Goal: Task Accomplishment & Management: Use online tool/utility

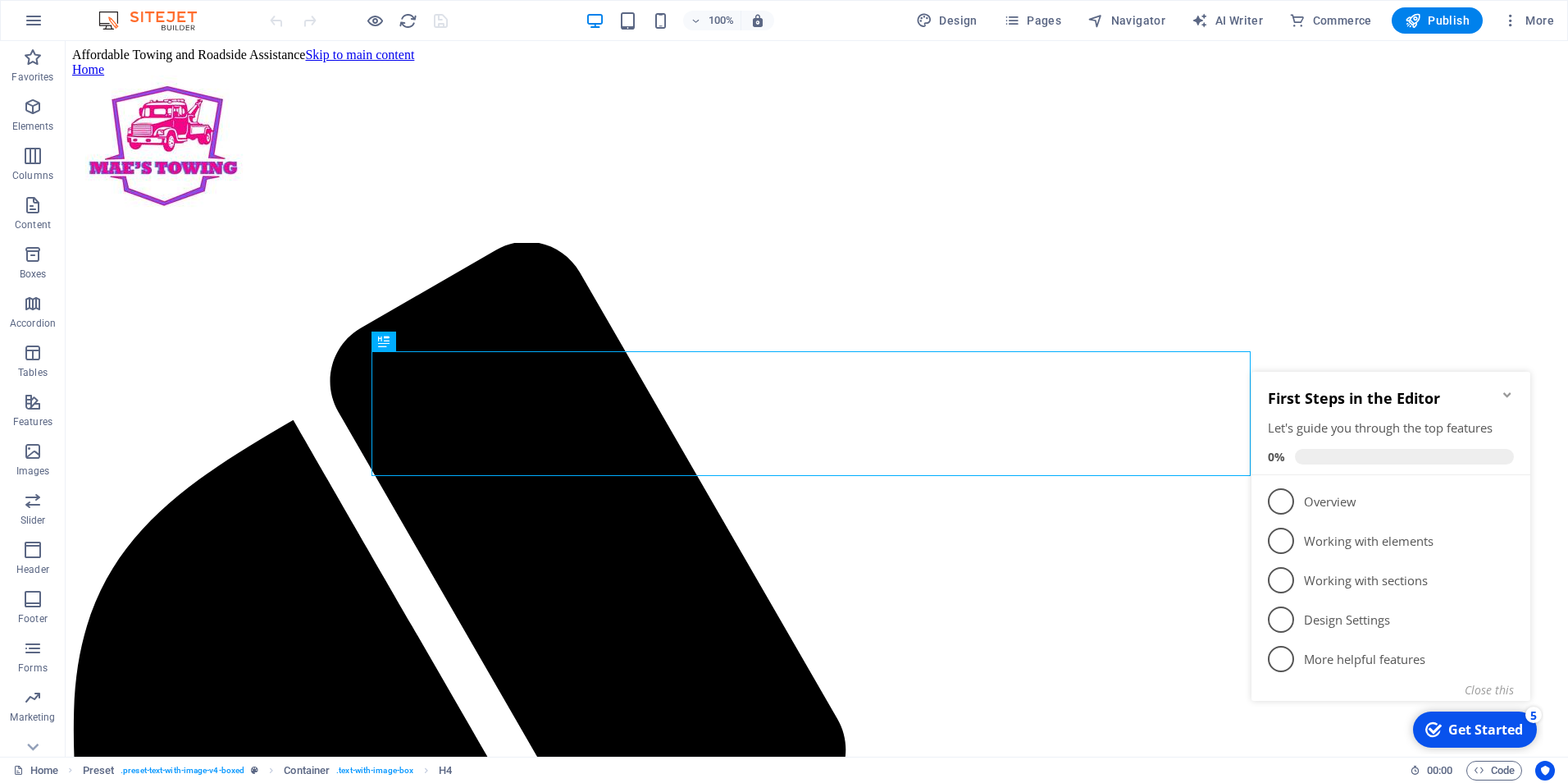
scroll to position [2321, 0]
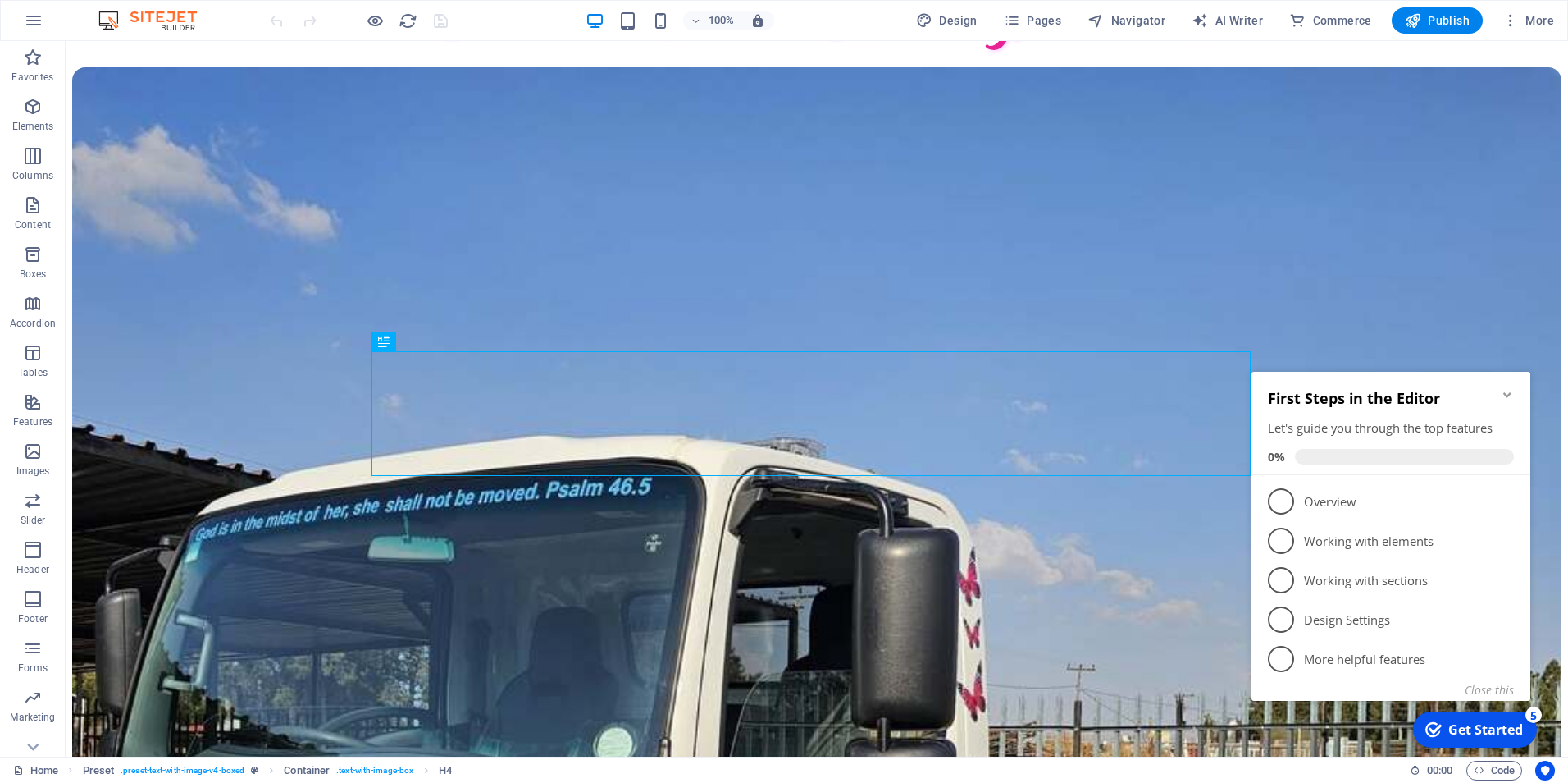
click at [1506, 680] on div "First Steps in the Editor Let's guide you through the top features 0% 1 Overvie…" at bounding box center [1390, 535] width 279 height 326
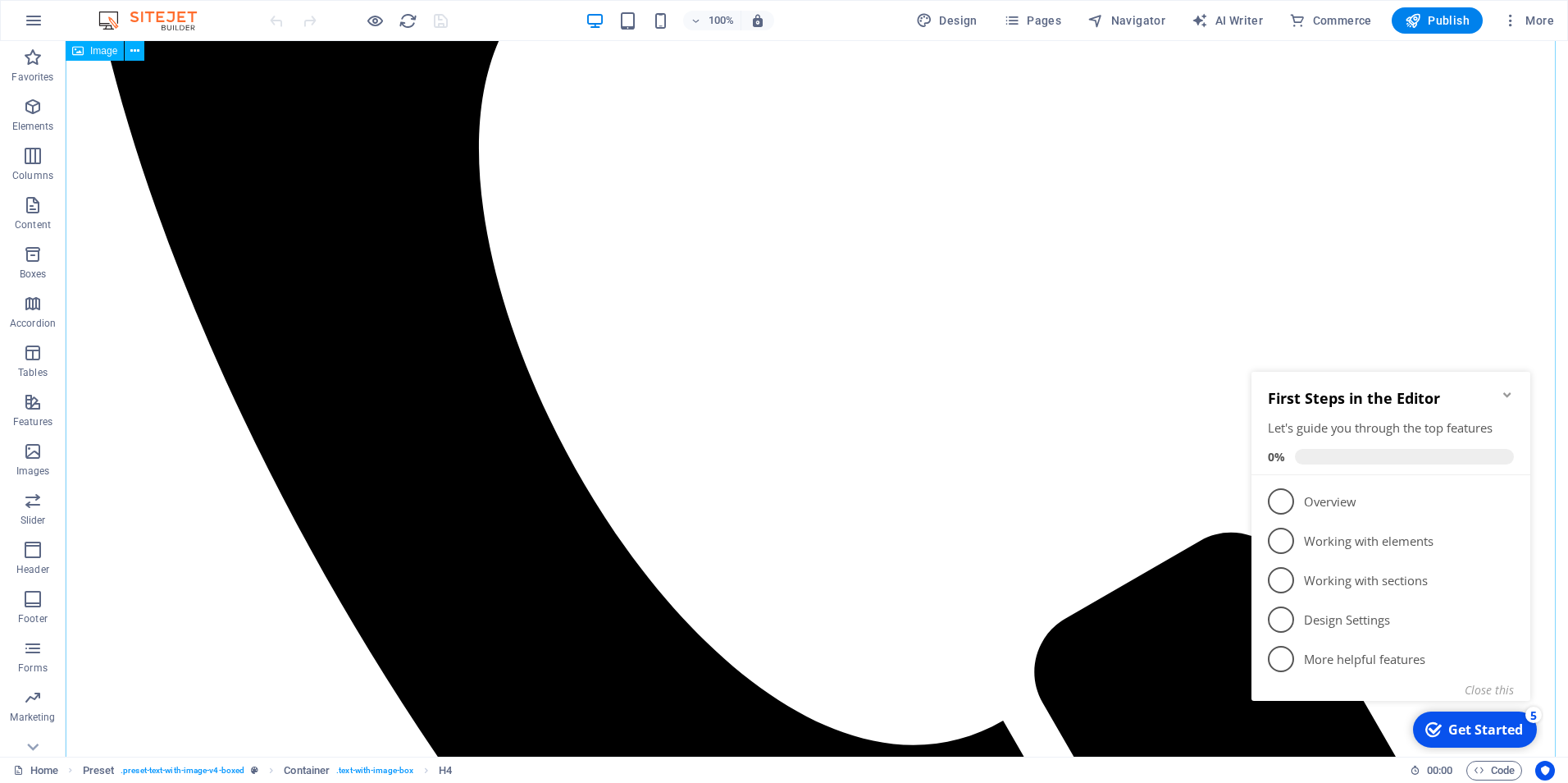
scroll to position [844, 0]
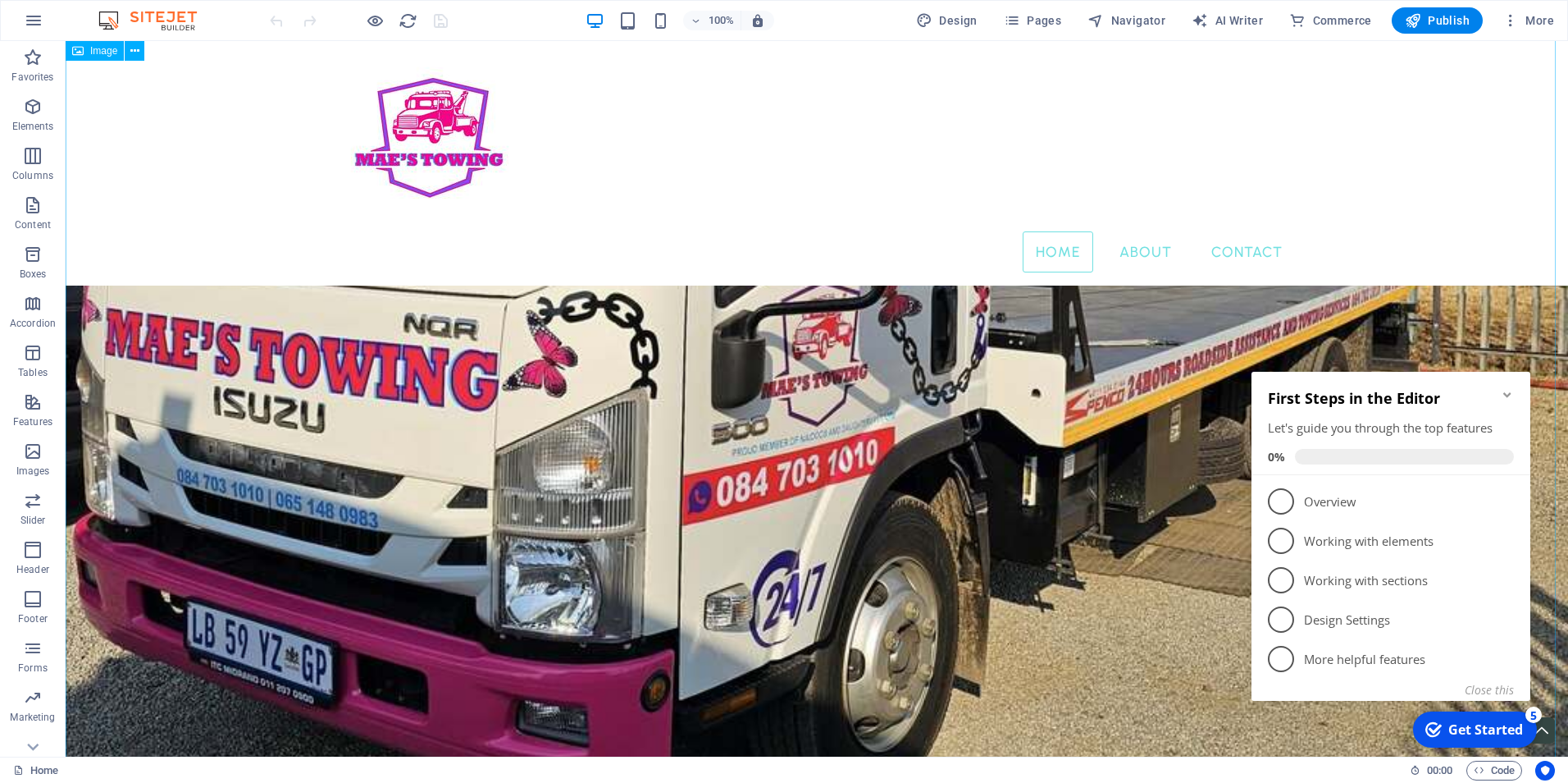
click at [832, 481] on figure "Towing services that won't drain your pockets." at bounding box center [817, 277] width 1502 height 1573
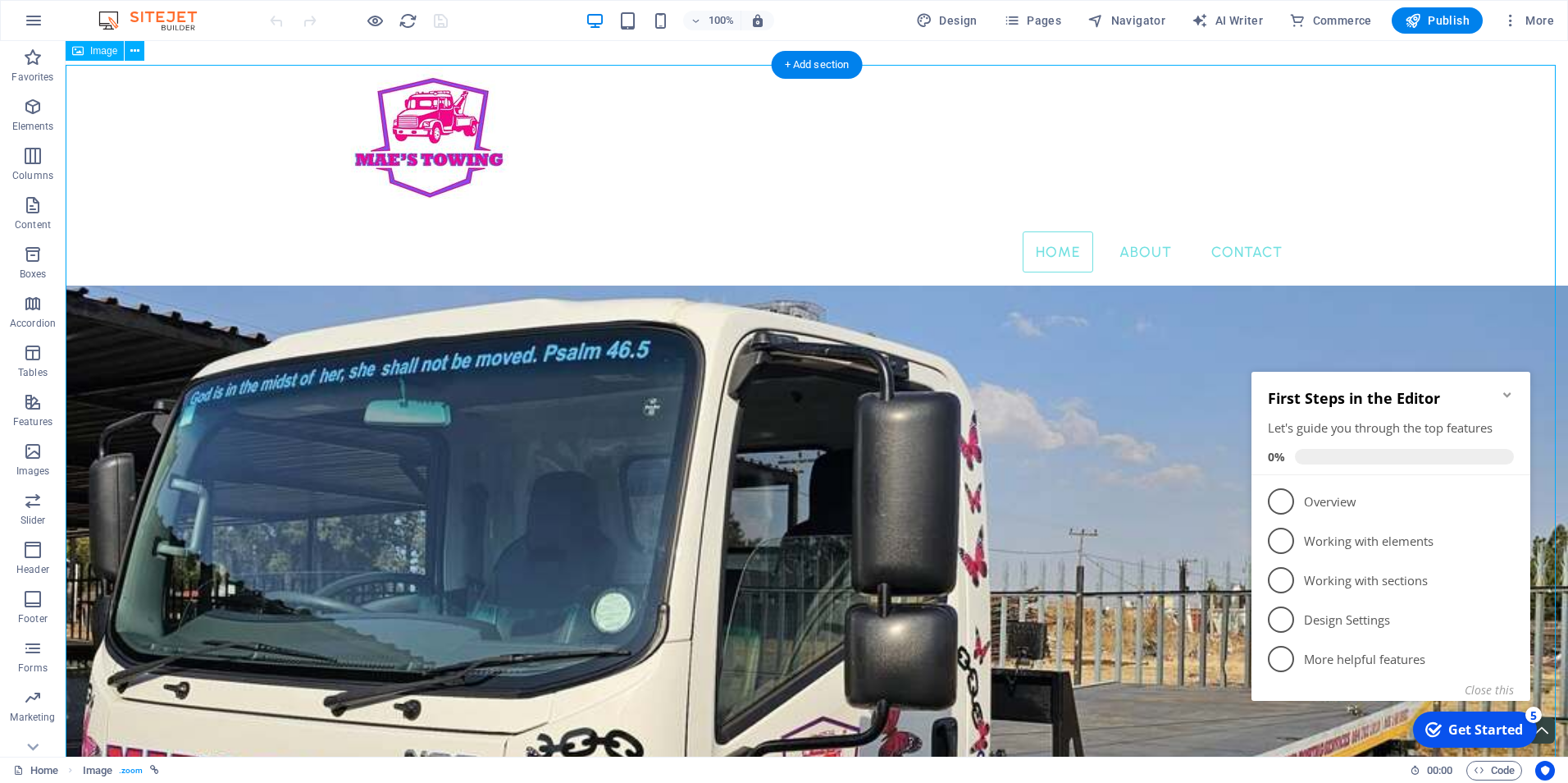
scroll to position [270, 0]
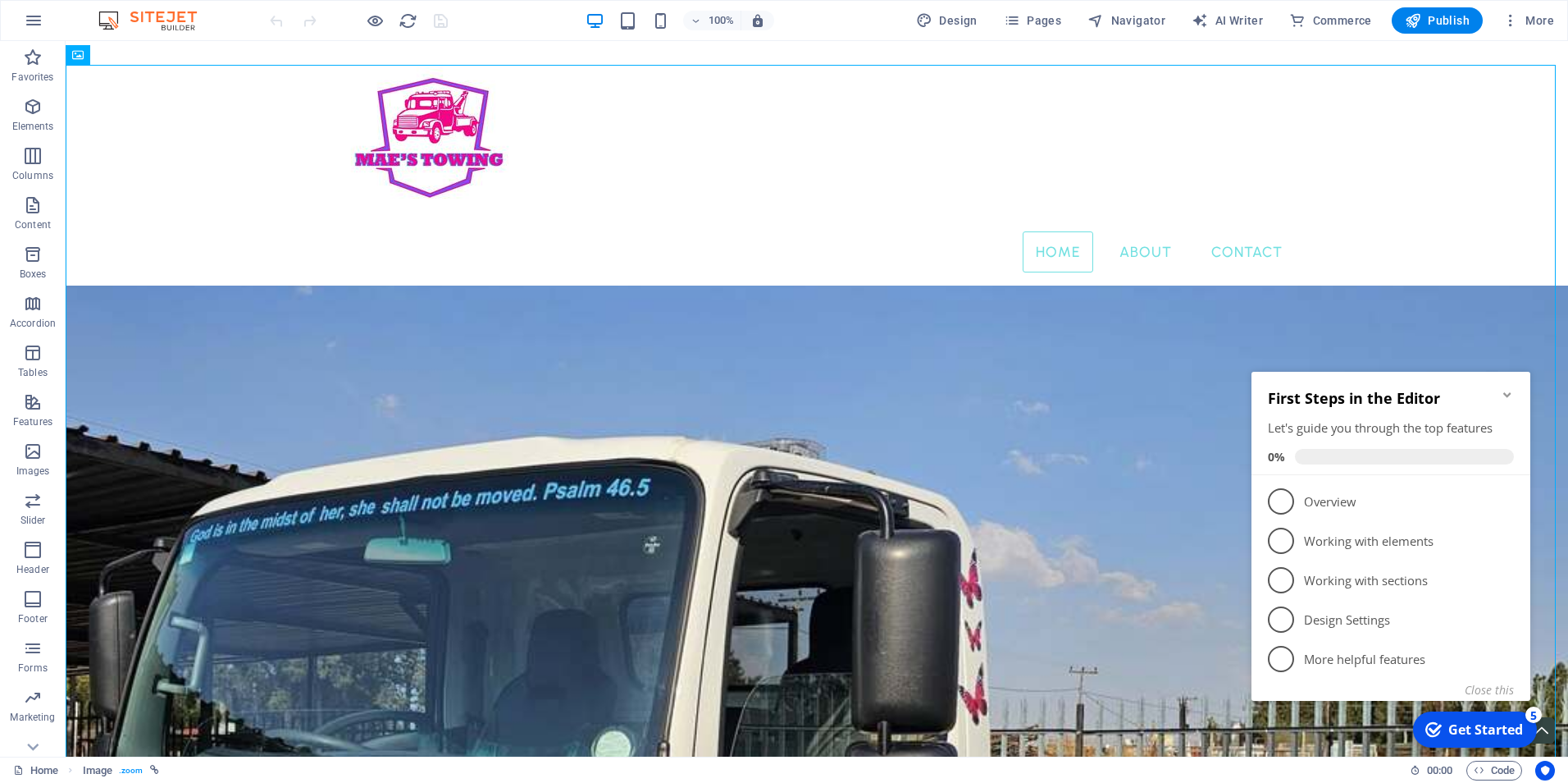
click at [1505, 397] on icon "Minimize checklist" at bounding box center [1508, 395] width 13 height 13
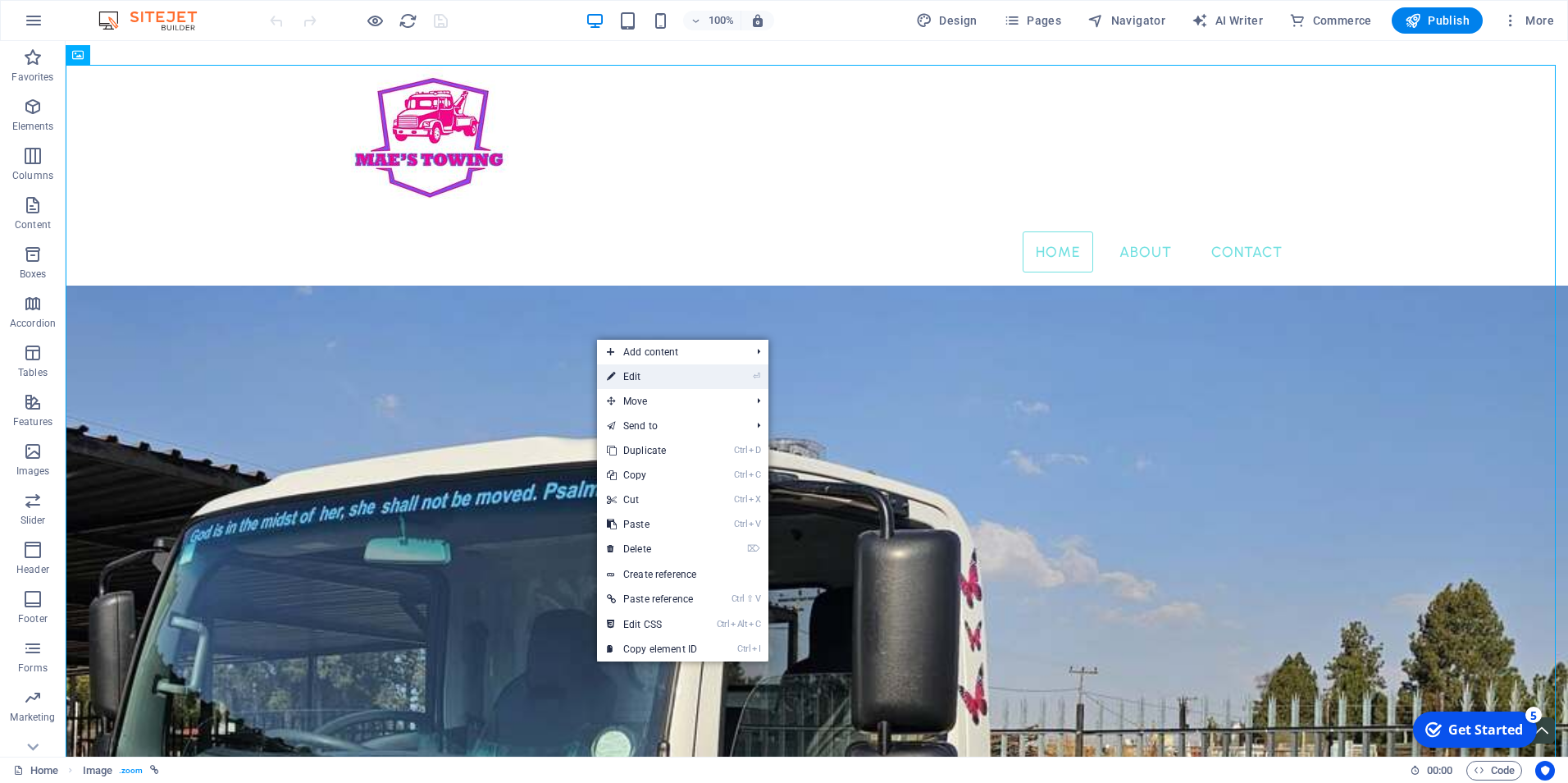
click at [648, 377] on link "⏎ Edit" at bounding box center [652, 376] width 110 height 25
select select "%"
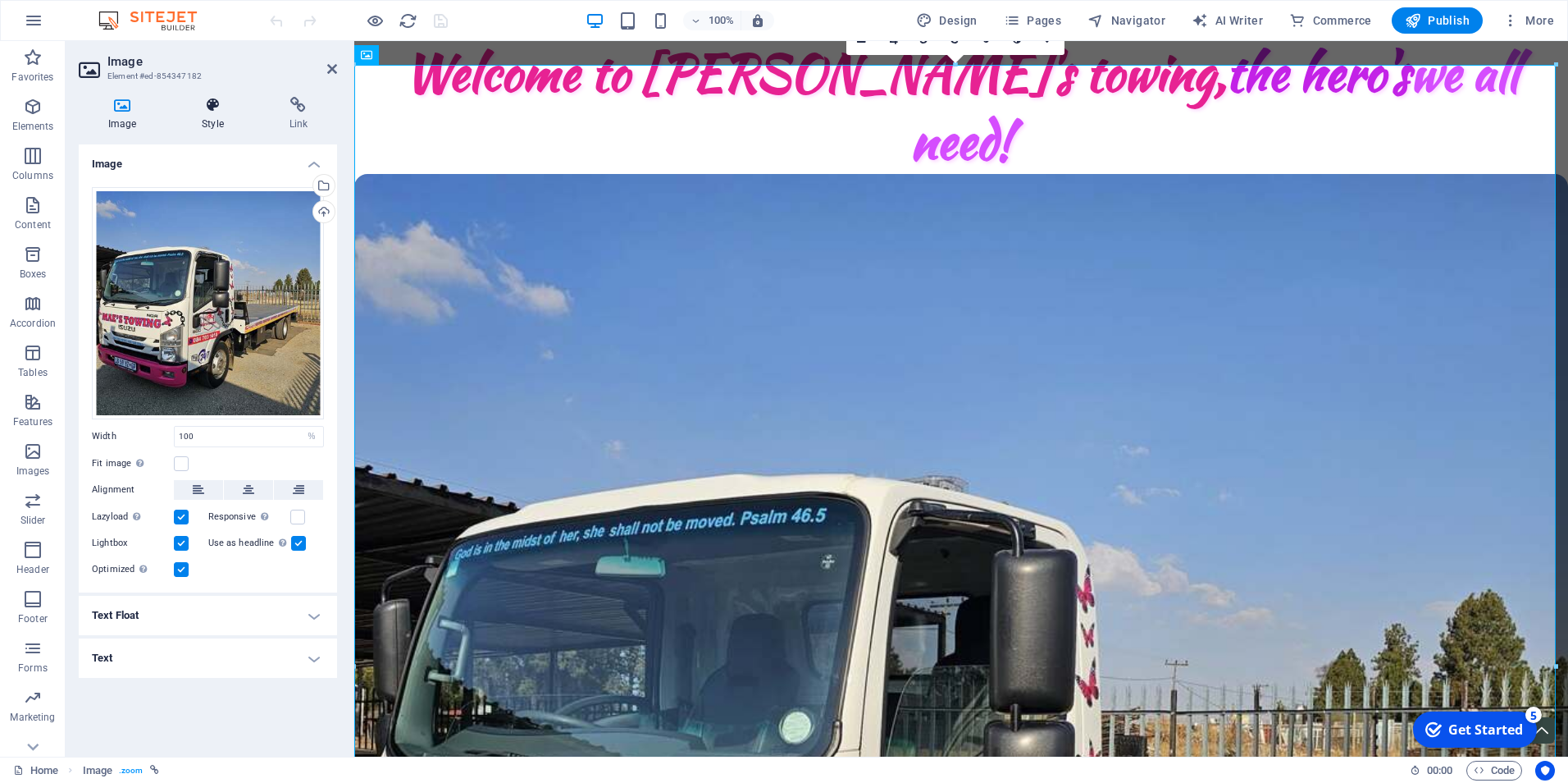
click at [215, 109] on icon at bounding box center [212, 105] width 81 height 17
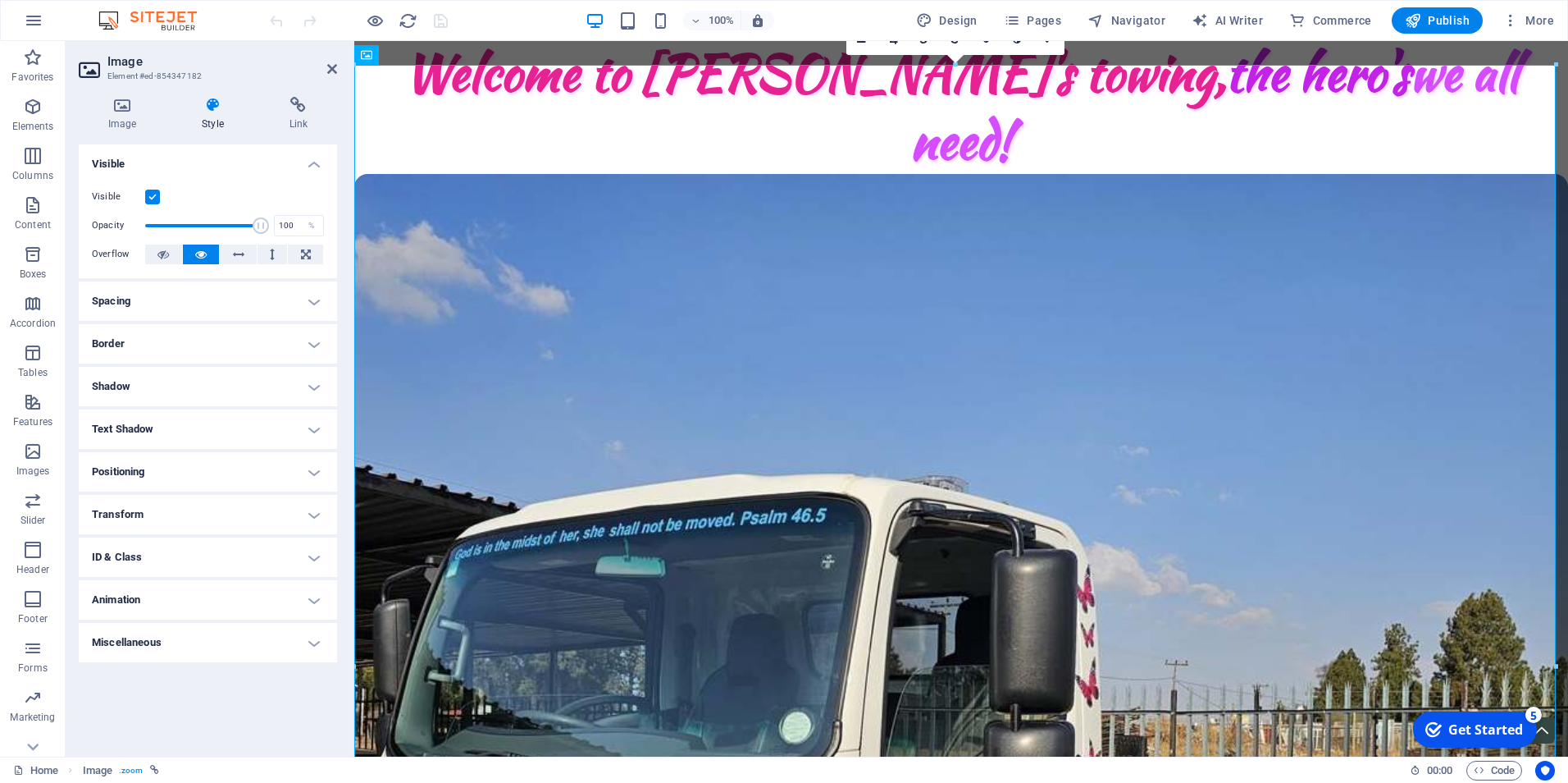
click at [172, 299] on h4 "Spacing" at bounding box center [207, 301] width 258 height 40
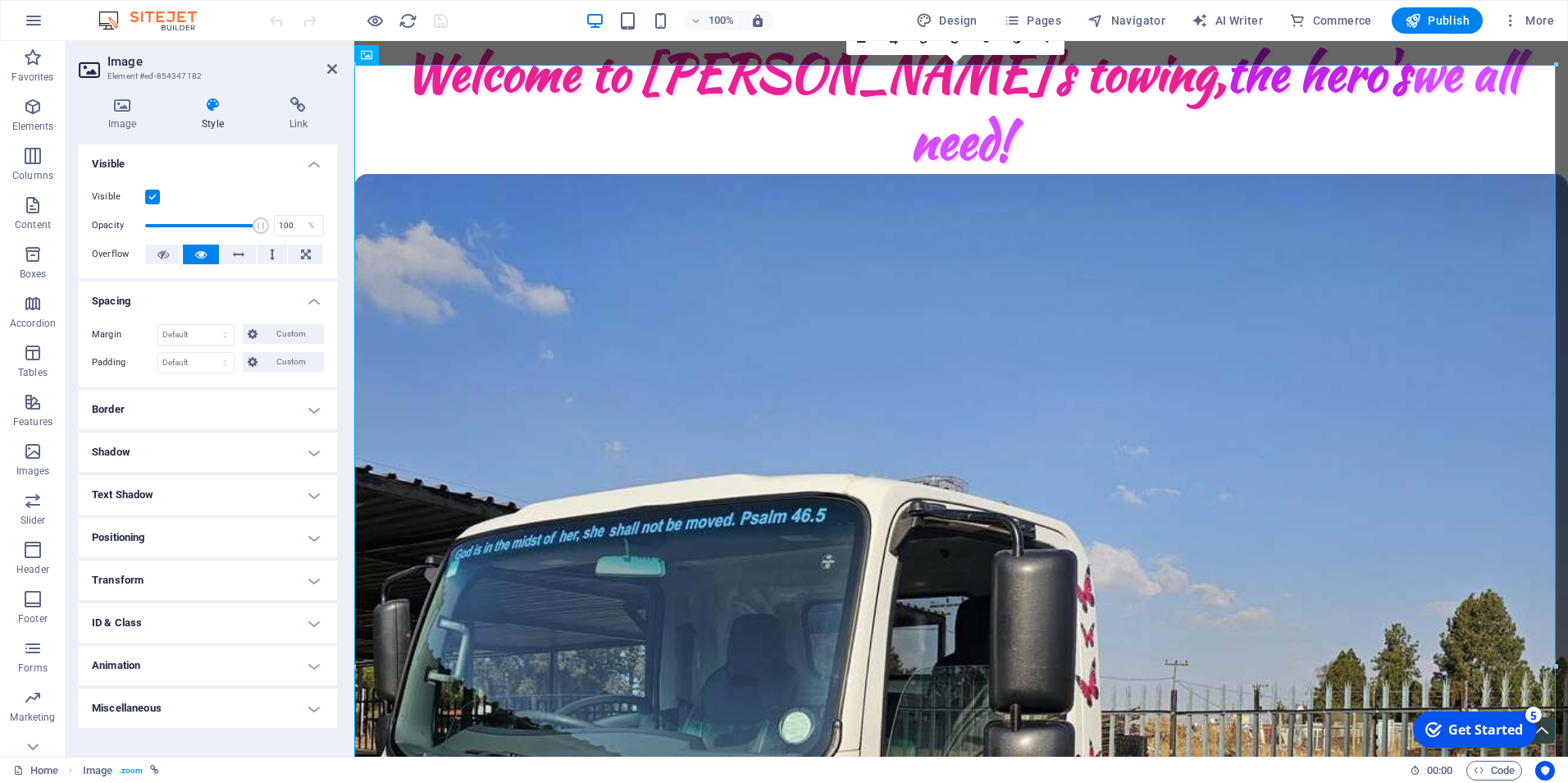
click at [140, 450] on h4 "Shadow" at bounding box center [207, 452] width 258 height 40
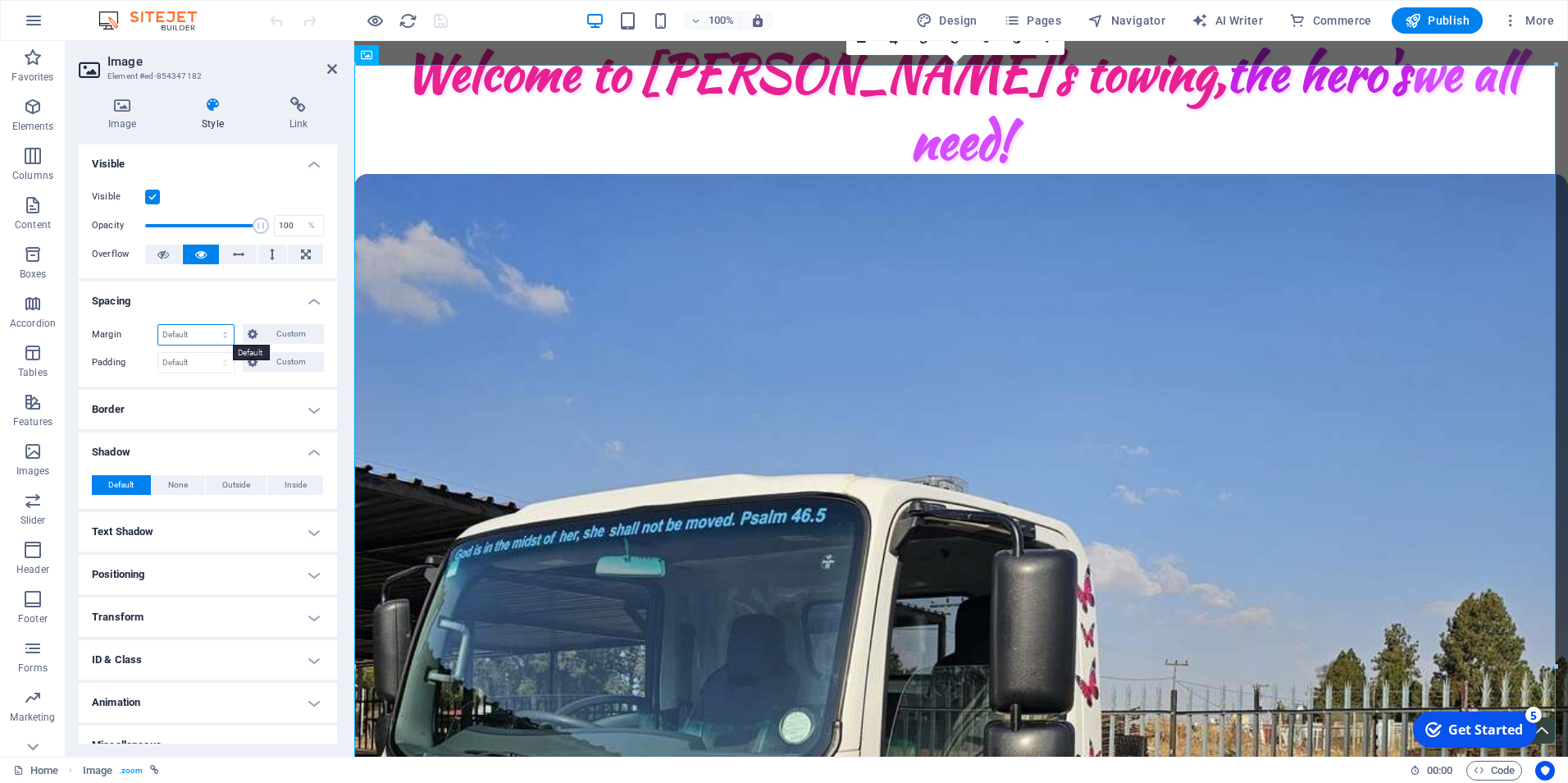
click at [211, 330] on select "Default auto px % rem vw vh Custom" at bounding box center [195, 335] width 75 height 19
select select "px"
click at [209, 325] on select "Default auto px % rem vw vh Custom" at bounding box center [195, 335] width 75 height 19
type input "0"
click at [209, 361] on select "Default px rem % vh vw Custom" at bounding box center [195, 362] width 75 height 19
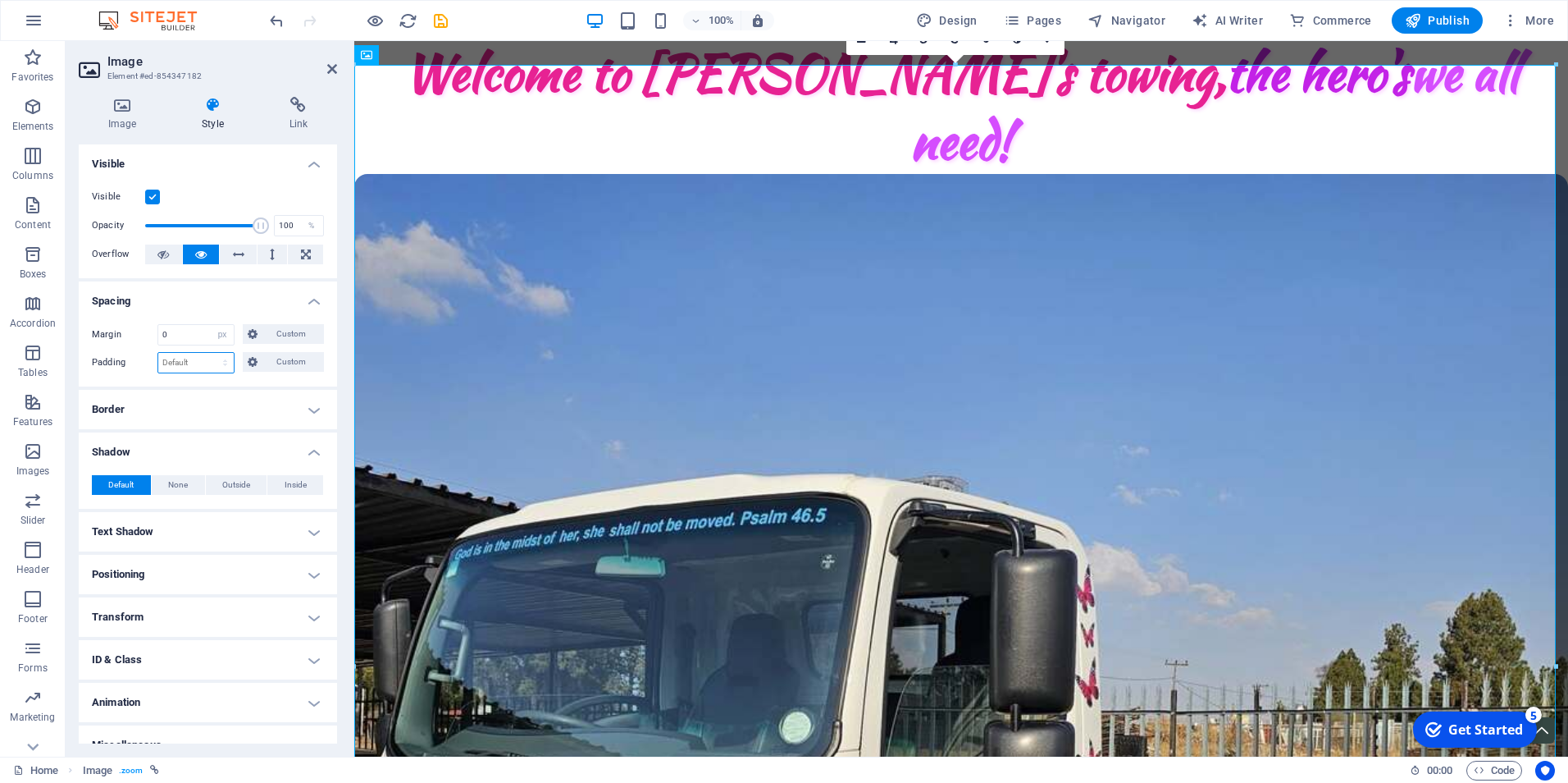
select select "px"
click at [209, 353] on select "Default px rem % vh vw Custom" at bounding box center [195, 362] width 75 height 19
type input "0"
click at [298, 326] on span "Custom" at bounding box center [290, 334] width 56 height 19
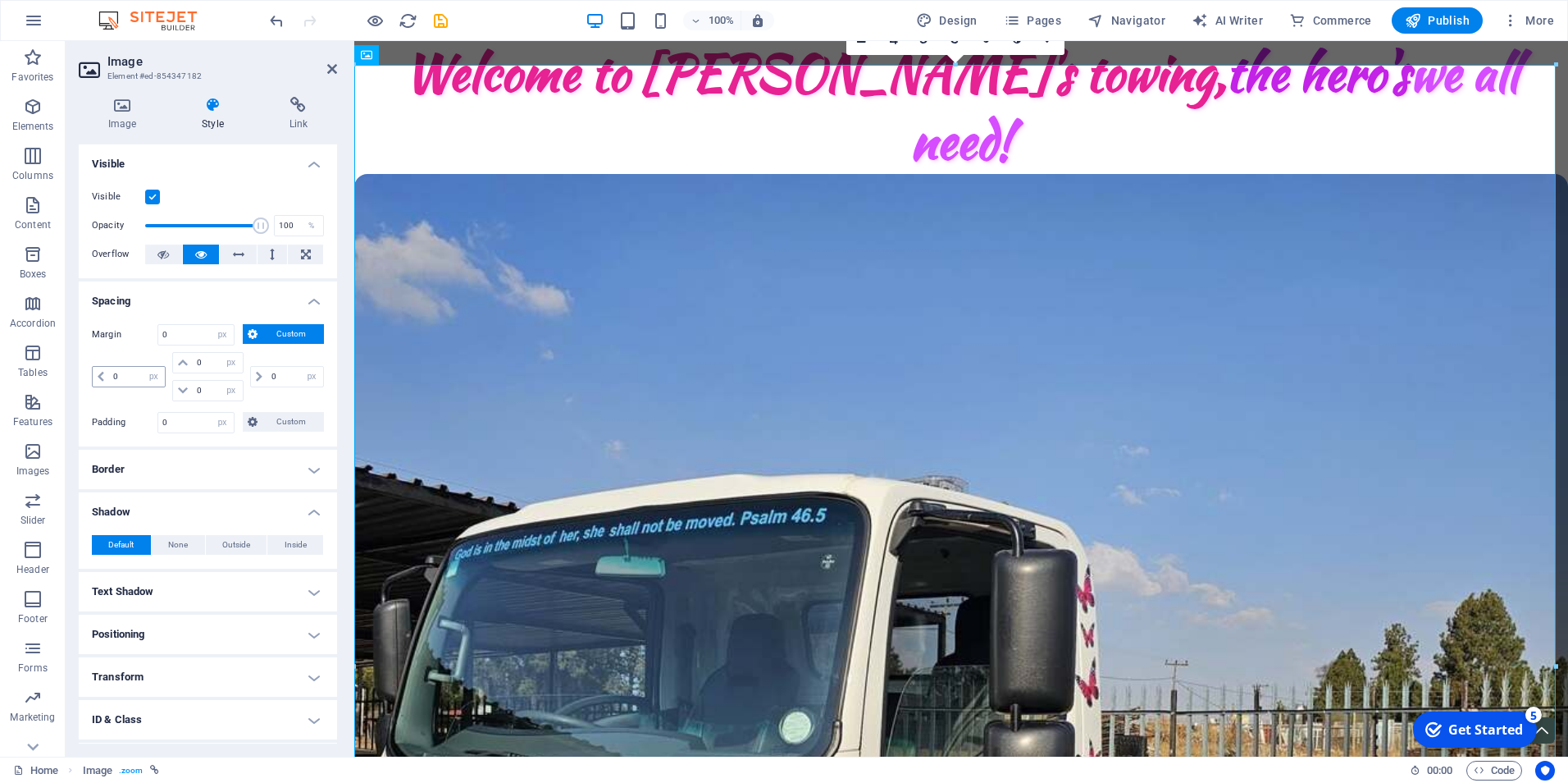
click at [99, 374] on icon at bounding box center [100, 376] width 6 height 10
click at [116, 370] on input "0" at bounding box center [137, 376] width 56 height 19
type input "070"
select select "DISABLED_OPTION_VALUE"
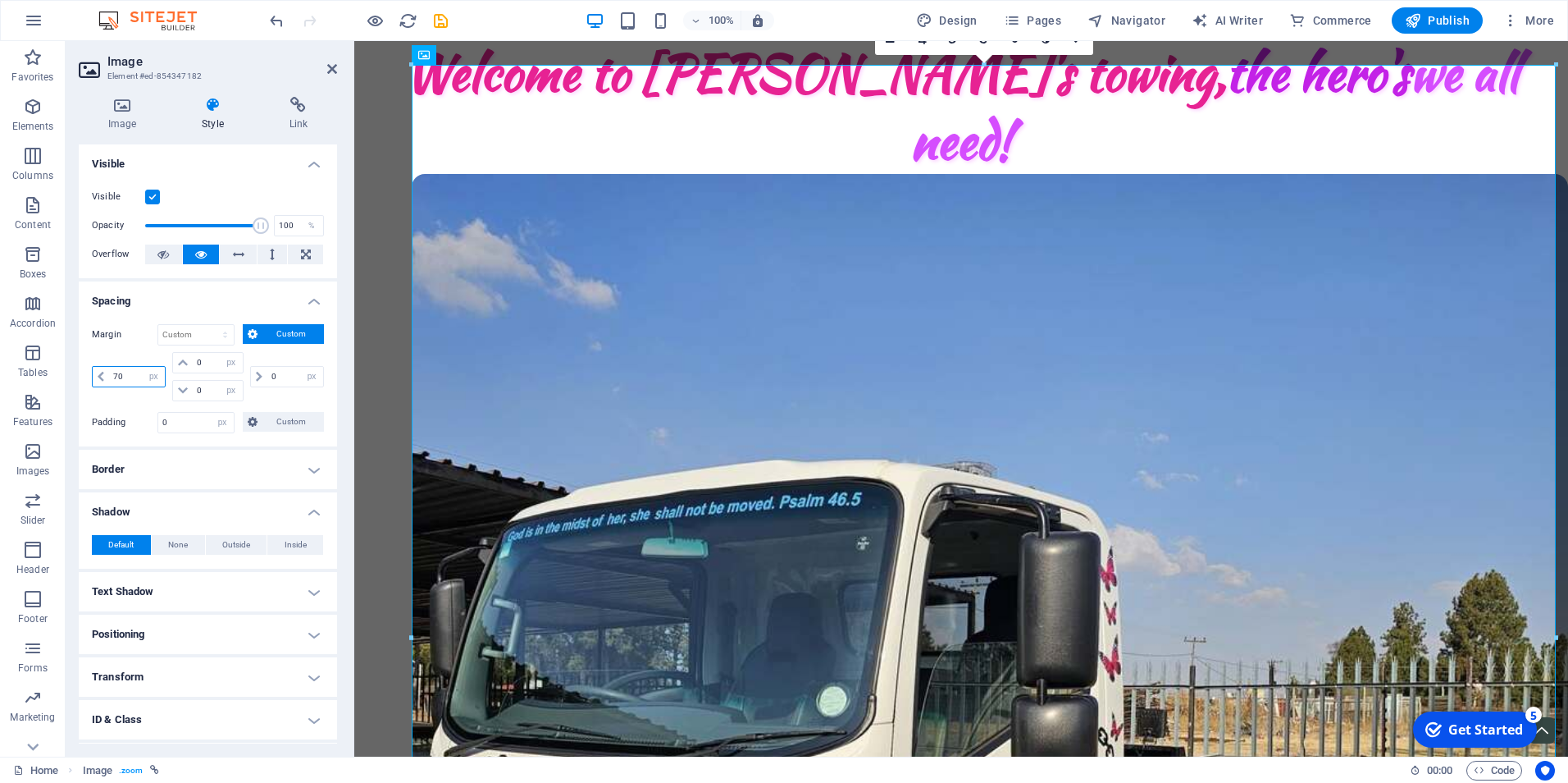
type input "7"
type input "70"
click at [300, 368] on select "auto px % rem vw vh" at bounding box center [311, 376] width 23 height 19
click at [300, 367] on select "auto px % rem vw vh" at bounding box center [311, 376] width 23 height 19
click at [285, 378] on input "0" at bounding box center [295, 376] width 56 height 19
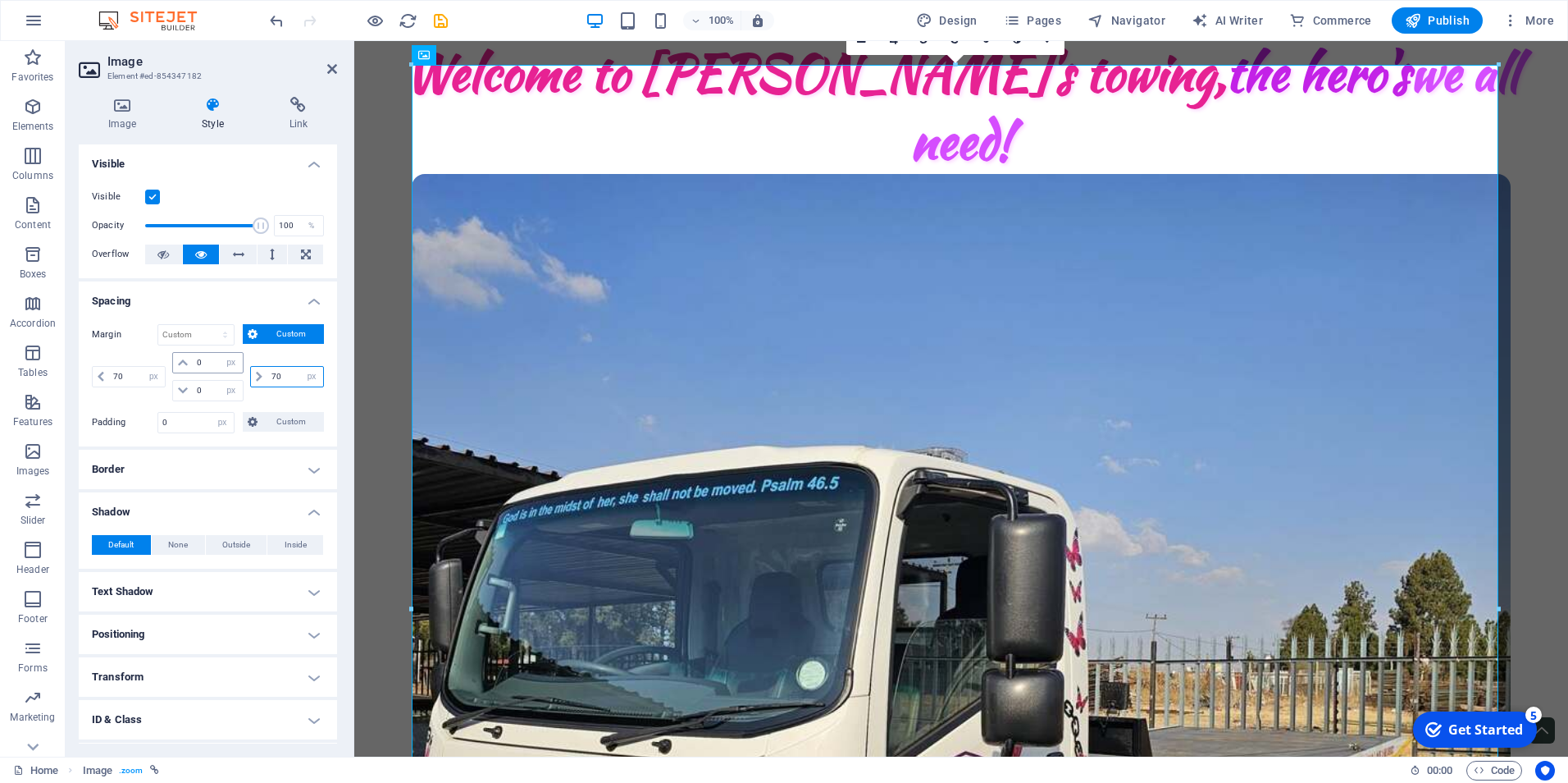
type input "70"
click at [199, 363] on input "0" at bounding box center [217, 362] width 49 height 19
type input "0"
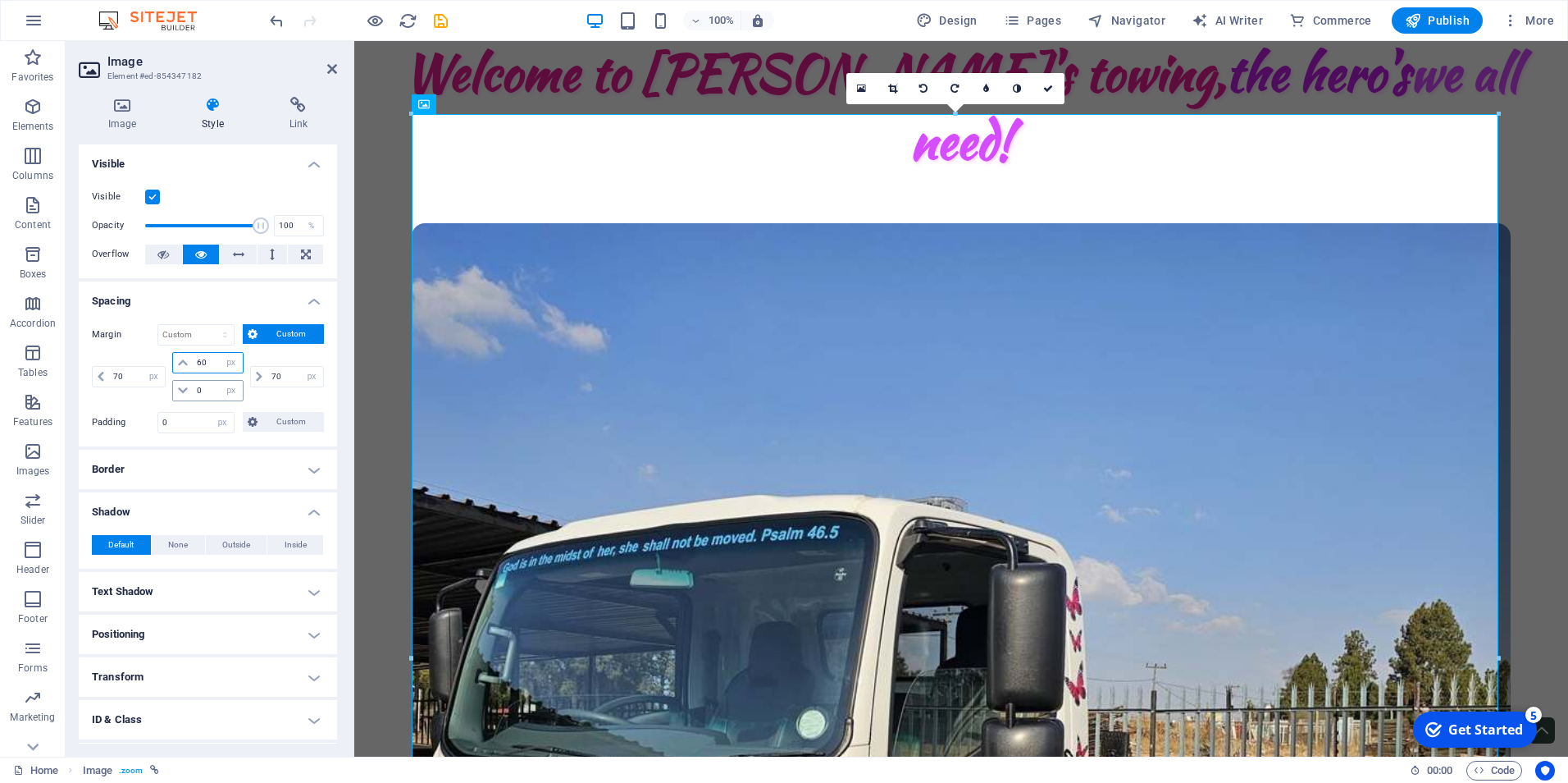
type input "60"
click at [200, 394] on input "0" at bounding box center [217, 390] width 49 height 19
type input "60"
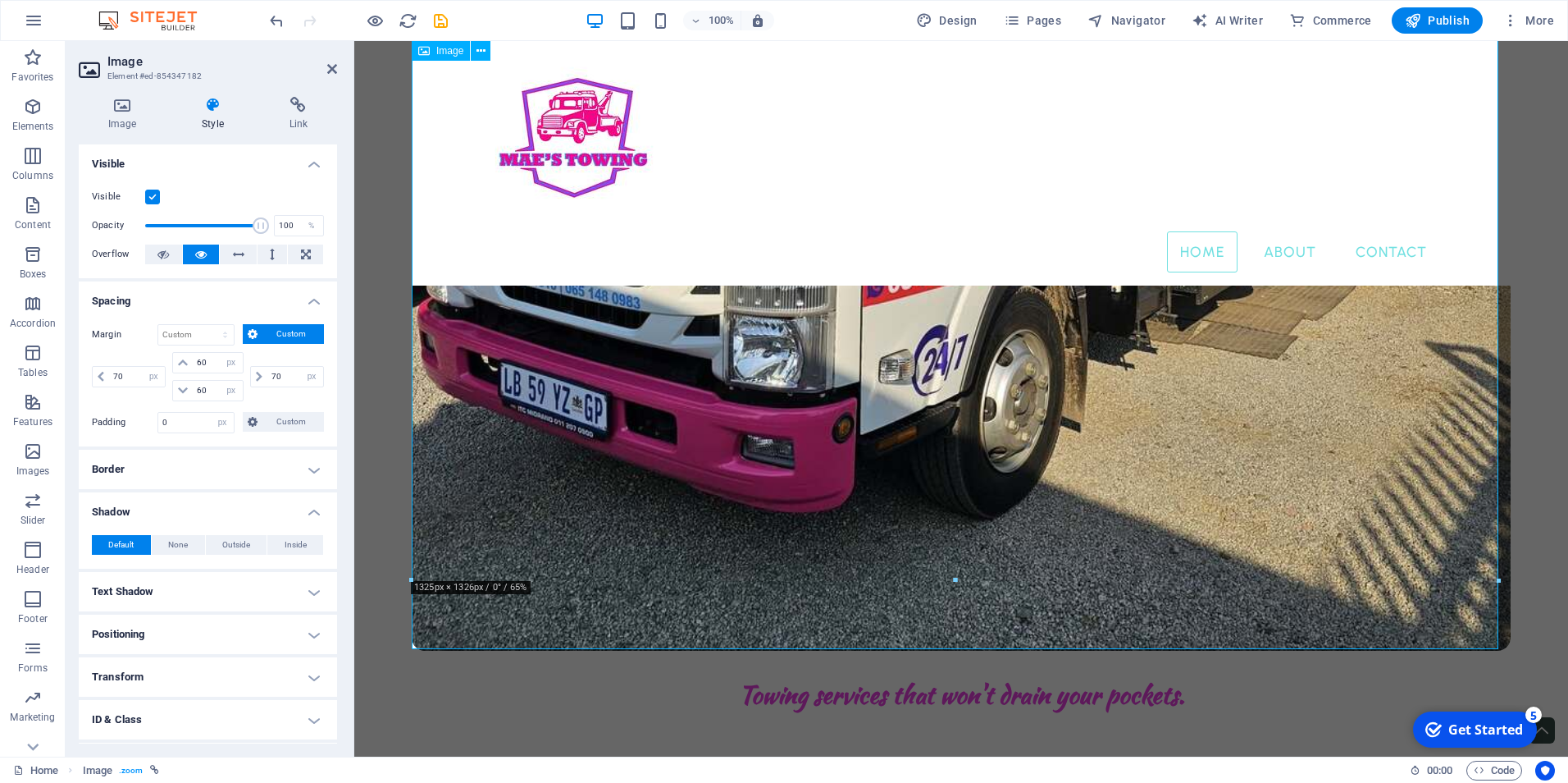
scroll to position [821, 0]
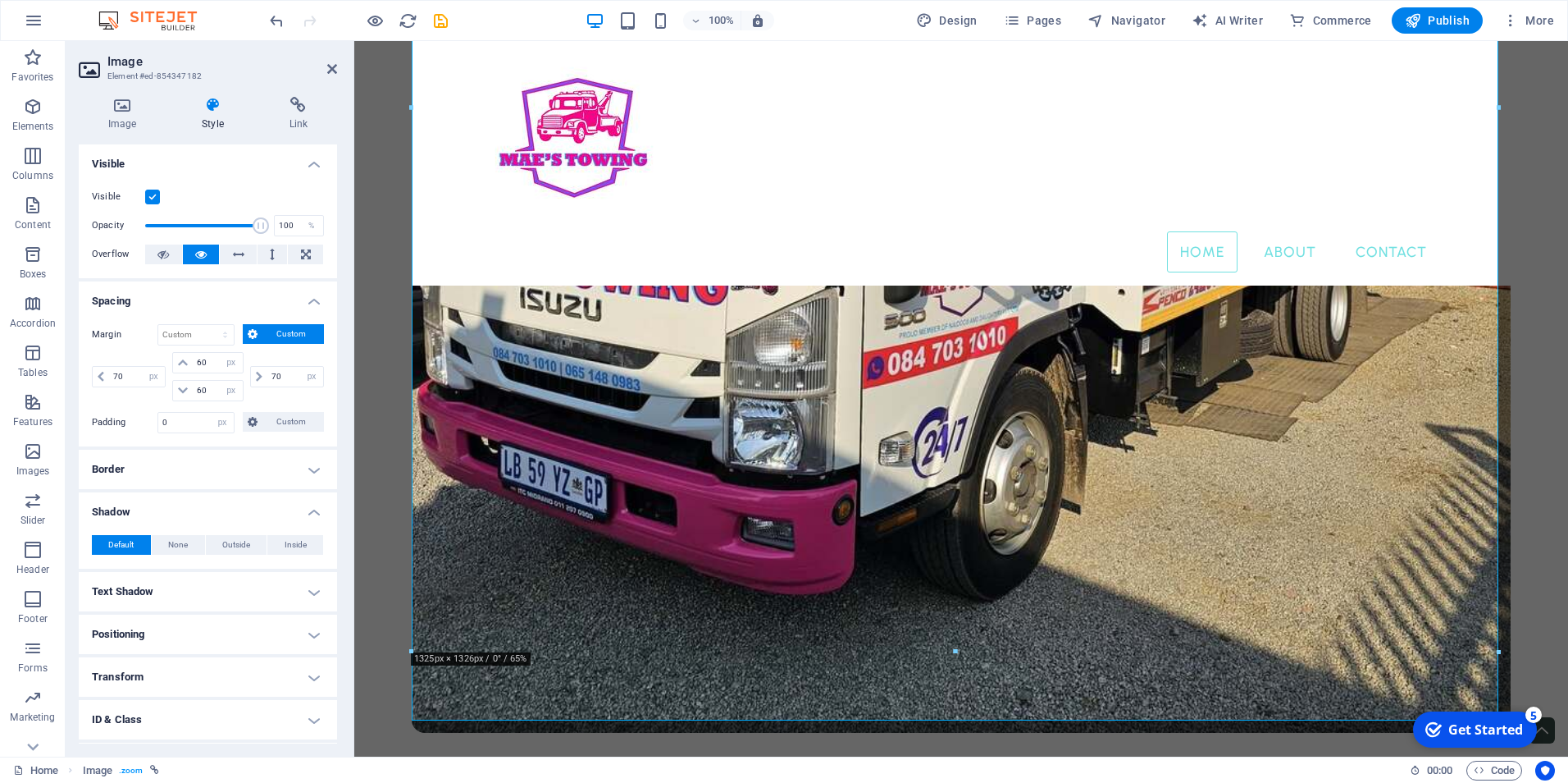
click at [141, 633] on h4 "Positioning" at bounding box center [207, 634] width 258 height 40
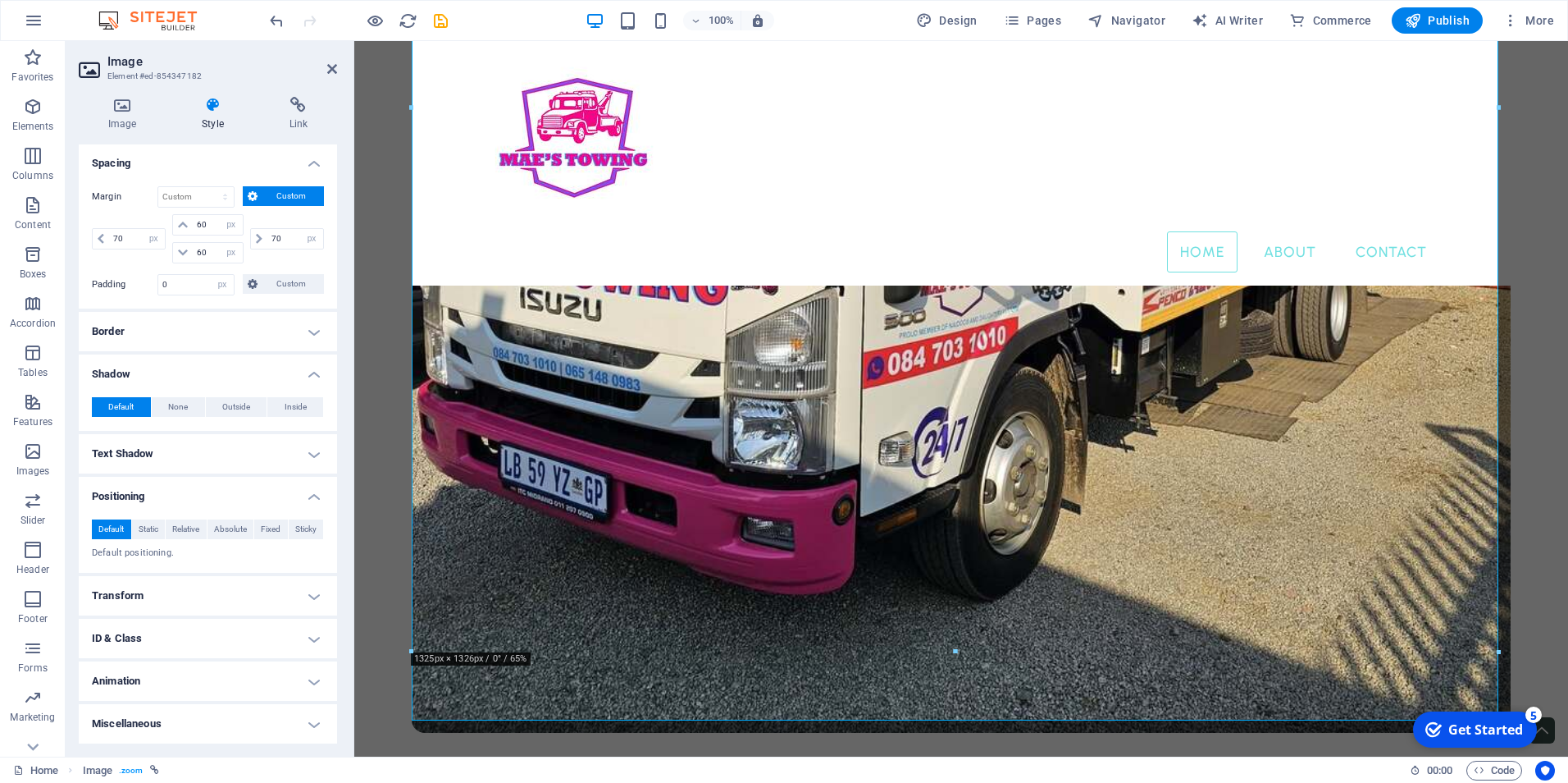
click at [157, 683] on h4 "Animation" at bounding box center [207, 681] width 258 height 40
click at [164, 674] on h4 "Animation" at bounding box center [207, 676] width 258 height 30
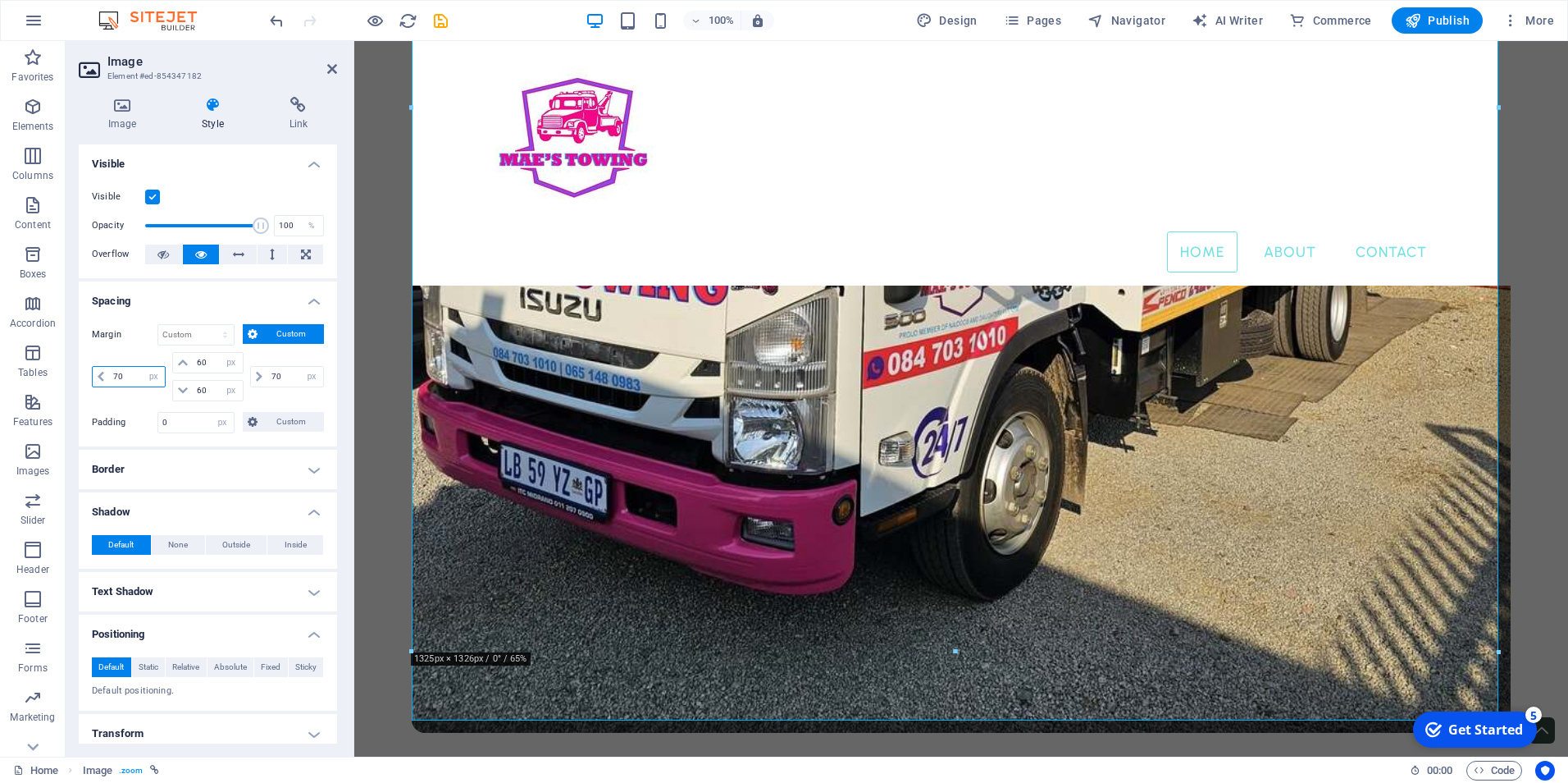
click at [118, 373] on input "70" at bounding box center [137, 376] width 56 height 19
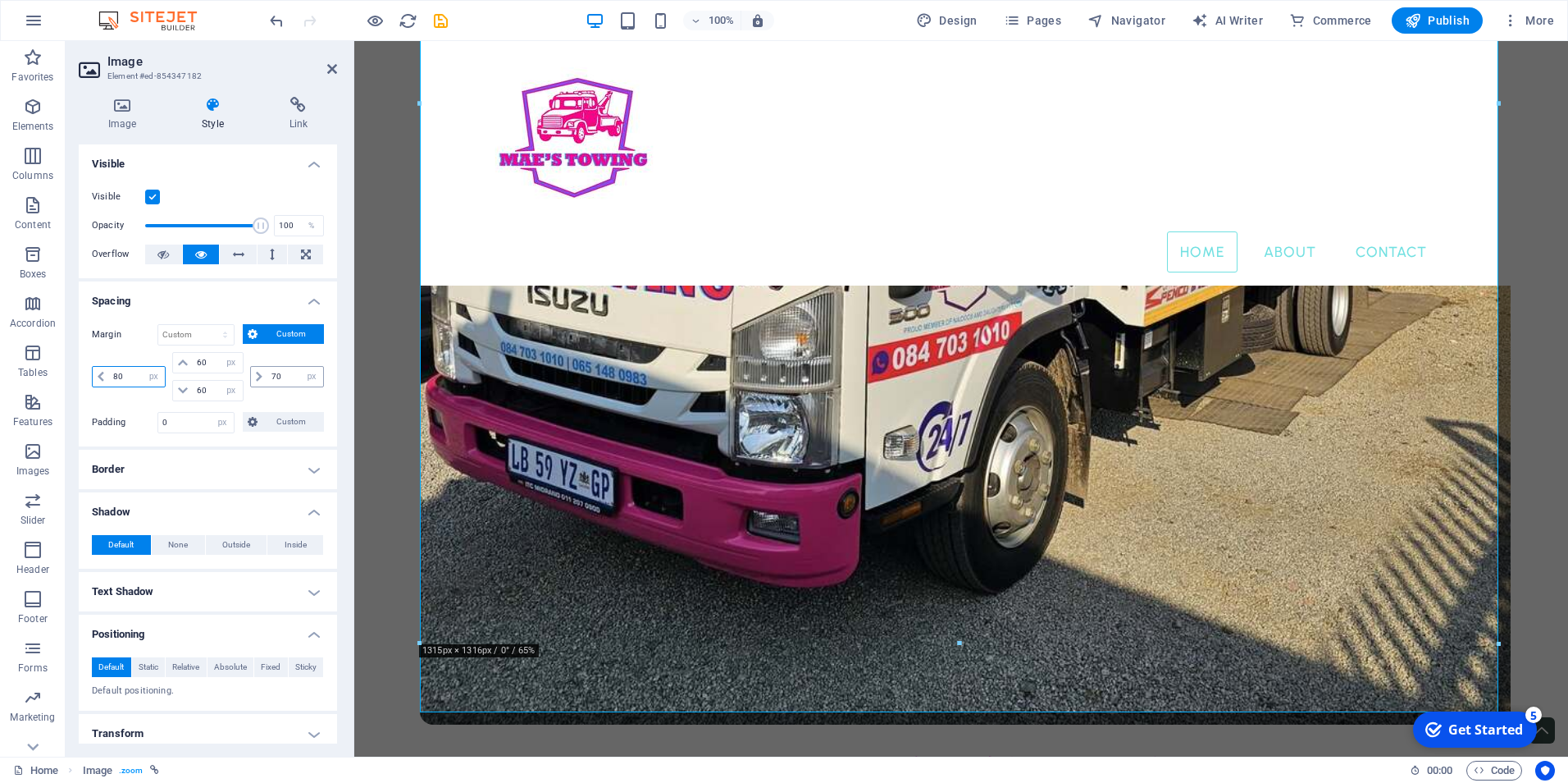
type input "80"
click at [270, 375] on input "70" at bounding box center [295, 376] width 56 height 19
type input "80"
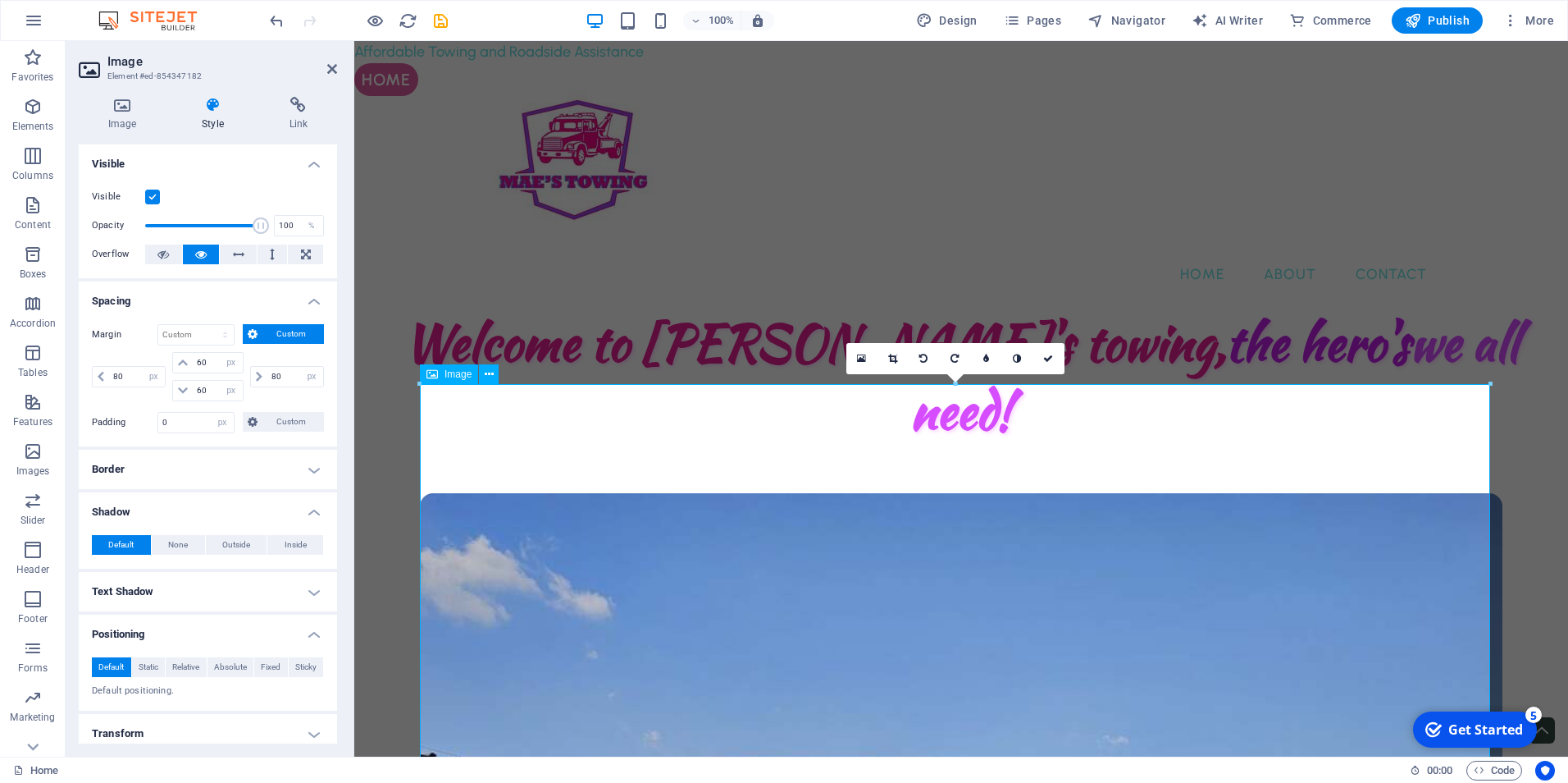
click at [487, 373] on icon at bounding box center [489, 374] width 9 height 18
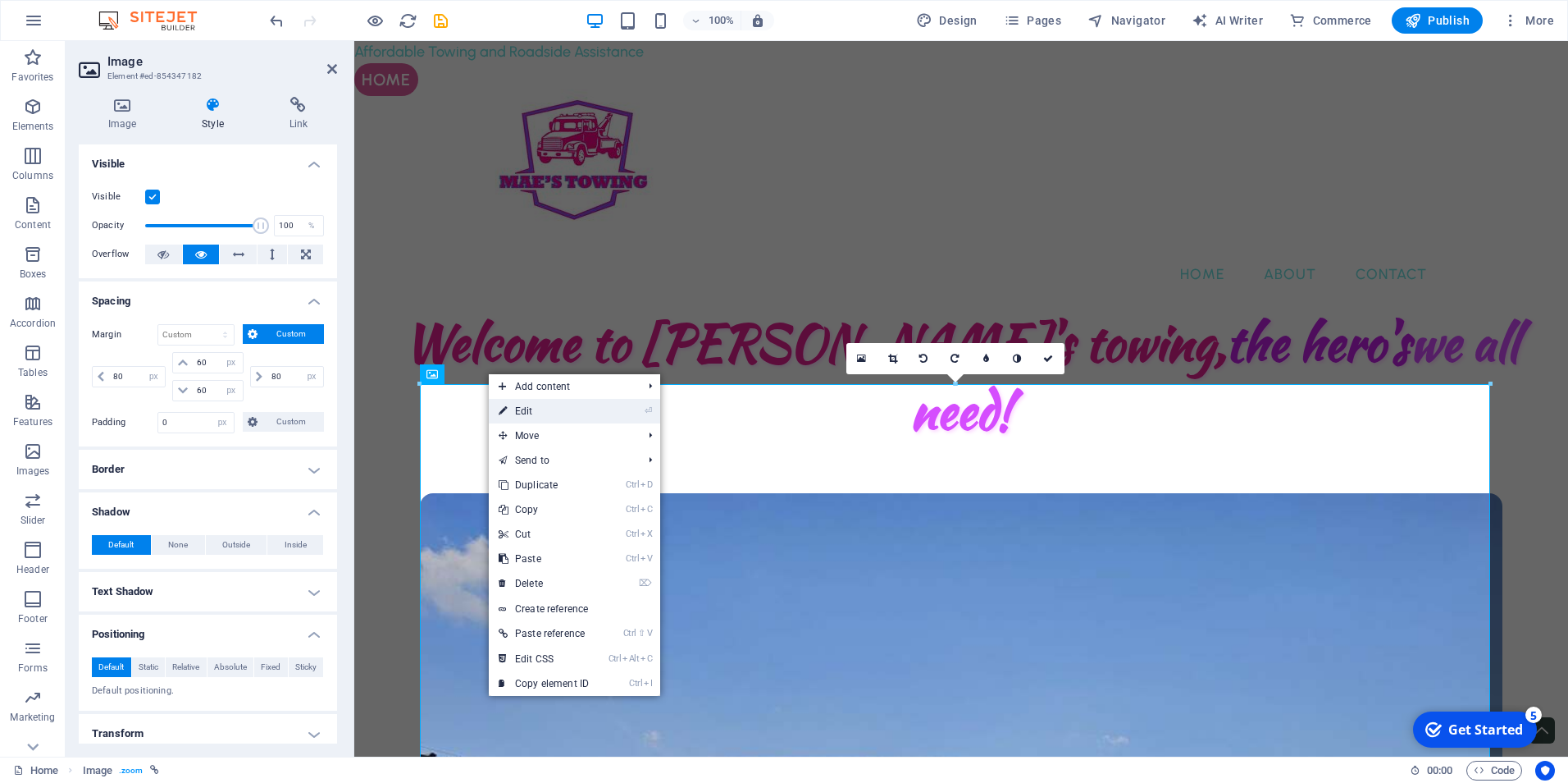
click at [559, 409] on link "⏎ Edit" at bounding box center [544, 410] width 110 height 25
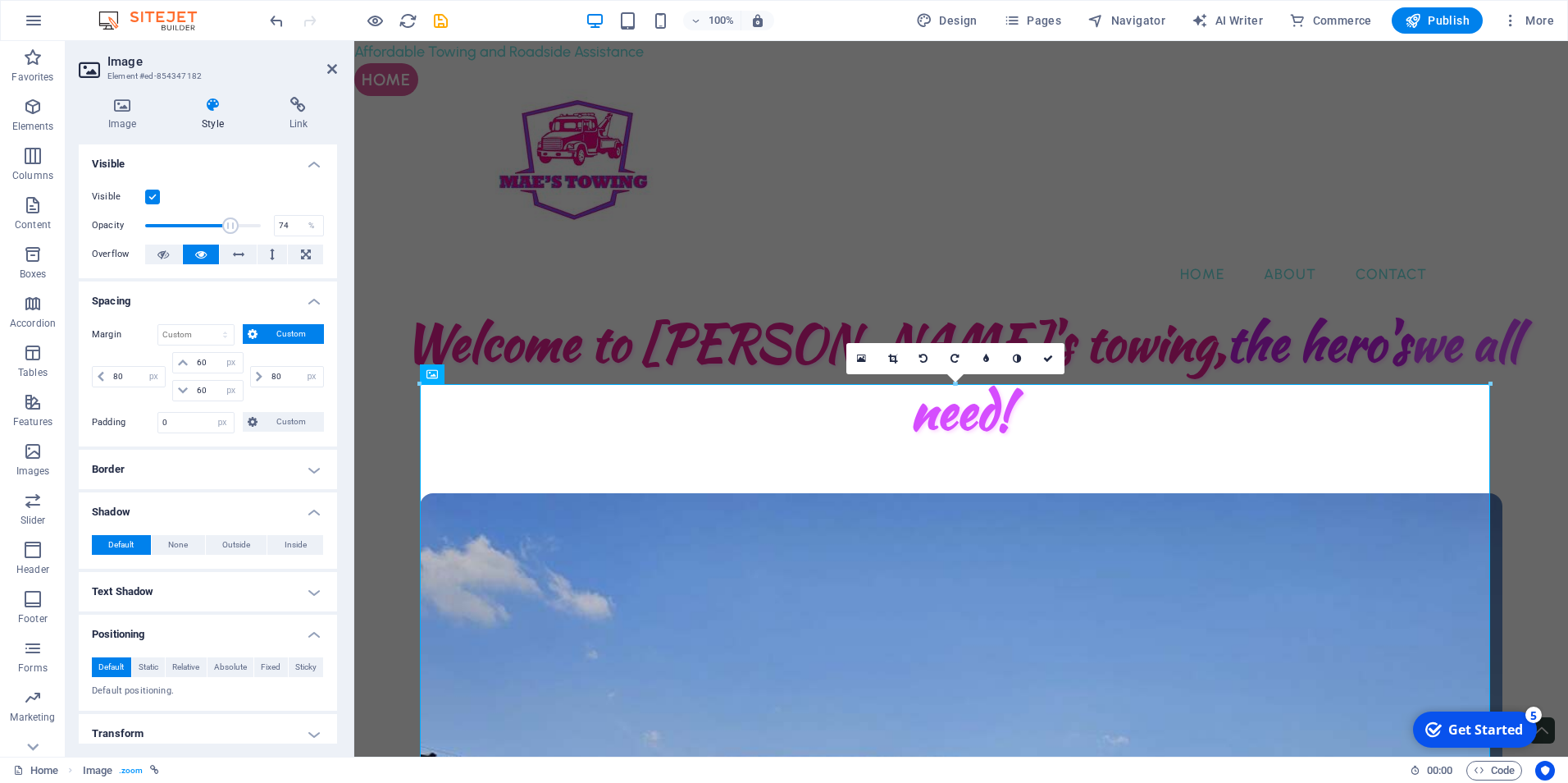
click at [228, 228] on span at bounding box center [203, 225] width 116 height 25
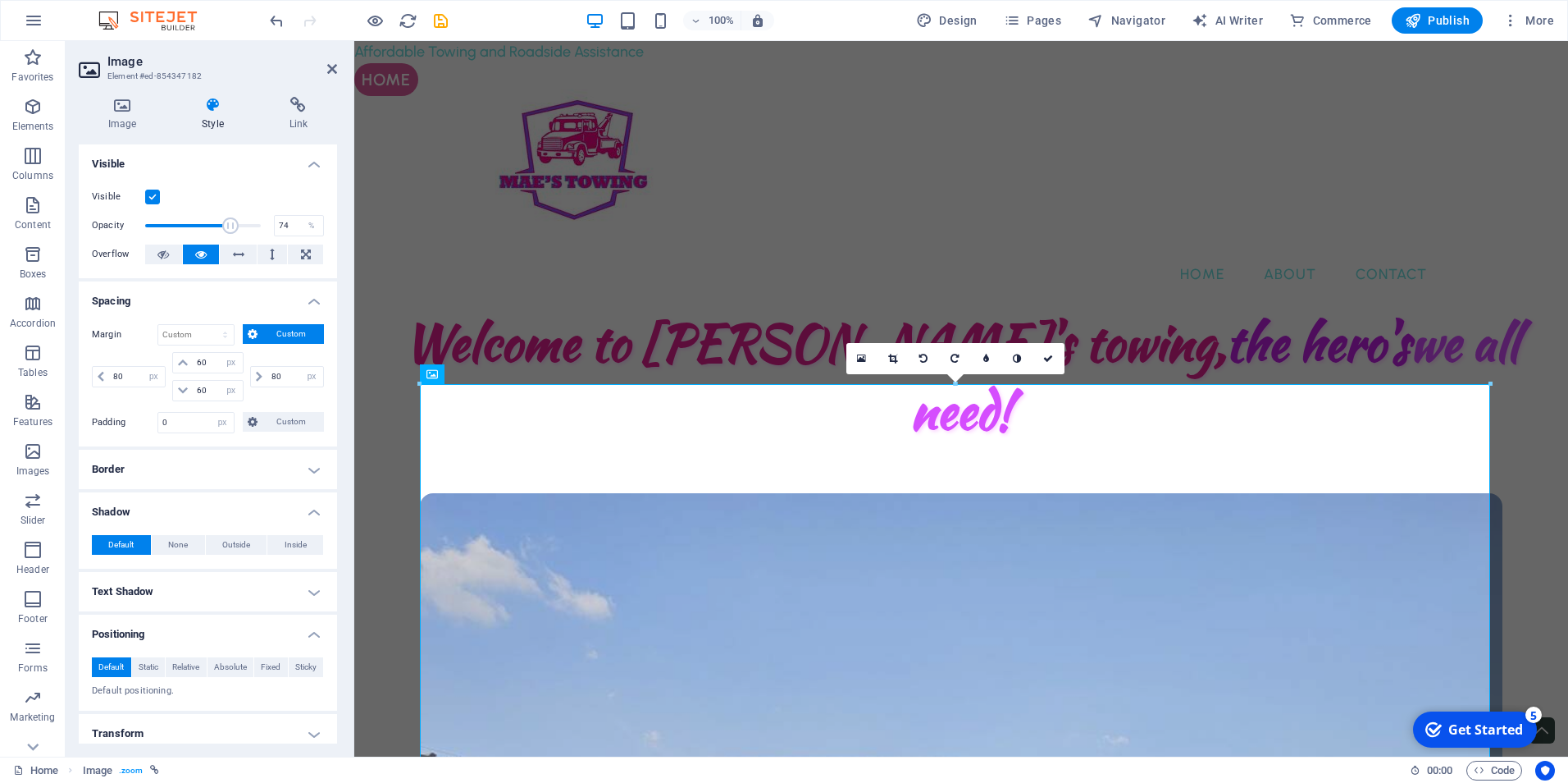
click at [228, 228] on span at bounding box center [231, 226] width 17 height 17
click at [209, 221] on span at bounding box center [203, 225] width 116 height 25
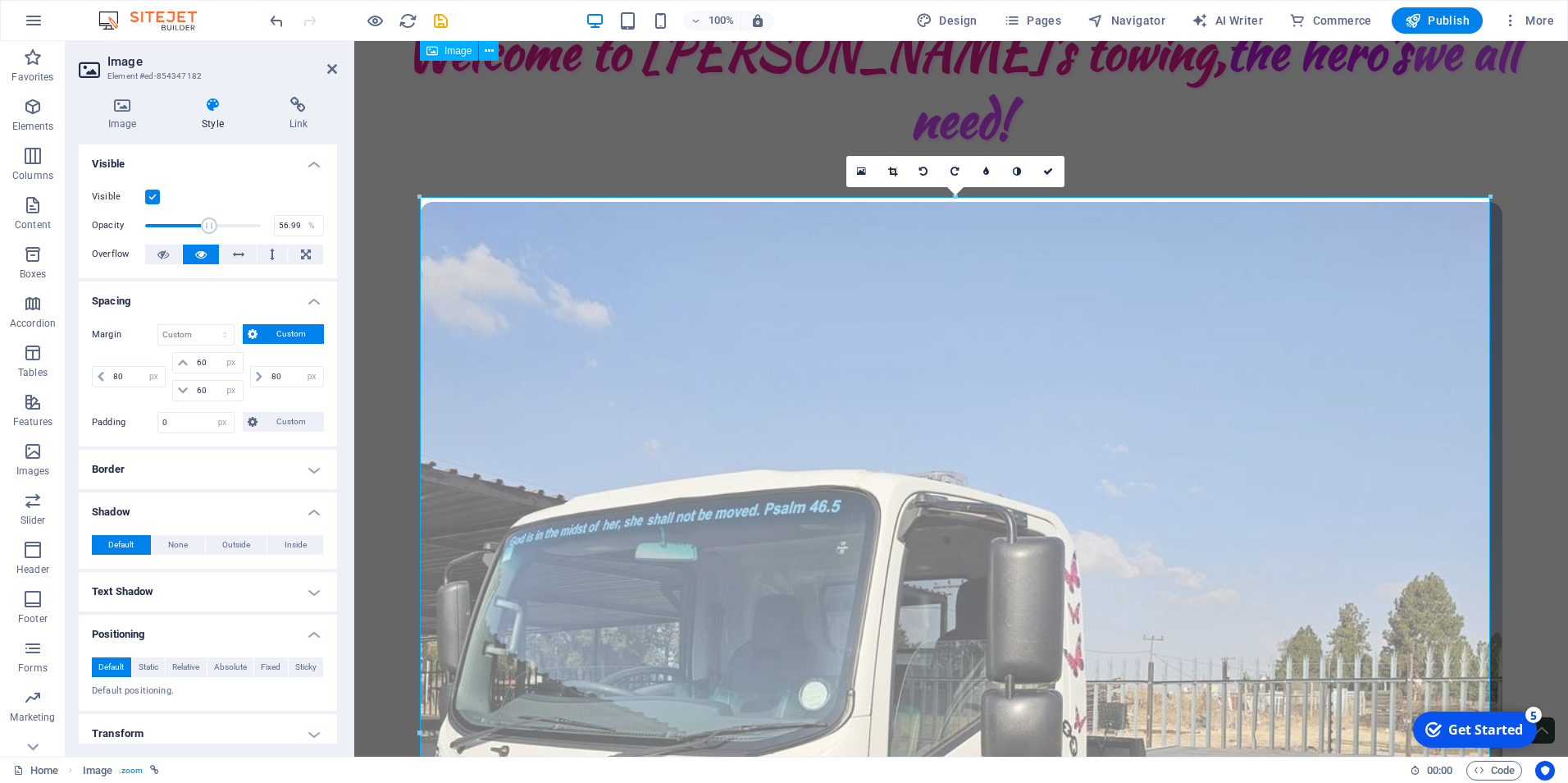
scroll to position [164, 0]
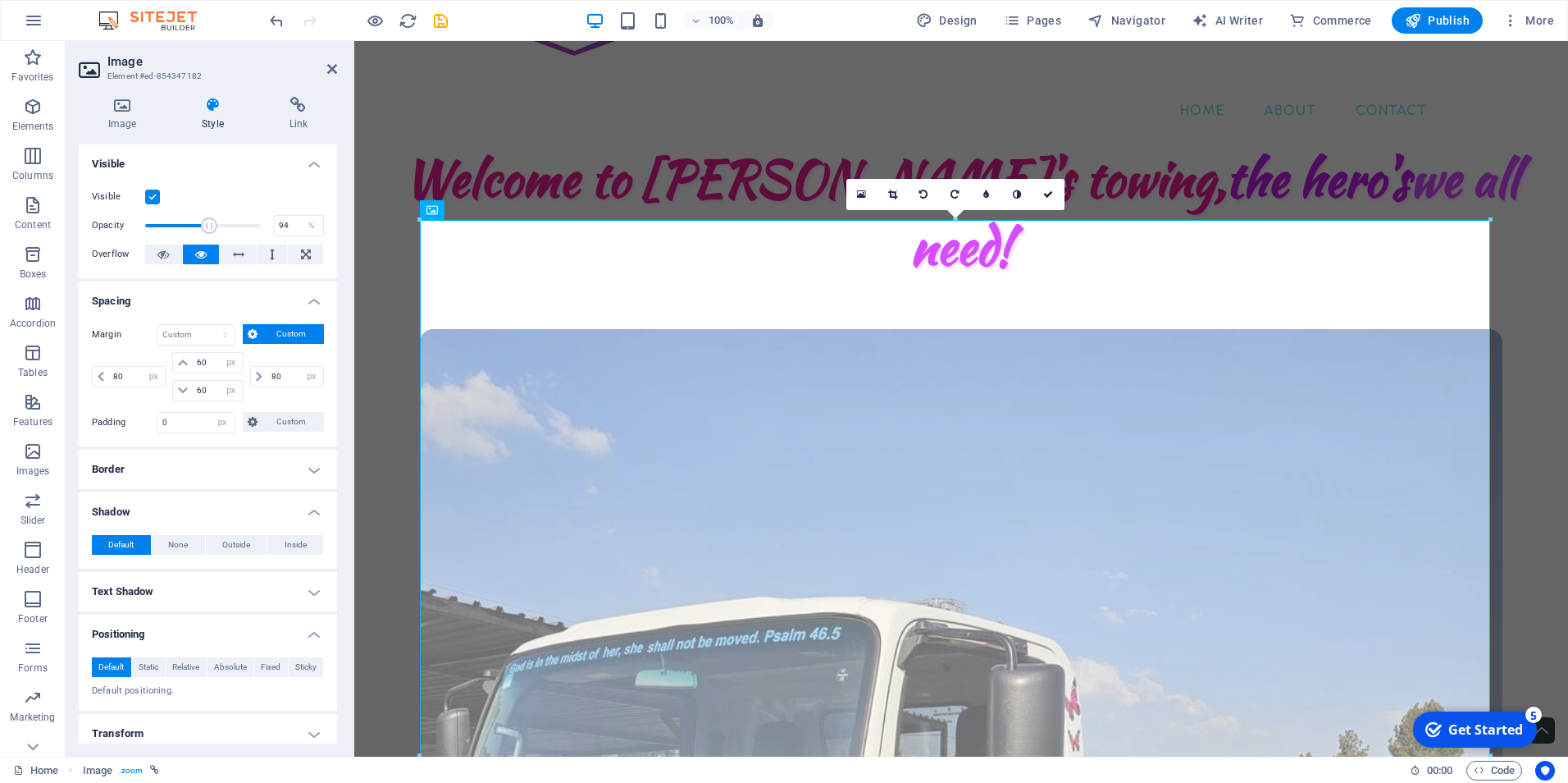
click at [251, 220] on span at bounding box center [203, 225] width 116 height 25
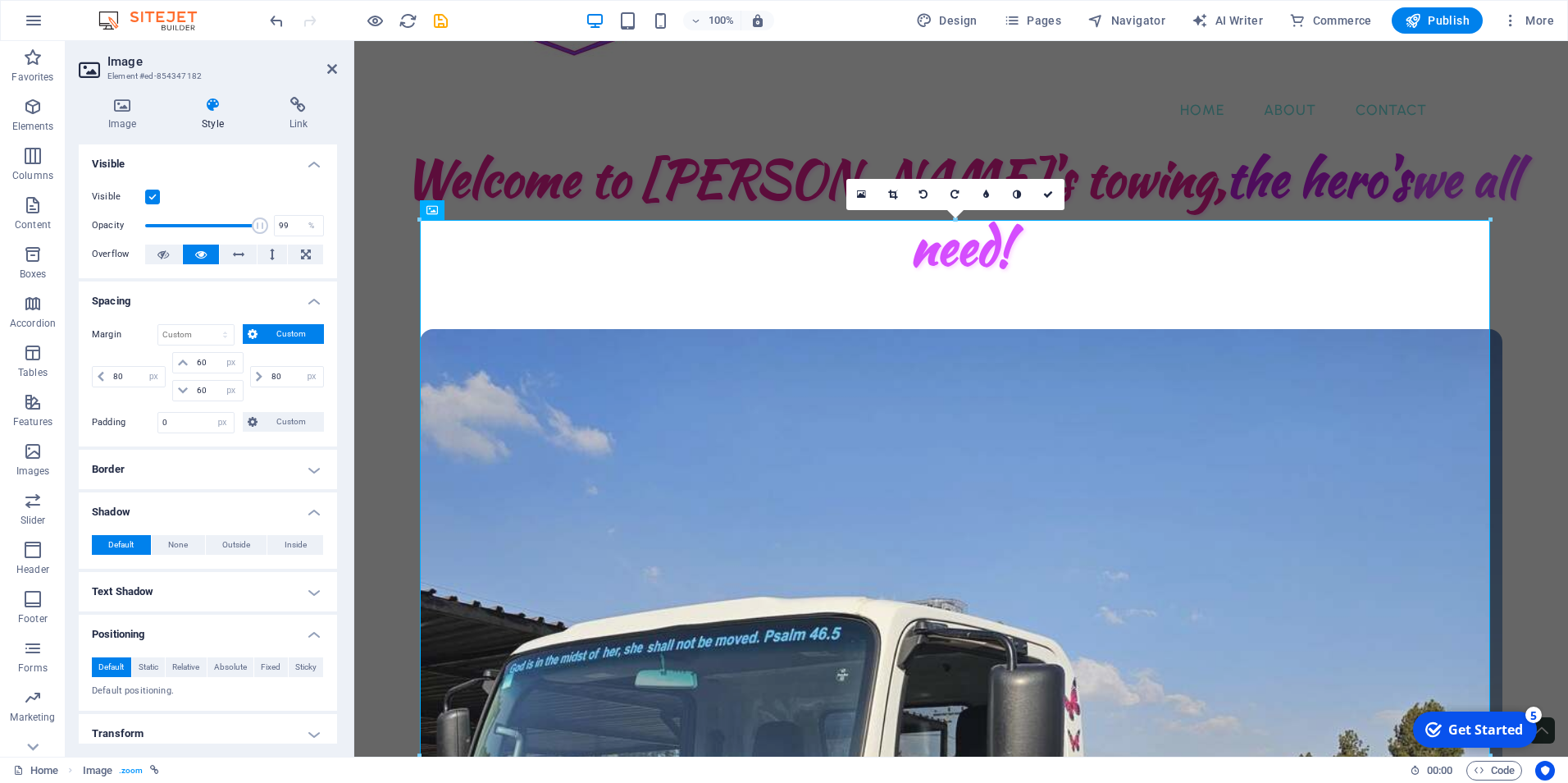
click at [257, 220] on span at bounding box center [260, 226] width 17 height 17
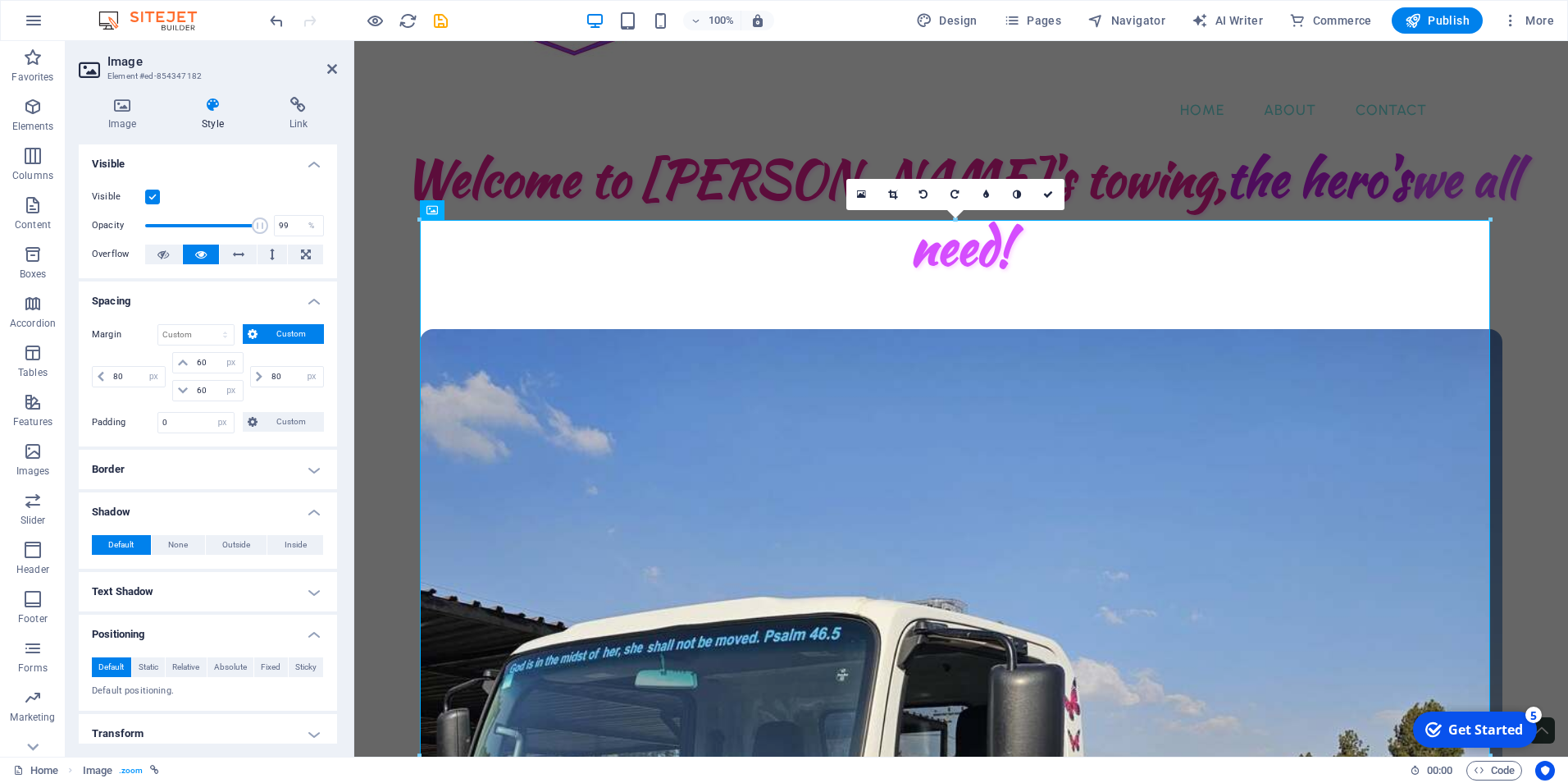
click at [257, 220] on span at bounding box center [260, 226] width 17 height 17
type input "100"
drag, startPoint x: 254, startPoint y: 220, endPoint x: 276, endPoint y: 229, distance: 23.8
click at [276, 229] on div "Opacity 100 %" at bounding box center [207, 225] width 232 height 25
click at [1050, 186] on link at bounding box center [1049, 195] width 31 height 32
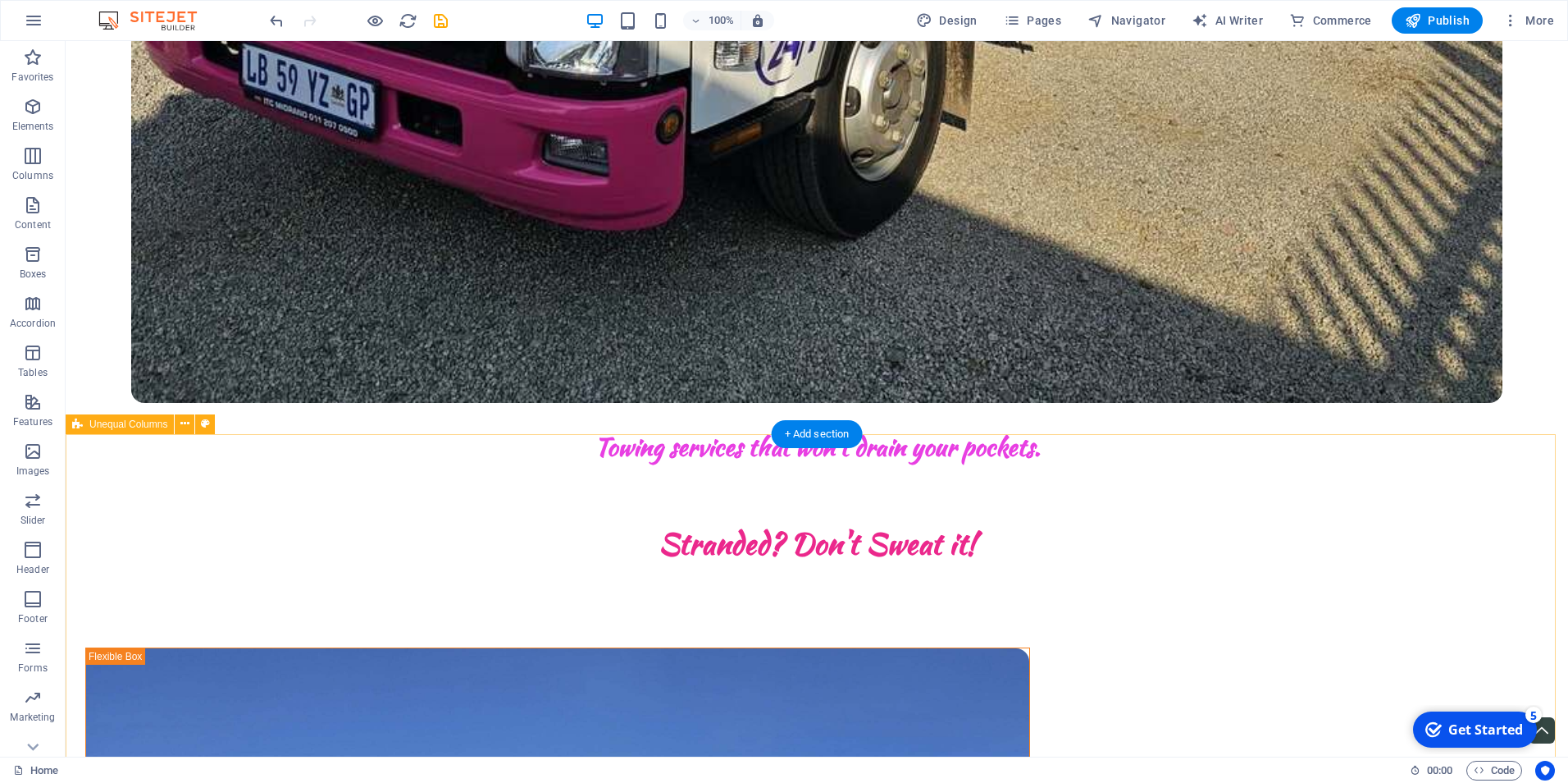
scroll to position [1805, 0]
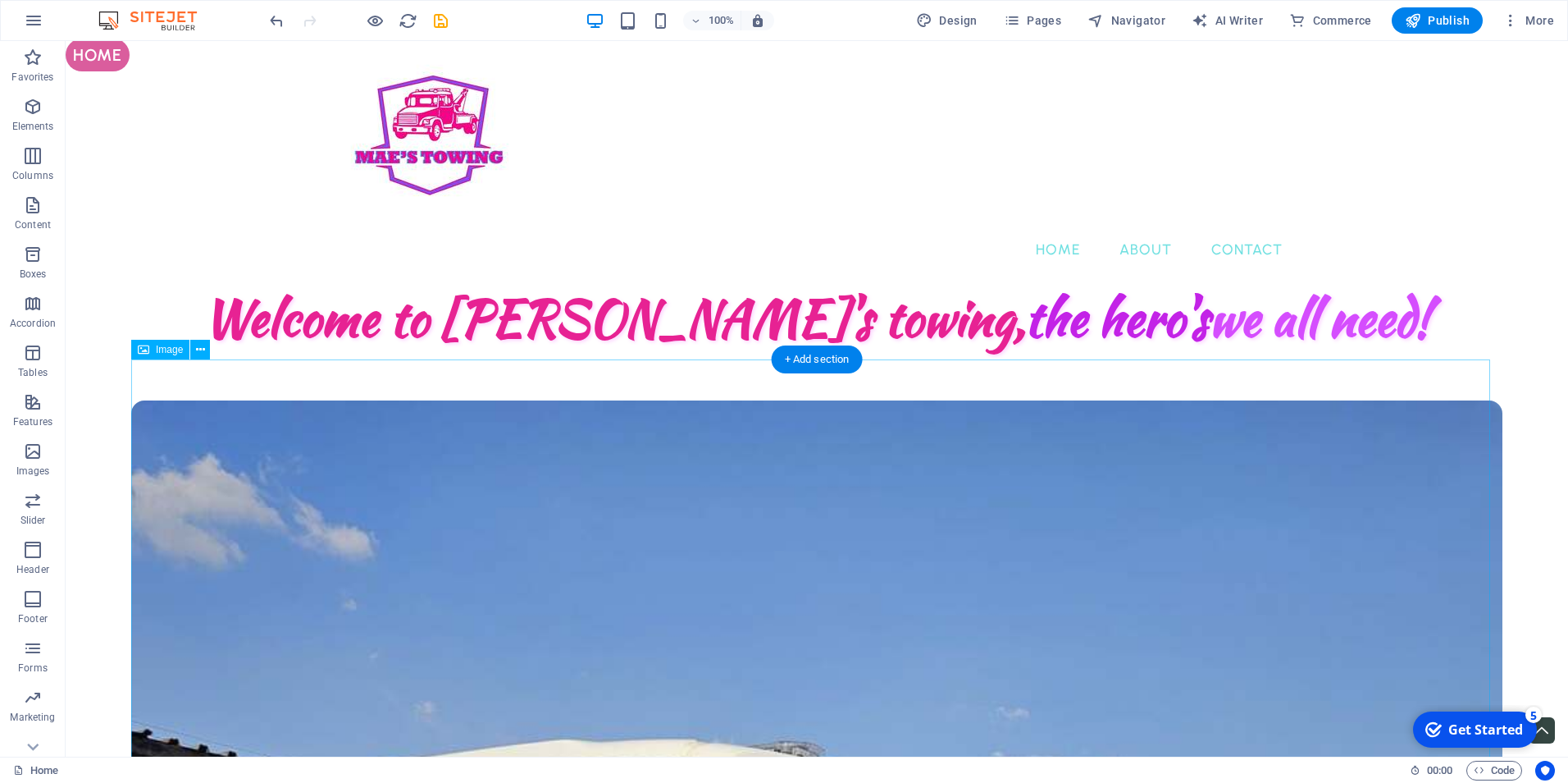
scroll to position [0, 0]
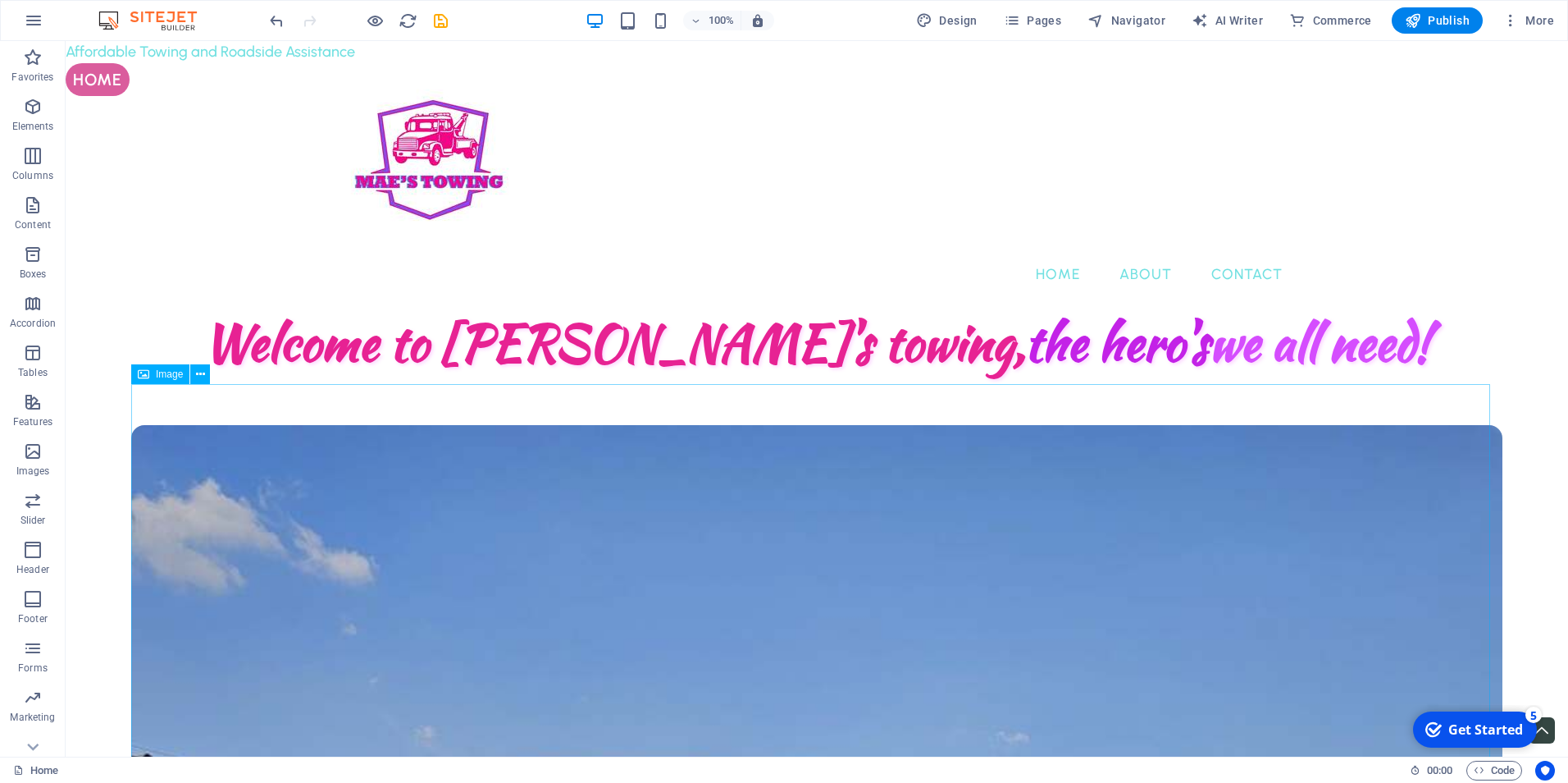
click at [163, 376] on span "Image" at bounding box center [169, 374] width 27 height 10
click at [202, 377] on icon at bounding box center [201, 374] width 9 height 18
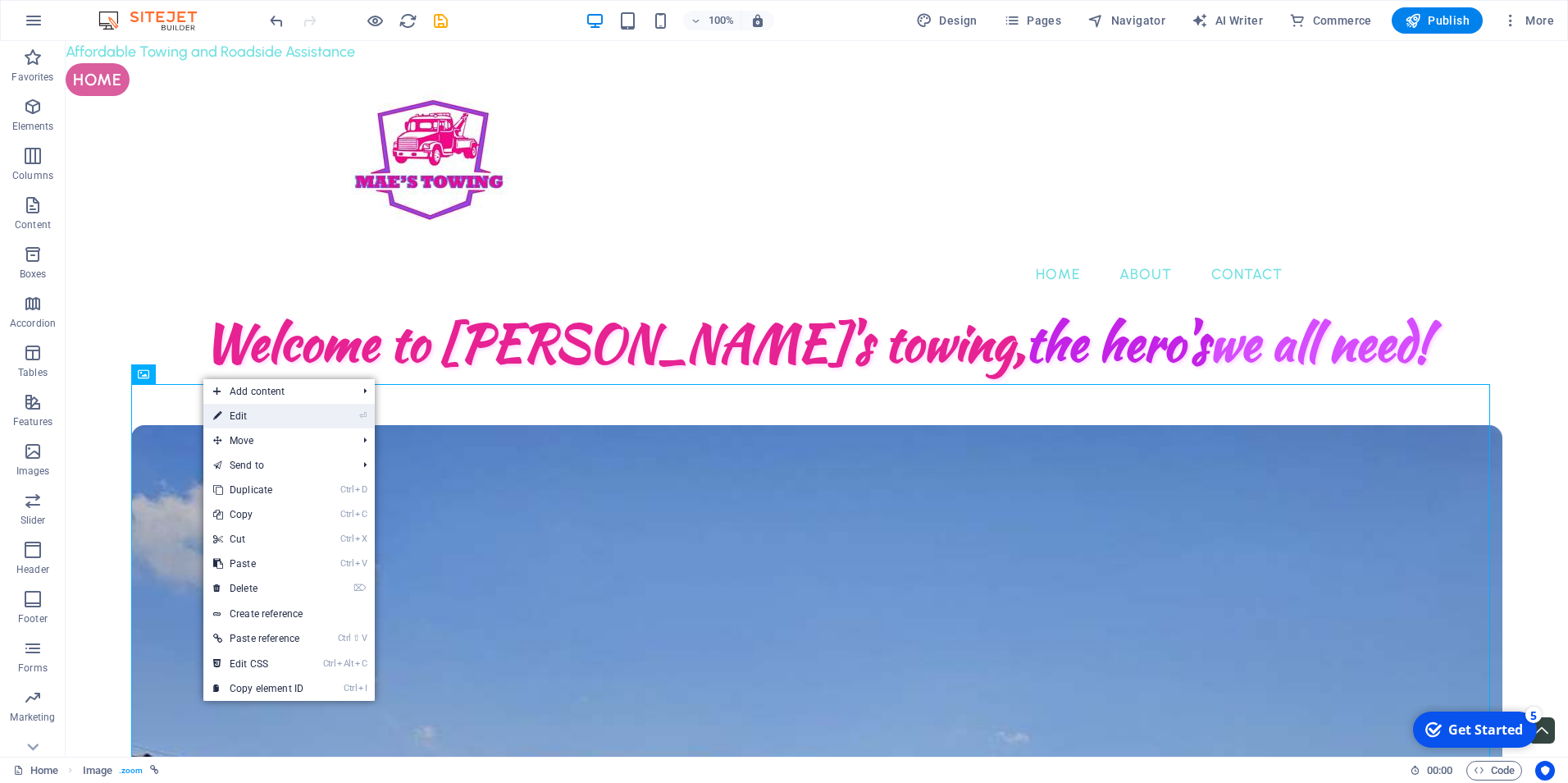
click at [233, 423] on link "⏎ Edit" at bounding box center [258, 416] width 110 height 25
select select "px"
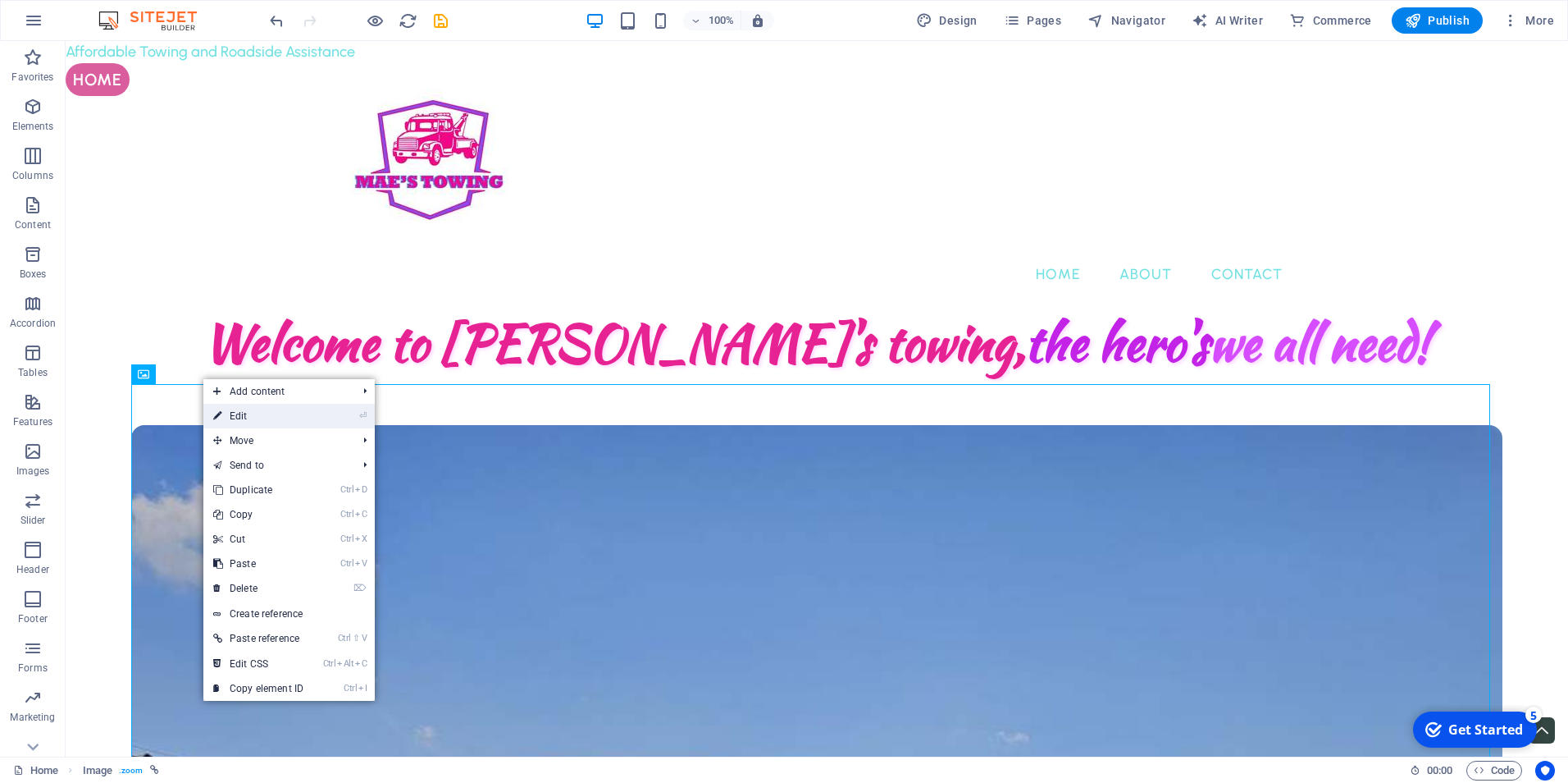
select select "px"
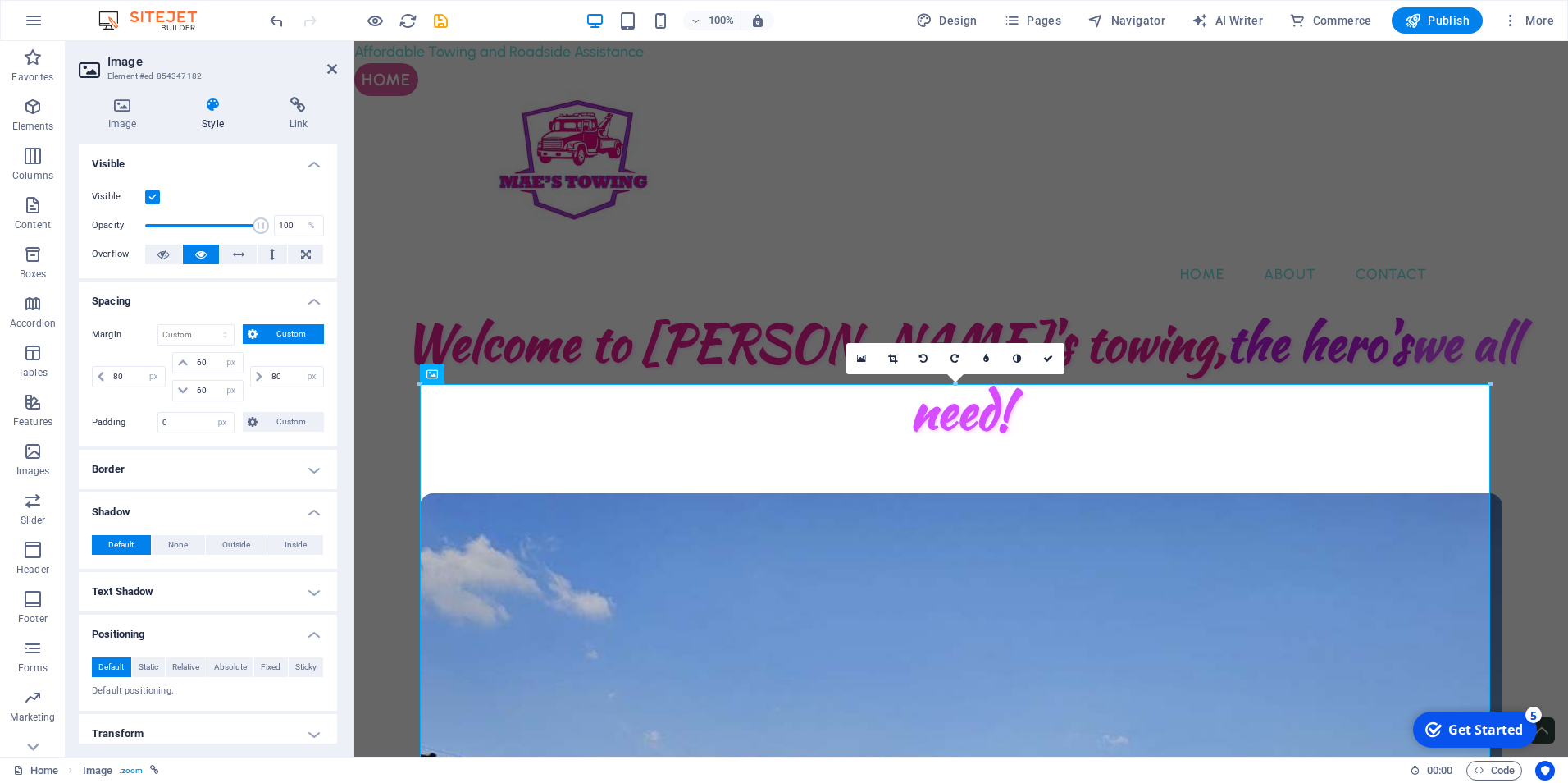
click at [190, 465] on h4 "Border" at bounding box center [207, 469] width 258 height 40
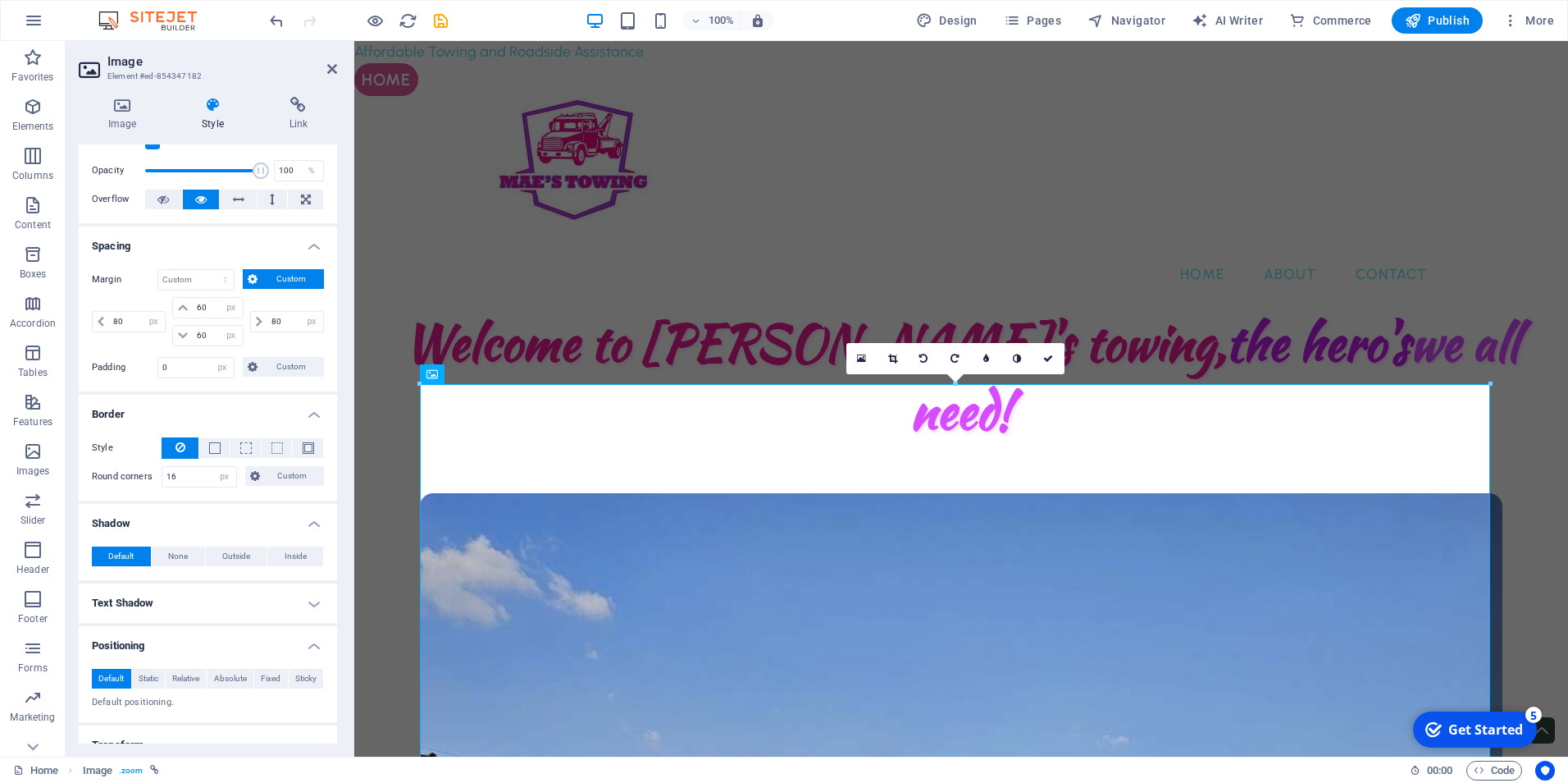
scroll to position [82, 0]
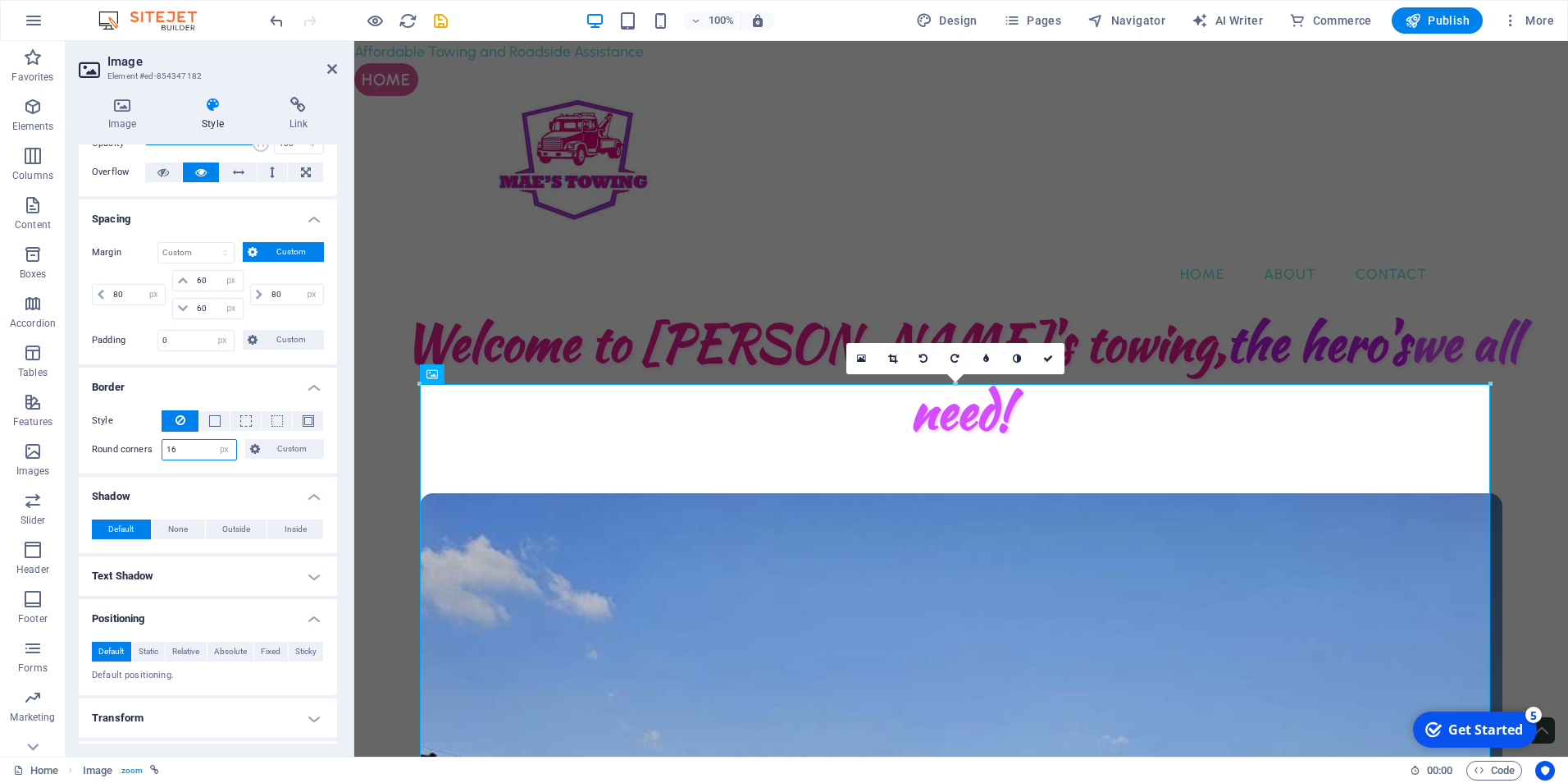
click at [181, 450] on input "16" at bounding box center [199, 449] width 74 height 19
type input "1"
type input "2"
type input "15"
click at [233, 534] on span "Outside" at bounding box center [236, 529] width 28 height 19
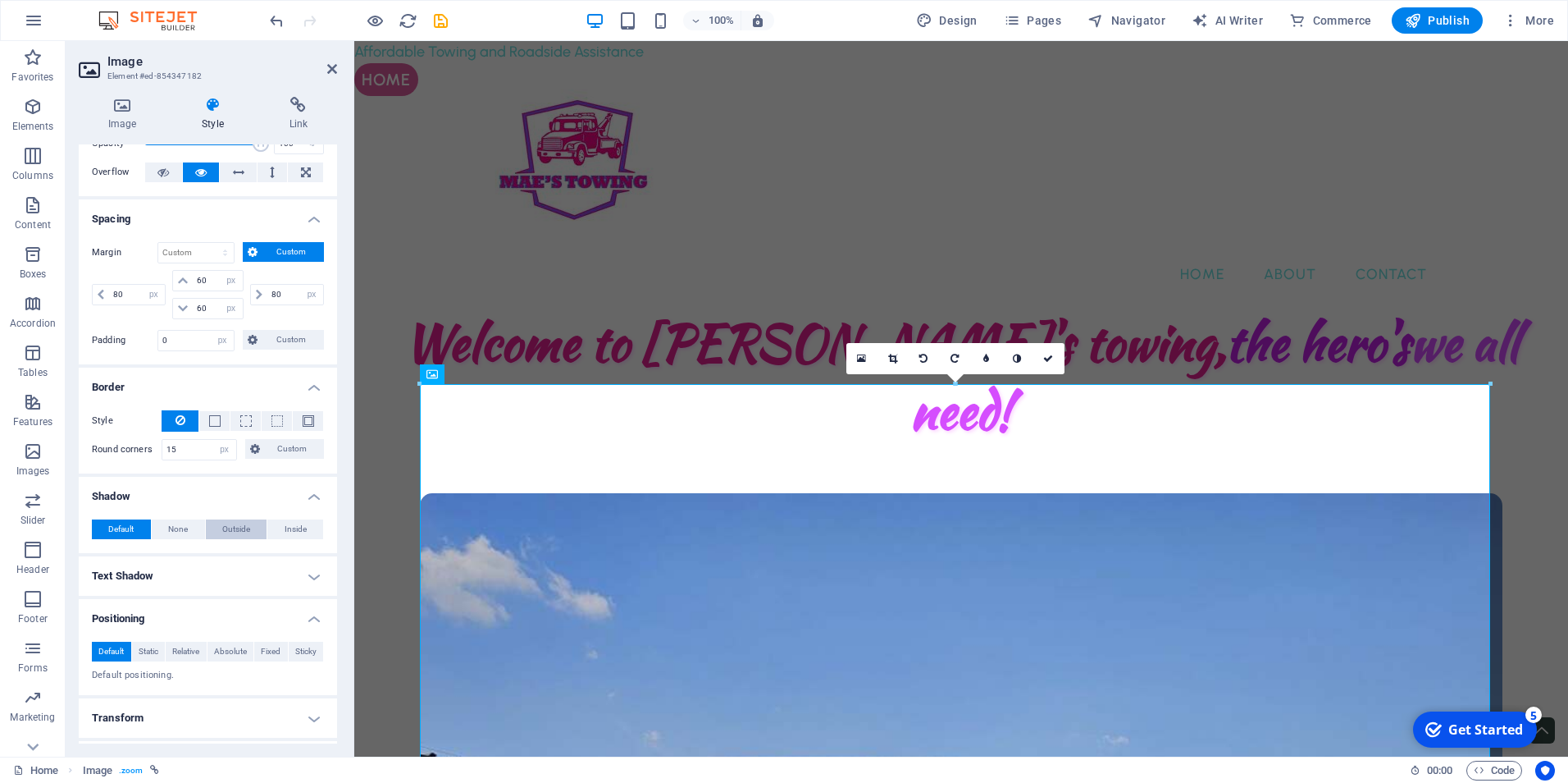
type input "2"
type input "4"
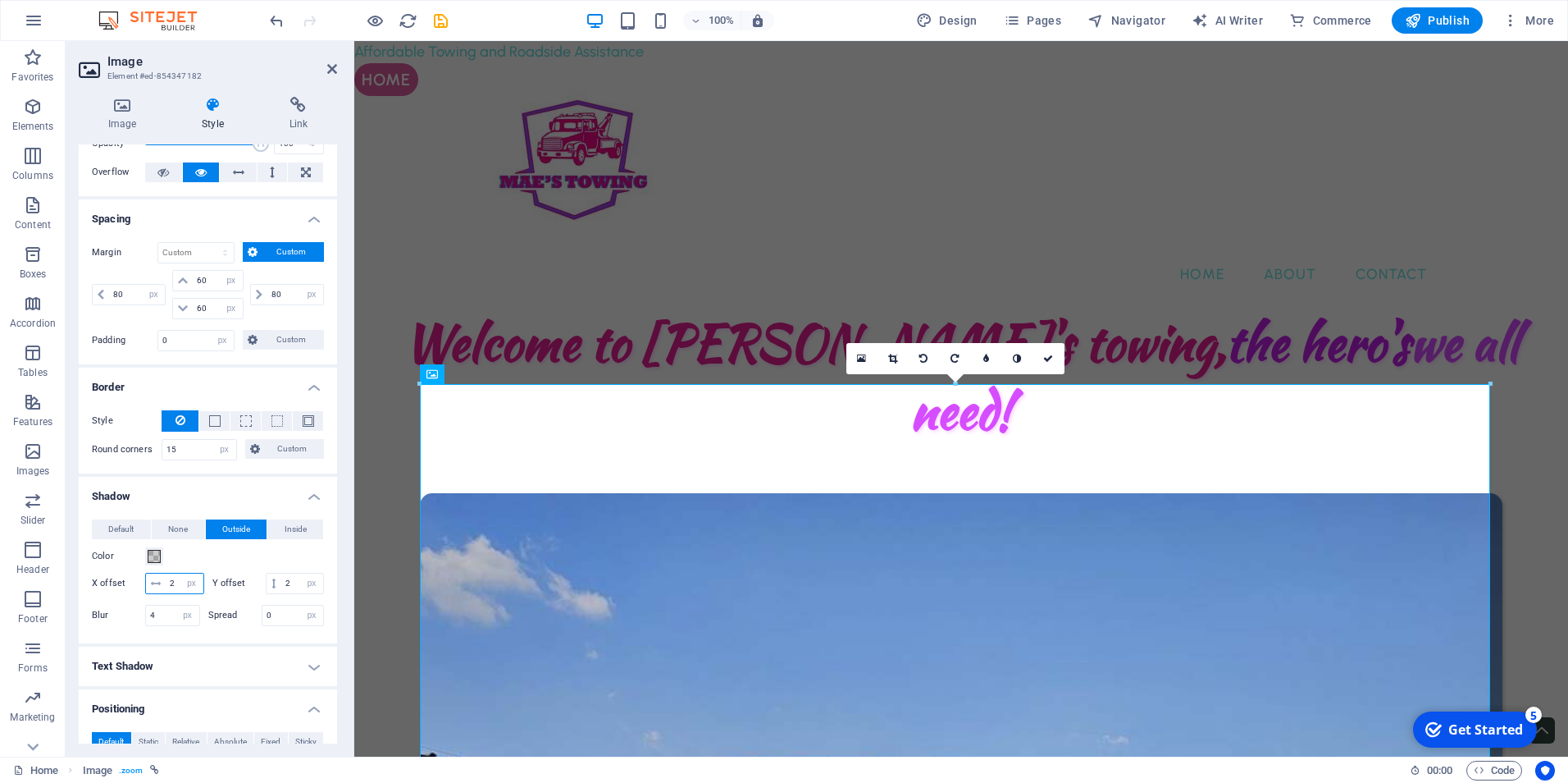
click at [204, 584] on input "2" at bounding box center [184, 583] width 38 height 19
type input "6"
type input "2"
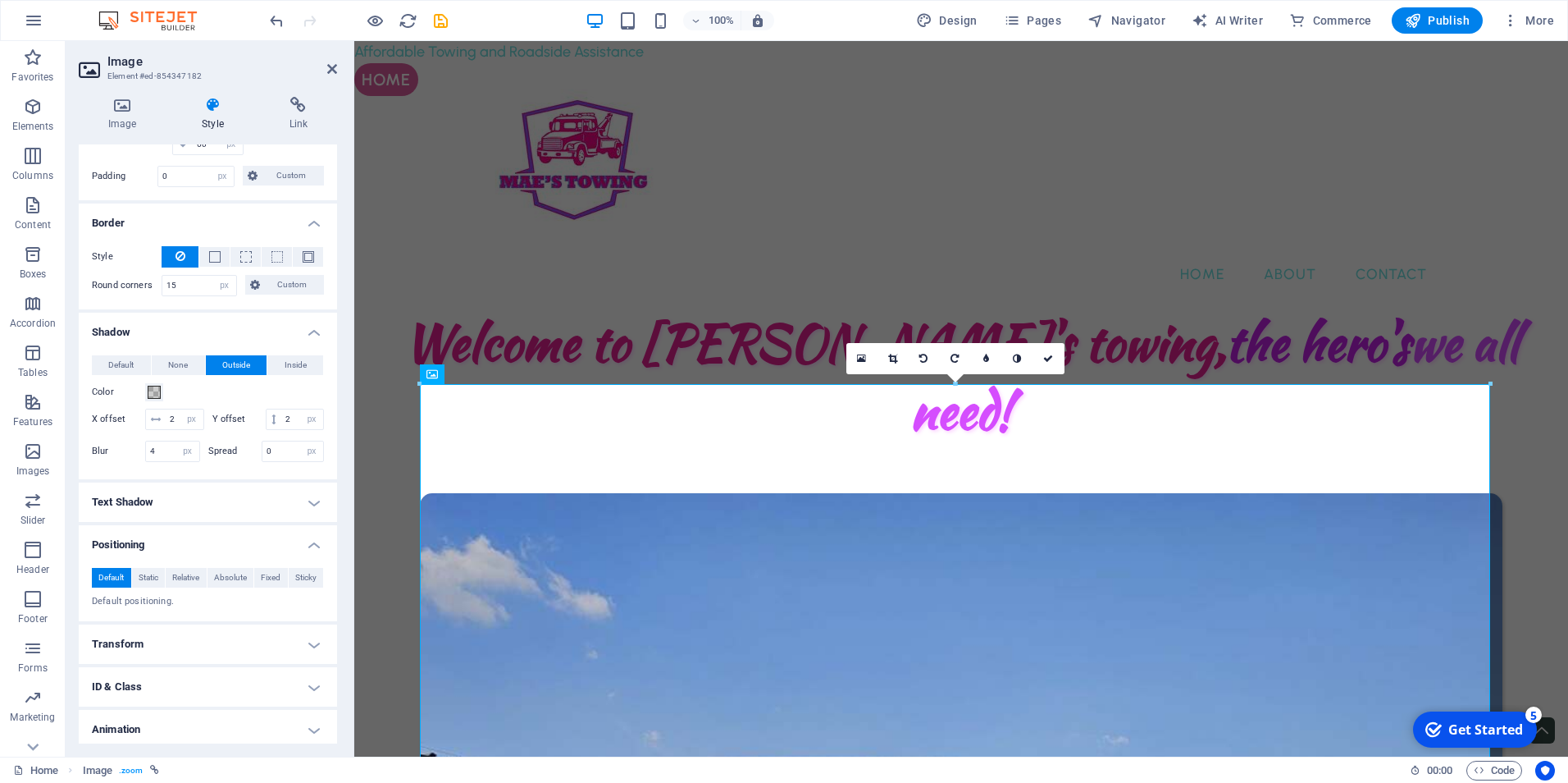
click at [164, 522] on h4 "Text Shadow" at bounding box center [207, 502] width 258 height 40
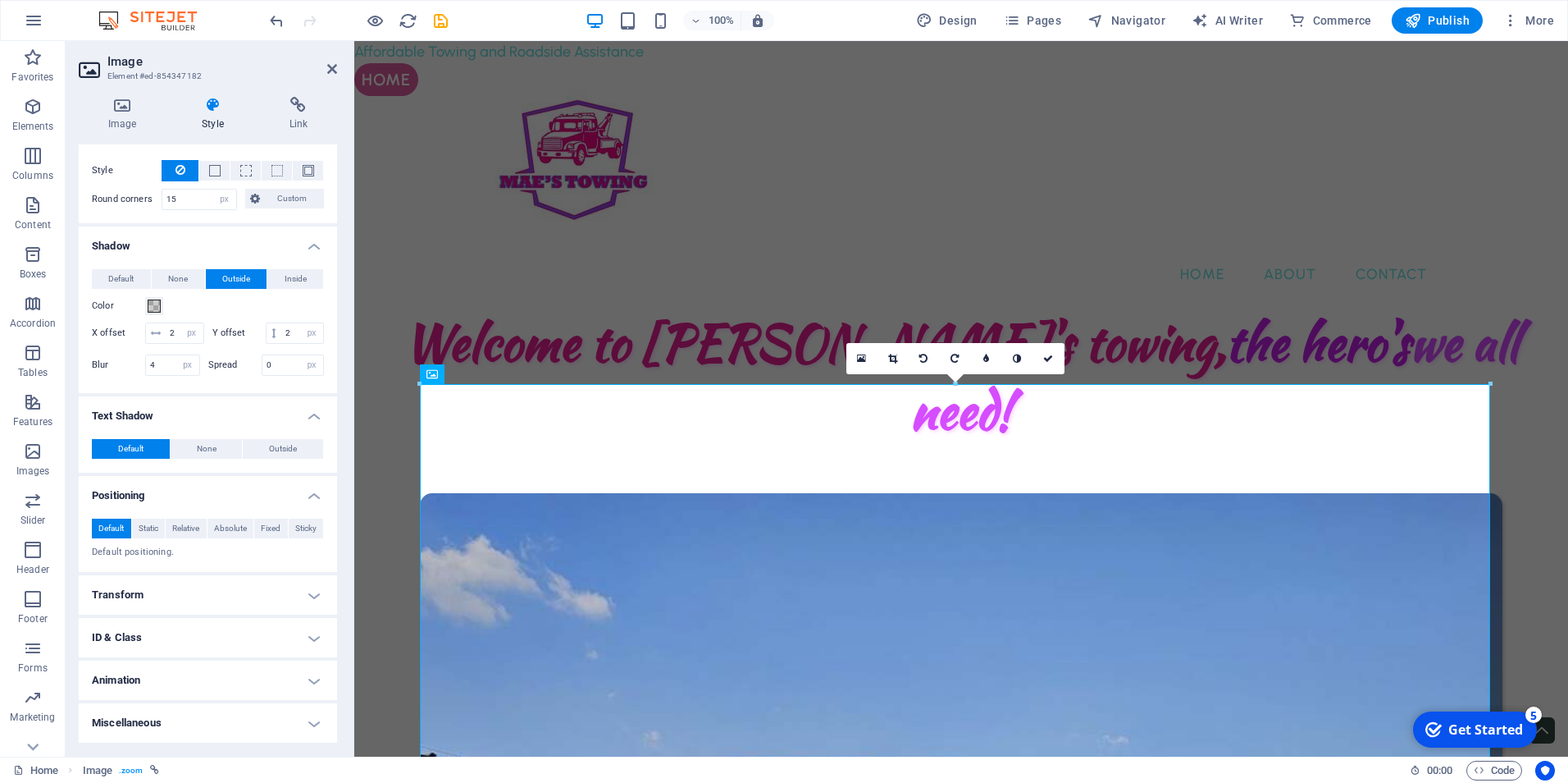
scroll to position [353, 0]
click at [190, 736] on h4 "Miscellaneous" at bounding box center [207, 723] width 258 height 40
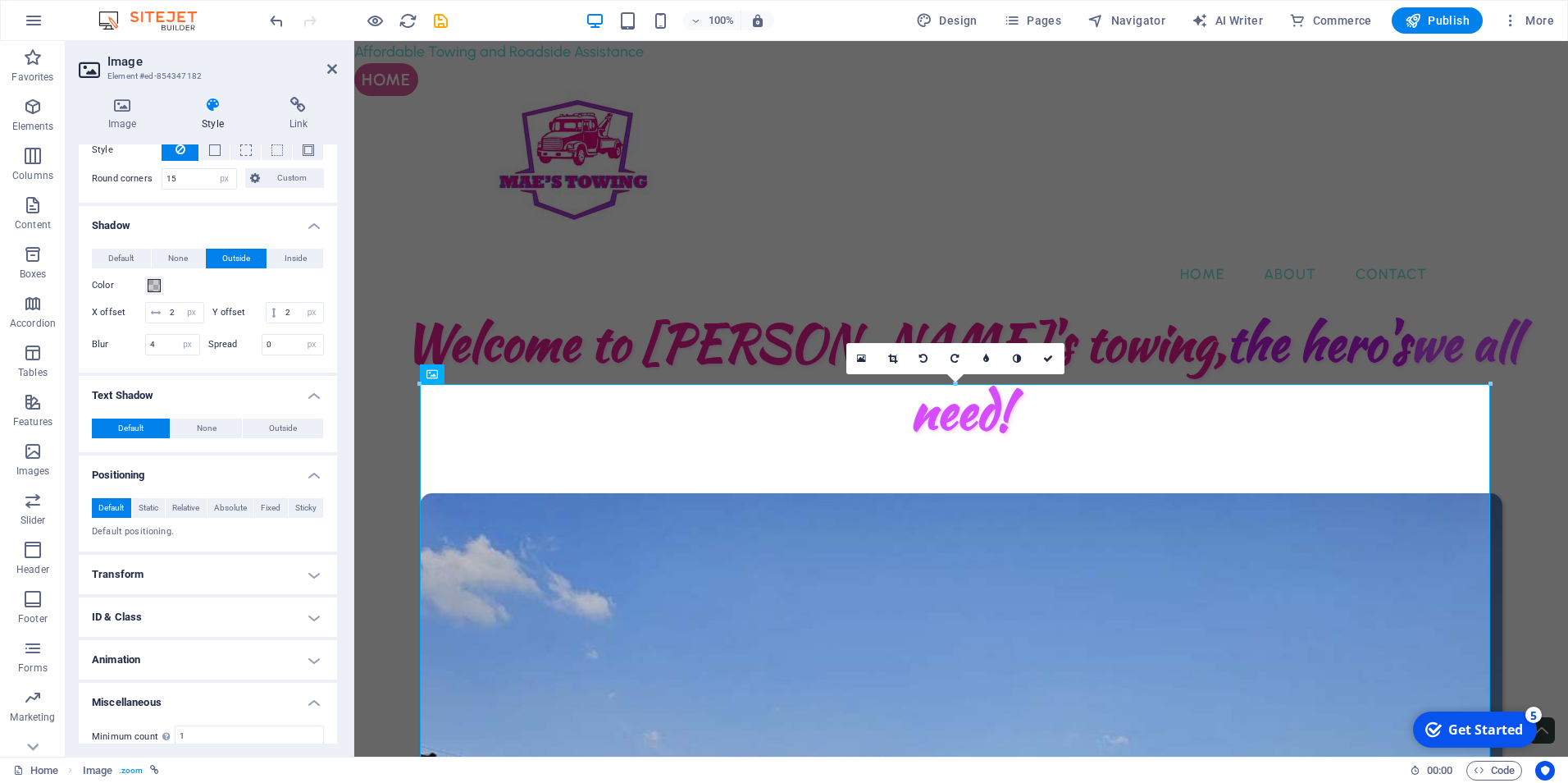
click at [191, 735] on div "Minimum count Define whether this element should be duplicable. 1 Maximum count…" at bounding box center [207, 768] width 258 height 111
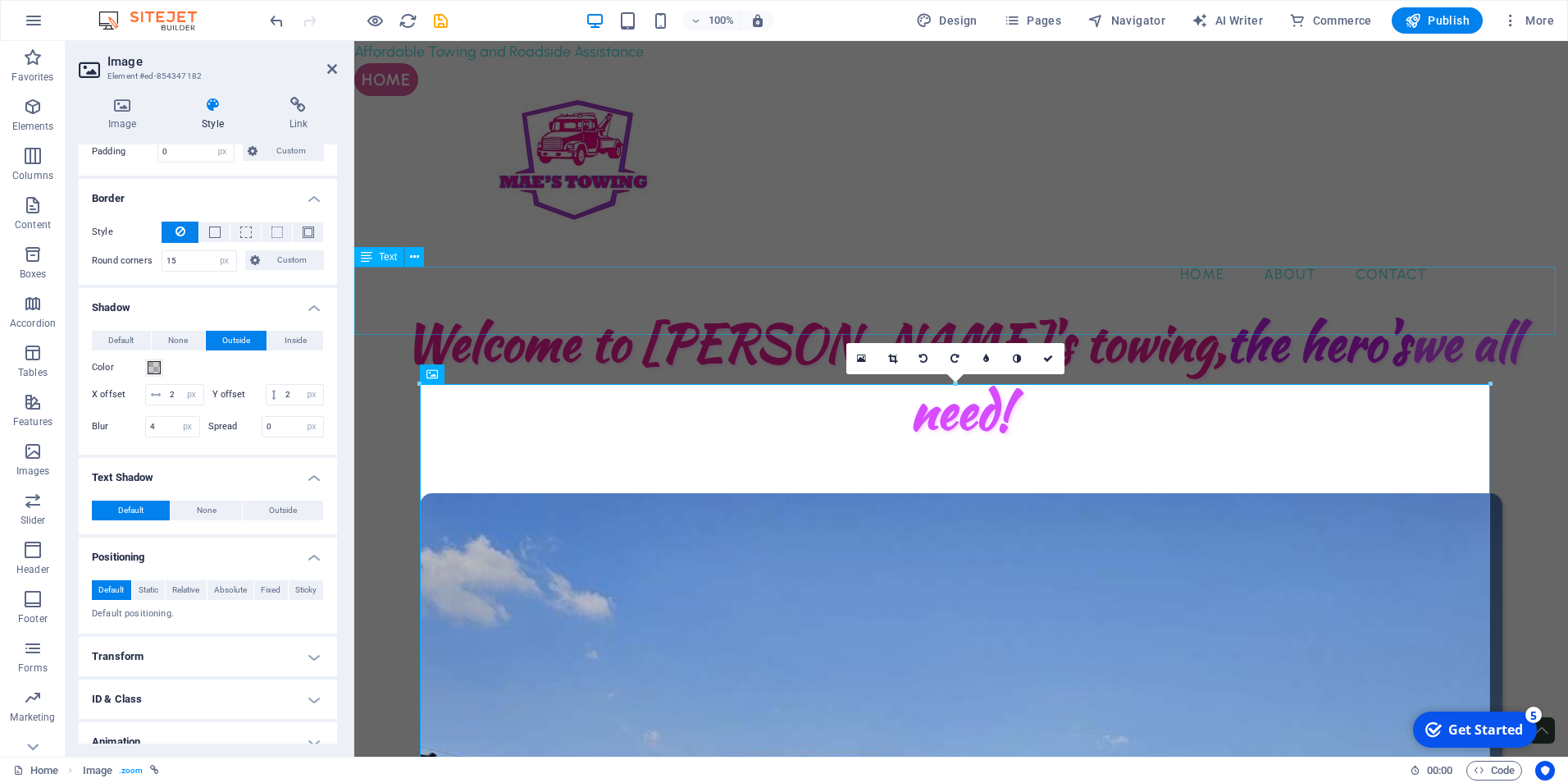
drag, startPoint x: 410, startPoint y: 342, endPoint x: 401, endPoint y: 324, distance: 20.1
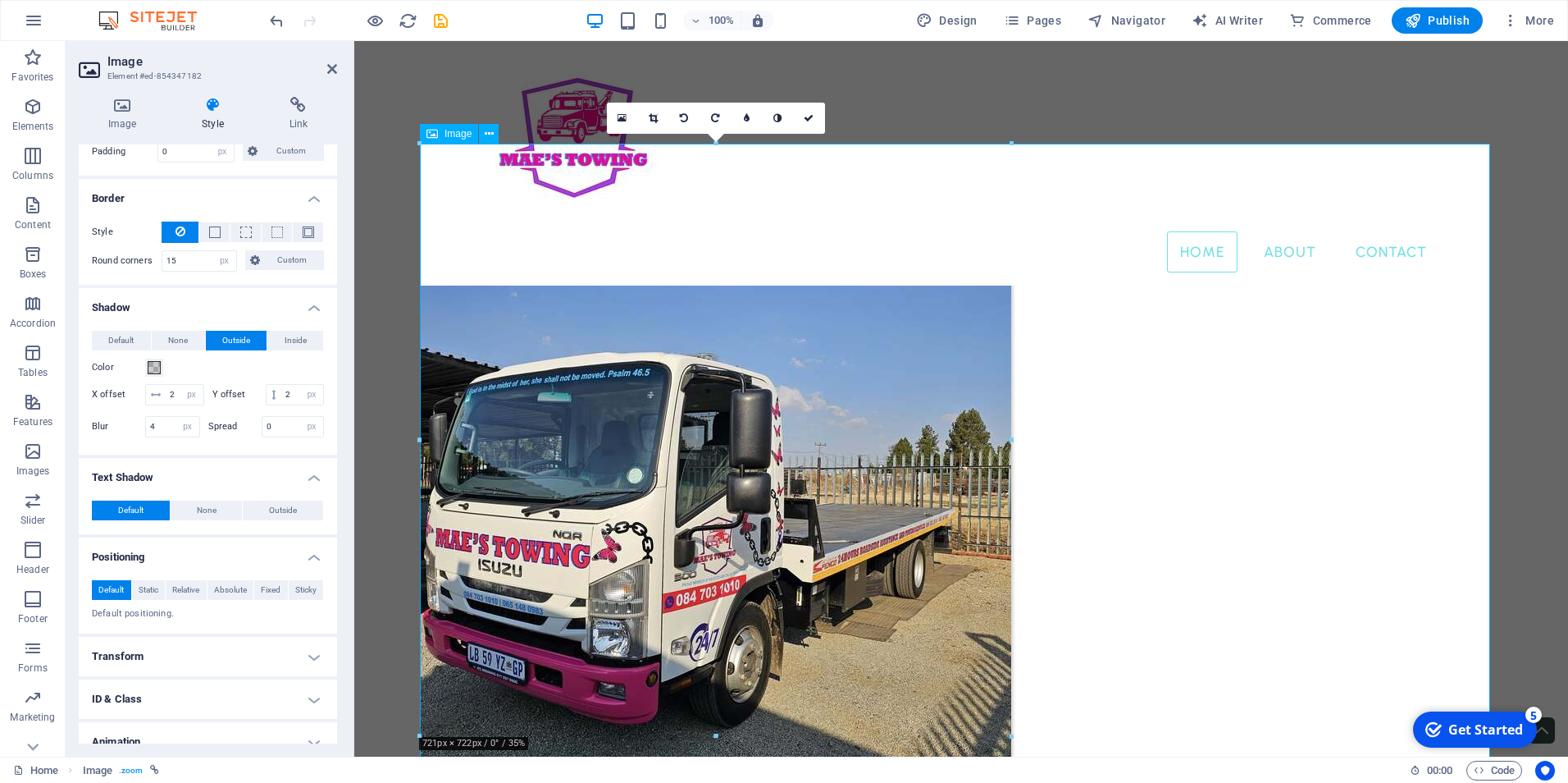
scroll to position [164, 0]
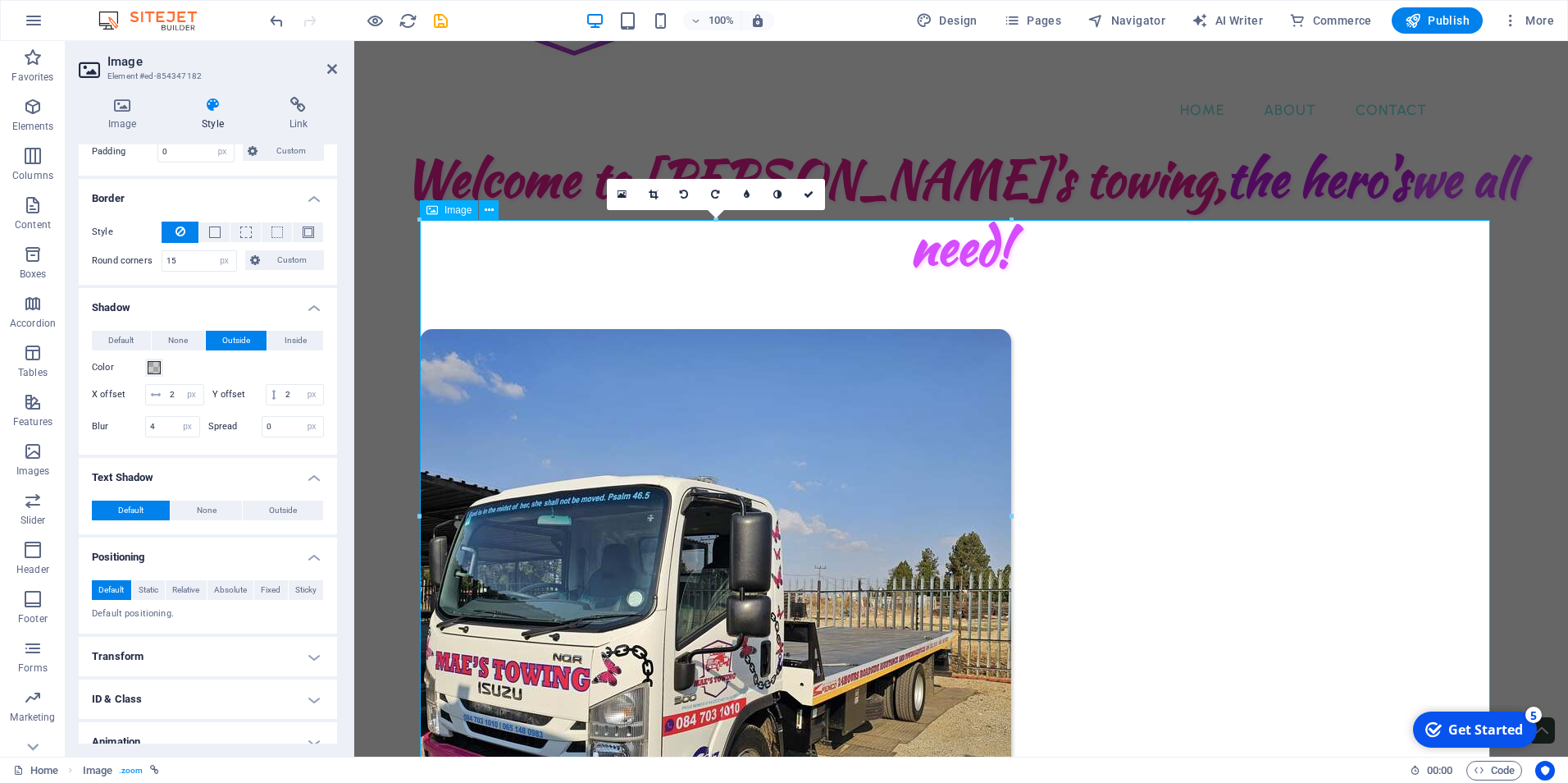
click at [713, 457] on figure "Towing services that won't drain your pockets." at bounding box center [960, 659] width 1083 height 661
click at [217, 234] on span at bounding box center [215, 232] width 11 height 11
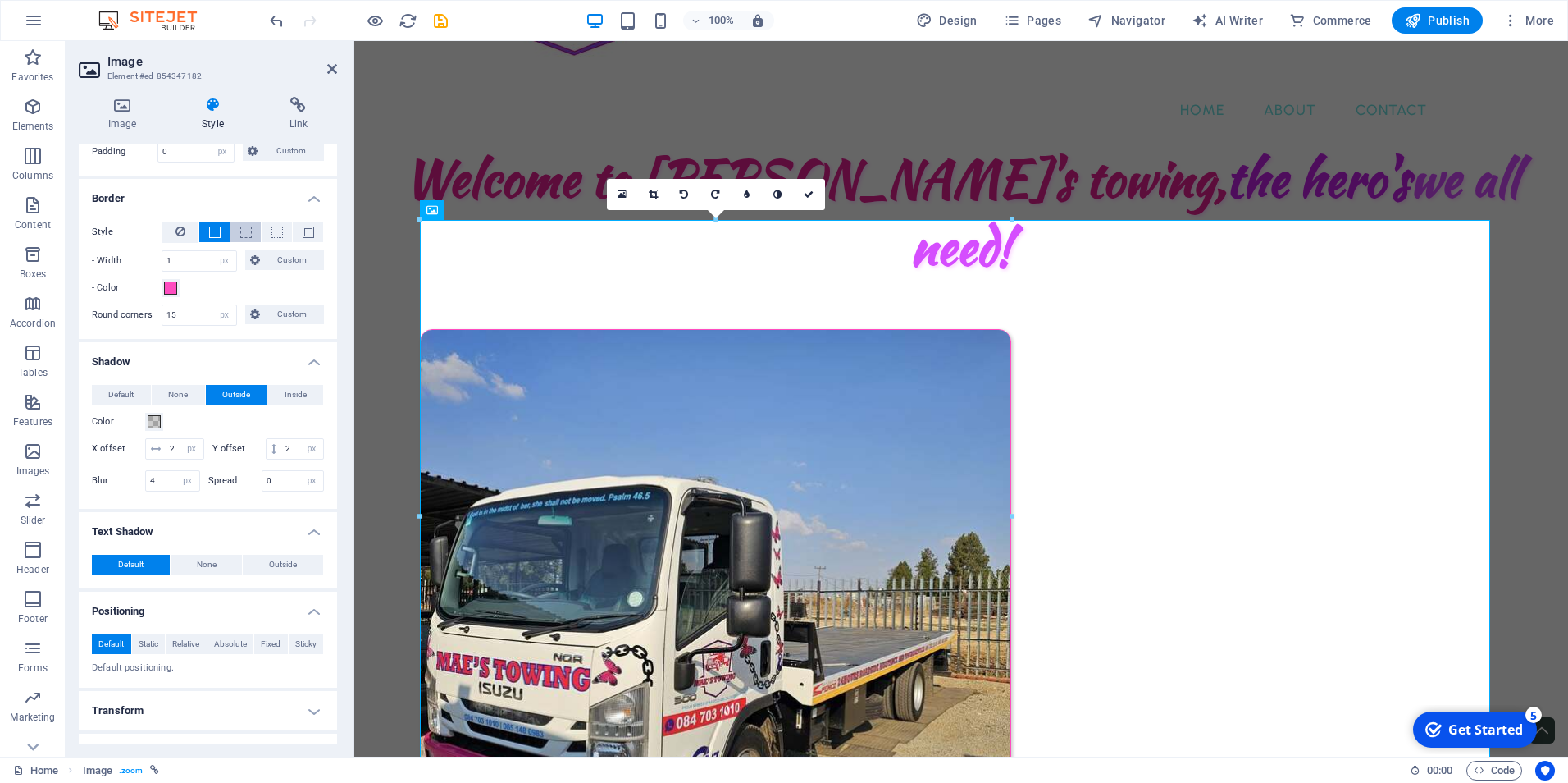
click at [249, 233] on button at bounding box center [245, 232] width 31 height 19
click at [279, 233] on span at bounding box center [277, 232] width 11 height 11
click at [308, 229] on span at bounding box center [308, 232] width 11 height 11
click at [196, 261] on input "1" at bounding box center [199, 260] width 74 height 19
type input "5"
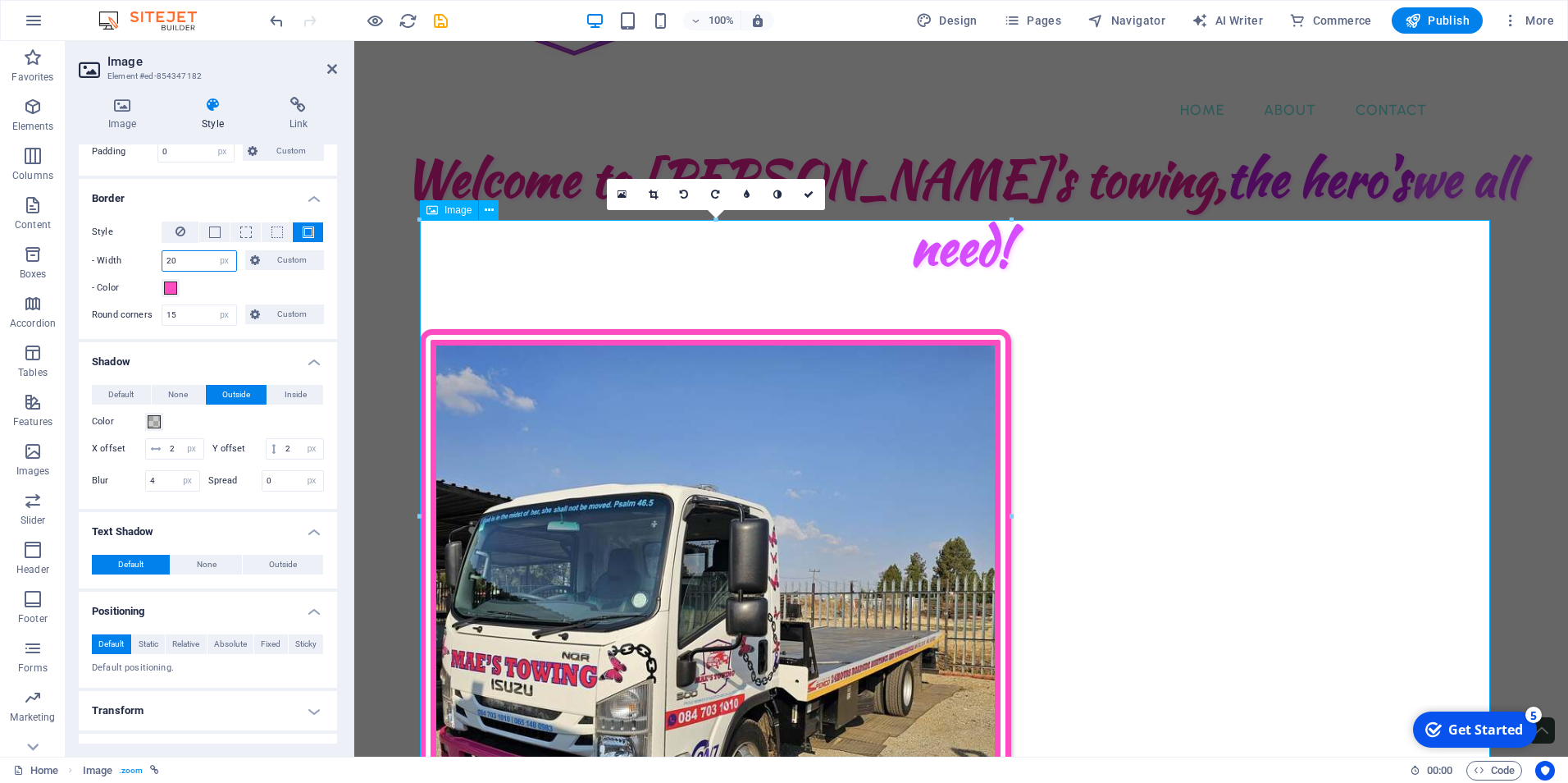
type input "20"
click at [633, 410] on figure "Towing services that won't drain your pockets." at bounding box center [960, 659] width 1083 height 661
click at [857, 329] on figure "Towing services that won't drain your pockets." at bounding box center [960, 659] width 1083 height 661
click at [923, 330] on figure "Towing services that won't drain your pockets." at bounding box center [960, 659] width 1083 height 661
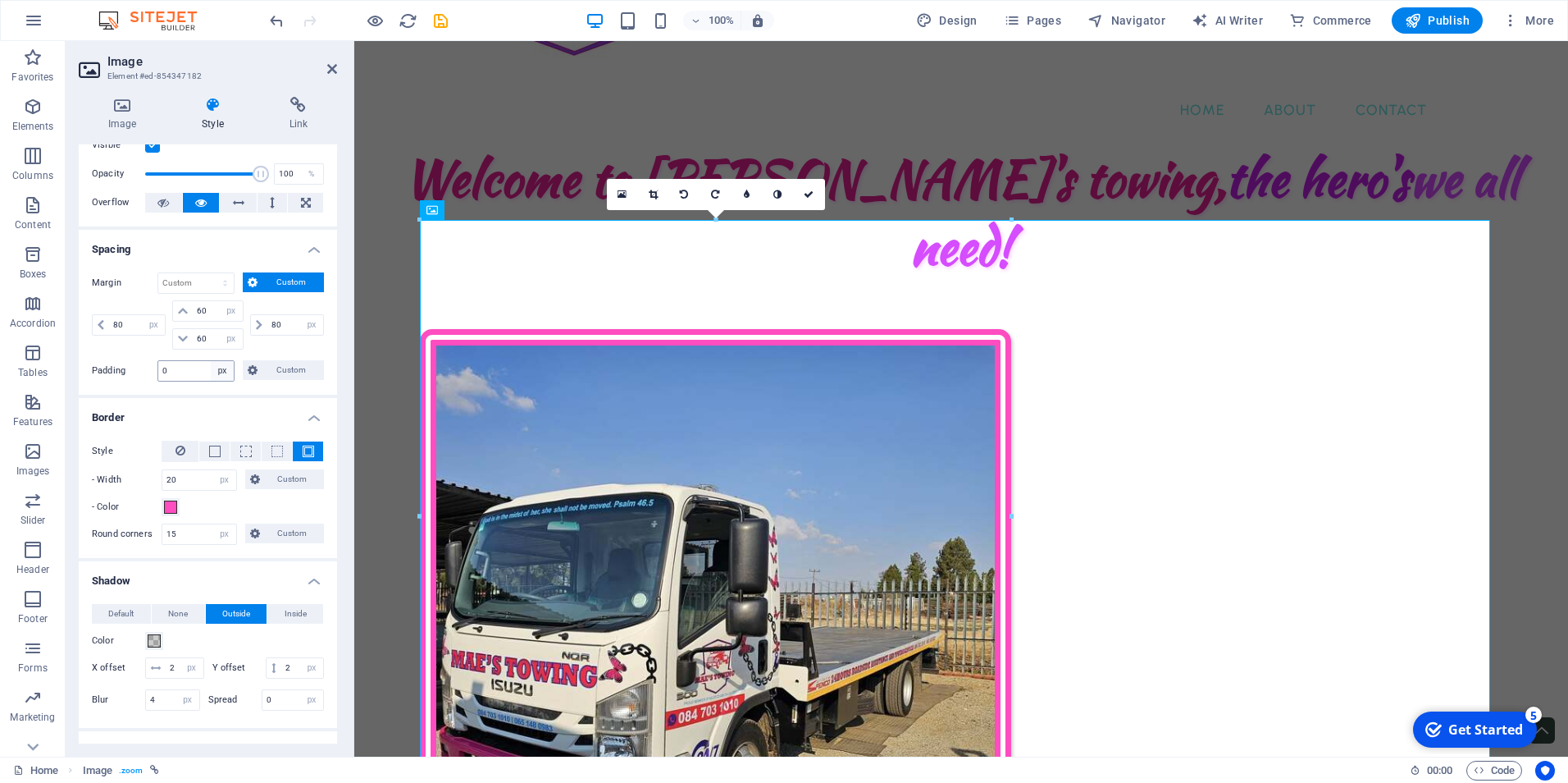
scroll to position [0, 0]
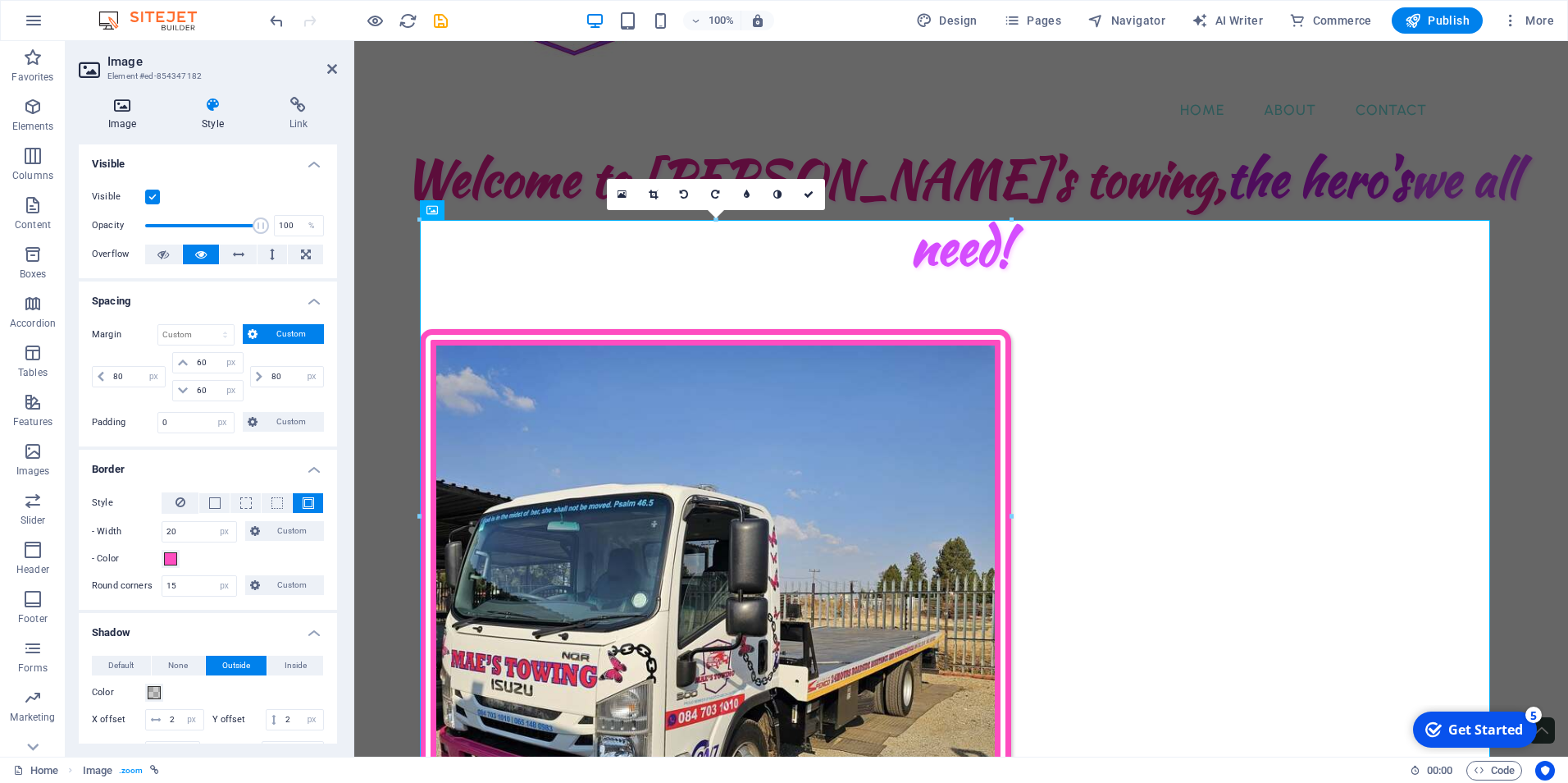
click at [131, 115] on h4 "Image" at bounding box center [125, 113] width 94 height 34
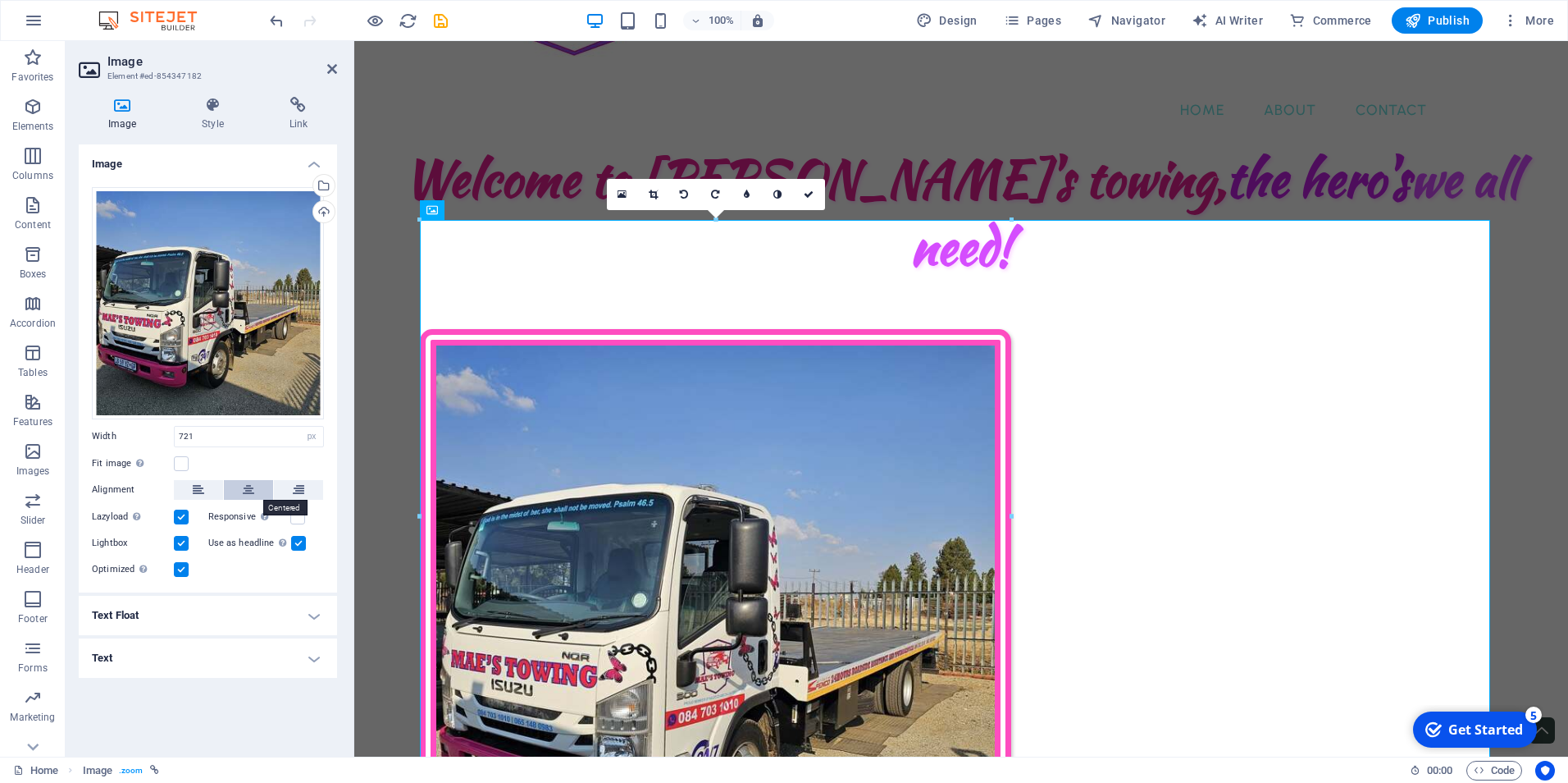
click at [239, 484] on button at bounding box center [248, 489] width 49 height 19
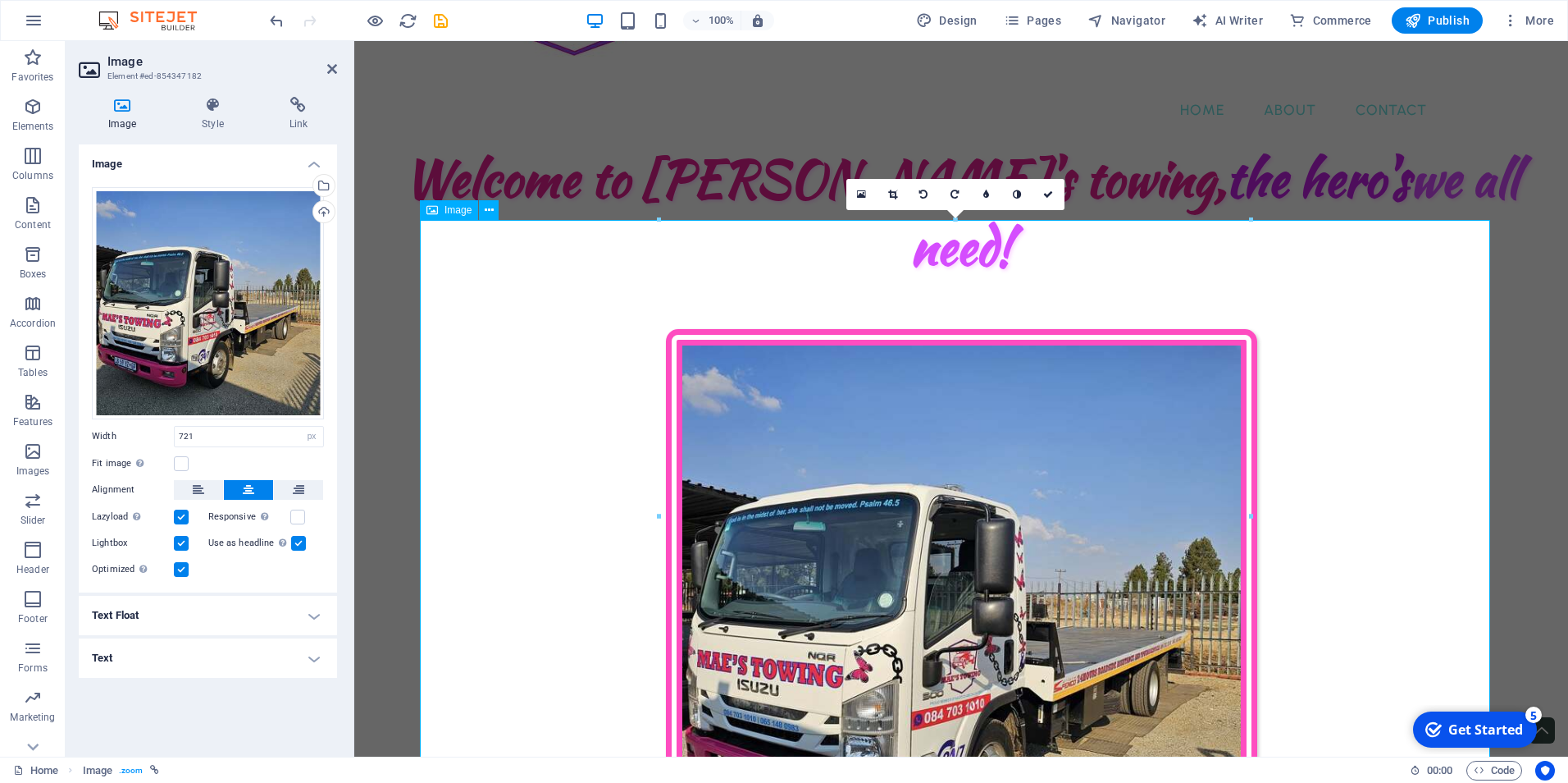
click at [587, 329] on figure "Towing services that won't drain your pockets." at bounding box center [960, 659] width 1083 height 661
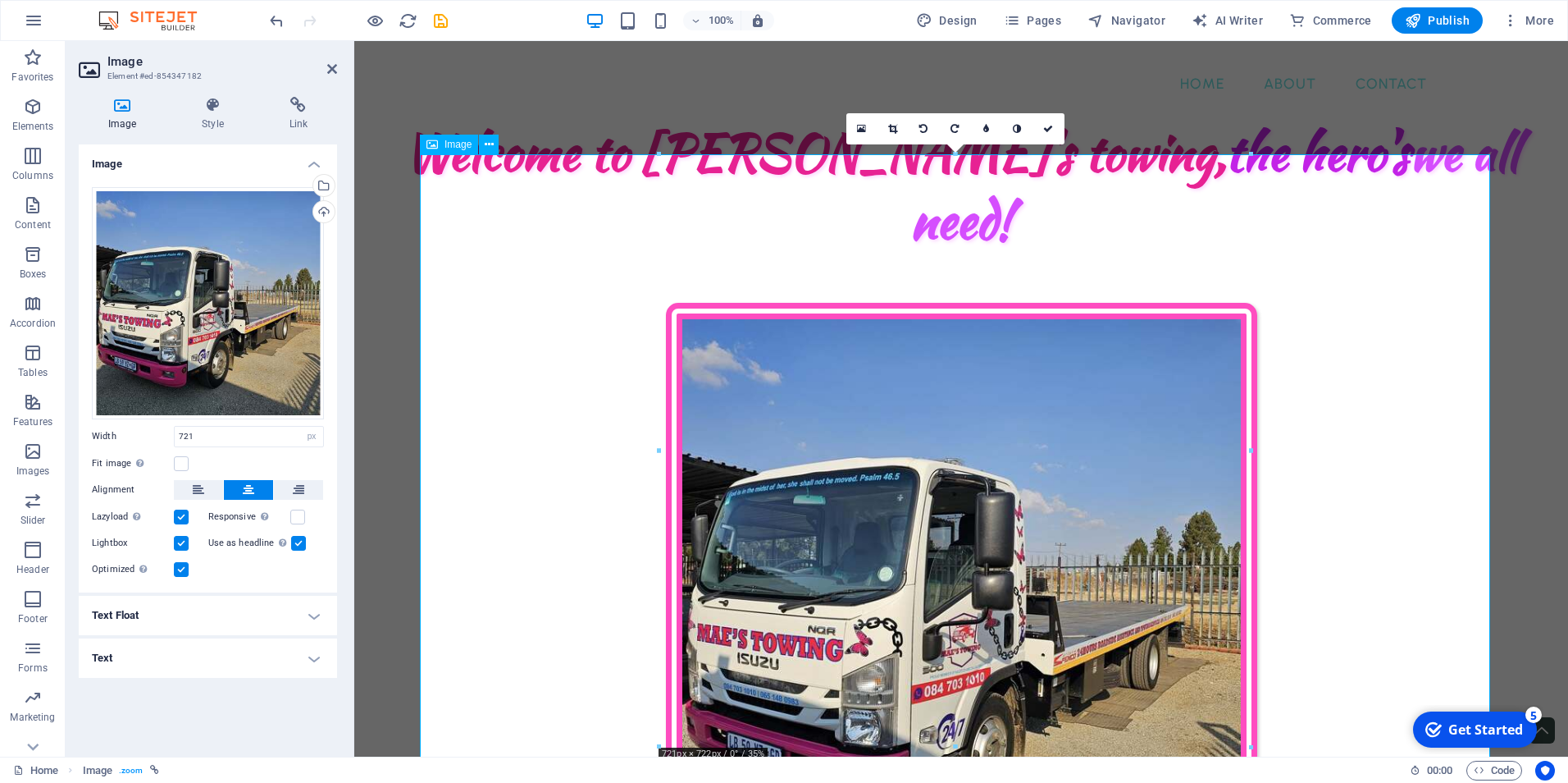
scroll to position [82, 0]
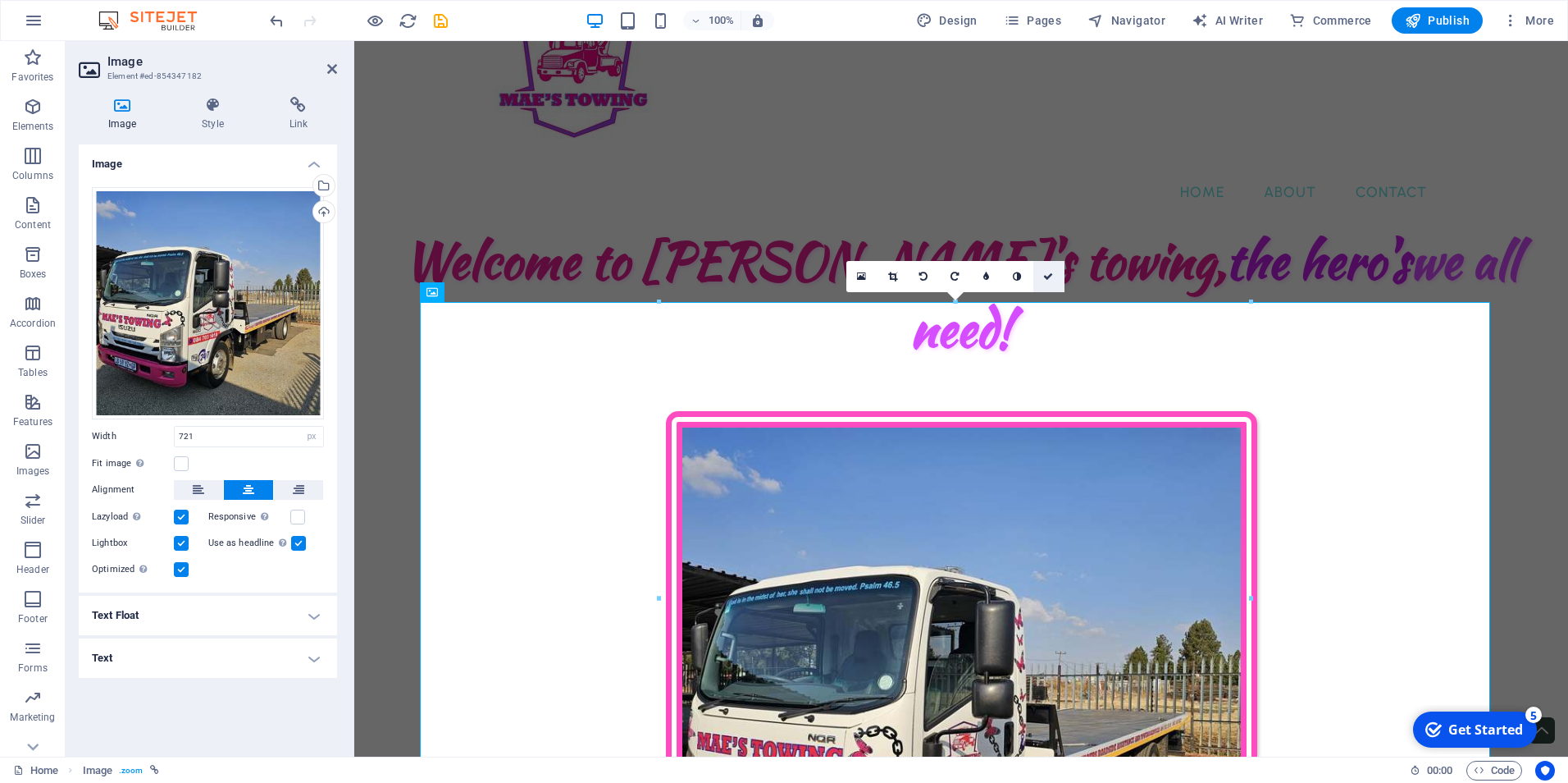
click at [1058, 272] on link at bounding box center [1049, 277] width 31 height 32
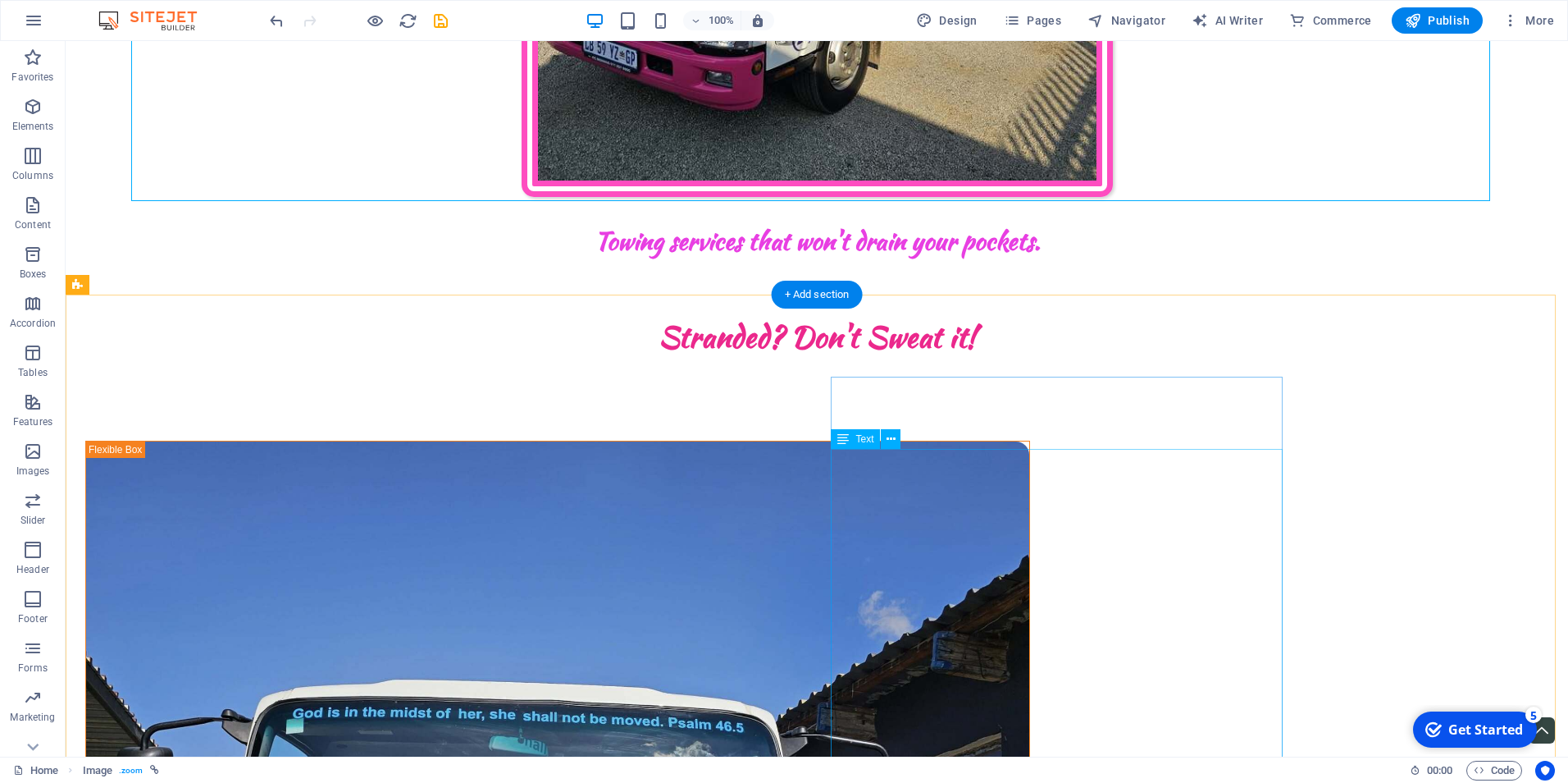
scroll to position [1067, 0]
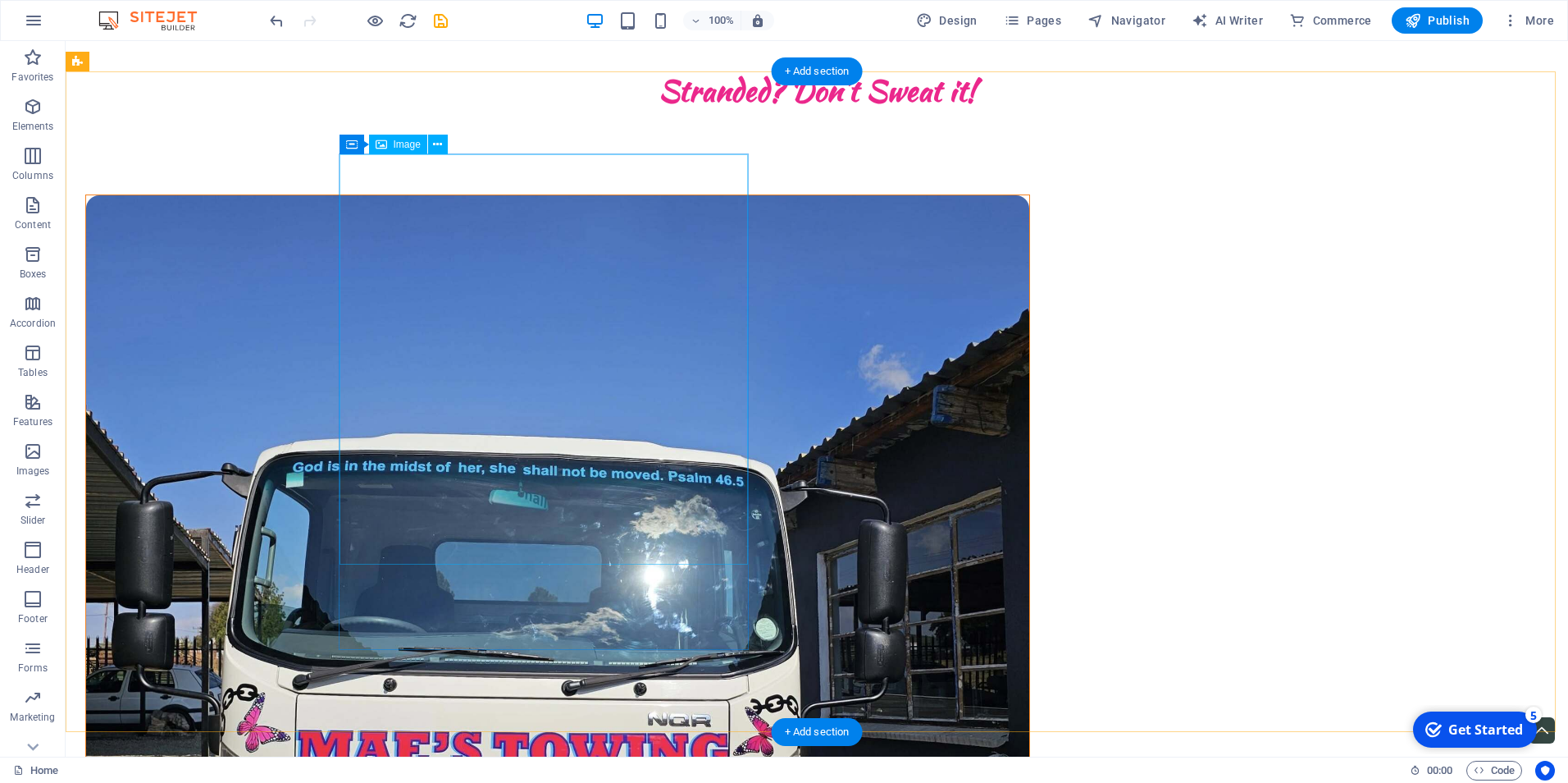
click at [577, 488] on figure at bounding box center [558, 668] width 943 height 945
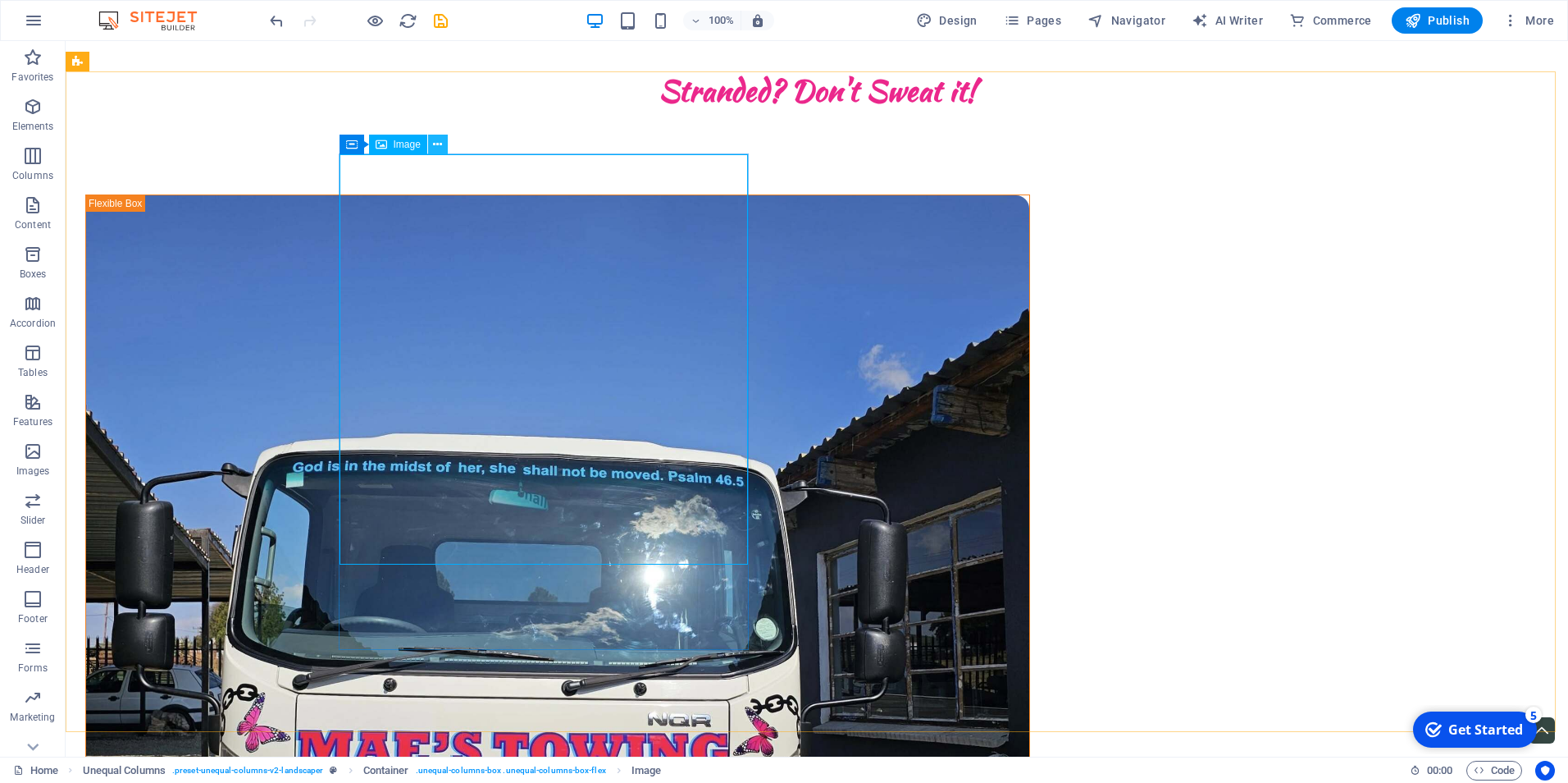
click at [443, 150] on button at bounding box center [437, 144] width 19 height 19
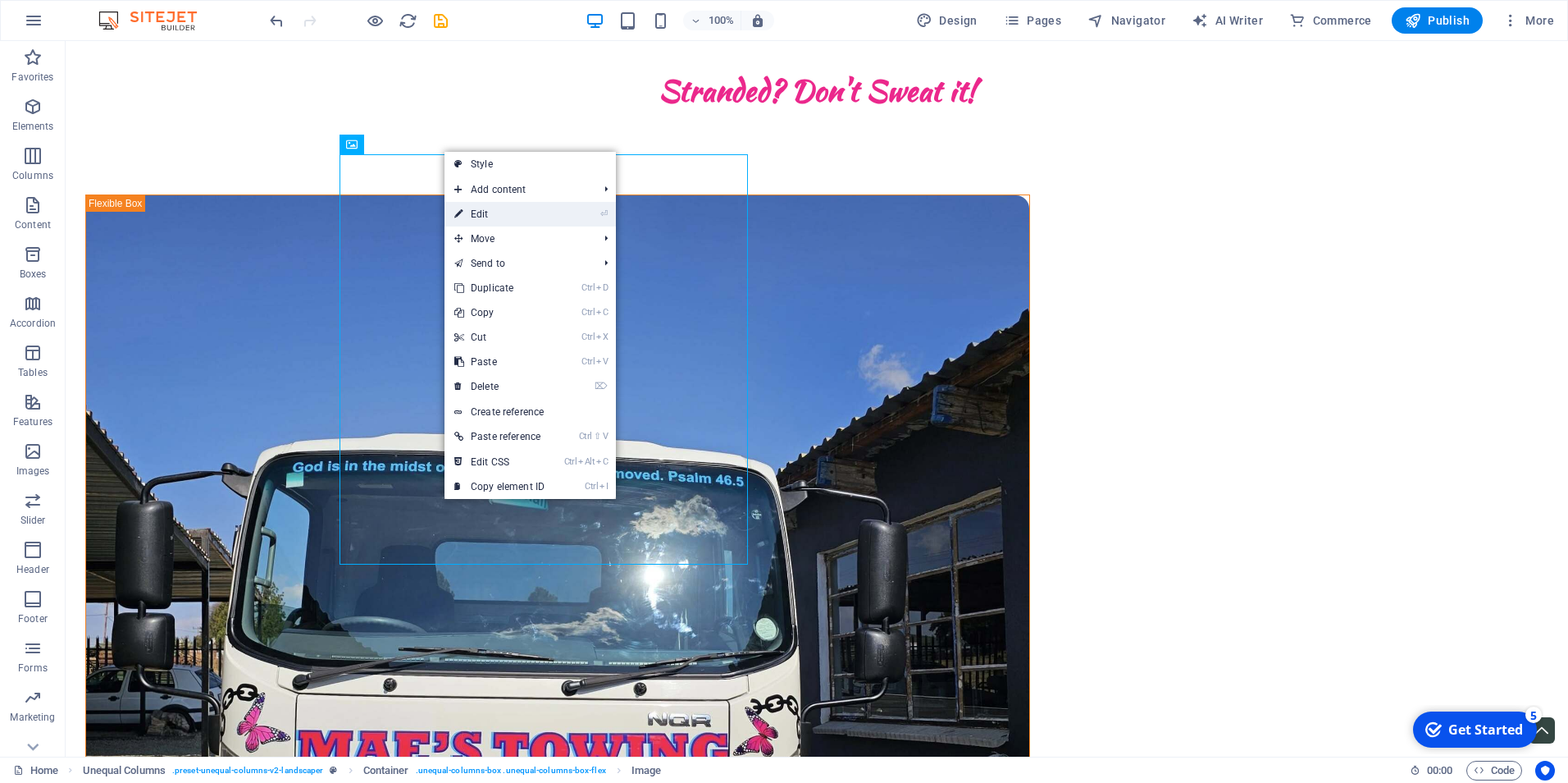
click at [483, 205] on link "⏎ Edit" at bounding box center [499, 214] width 110 height 25
select select "%"
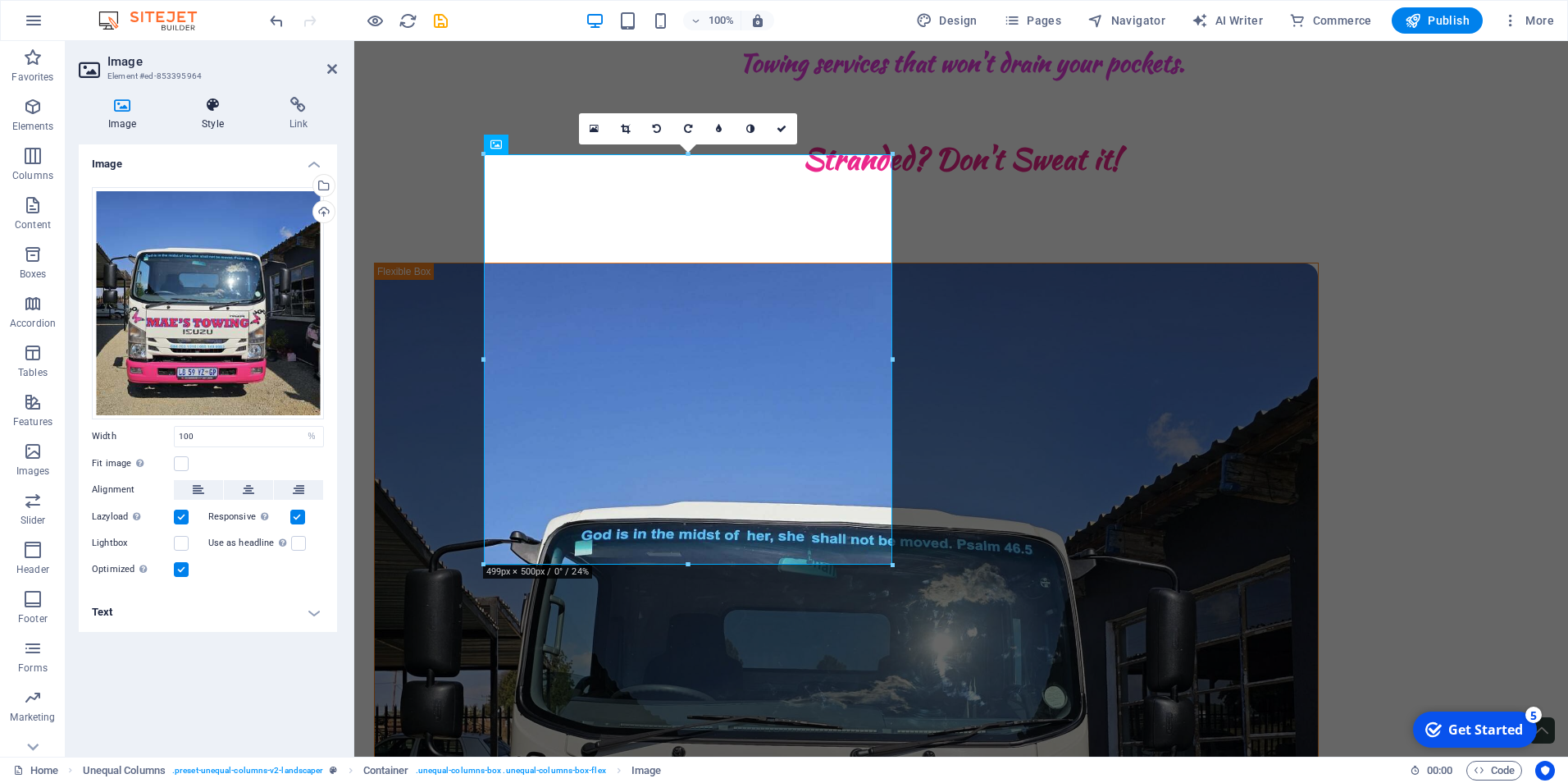
click at [205, 119] on h4 "Style" at bounding box center [216, 113] width 87 height 34
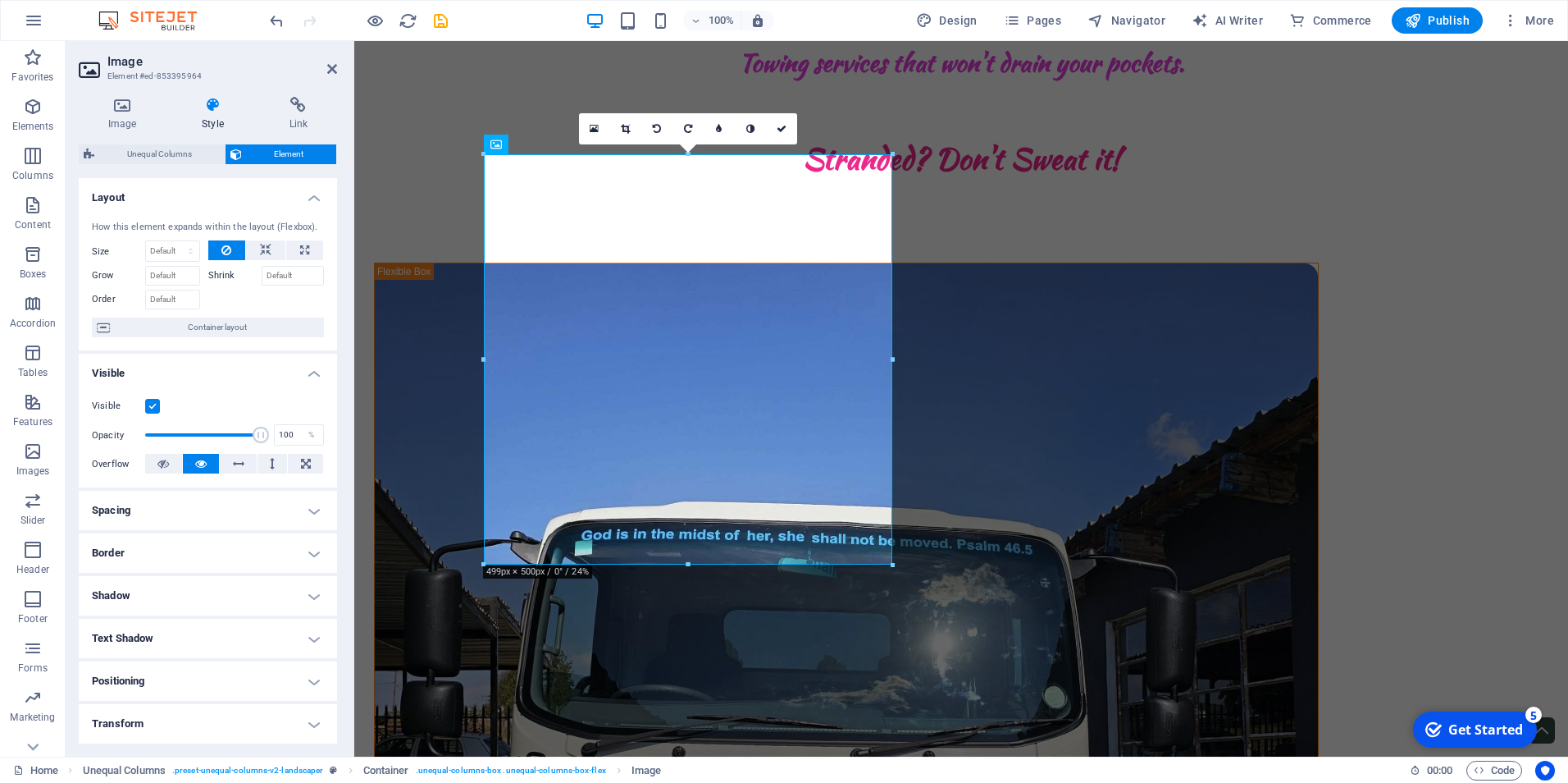
click at [134, 560] on h4 "Border" at bounding box center [207, 553] width 258 height 40
click at [305, 589] on span at bounding box center [308, 587] width 11 height 11
click at [182, 667] on input "16" at bounding box center [199, 669] width 74 height 19
type input "1"
type input "2"
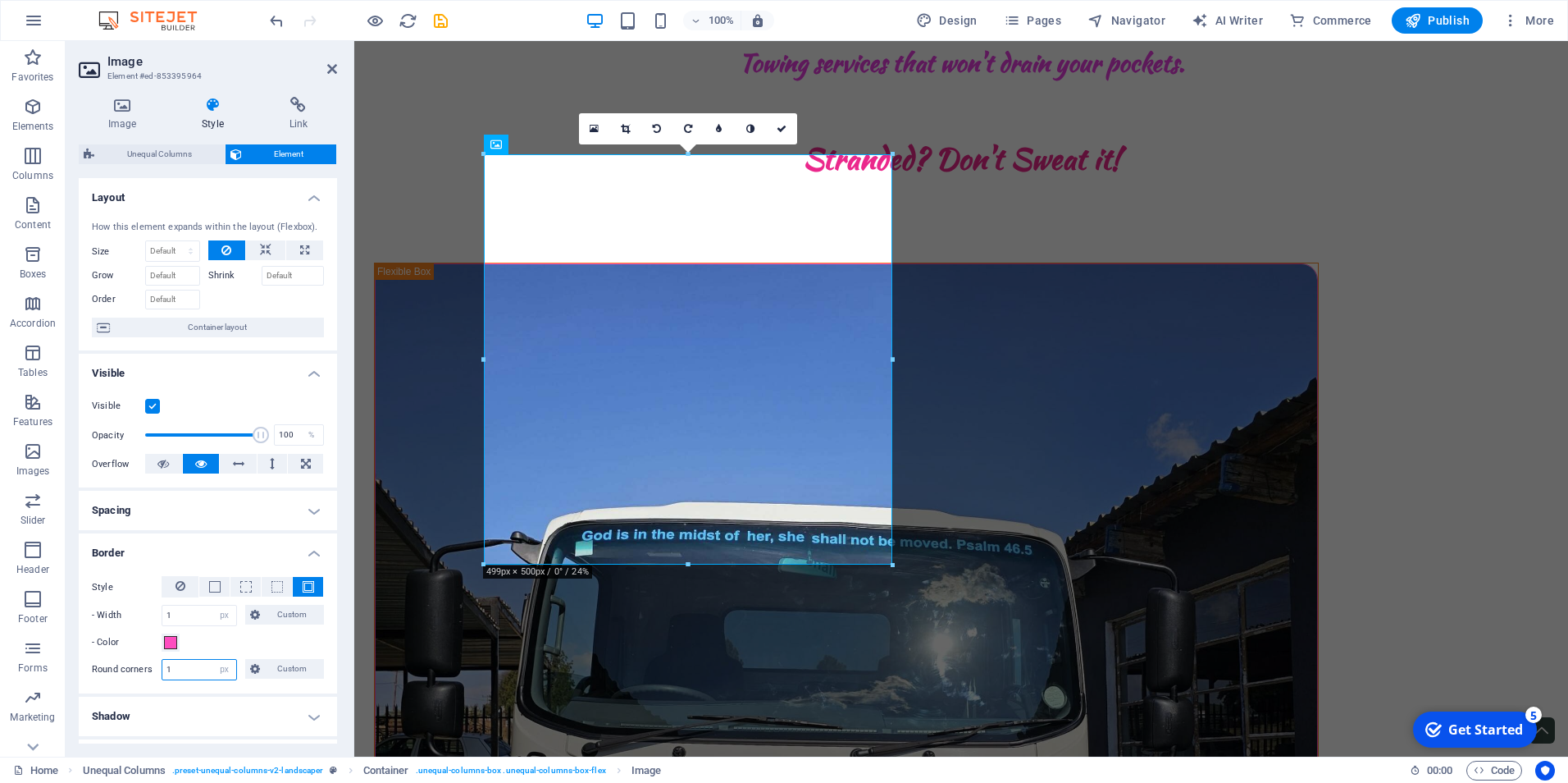
type input "16"
click at [204, 605] on div "1 auto px rem % vh vw Custom" at bounding box center [198, 615] width 75 height 21
click at [195, 627] on div "Style - Width 1 auto px rem % vh vw Custom Custom 1 auto px rem % vh vw 1 auto …" at bounding box center [207, 614] width 232 height 76
click at [198, 609] on input "1" at bounding box center [199, 615] width 74 height 19
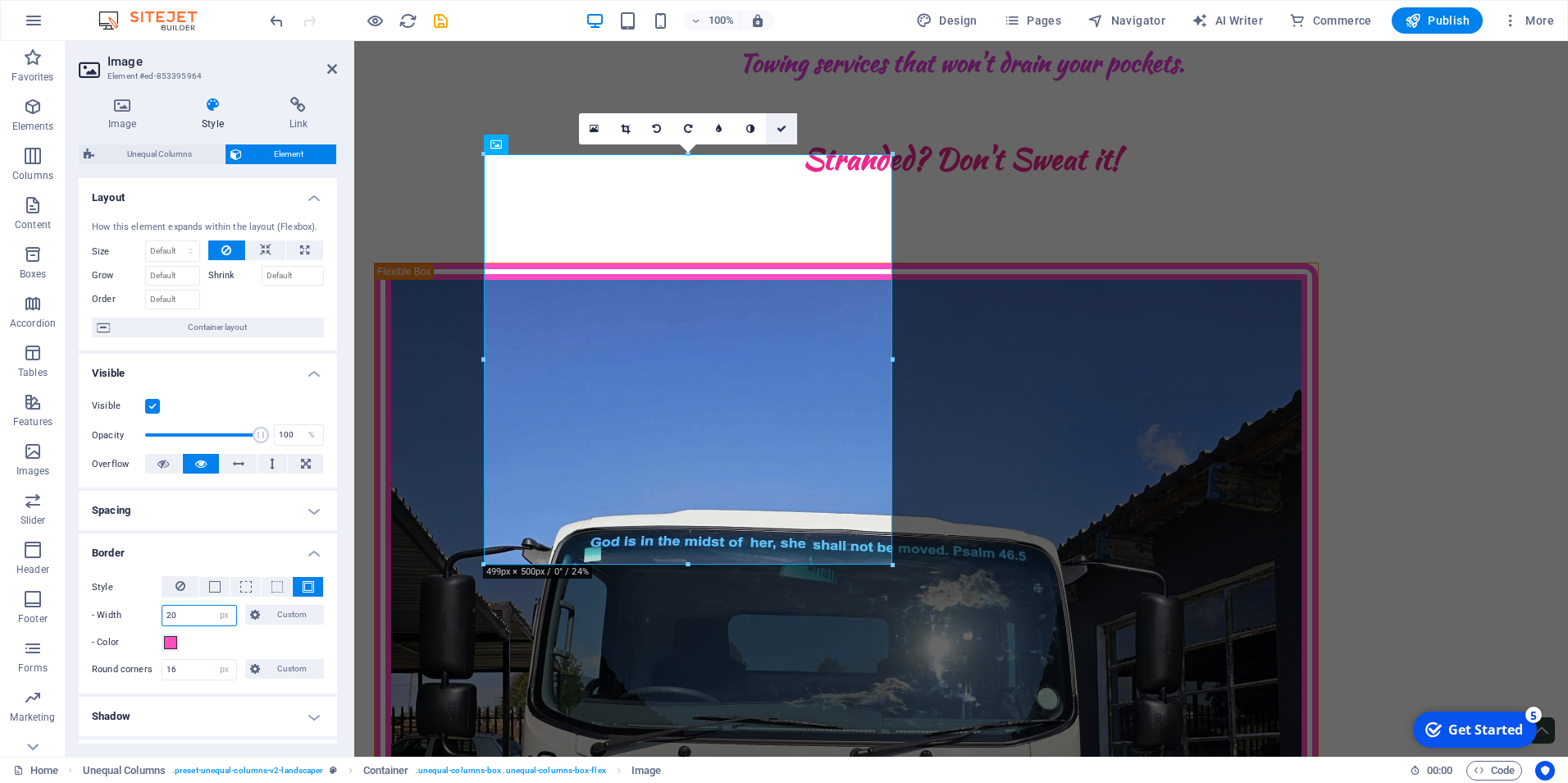
type input "20"
click at [781, 127] on icon at bounding box center [782, 129] width 10 height 10
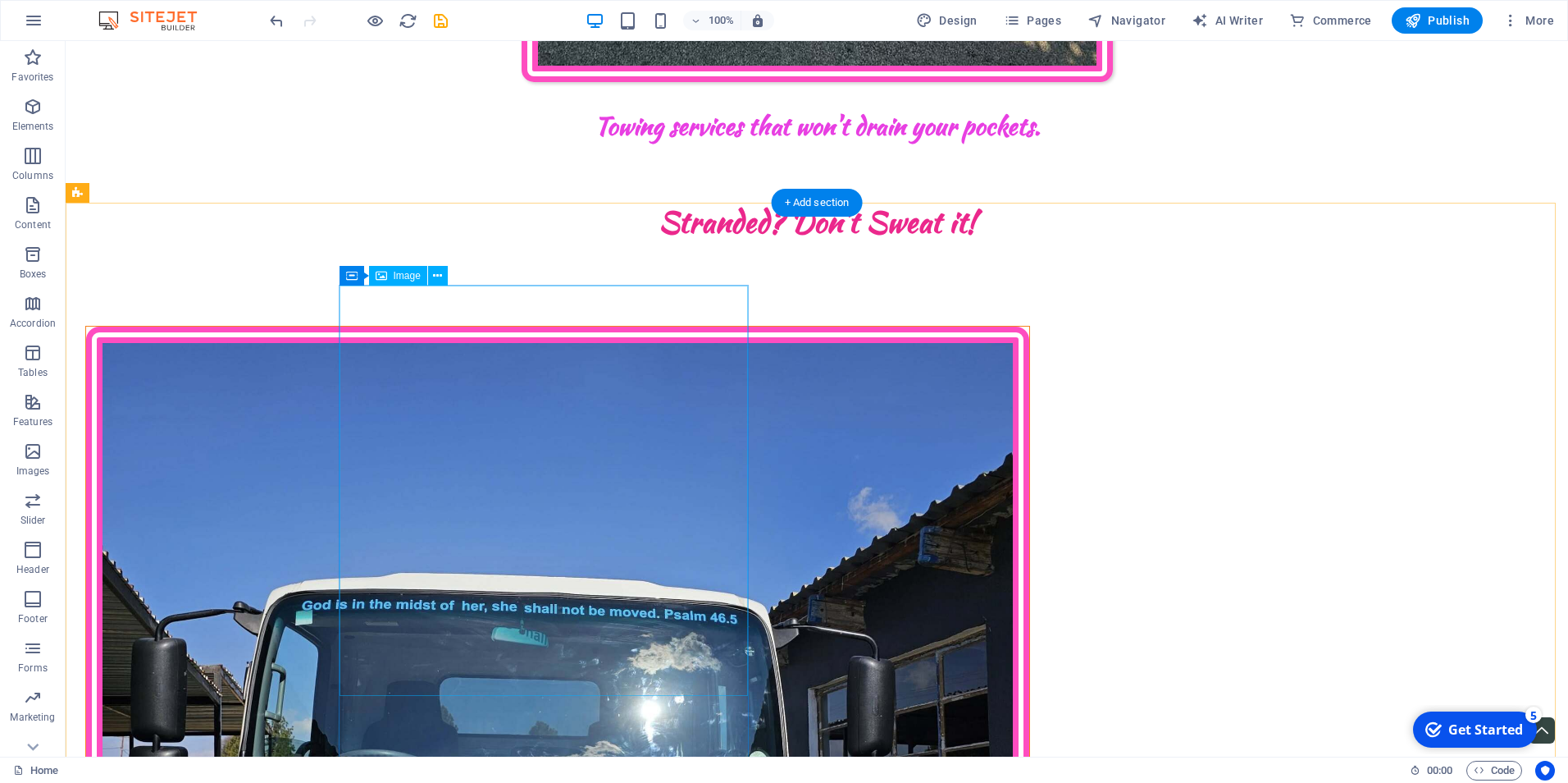
scroll to position [1231, 0]
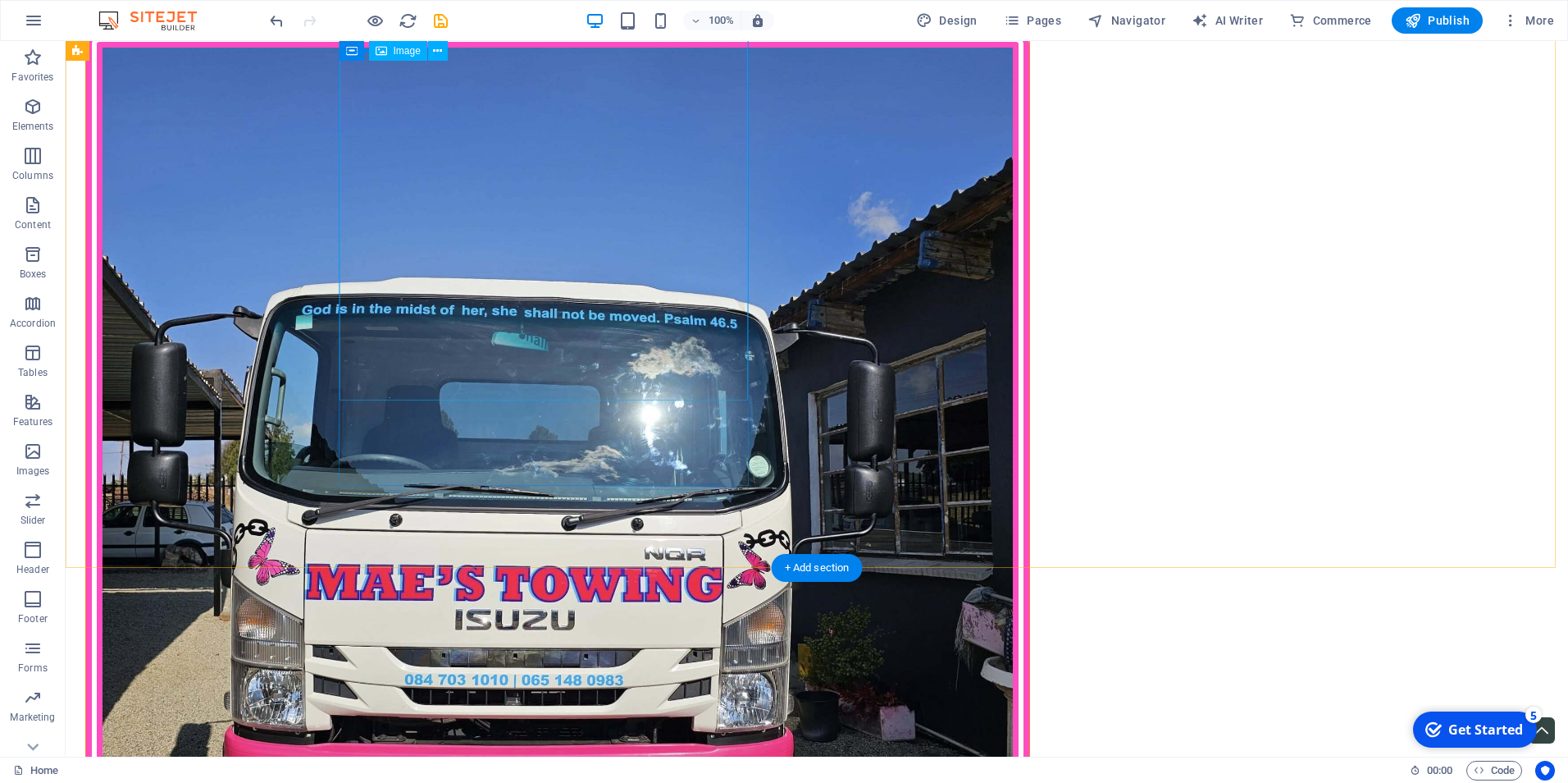
click at [558, 363] on figure at bounding box center [558, 504] width 943 height 945
click at [570, 469] on div at bounding box center [558, 504] width 945 height 947
click at [745, 483] on div at bounding box center [558, 504] width 945 height 947
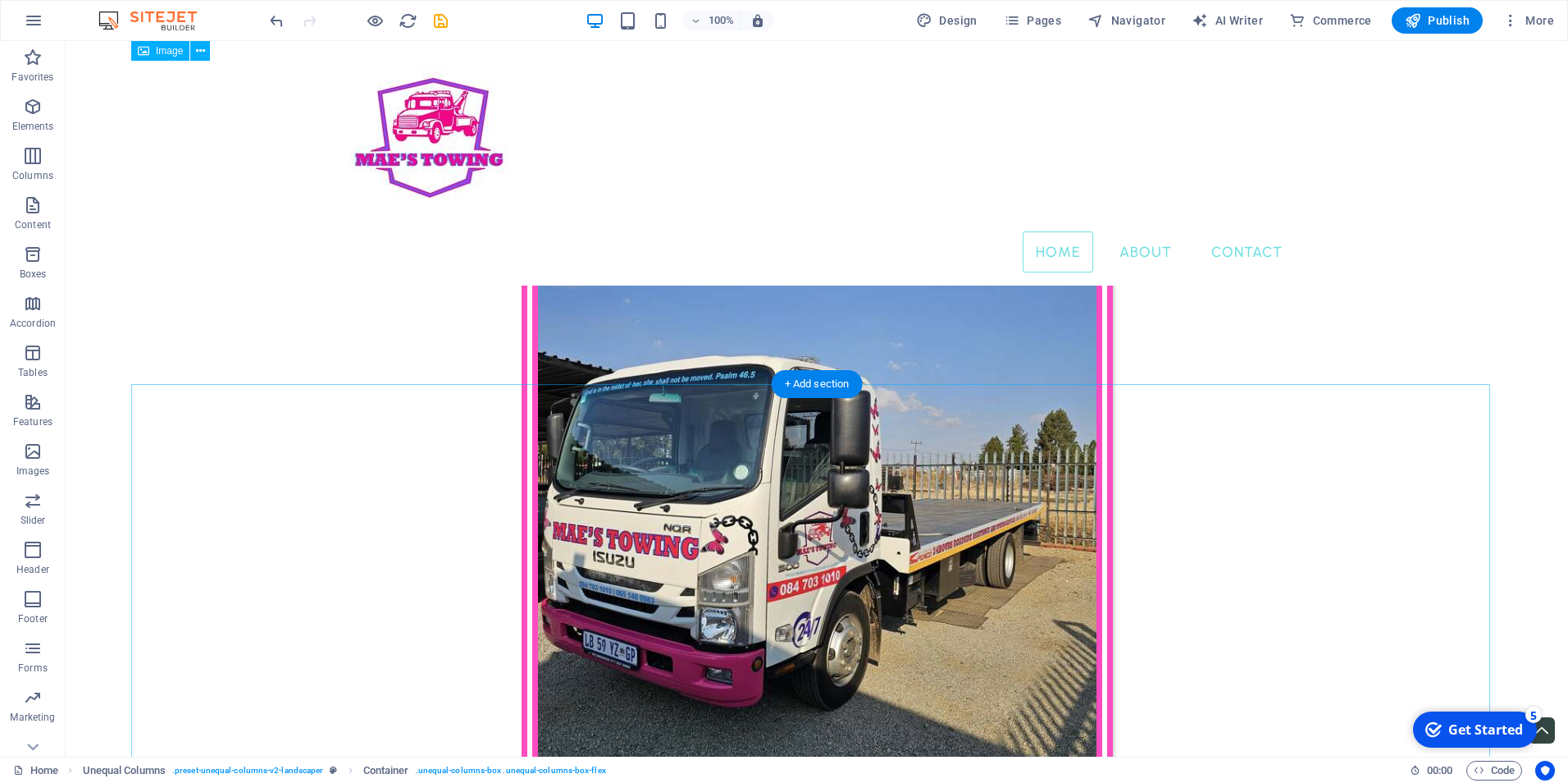
scroll to position [0, 0]
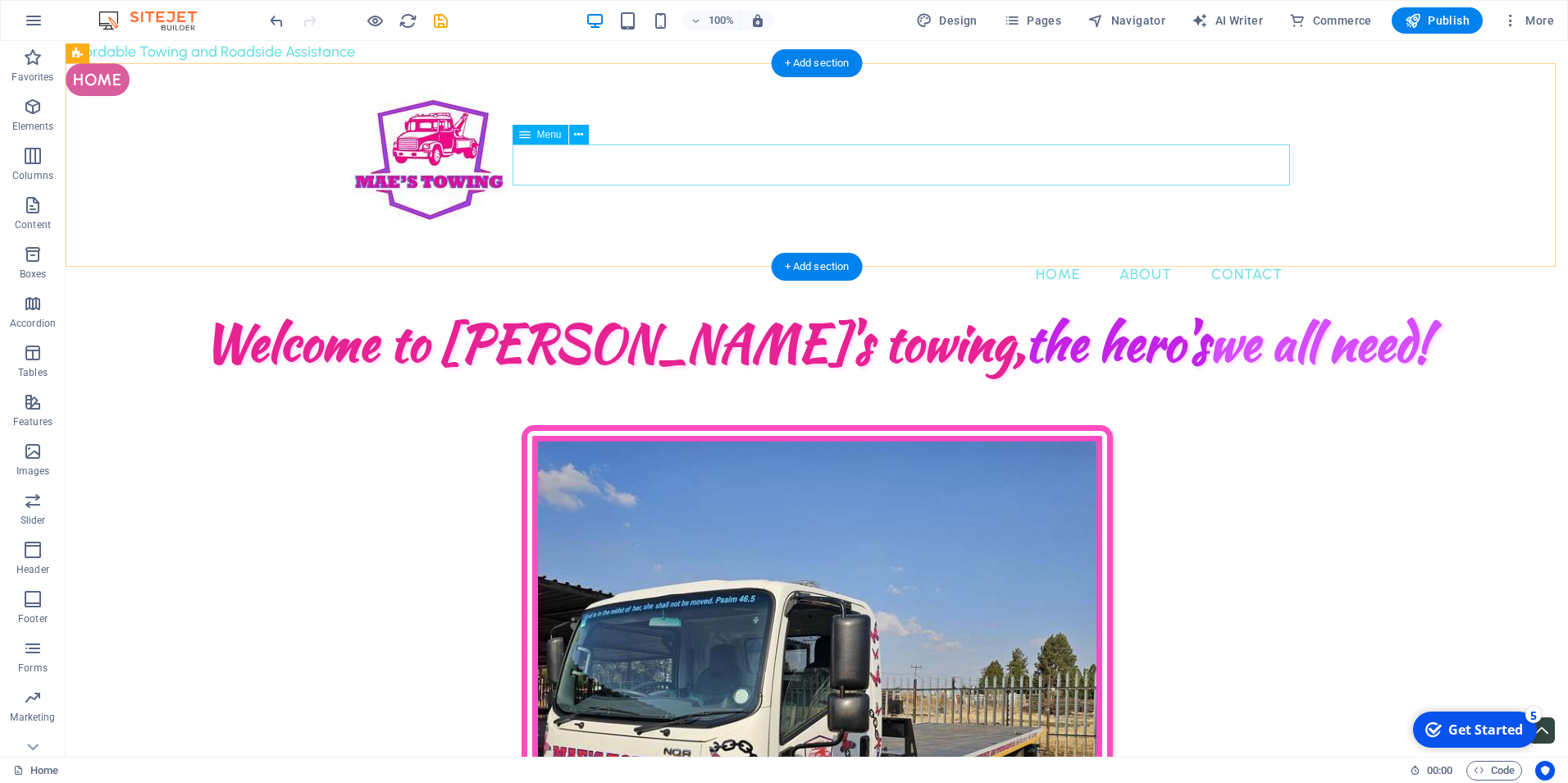
click at [1172, 254] on nav "Home About Contact" at bounding box center [817, 274] width 958 height 41
click at [1153, 254] on nav "Home About Contact" at bounding box center [817, 274] width 958 height 41
click at [1152, 254] on nav "Home About Contact" at bounding box center [817, 274] width 958 height 41
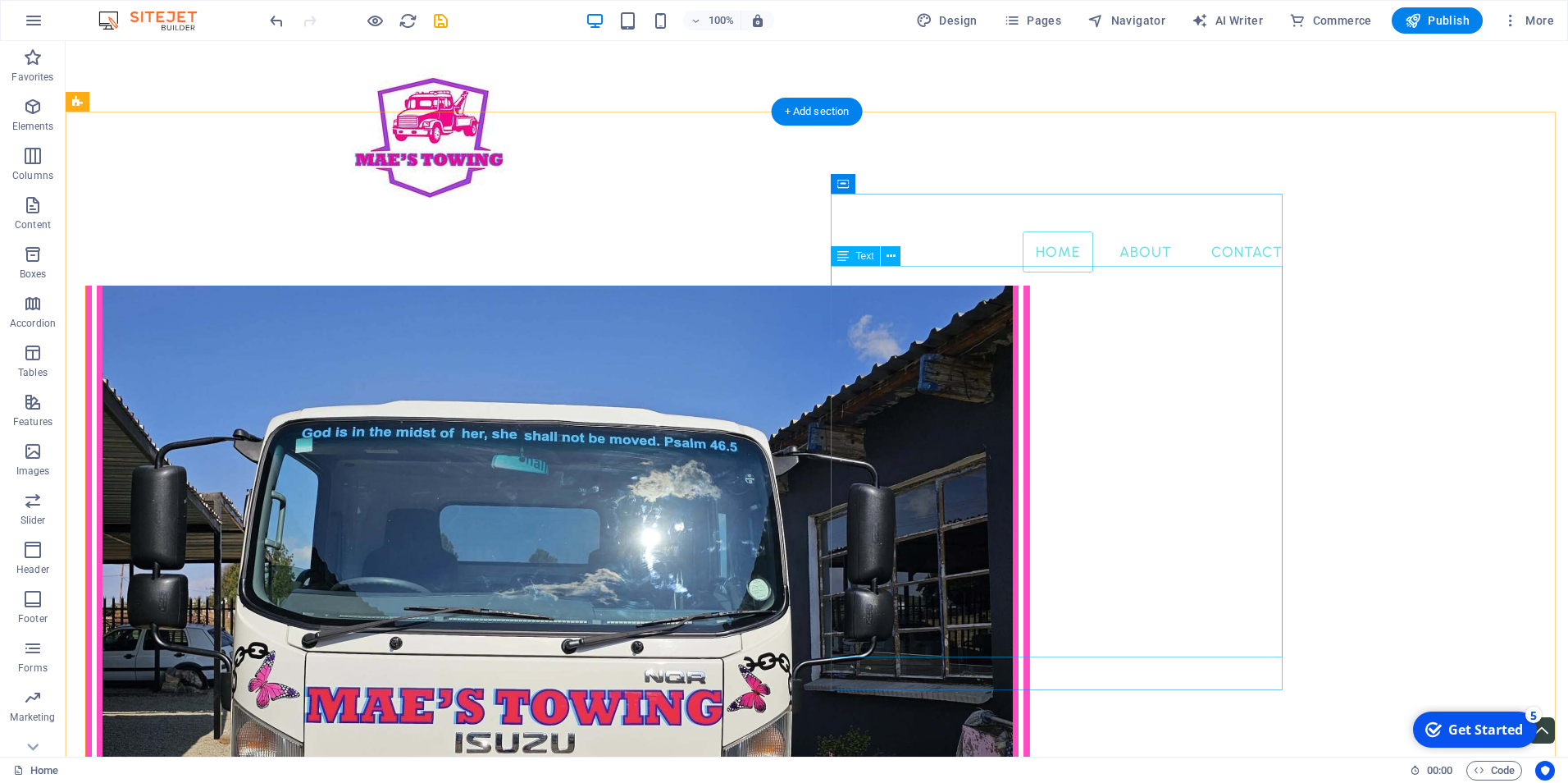
scroll to position [821, 0]
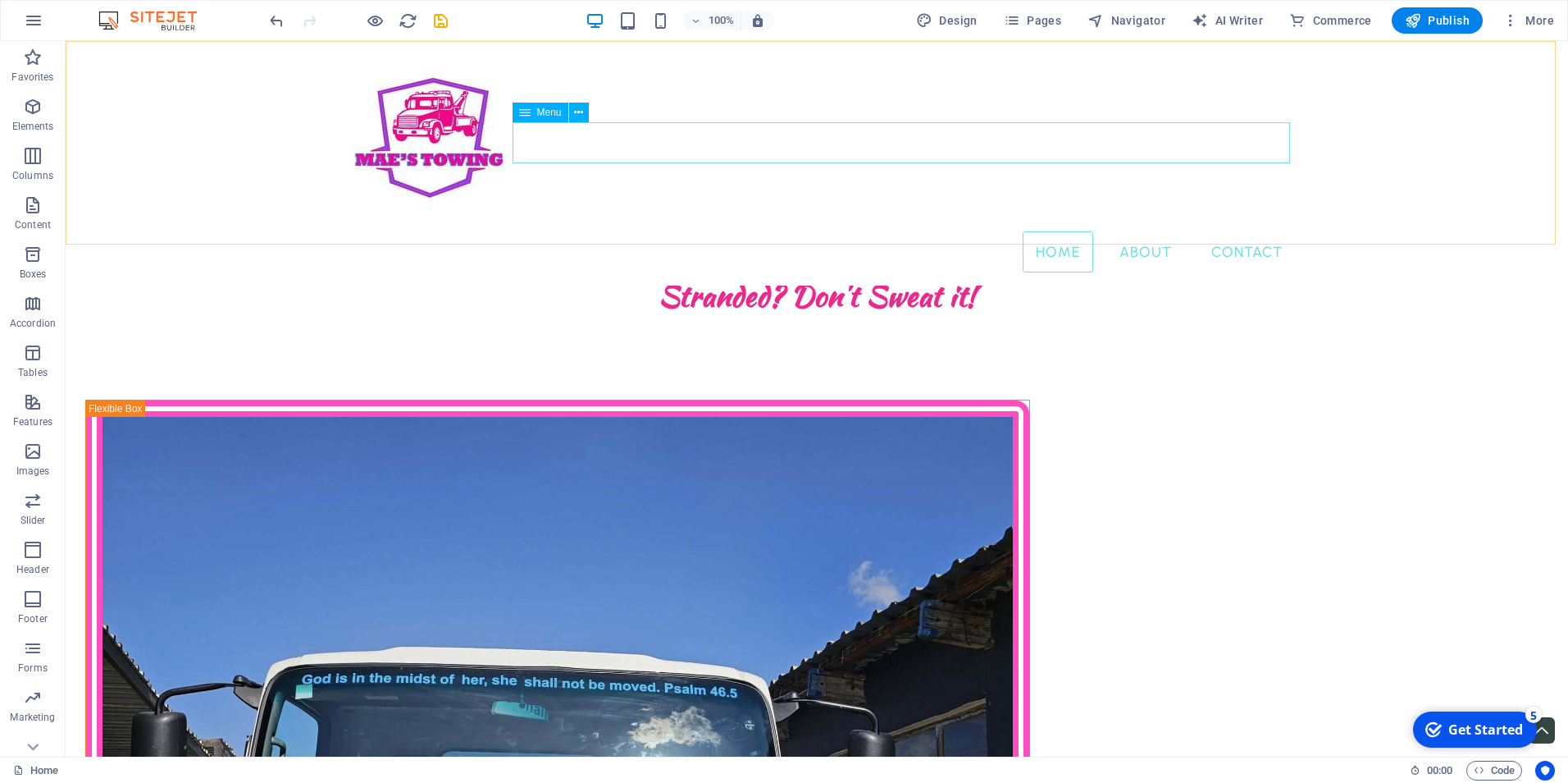
click at [1153, 232] on nav "Home About Contact" at bounding box center [817, 252] width 958 height 41
click at [1145, 232] on nav "Home About Contact" at bounding box center [817, 252] width 958 height 41
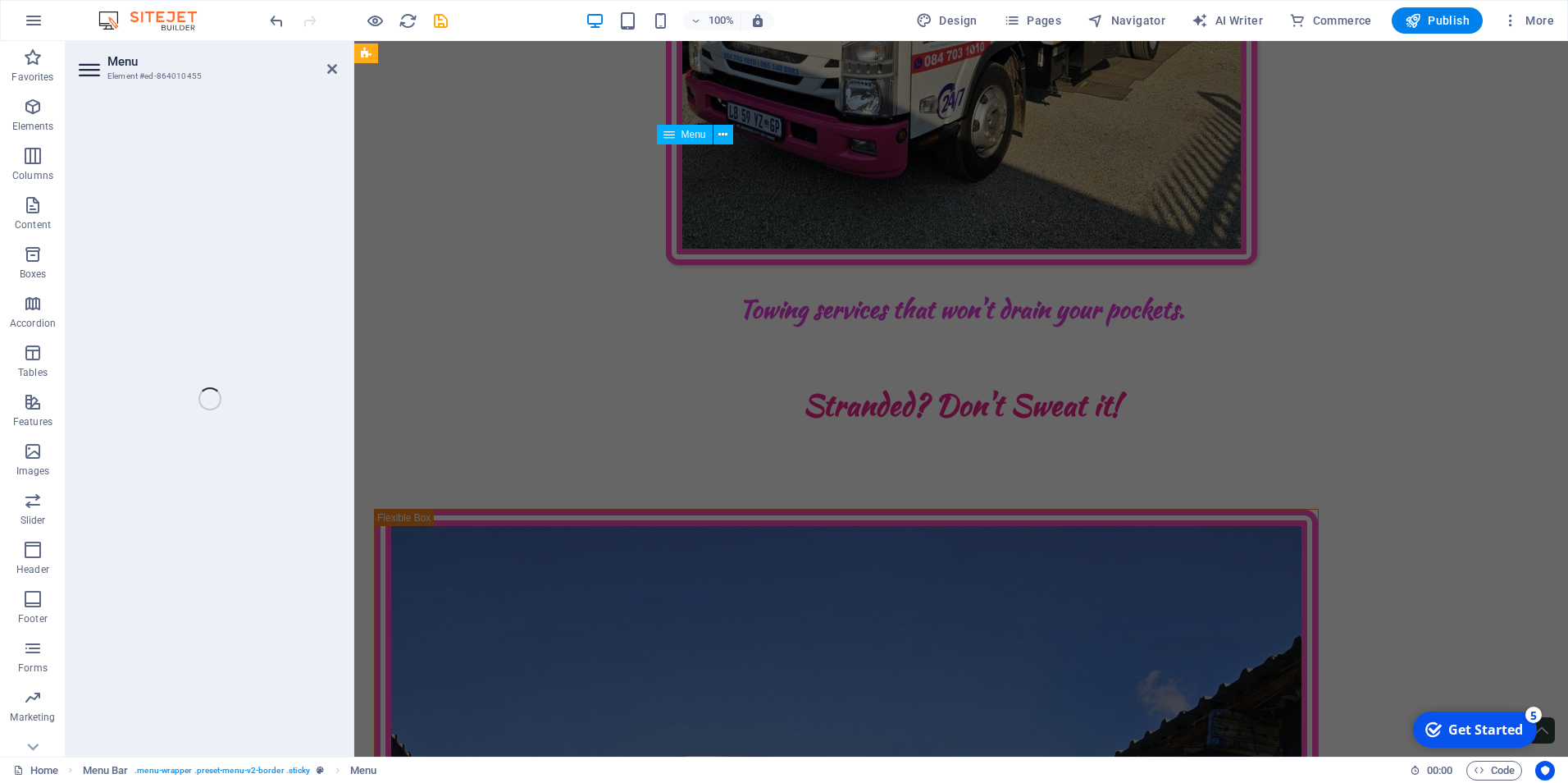
scroll to position [0, 0]
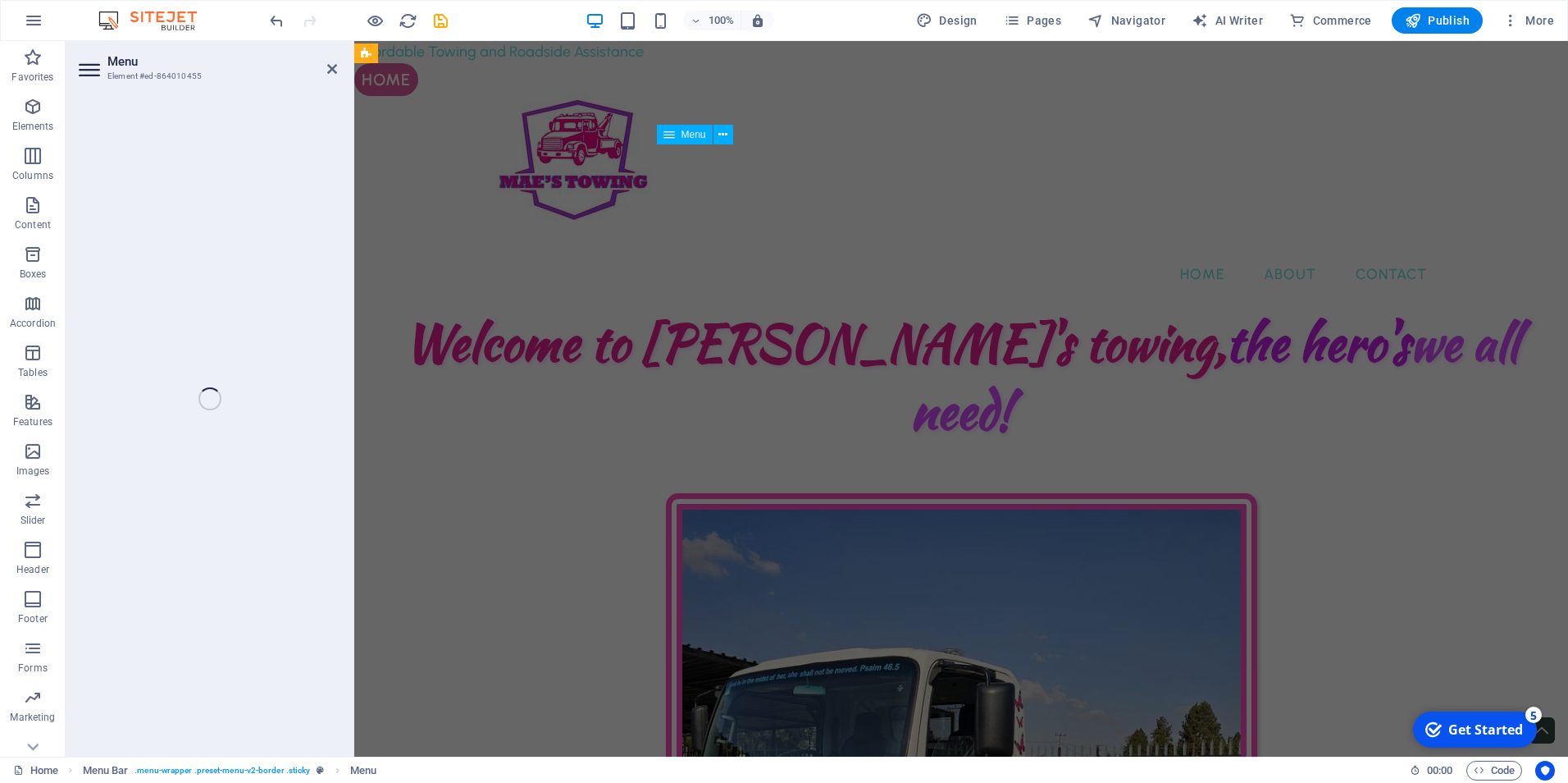
select select
select select "2"
select select
select select "1"
select select
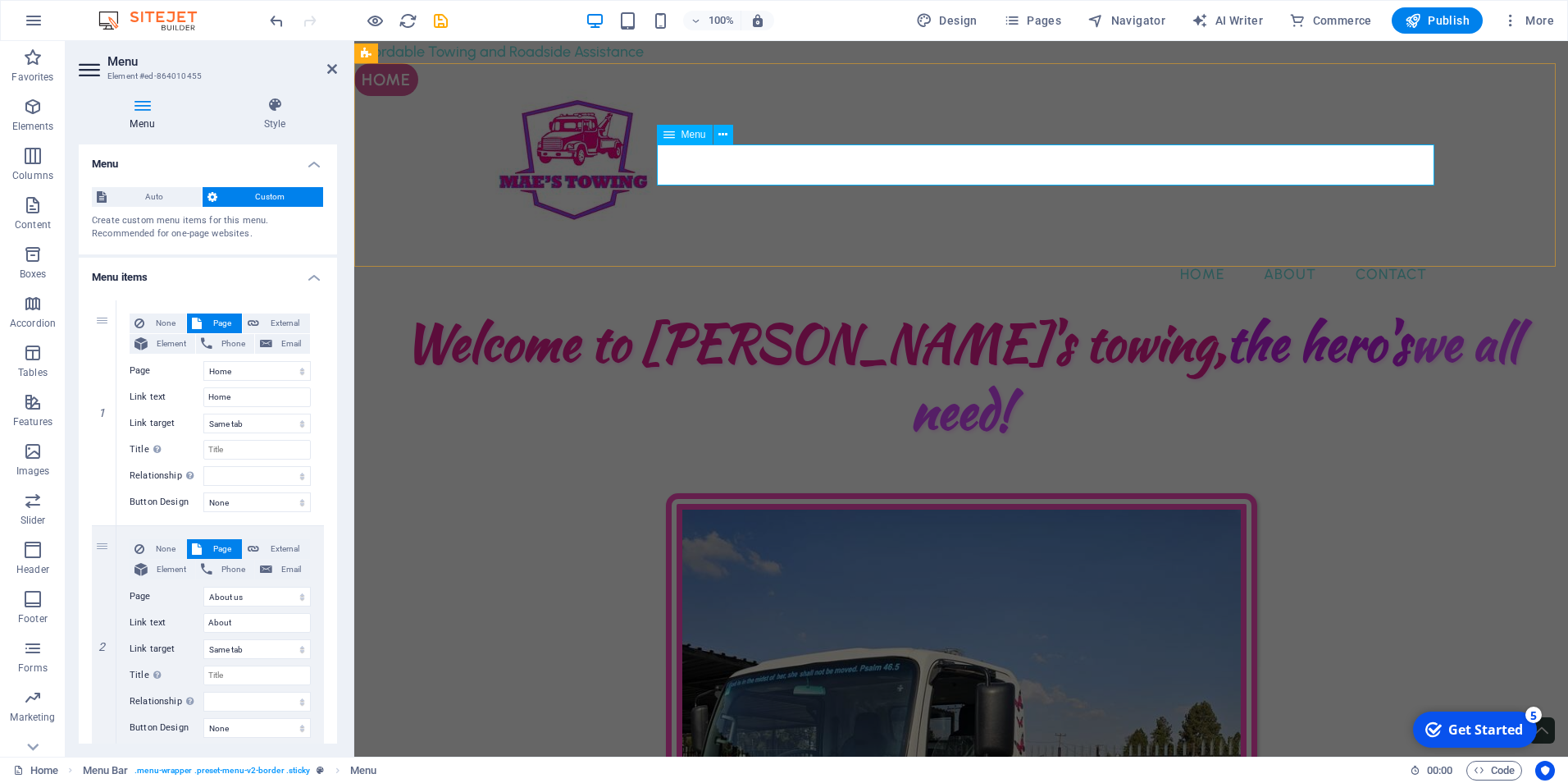
click at [1291, 254] on nav "Home About Contact" at bounding box center [961, 274] width 958 height 41
click at [326, 66] on h2 "Menu" at bounding box center [222, 61] width 230 height 15
click at [333, 64] on icon at bounding box center [332, 69] width 10 height 13
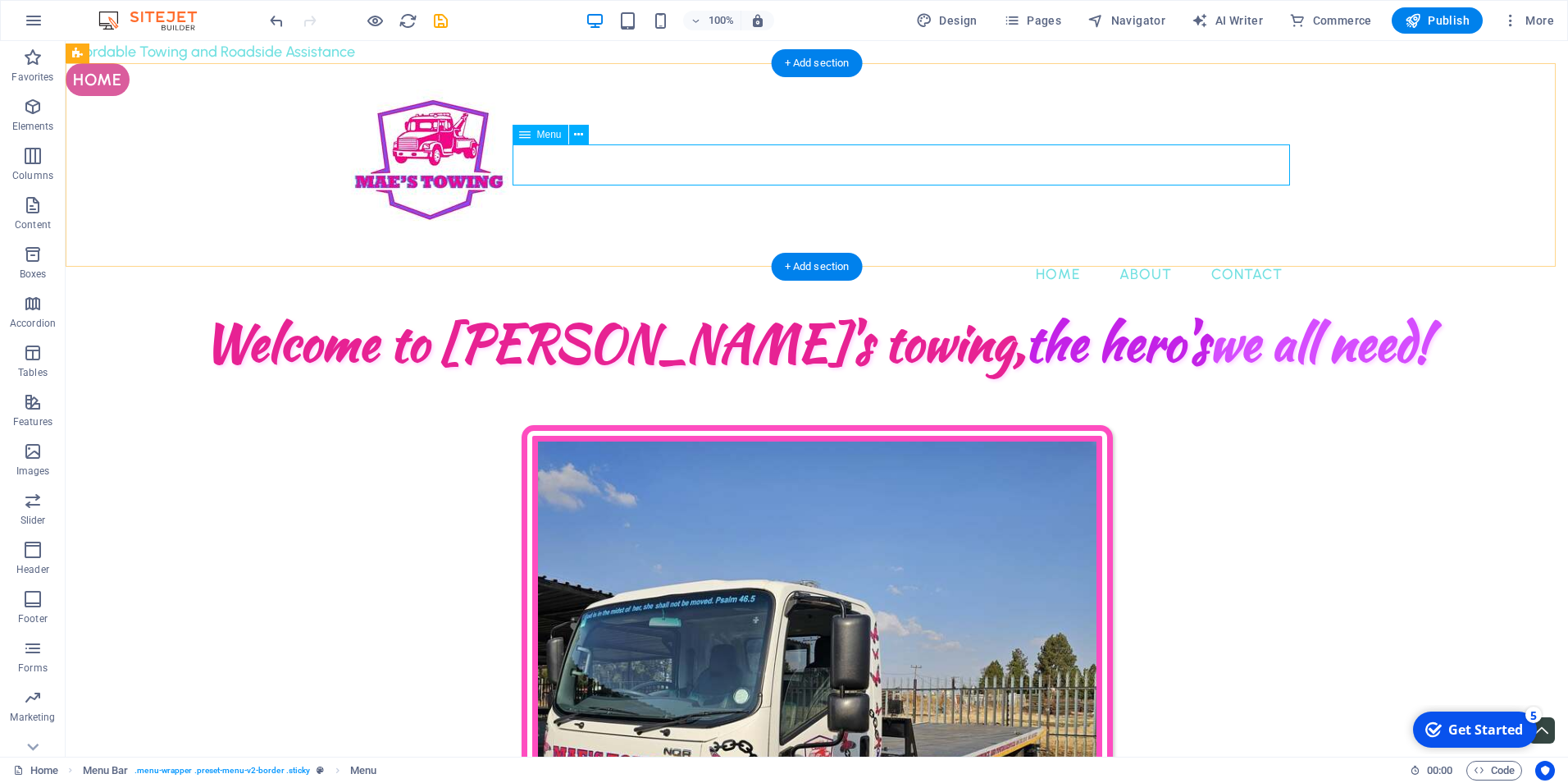
click at [1245, 254] on nav "Home About Contact" at bounding box center [817, 274] width 958 height 41
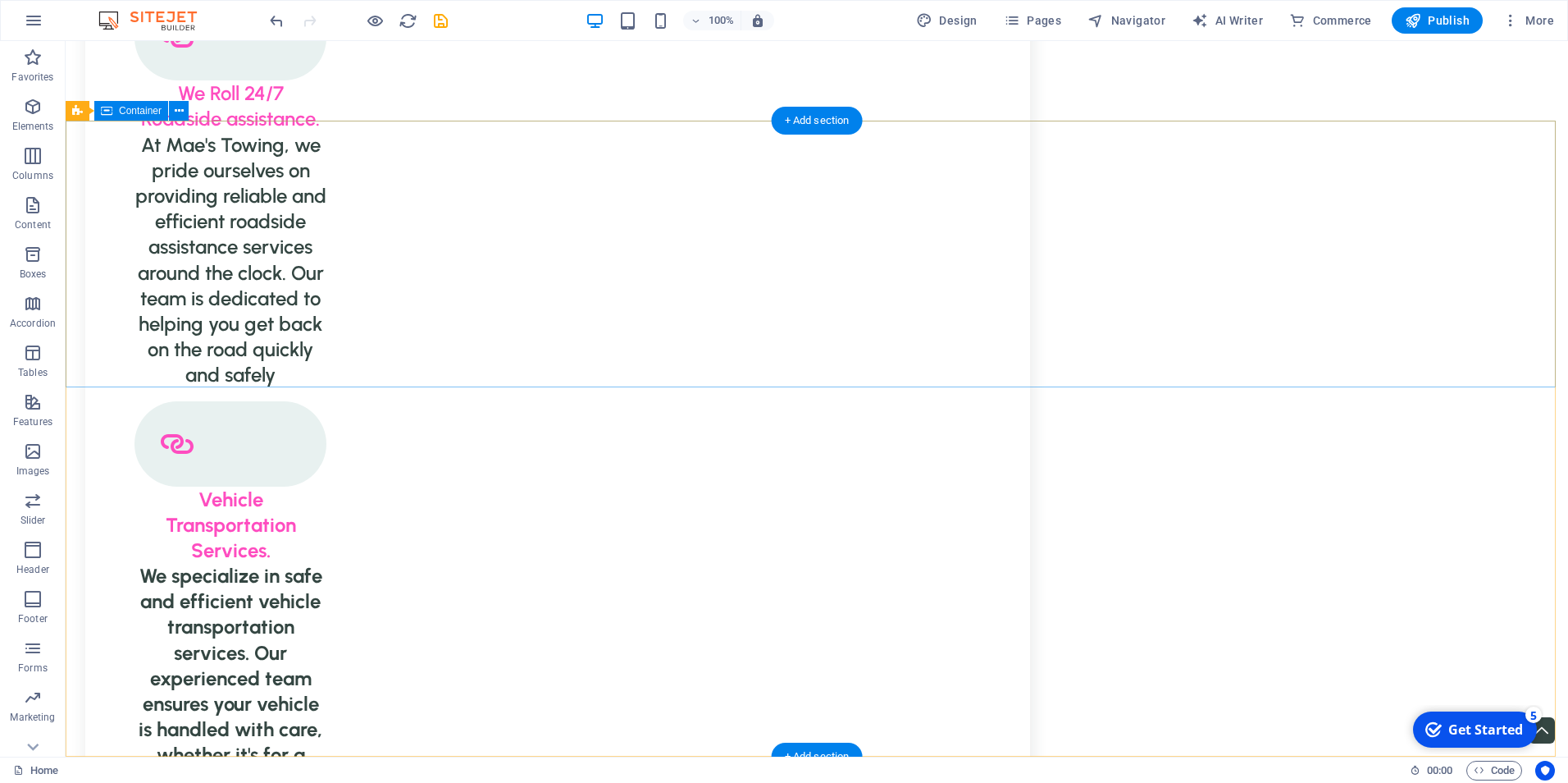
scroll to position [3125, 0]
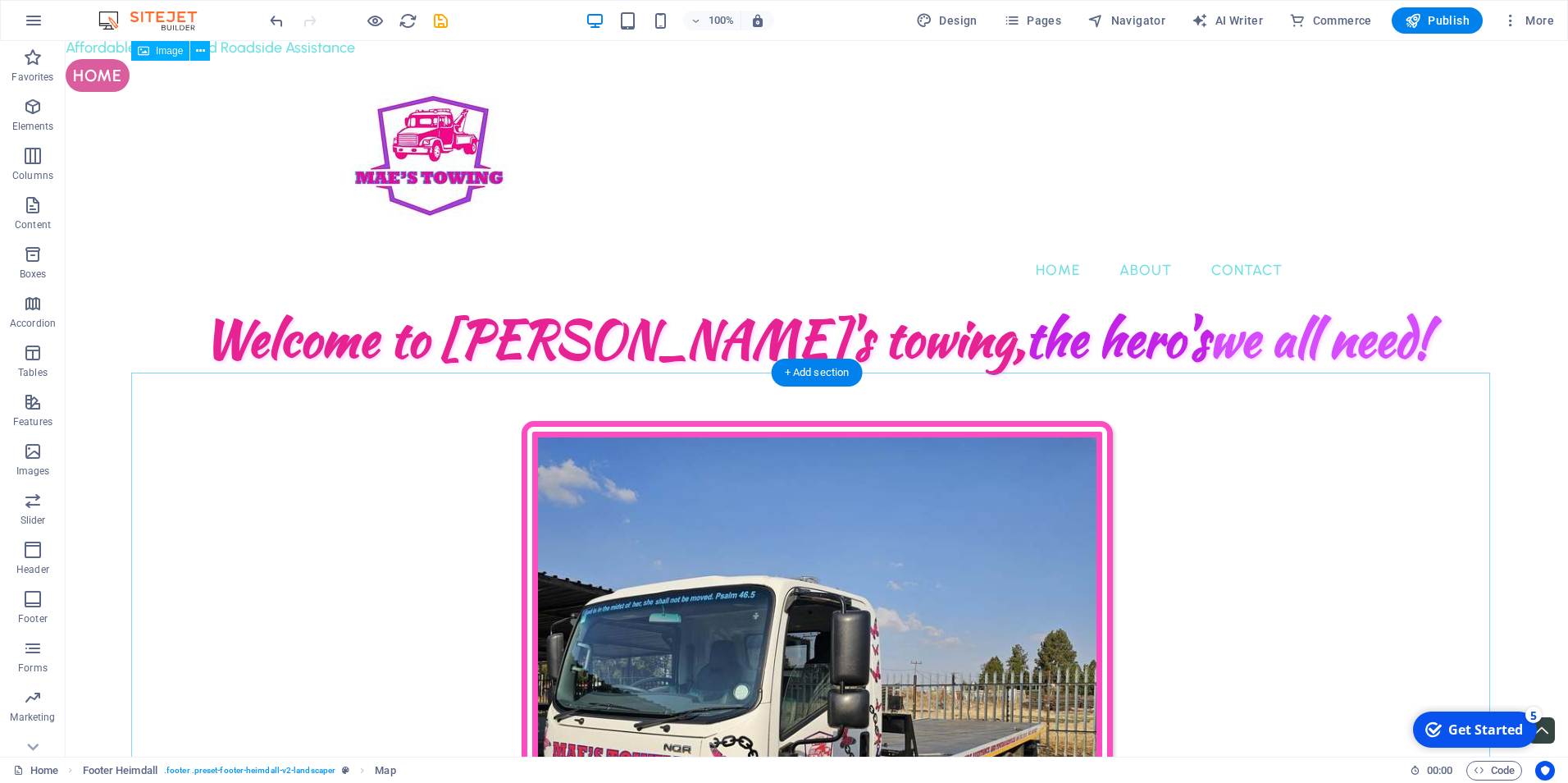
scroll to position [0, 0]
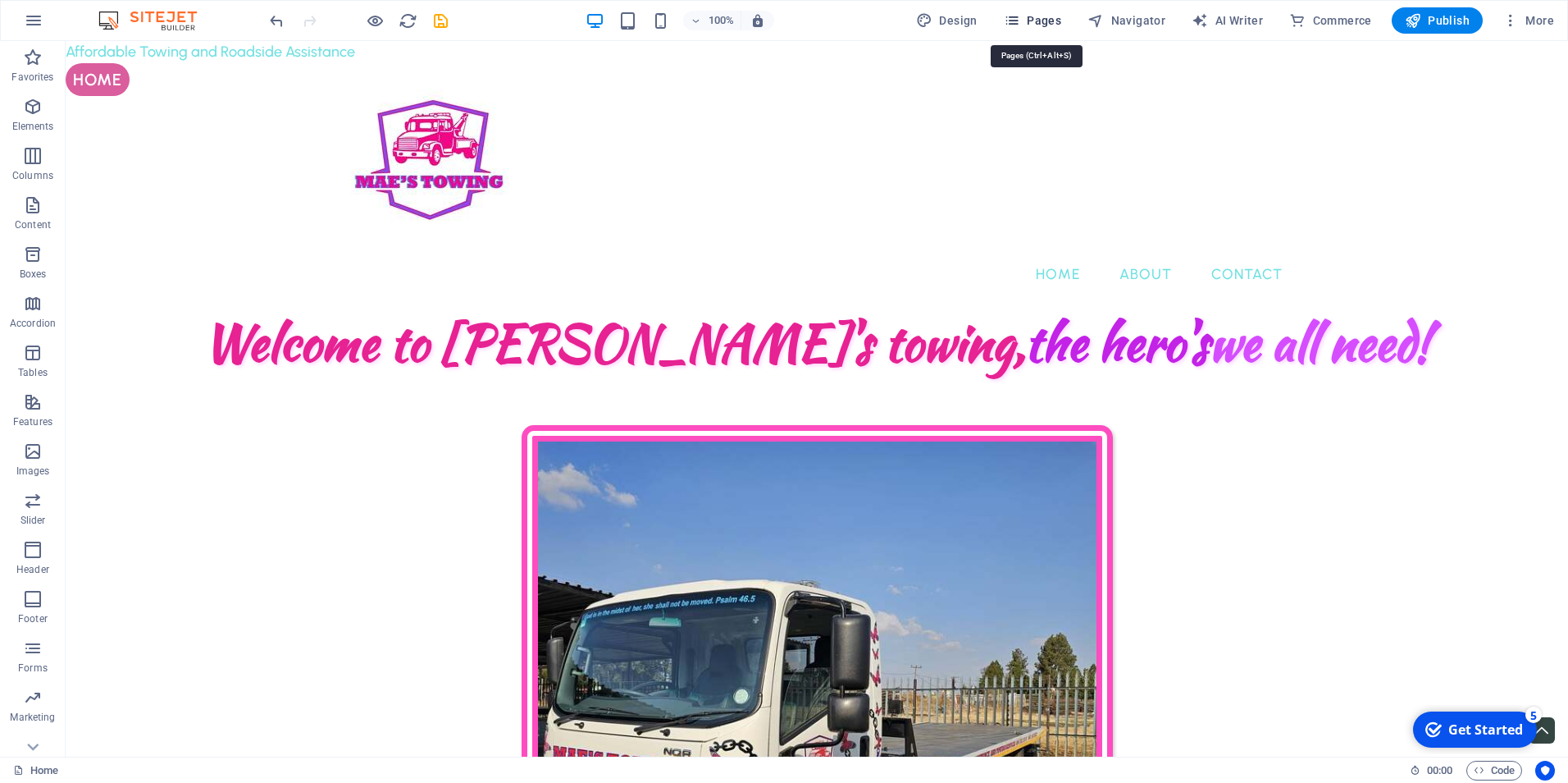
click at [1029, 22] on span "Pages" at bounding box center [1033, 20] width 57 height 17
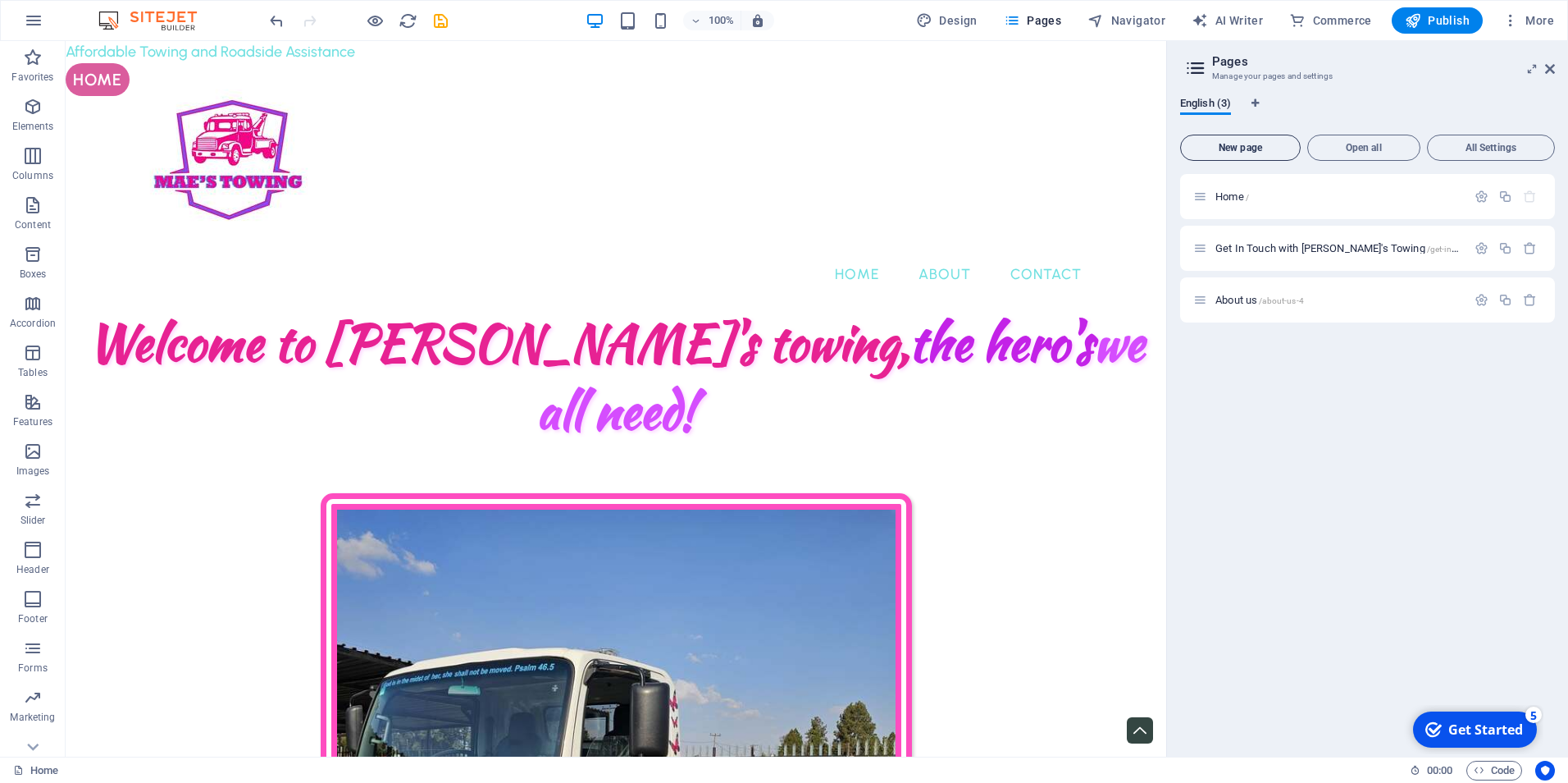
click at [1244, 138] on button "New page" at bounding box center [1240, 147] width 120 height 26
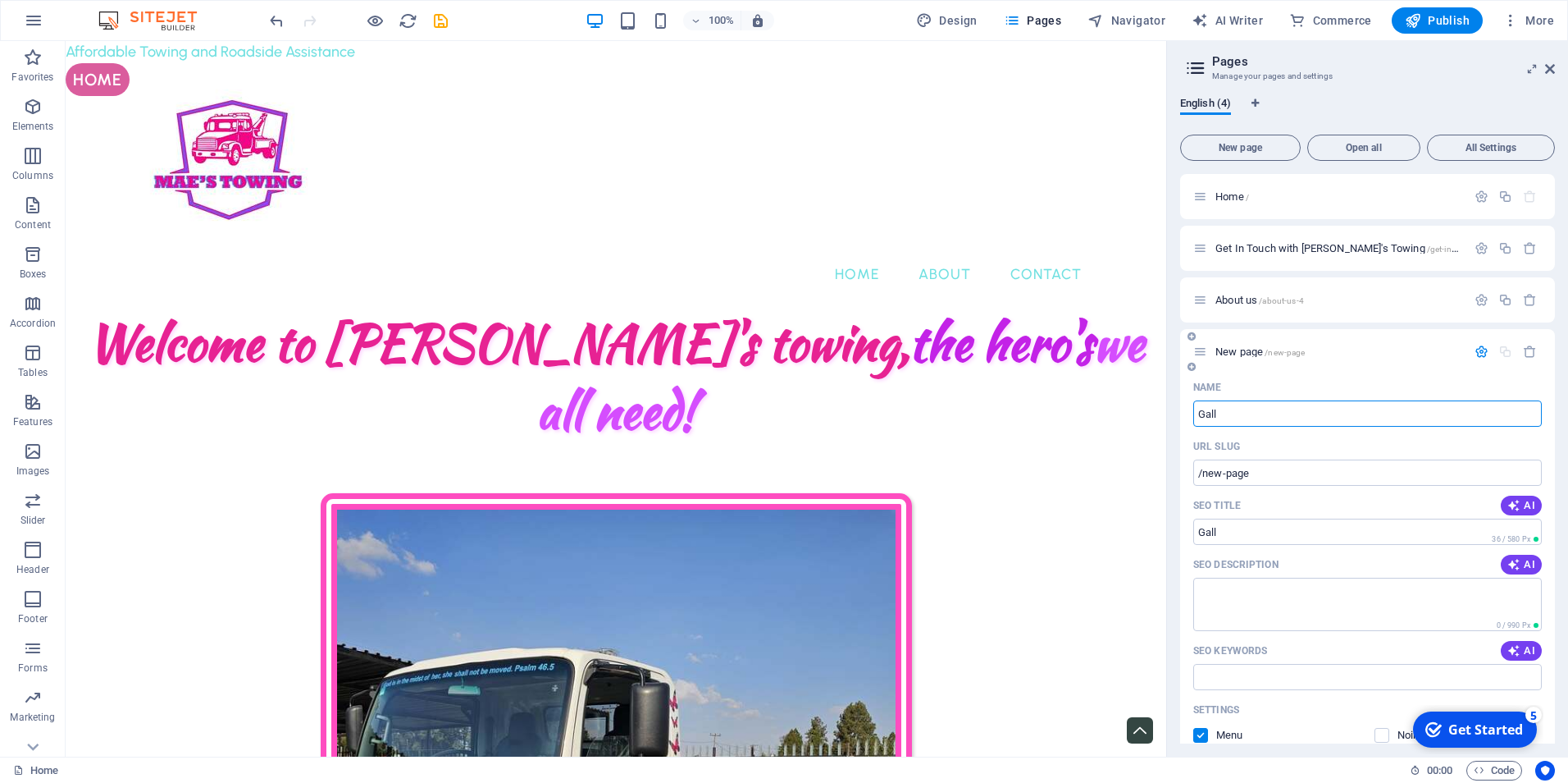
type input "Gall"
type input "/gall"
type input "Gallery"
type input "/gallery"
type input "Gallery"
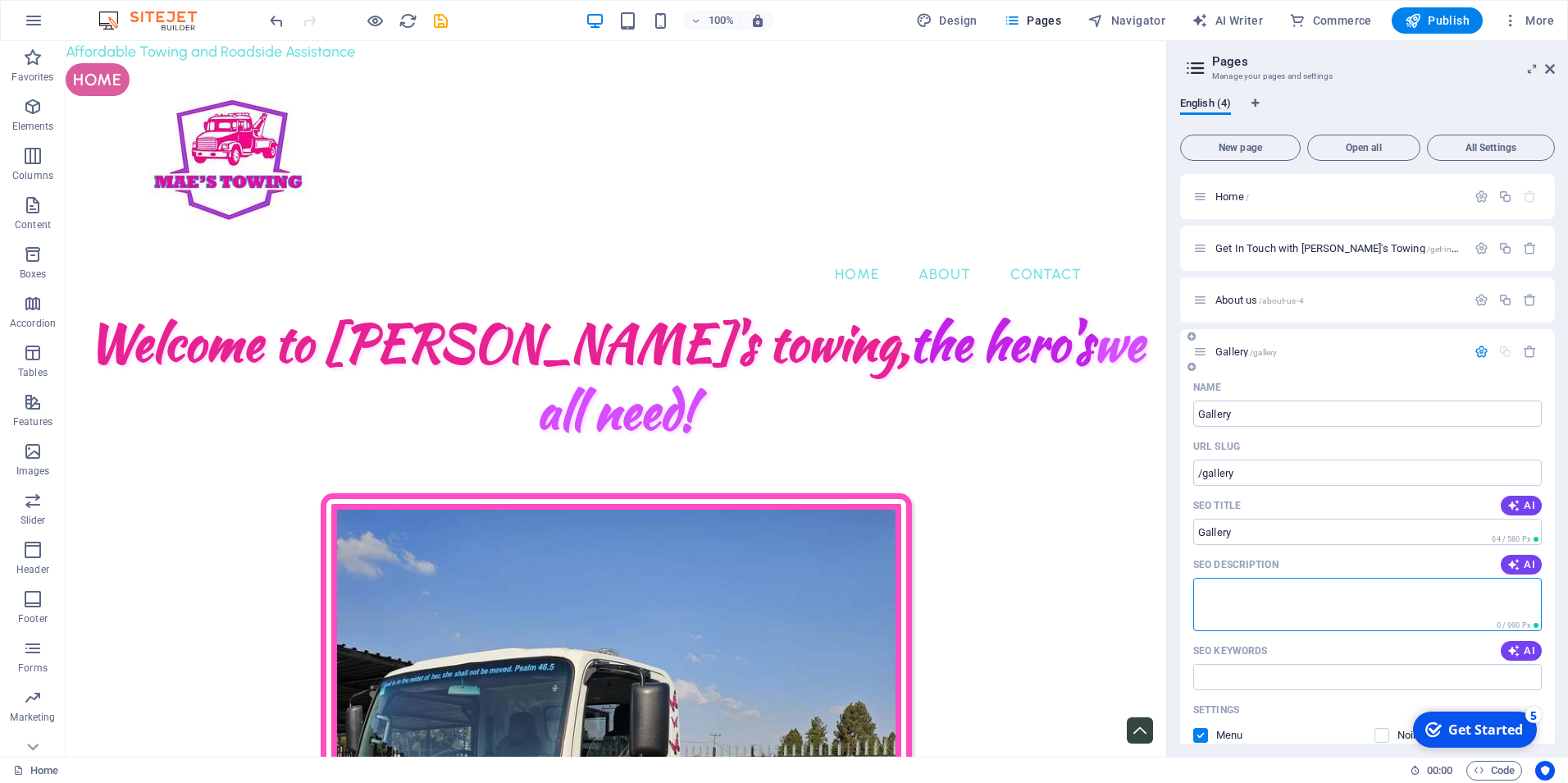
click at [1258, 596] on textarea "SEO Description" at bounding box center [1368, 604] width 348 height 54
type textarea "M"
type textarea "Affordable Towing [GEOGRAPHIC_DATA]"
click at [1263, 683] on input "SEO Keywords" at bounding box center [1368, 676] width 348 height 26
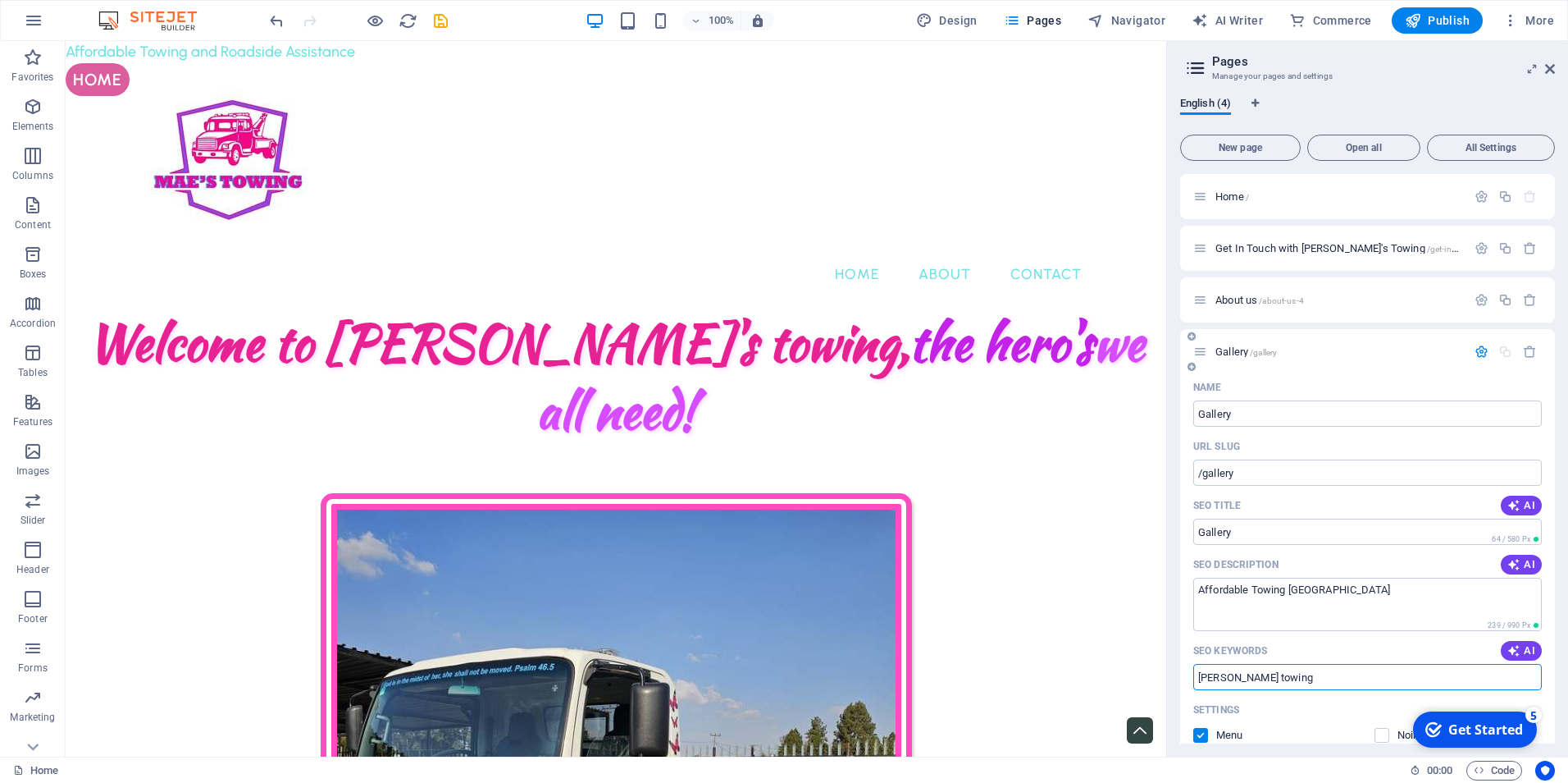
type input "[PERSON_NAME] towing"
click at [1478, 728] on div "Get Started" at bounding box center [1486, 729] width 75 height 18
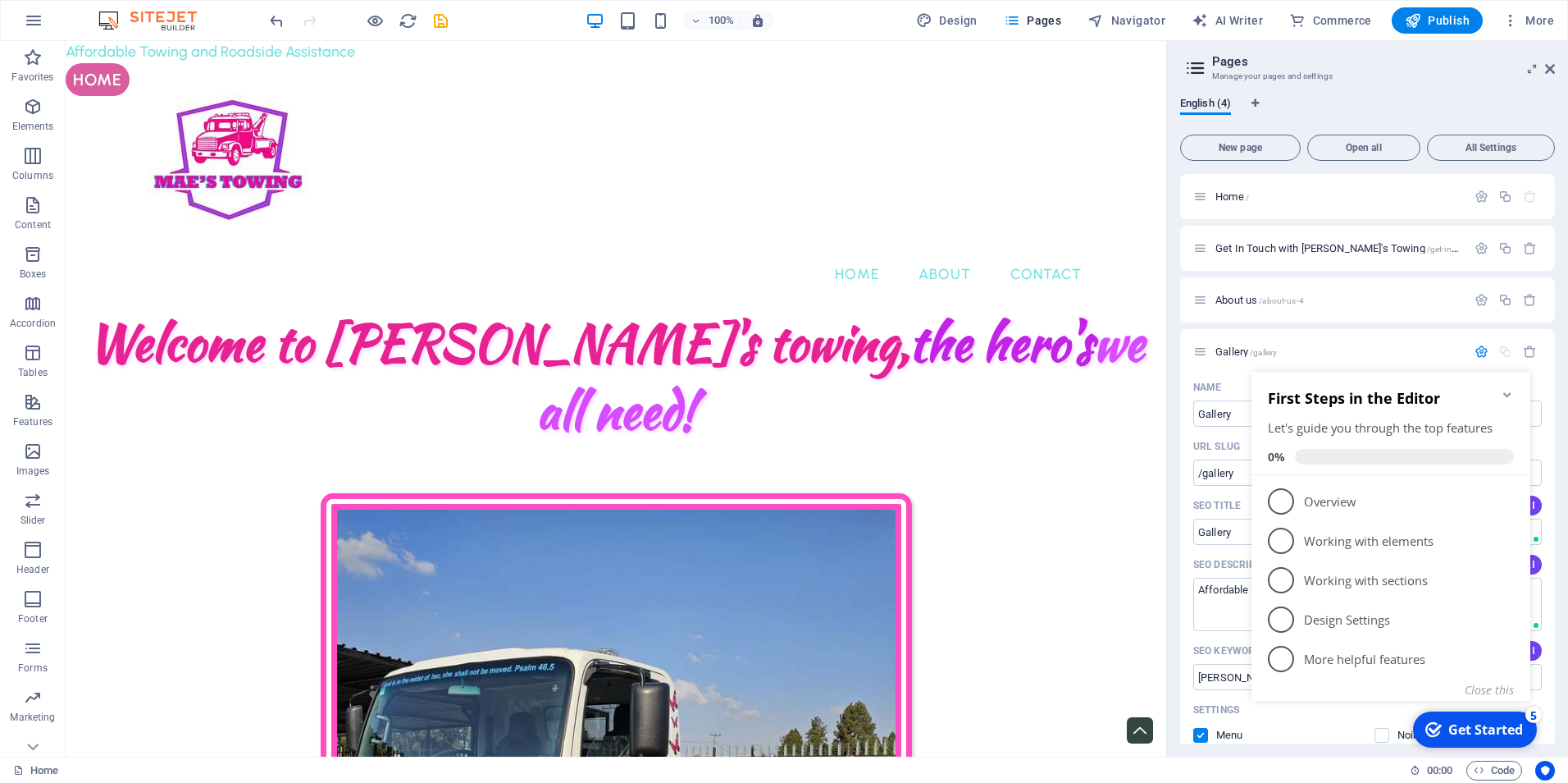
click at [1478, 728] on div "Get Started" at bounding box center [1486, 729] width 75 height 18
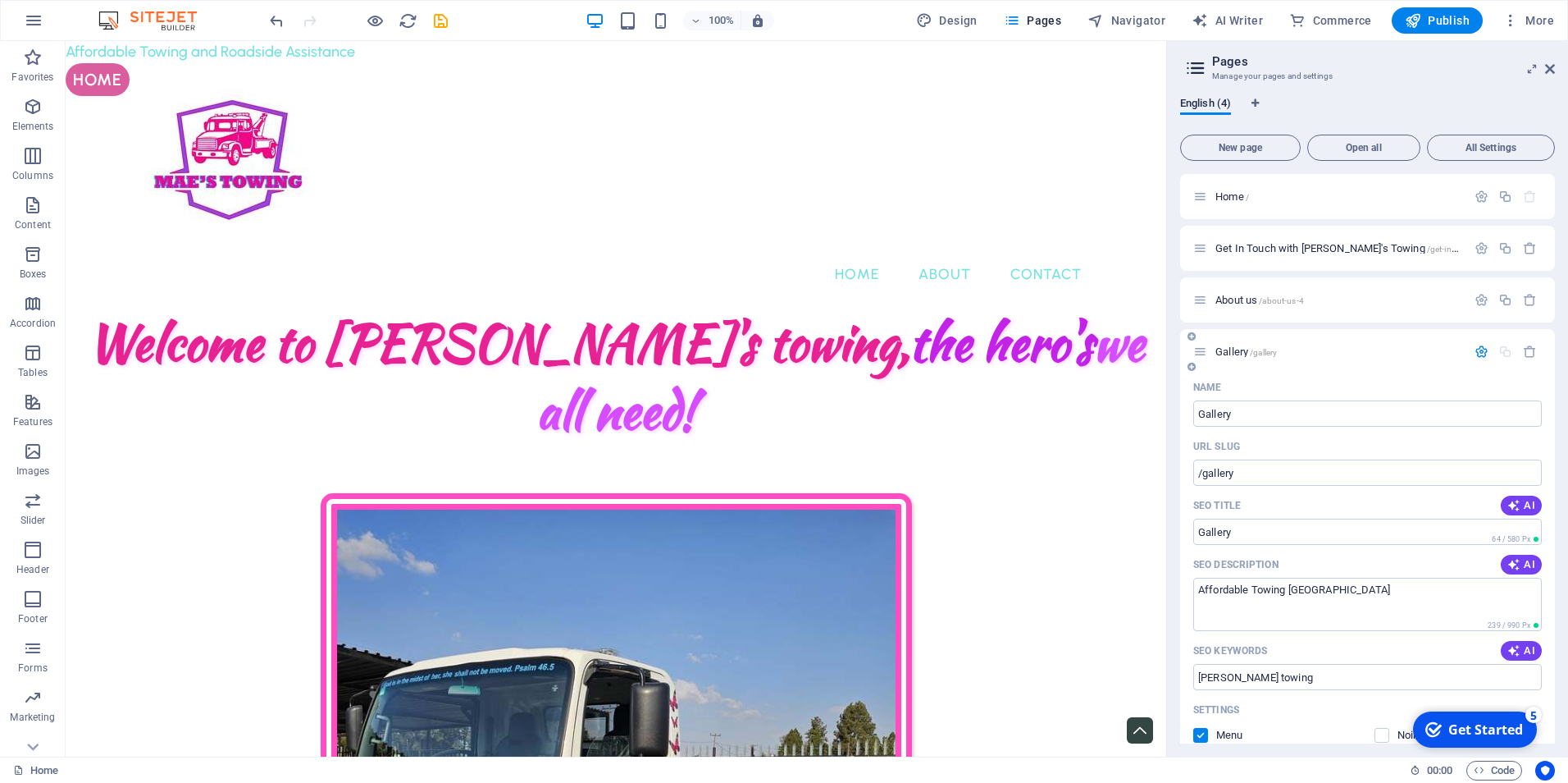
click at [1485, 354] on icon "button" at bounding box center [1481, 351] width 14 height 14
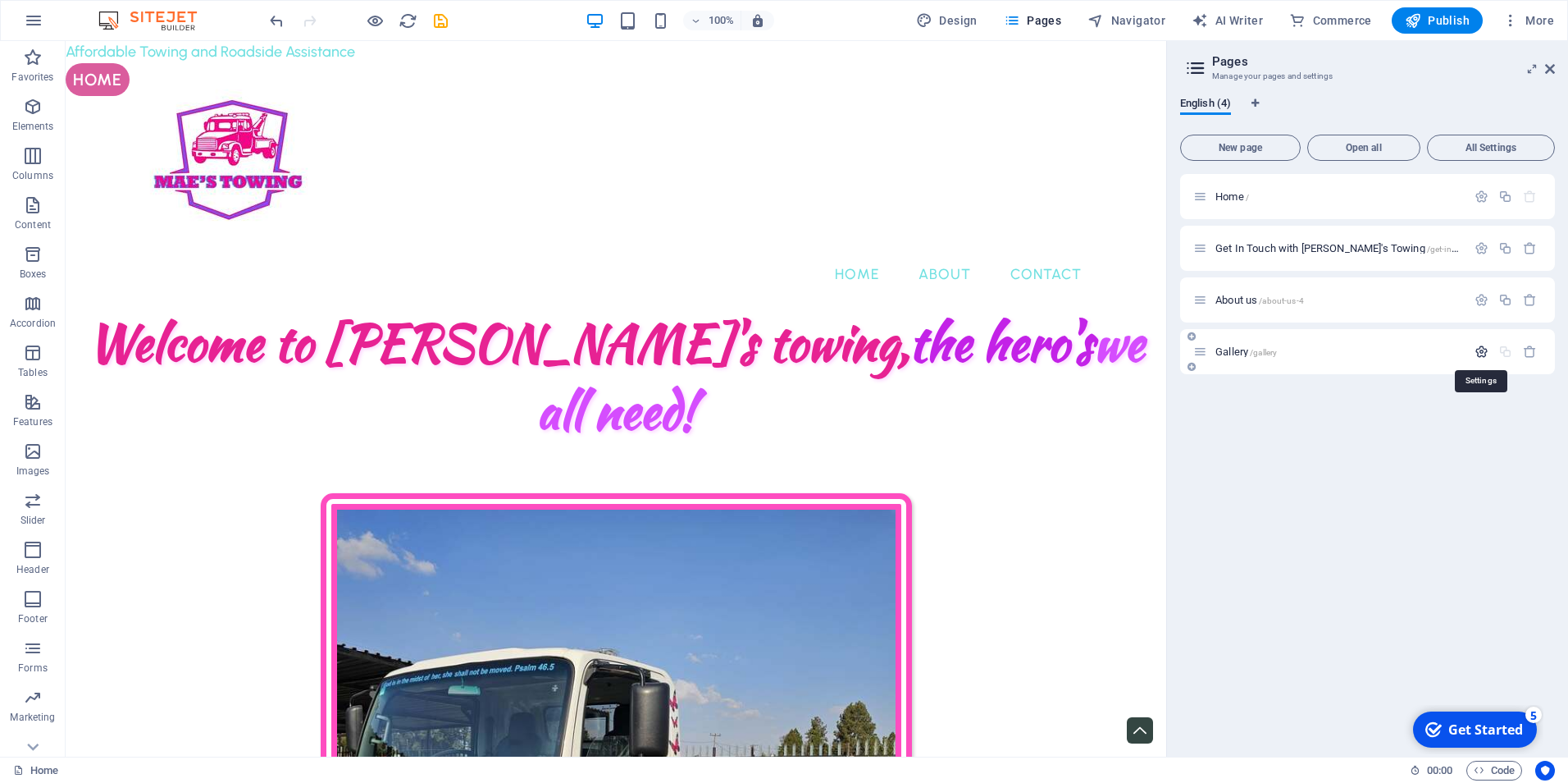
click at [1485, 354] on icon "button" at bounding box center [1481, 351] width 14 height 14
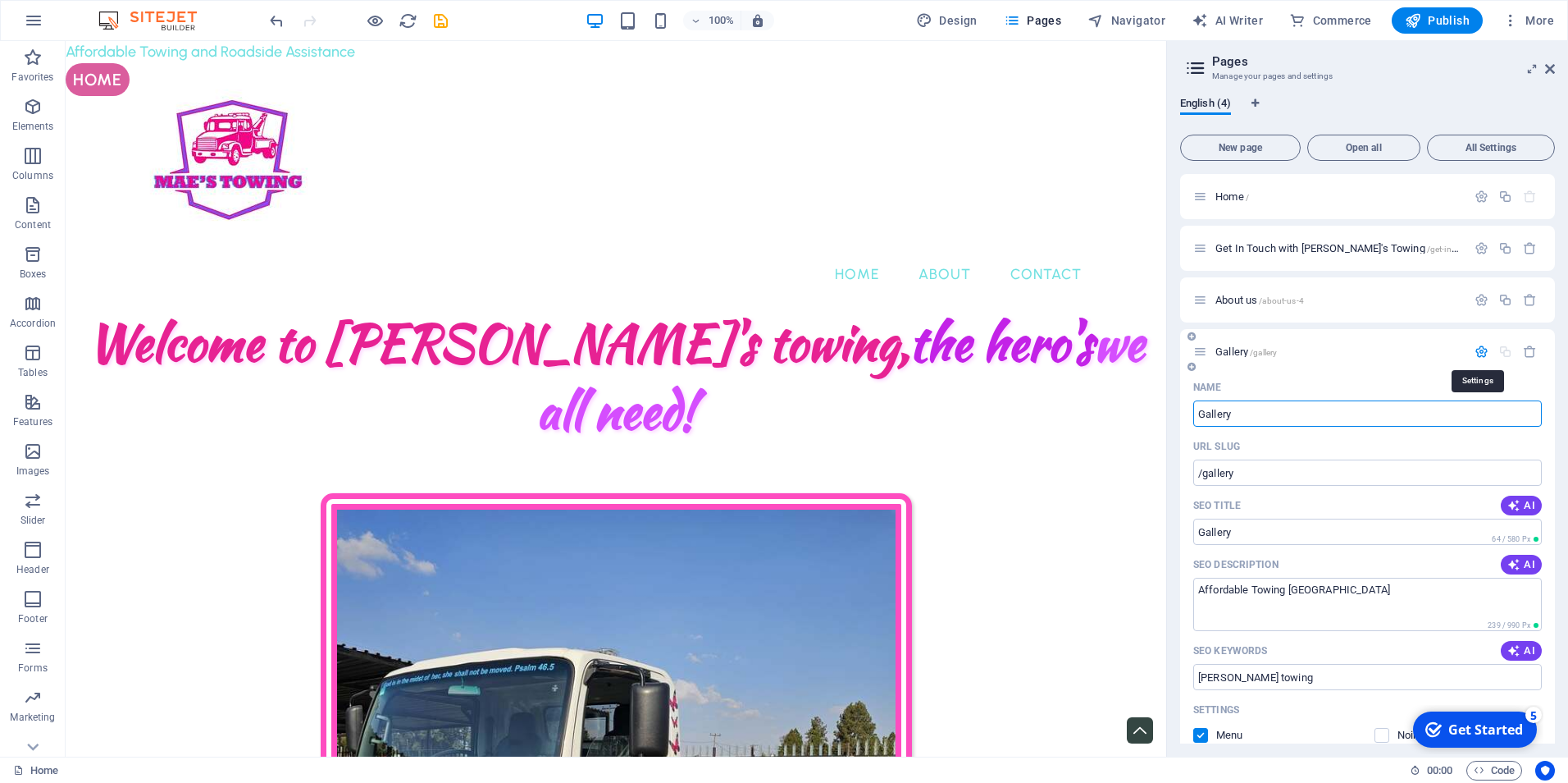
click at [1485, 354] on icon "button" at bounding box center [1481, 351] width 14 height 14
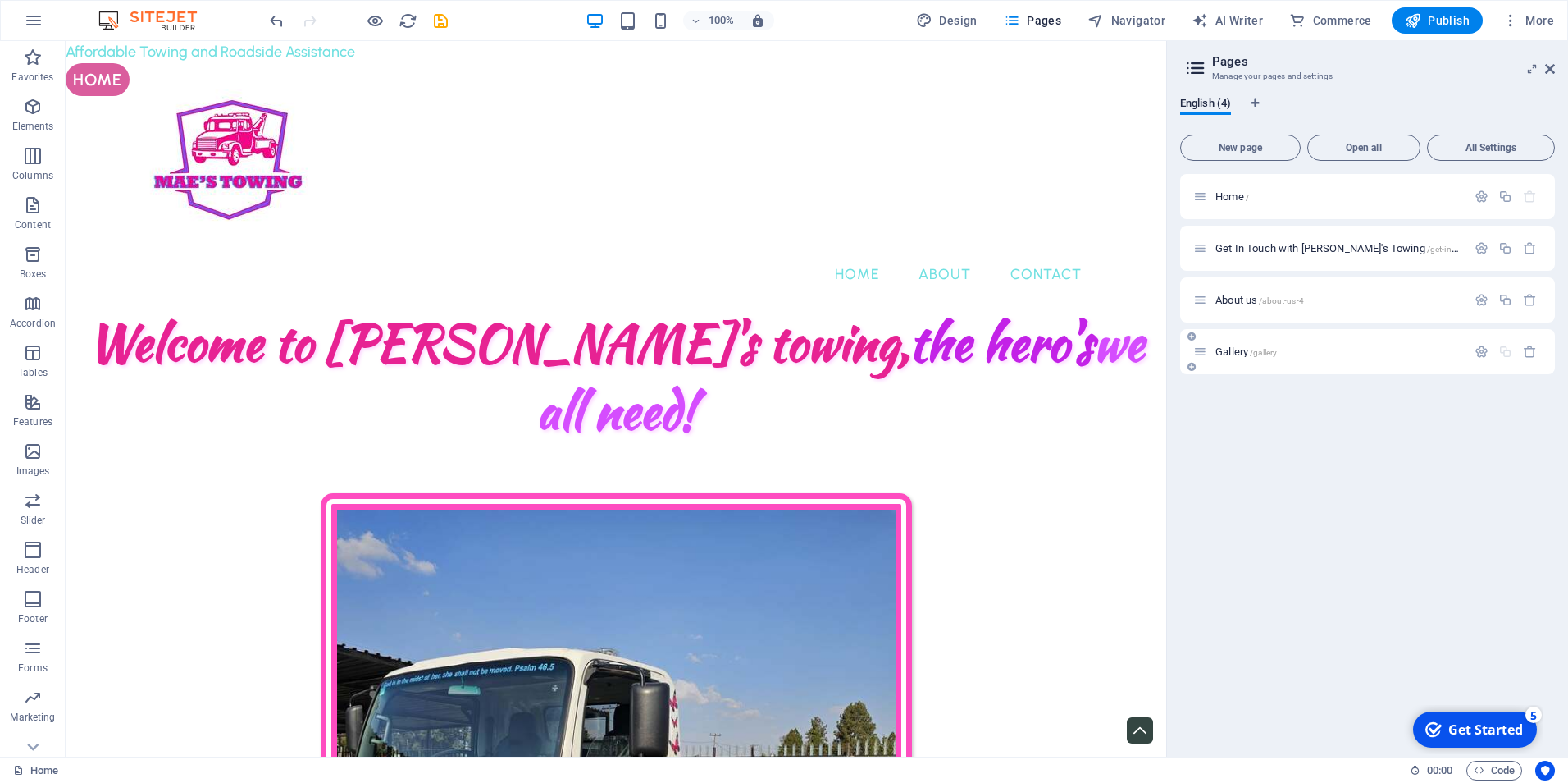
click at [1505, 347] on div at bounding box center [1506, 351] width 72 height 14
click at [1505, 353] on div at bounding box center [1506, 351] width 72 height 14
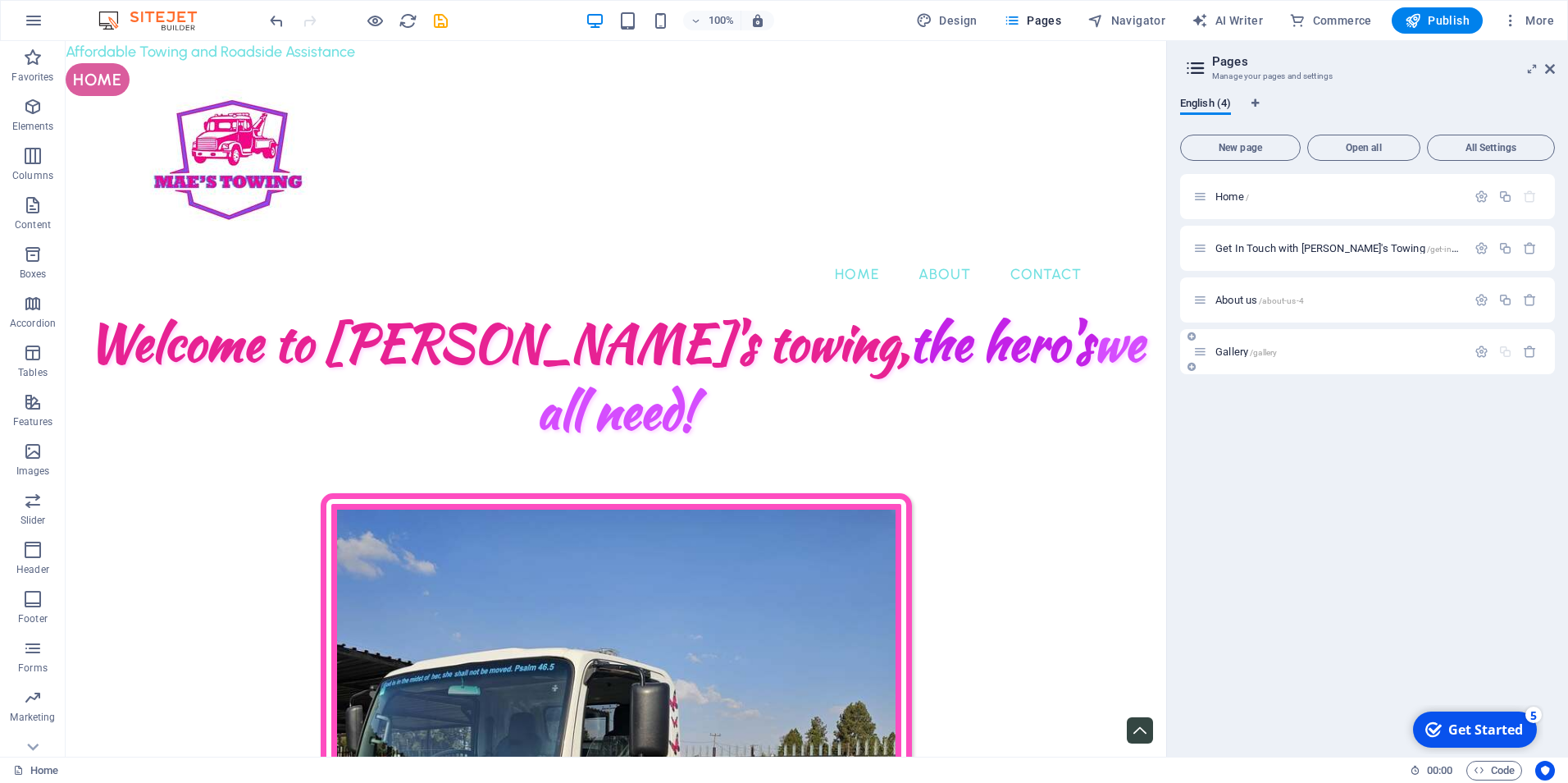
click at [1505, 353] on div at bounding box center [1506, 351] width 72 height 14
click at [1194, 339] on icon at bounding box center [1191, 336] width 8 height 10
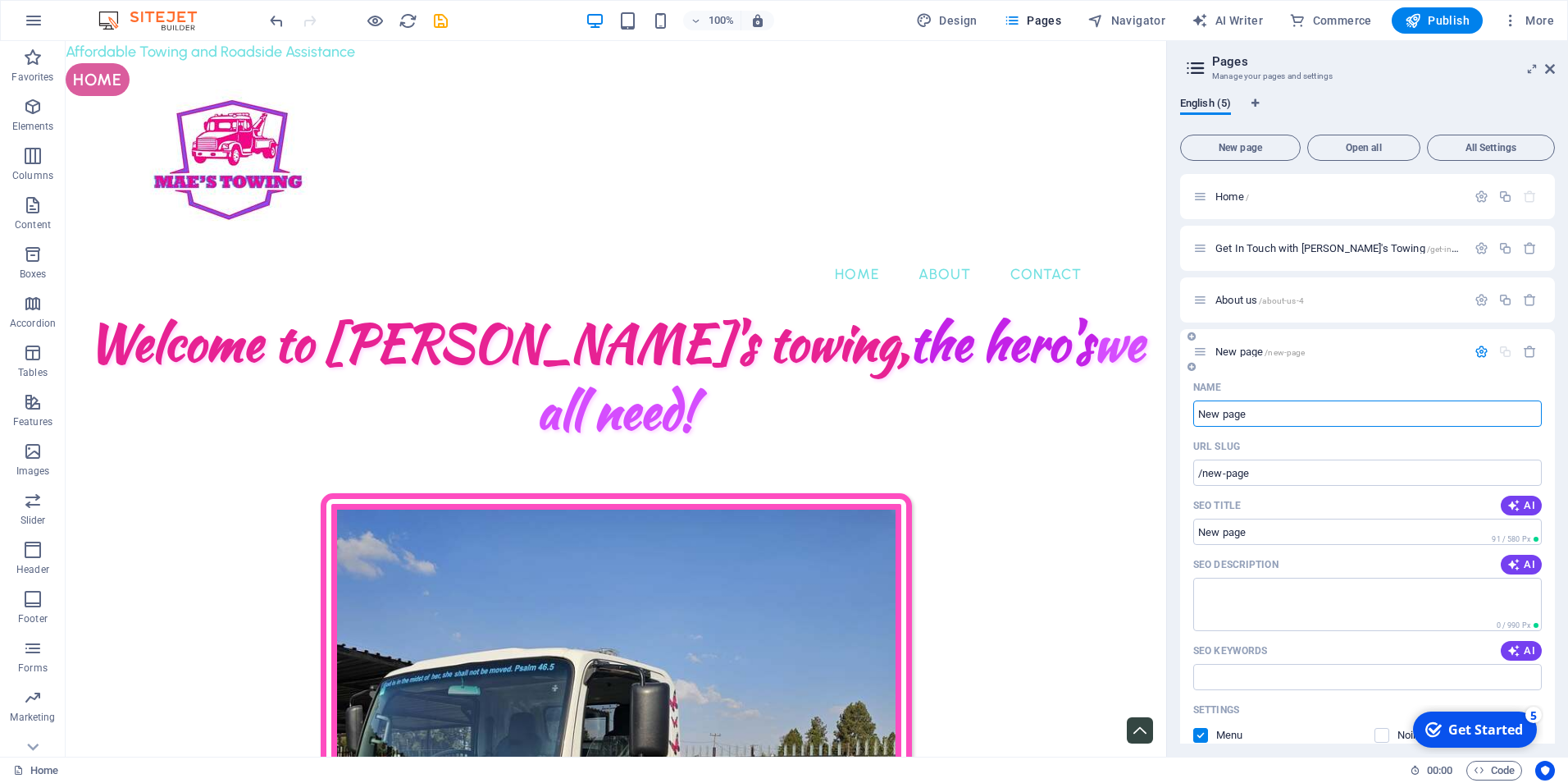
click at [1198, 337] on div "New page /new-page" at bounding box center [1367, 351] width 375 height 45
click at [1198, 336] on div "New page /new-page" at bounding box center [1367, 351] width 375 height 45
click at [1188, 336] on icon at bounding box center [1191, 336] width 8 height 10
click at [1189, 335] on icon at bounding box center [1191, 336] width 8 height 10
click at [1189, 363] on icon at bounding box center [1191, 367] width 8 height 10
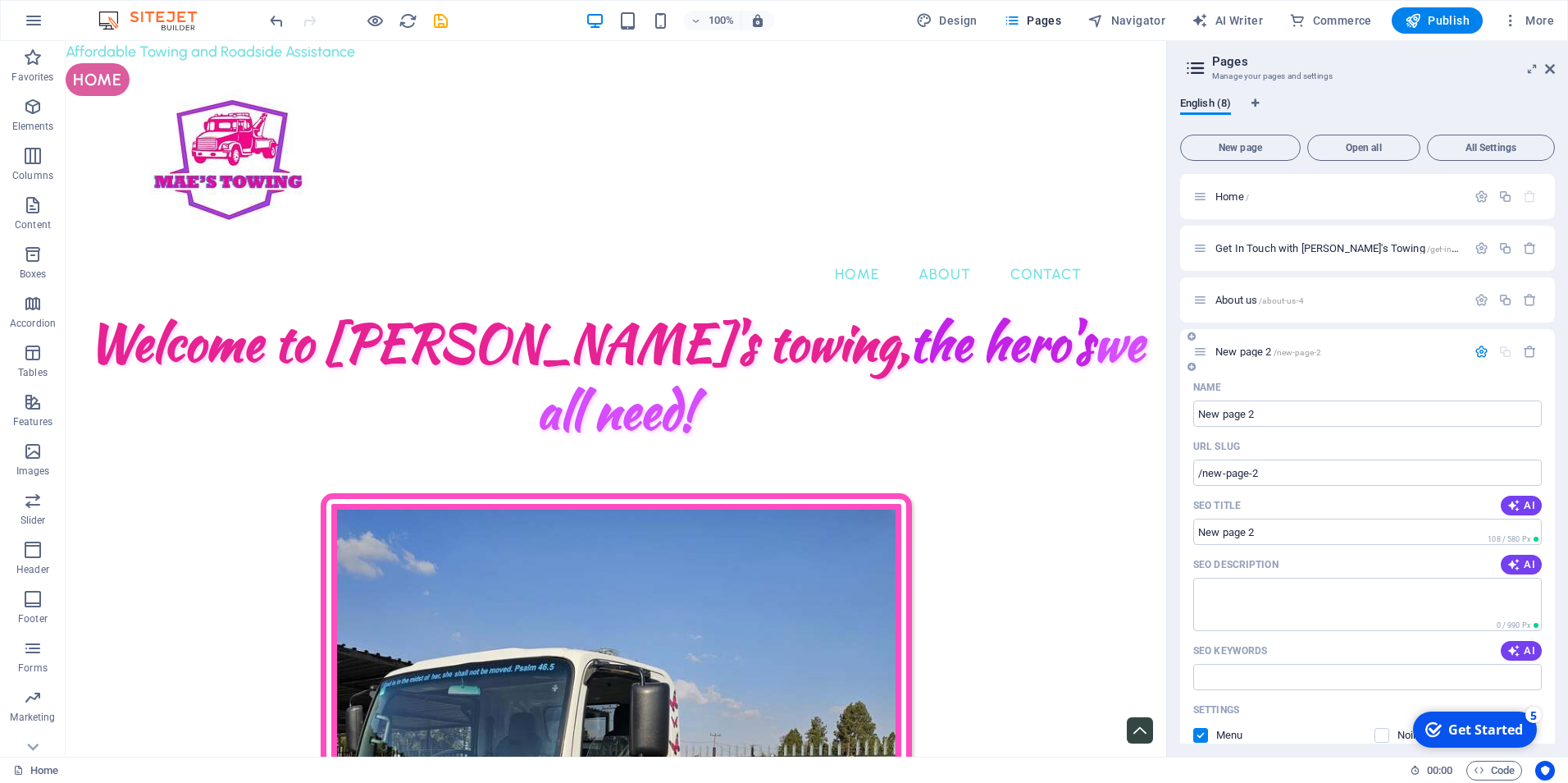
scroll to position [578, 0]
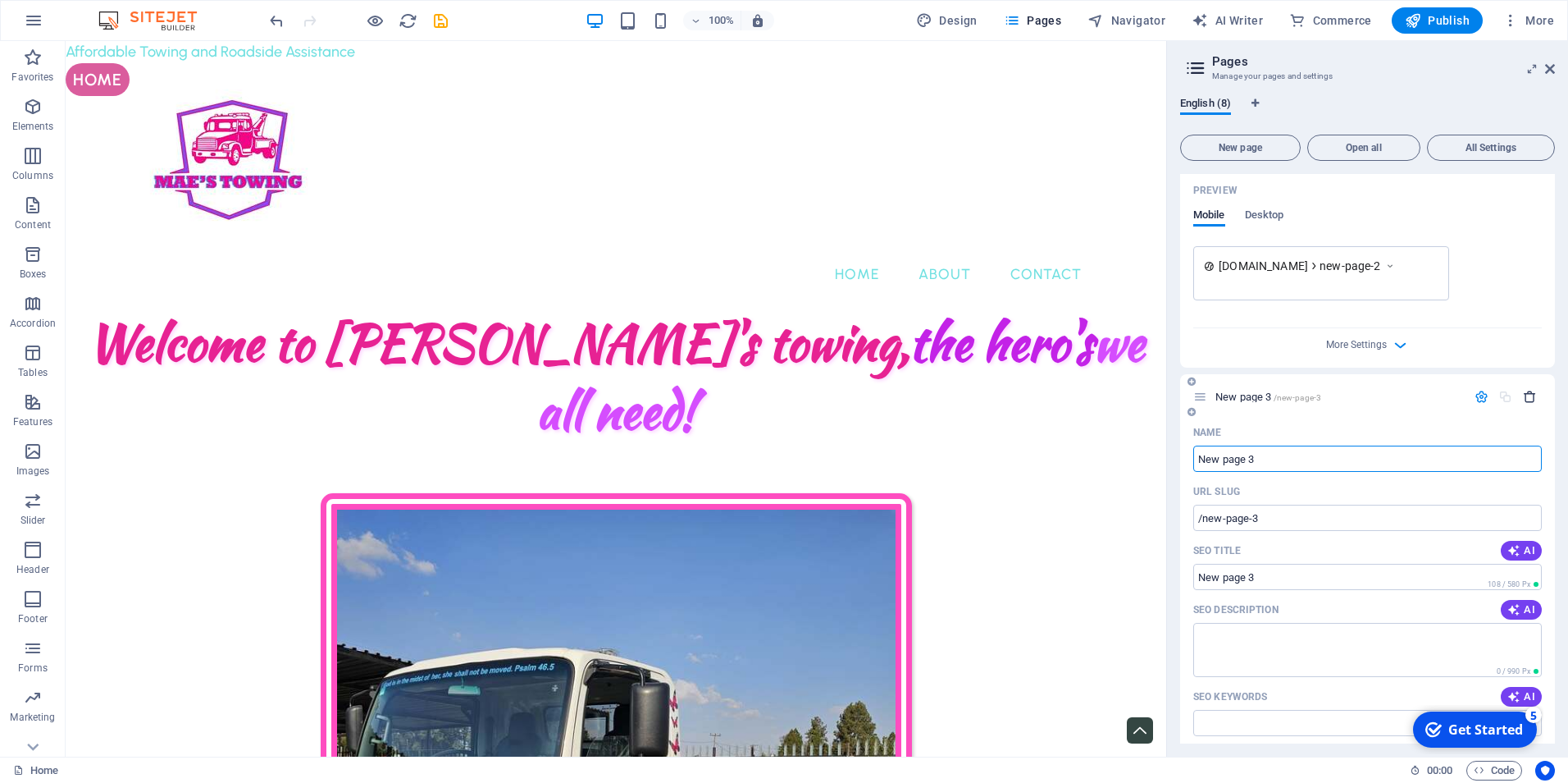
click at [1524, 396] on icon "button" at bounding box center [1530, 397] width 14 height 14
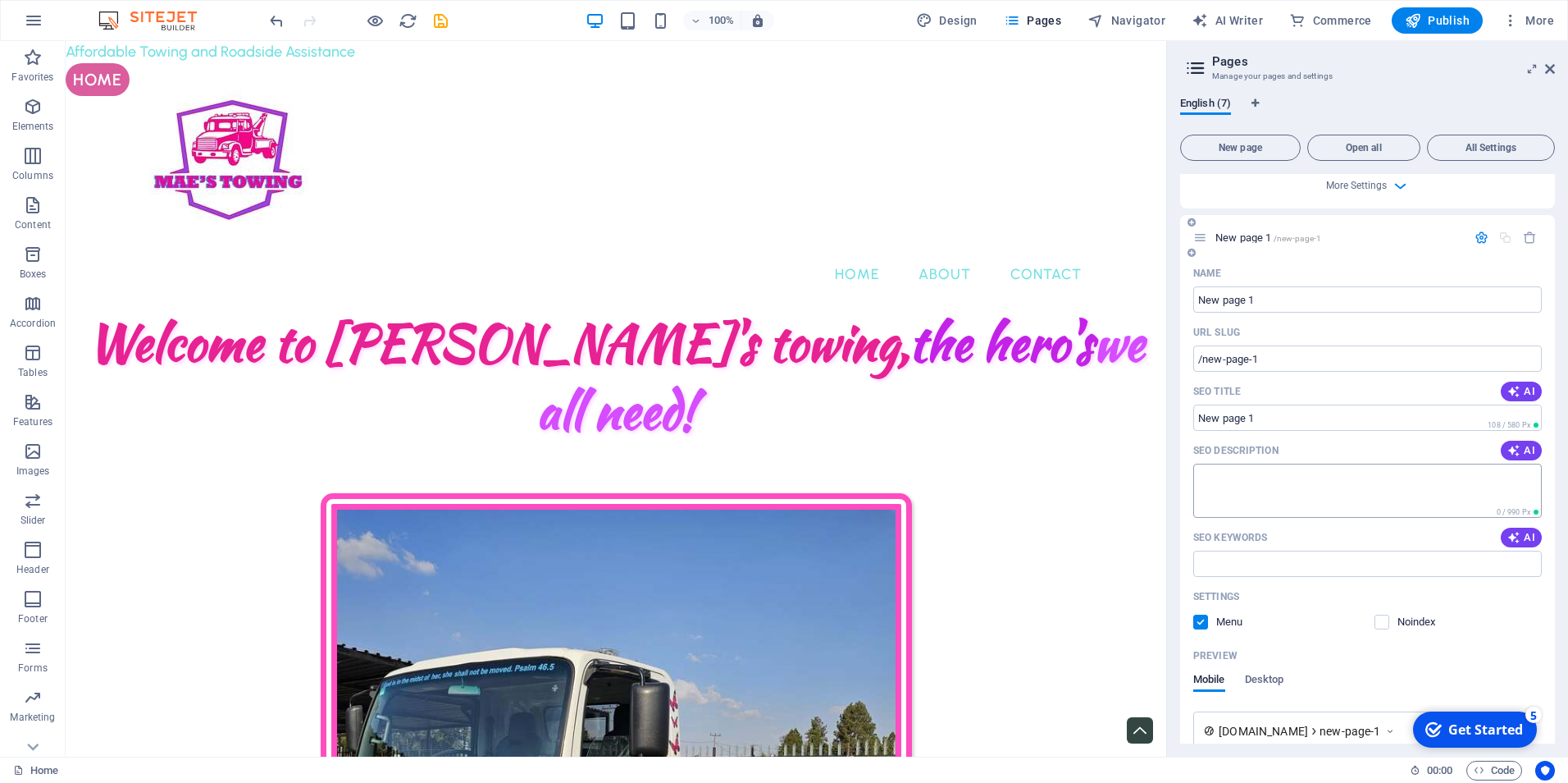
scroll to position [661, 0]
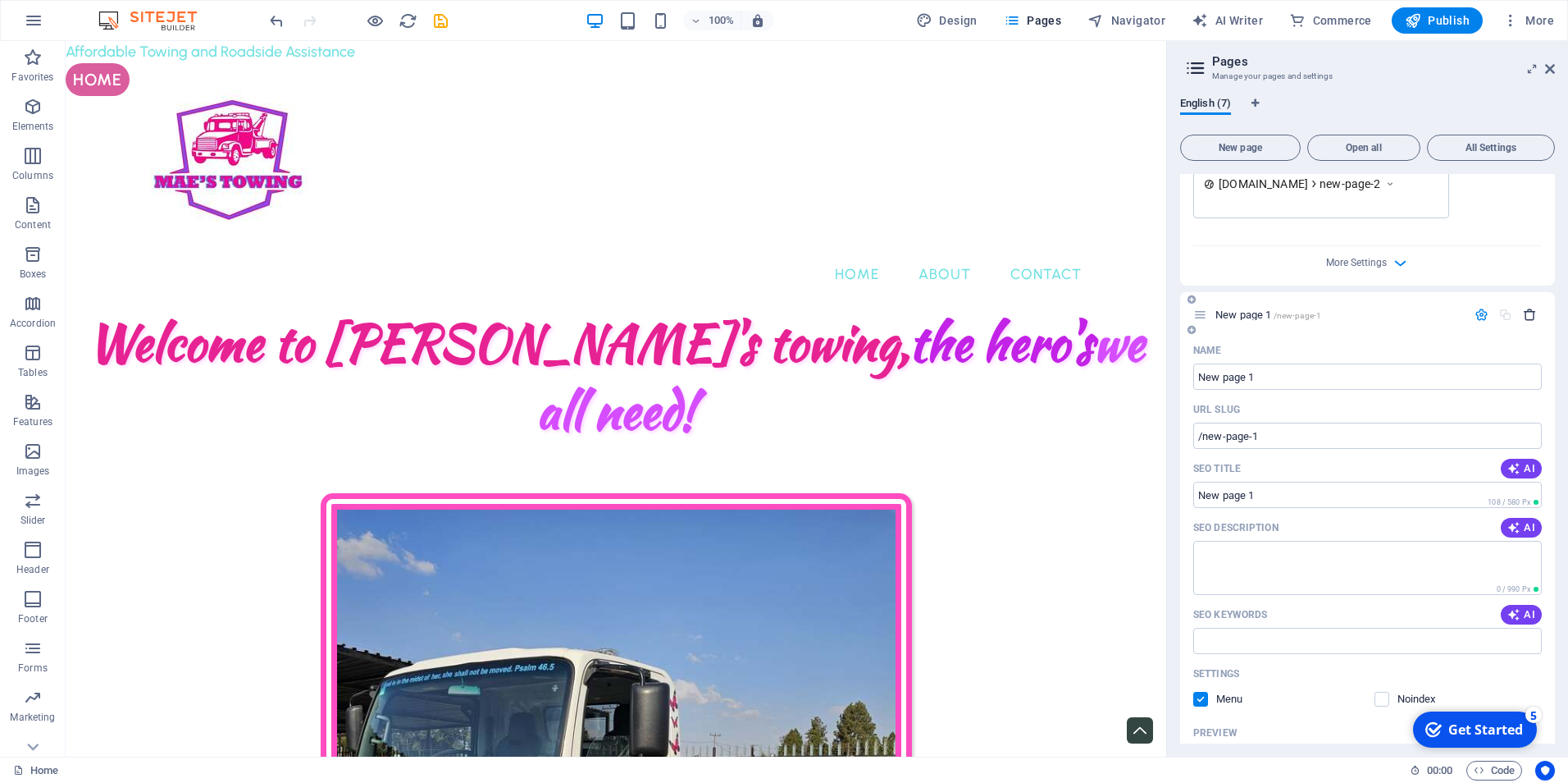
click at [1524, 318] on icon "button" at bounding box center [1530, 314] width 14 height 14
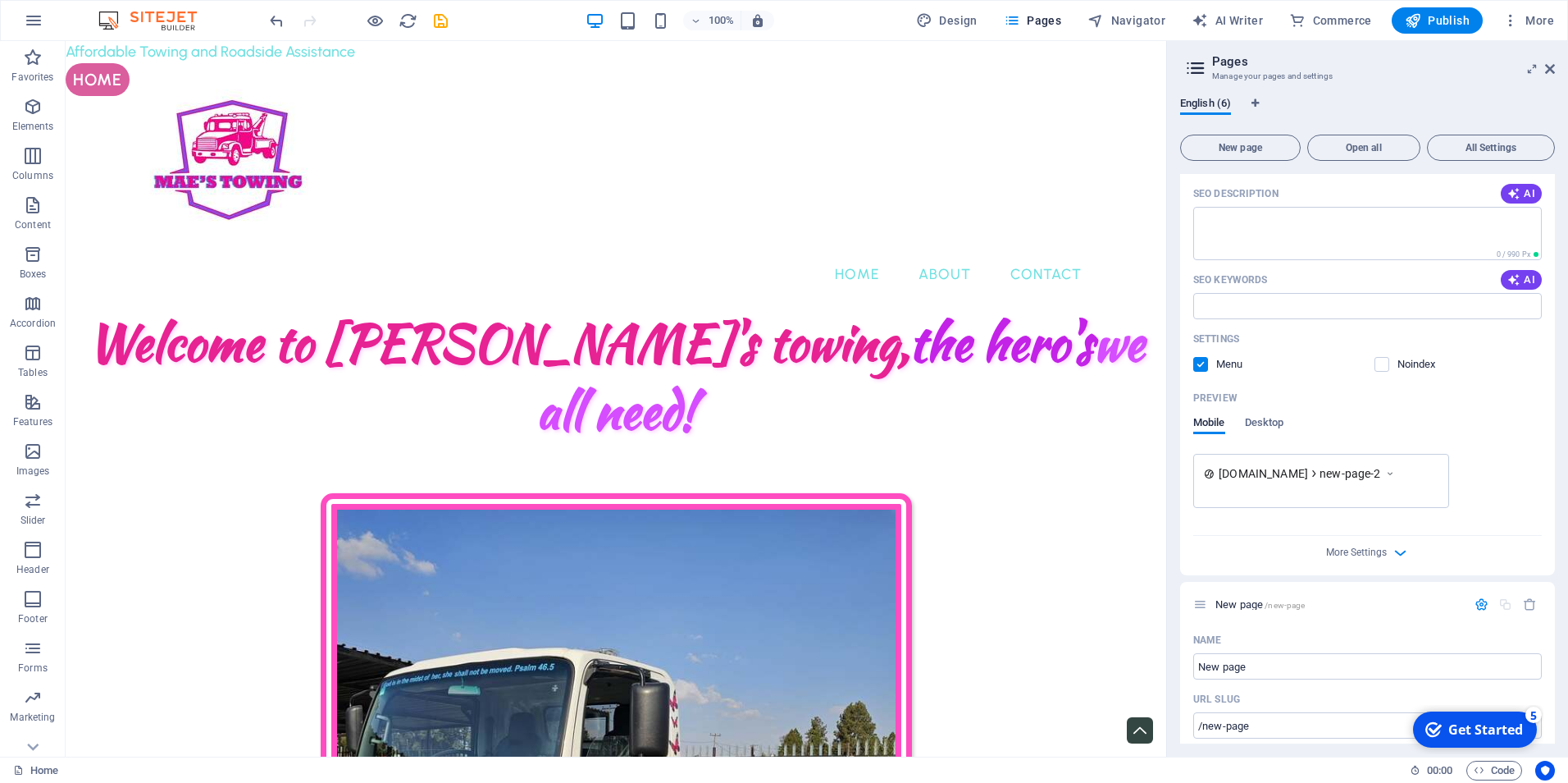
scroll to position [333, 0]
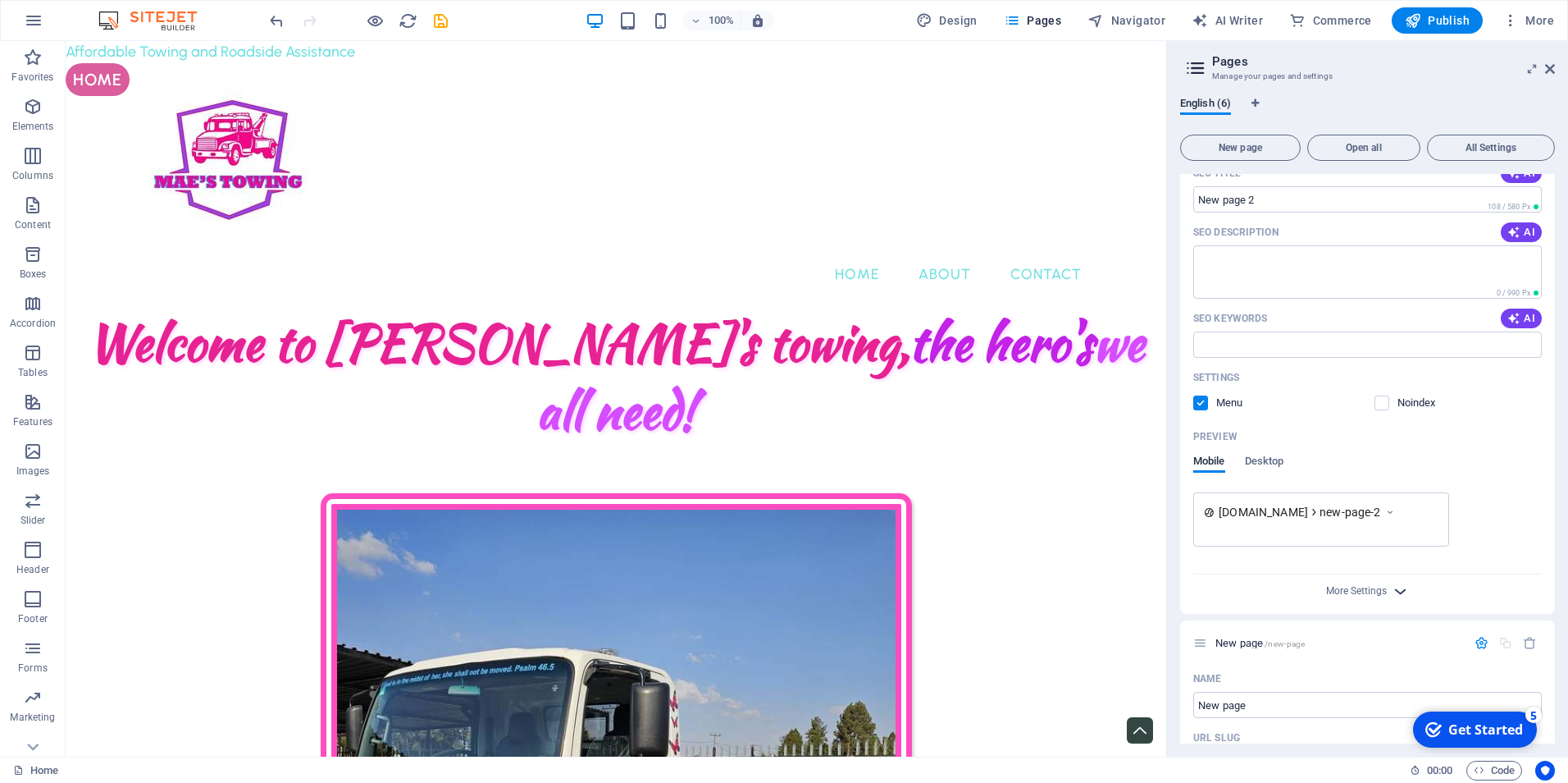
click at [1394, 589] on icon "button" at bounding box center [1400, 591] width 19 height 19
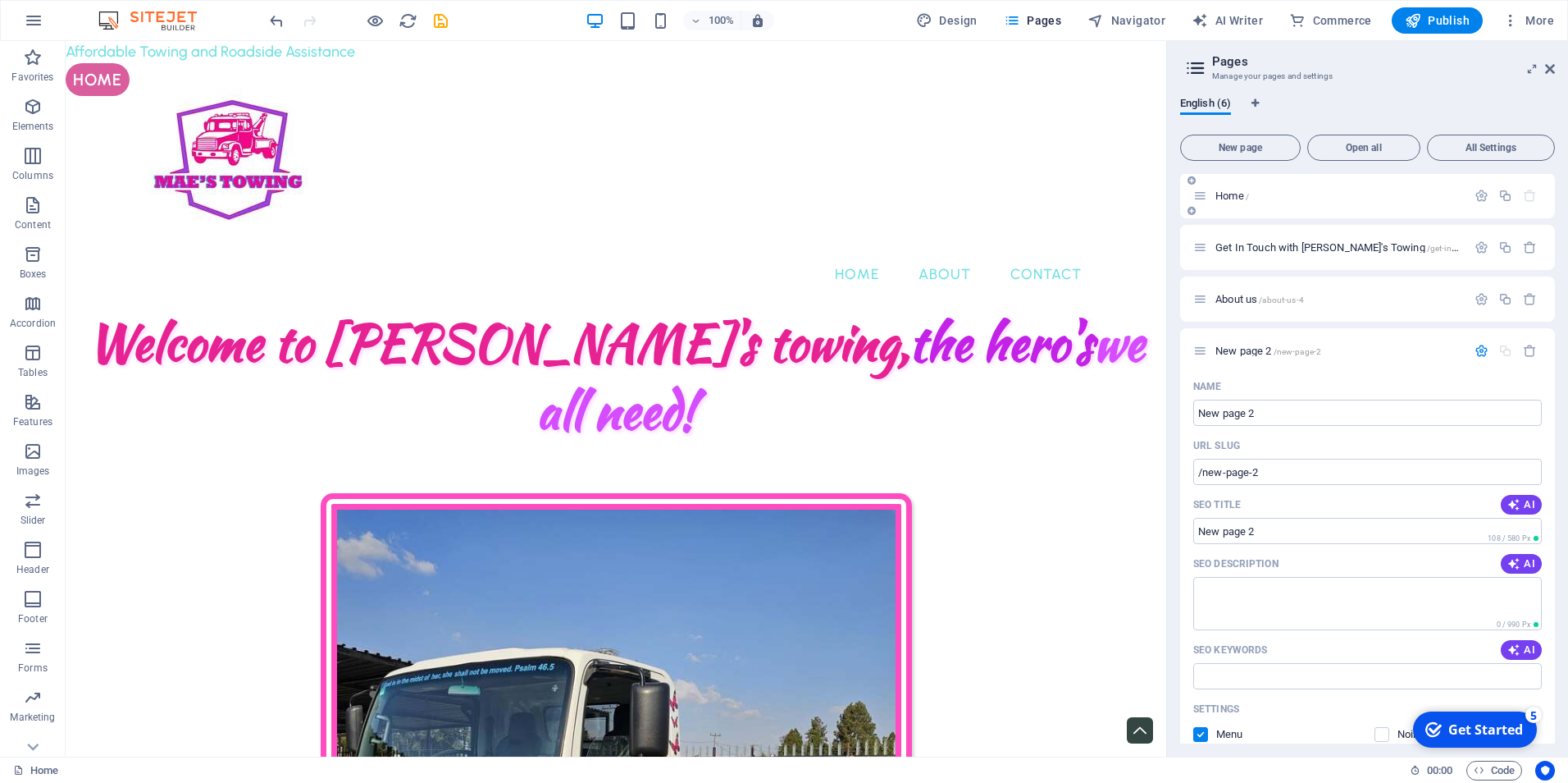
scroll to position [0, 0]
click at [1530, 347] on icon "button" at bounding box center [1530, 351] width 14 height 14
click at [1528, 351] on icon "button" at bounding box center [1530, 351] width 14 height 14
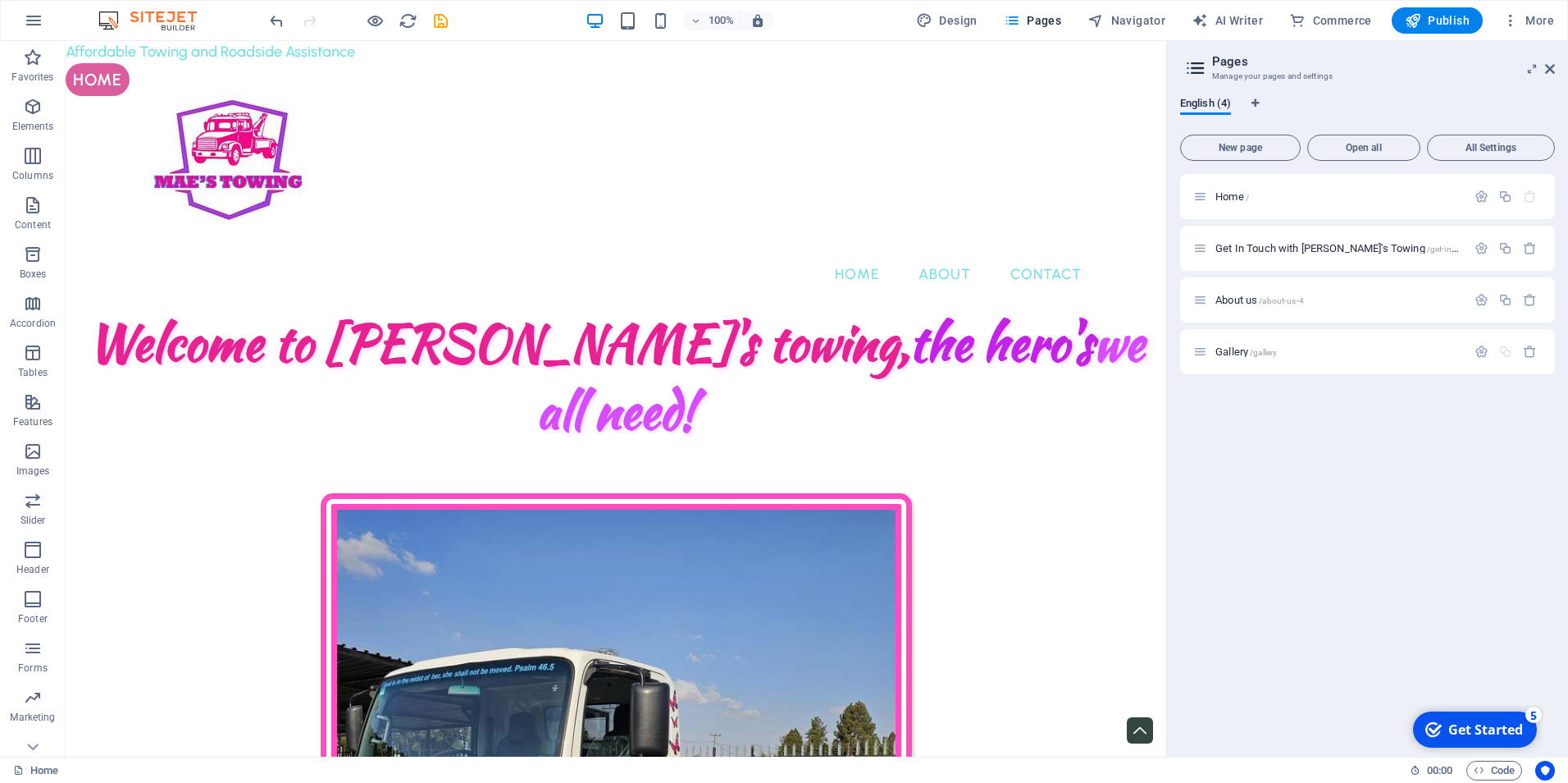
click at [1528, 351] on icon "button" at bounding box center [1530, 351] width 14 height 14
click at [1528, 351] on div "Home / Get In Touch with [PERSON_NAME]'s Towing /get-in-touch-with-[PERSON_NAME…" at bounding box center [1367, 459] width 375 height 570
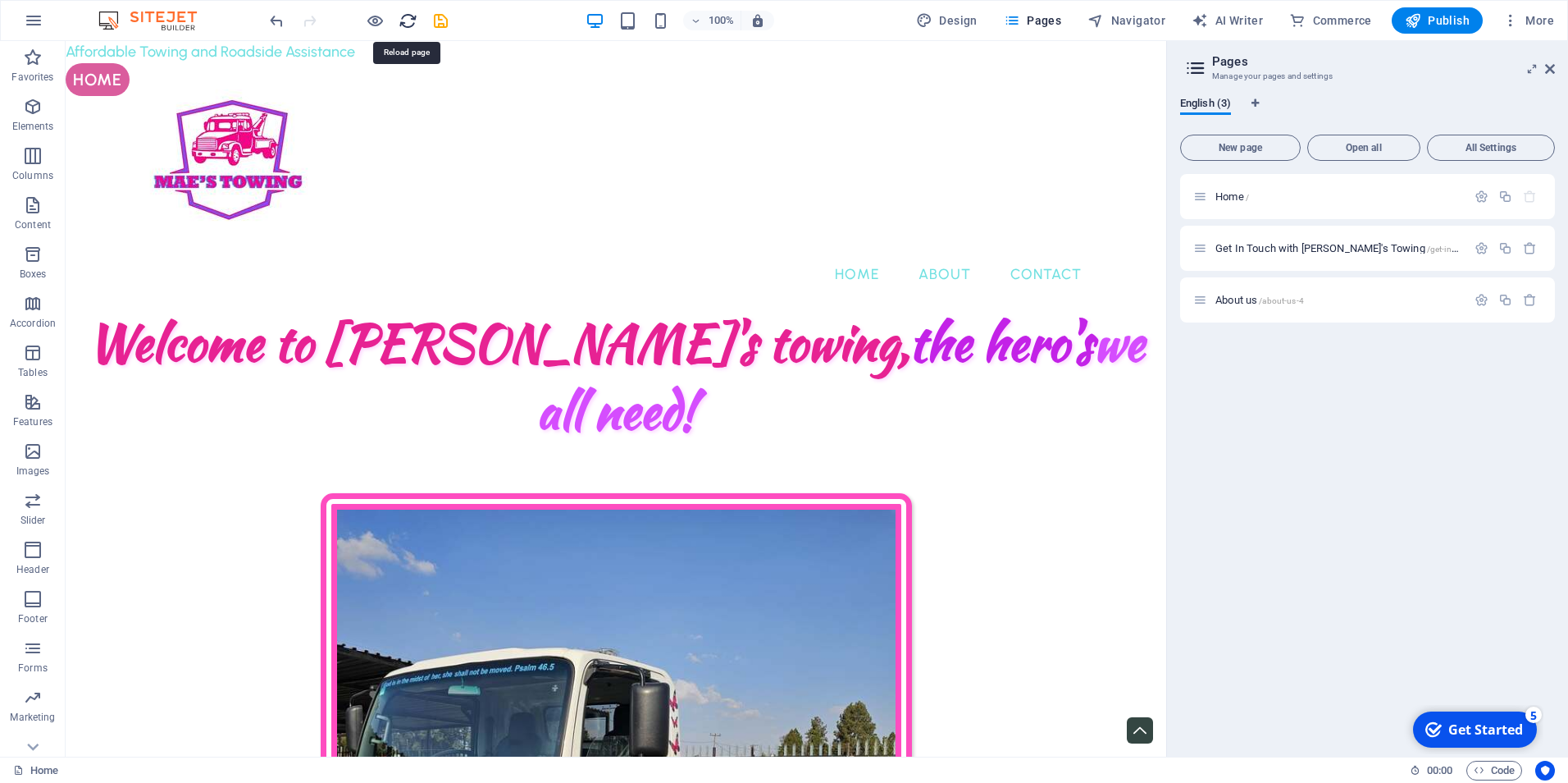
click at [412, 20] on icon "reload" at bounding box center [408, 20] width 19 height 19
click at [448, 23] on icon "save" at bounding box center [441, 20] width 19 height 19
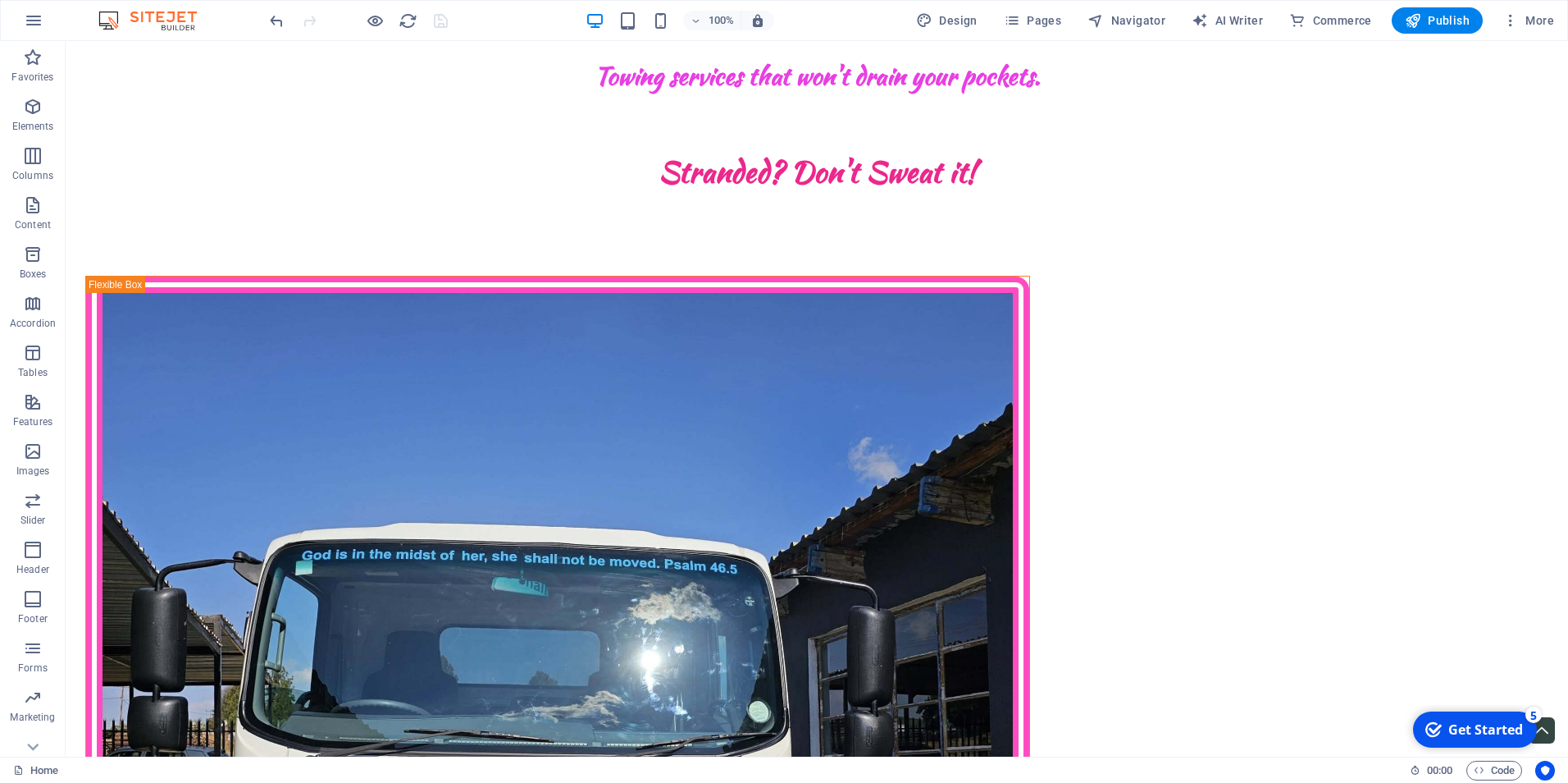
scroll to position [1214, 0]
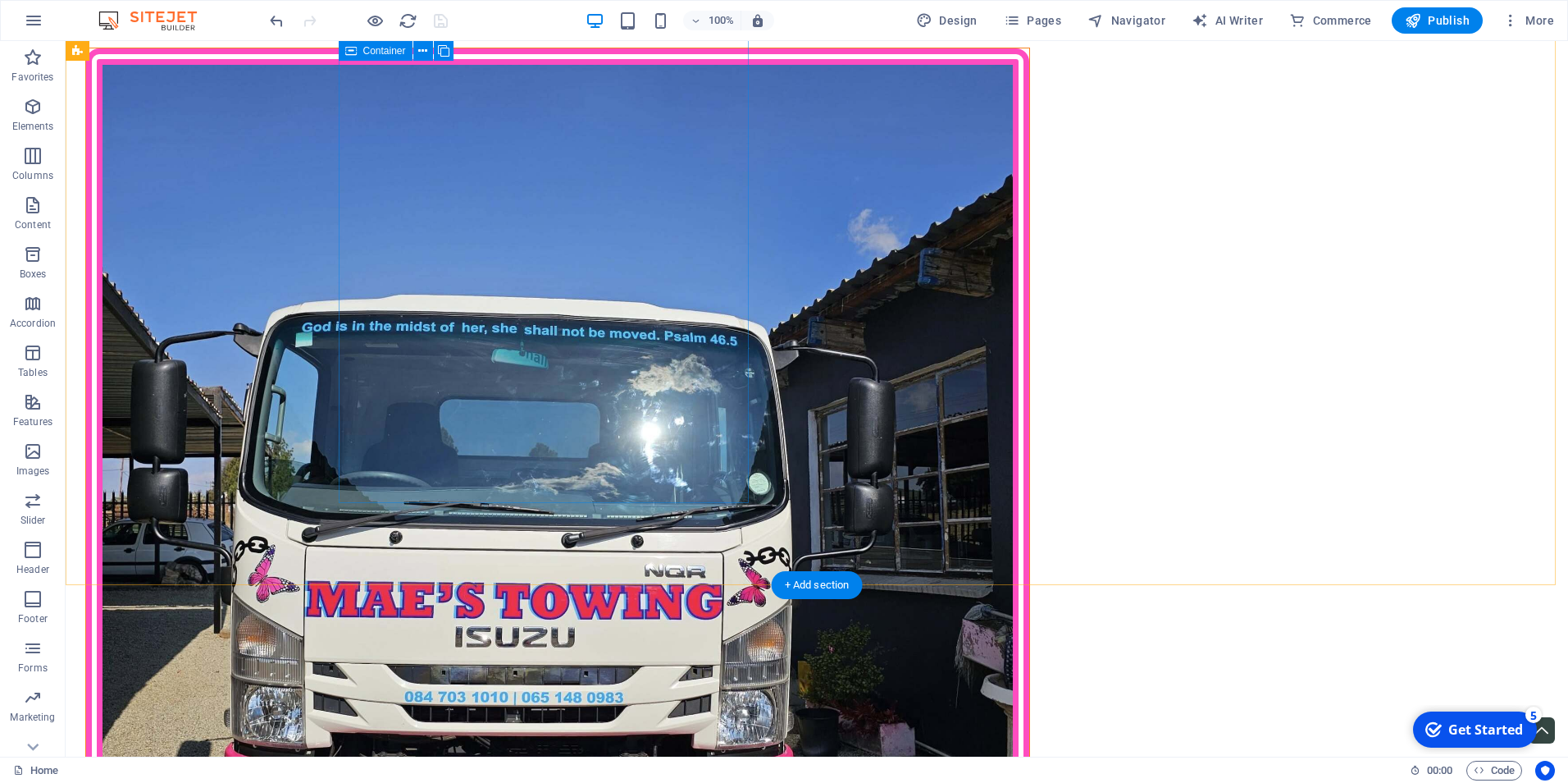
click at [608, 452] on div at bounding box center [558, 521] width 945 height 947
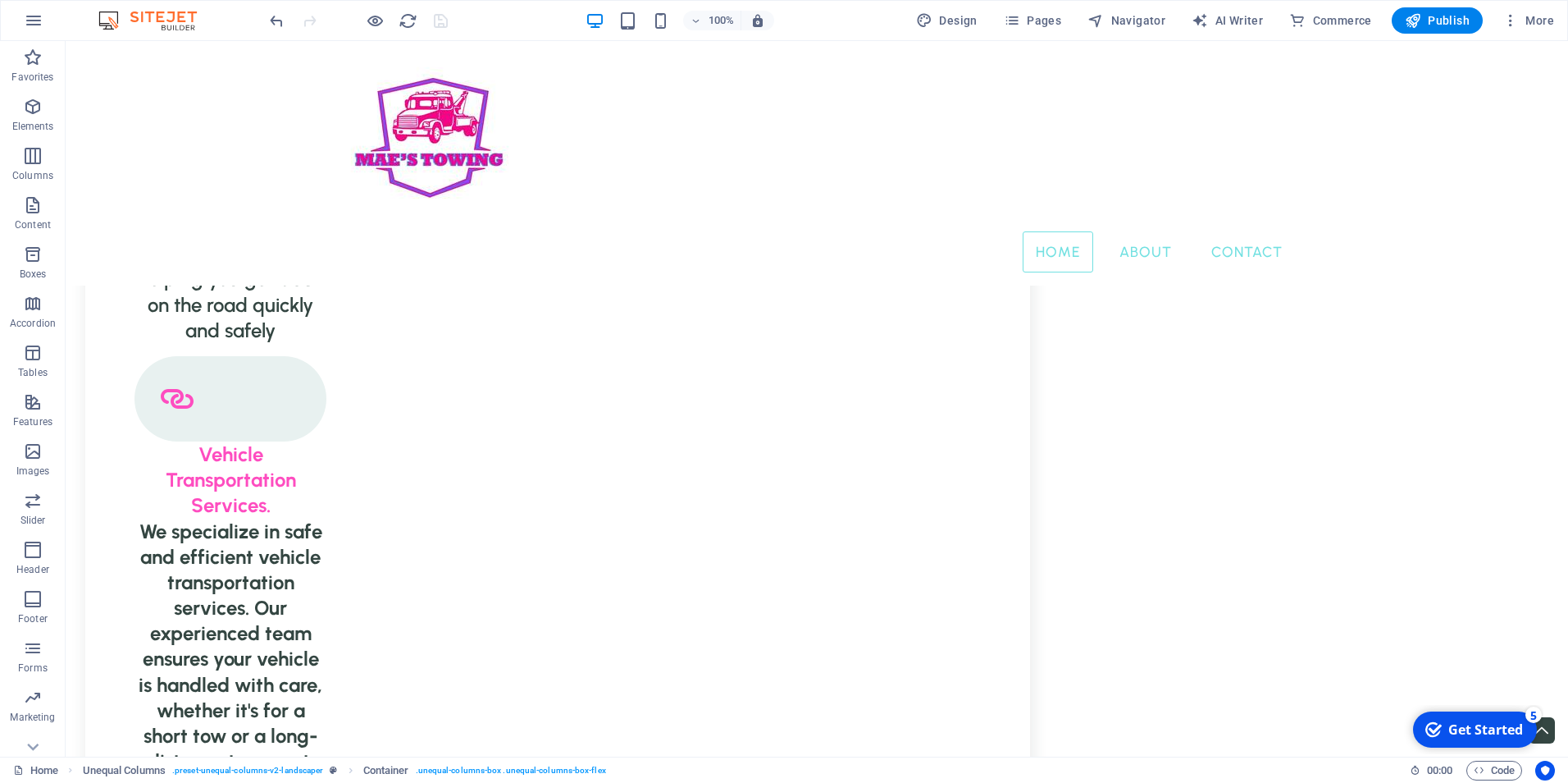
scroll to position [0, 0]
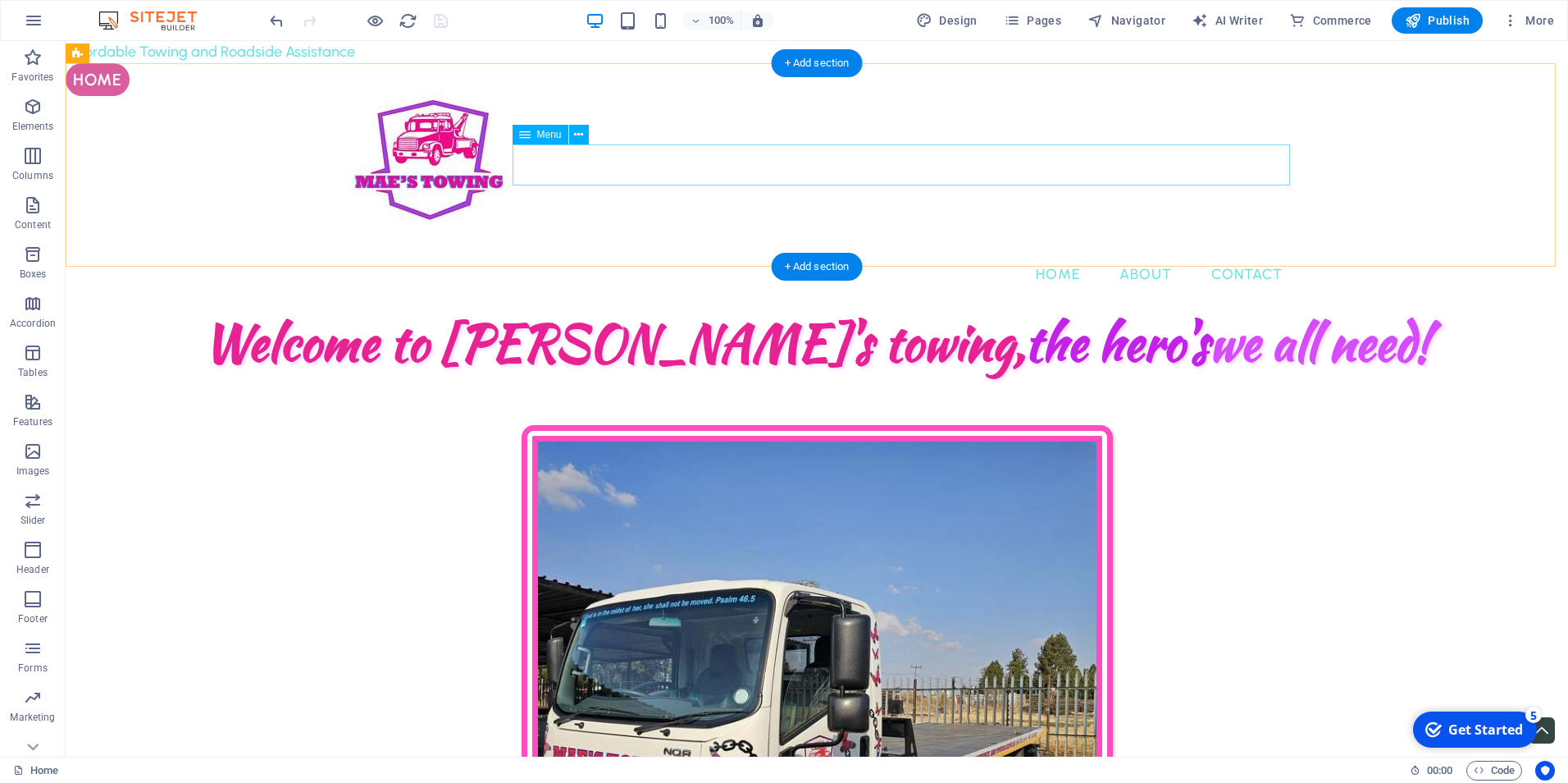
click at [1060, 254] on nav "Home About Contact" at bounding box center [817, 274] width 958 height 41
click at [1127, 254] on nav "Home About Contact" at bounding box center [817, 274] width 958 height 41
click at [1244, 254] on nav "Home About Contact" at bounding box center [817, 274] width 958 height 41
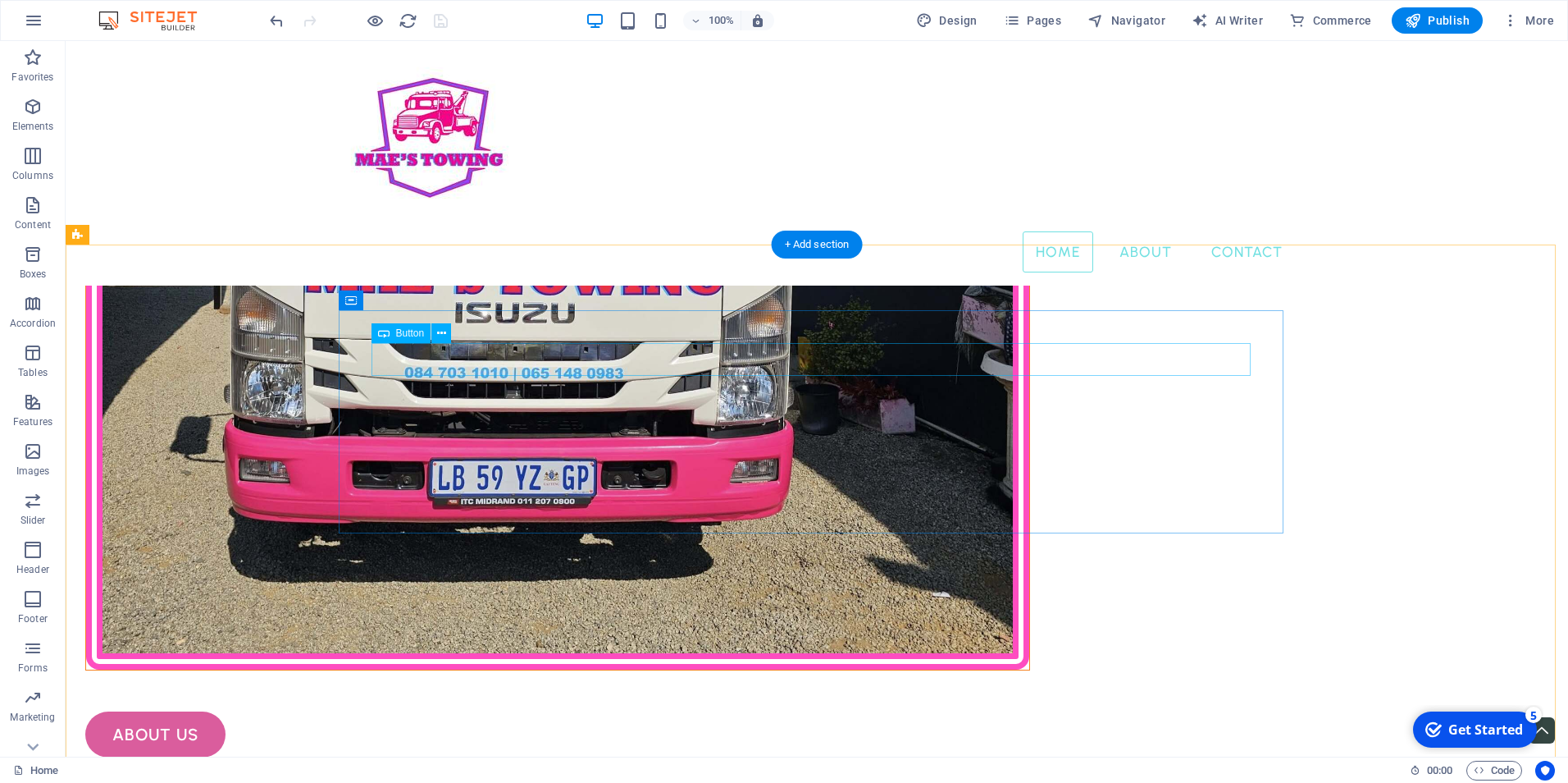
scroll to position [1395, 0]
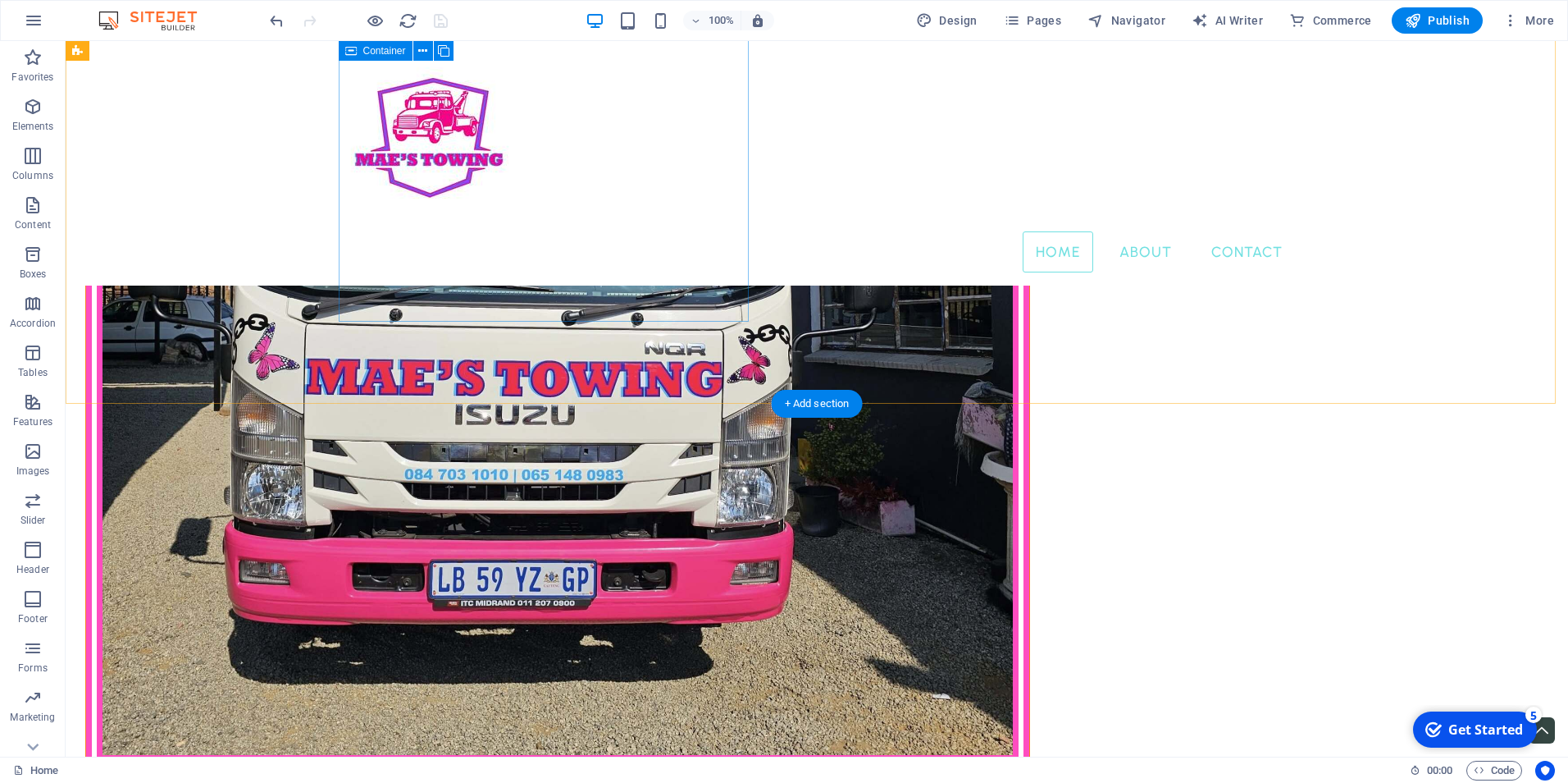
click at [693, 301] on div at bounding box center [558, 298] width 945 height 947
click at [667, 257] on div at bounding box center [558, 298] width 945 height 947
click at [667, 250] on div at bounding box center [558, 298] width 945 height 947
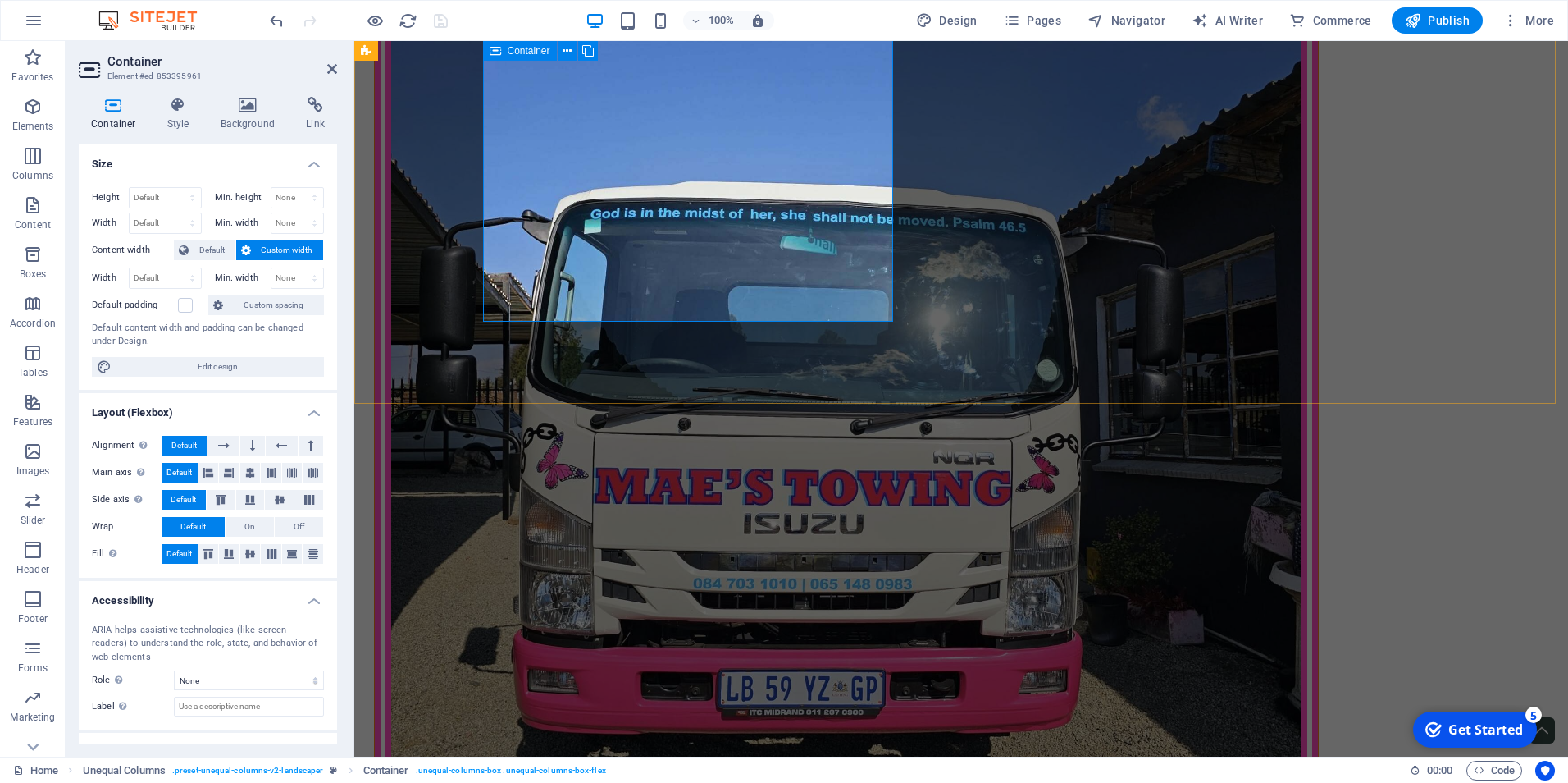
click at [884, 309] on div at bounding box center [847, 408] width 945 height 947
click at [512, 48] on span "Container" at bounding box center [529, 51] width 43 height 10
click at [491, 48] on icon at bounding box center [495, 50] width 11 height 19
click at [123, 114] on h4 "Container" at bounding box center [117, 113] width 76 height 34
click at [179, 195] on select "Default px rem % vh vw" at bounding box center [165, 197] width 71 height 19
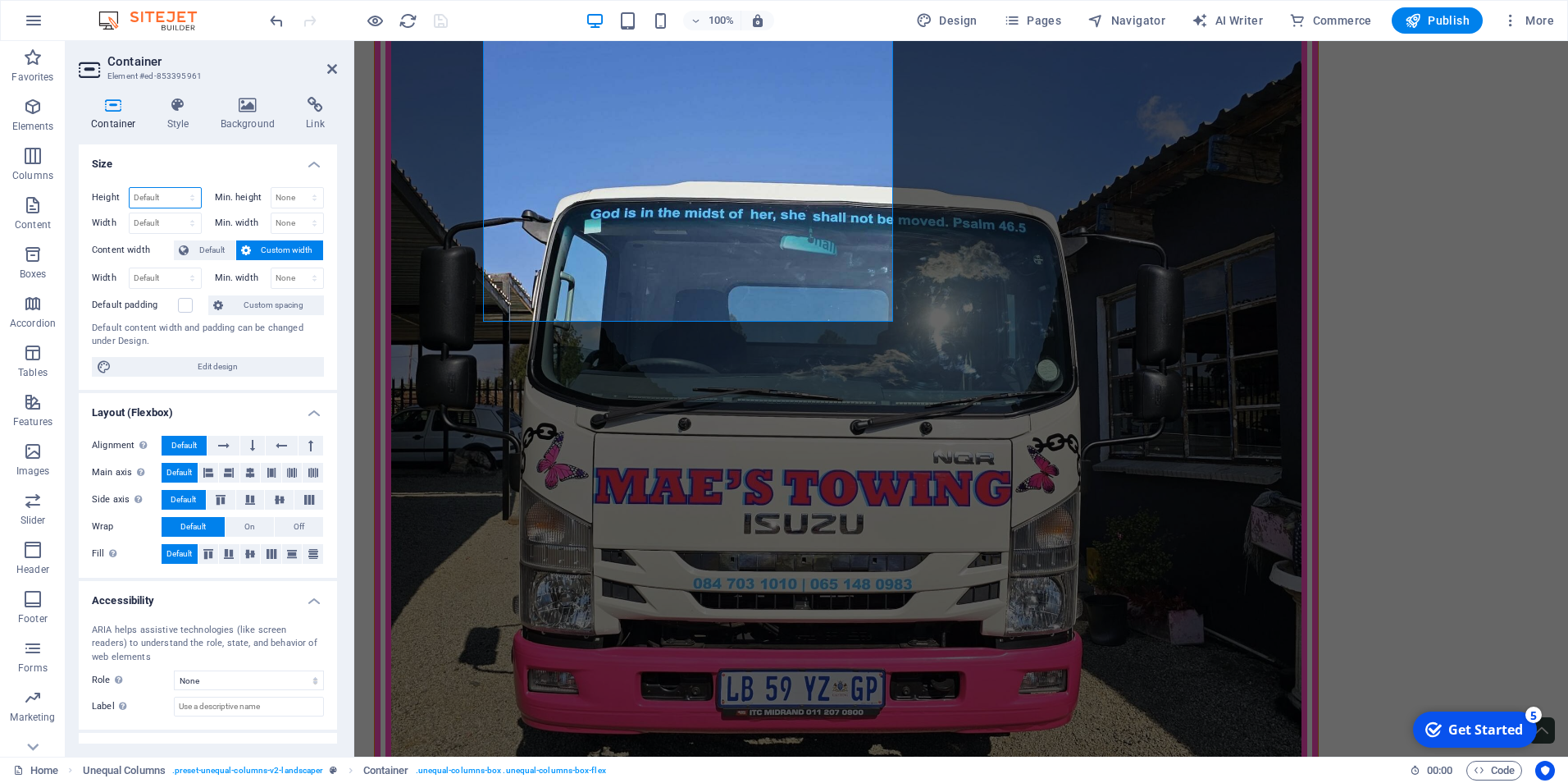
select select "px"
click at [176, 188] on select "Default px rem % vh vw" at bounding box center [165, 197] width 71 height 19
type input "603"
click at [290, 195] on select "None px rem % vh vw" at bounding box center [297, 197] width 53 height 19
select select "px"
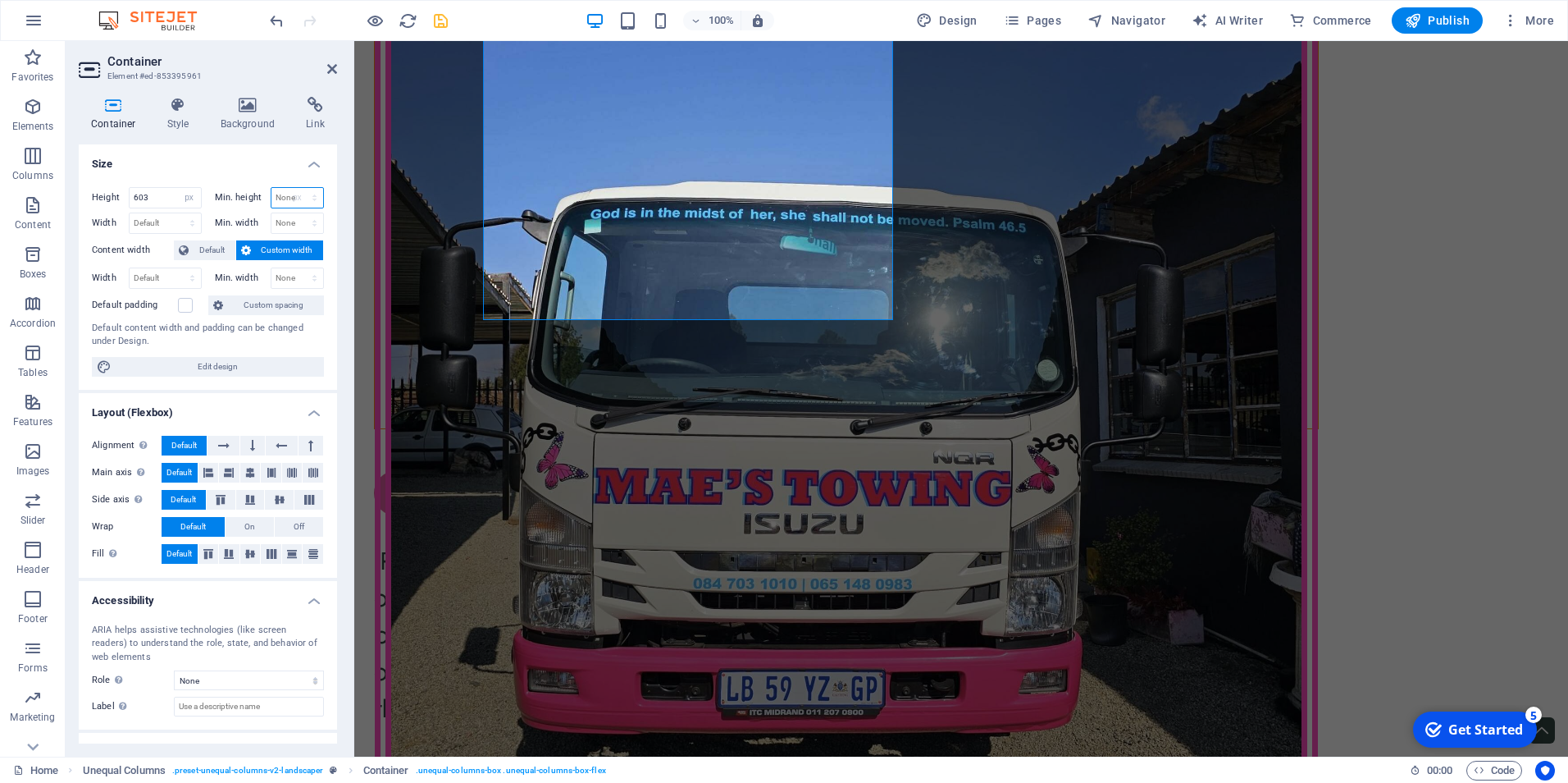
click at [297, 188] on select "None px rem % vh vw" at bounding box center [297, 197] width 53 height 19
type input "0"
click at [169, 221] on select "Default px rem % em vh vw" at bounding box center [165, 222] width 71 height 19
select select "px"
click at [176, 213] on select "Default px rem % em vh vw" at bounding box center [165, 222] width 71 height 19
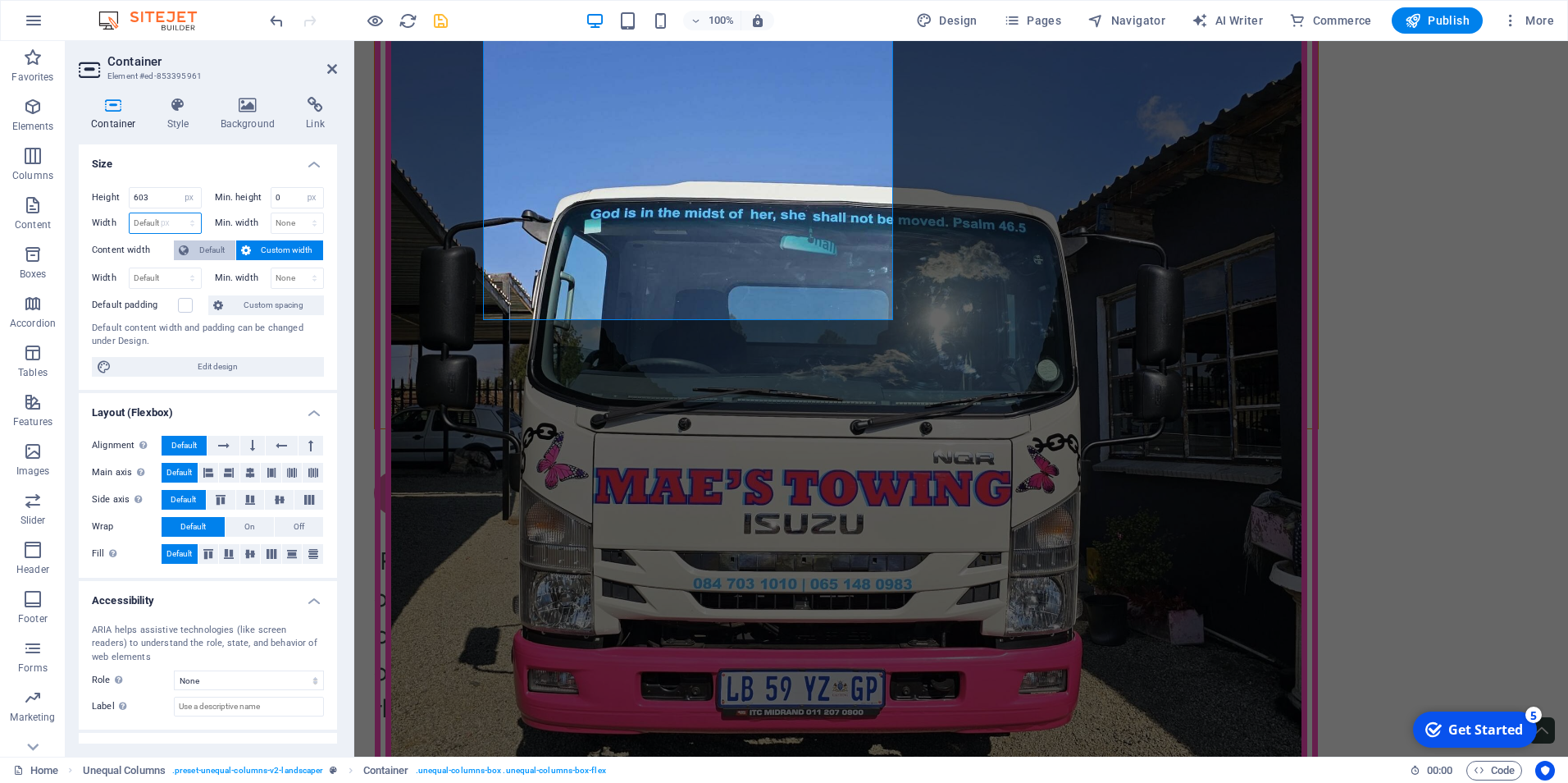
type input "501"
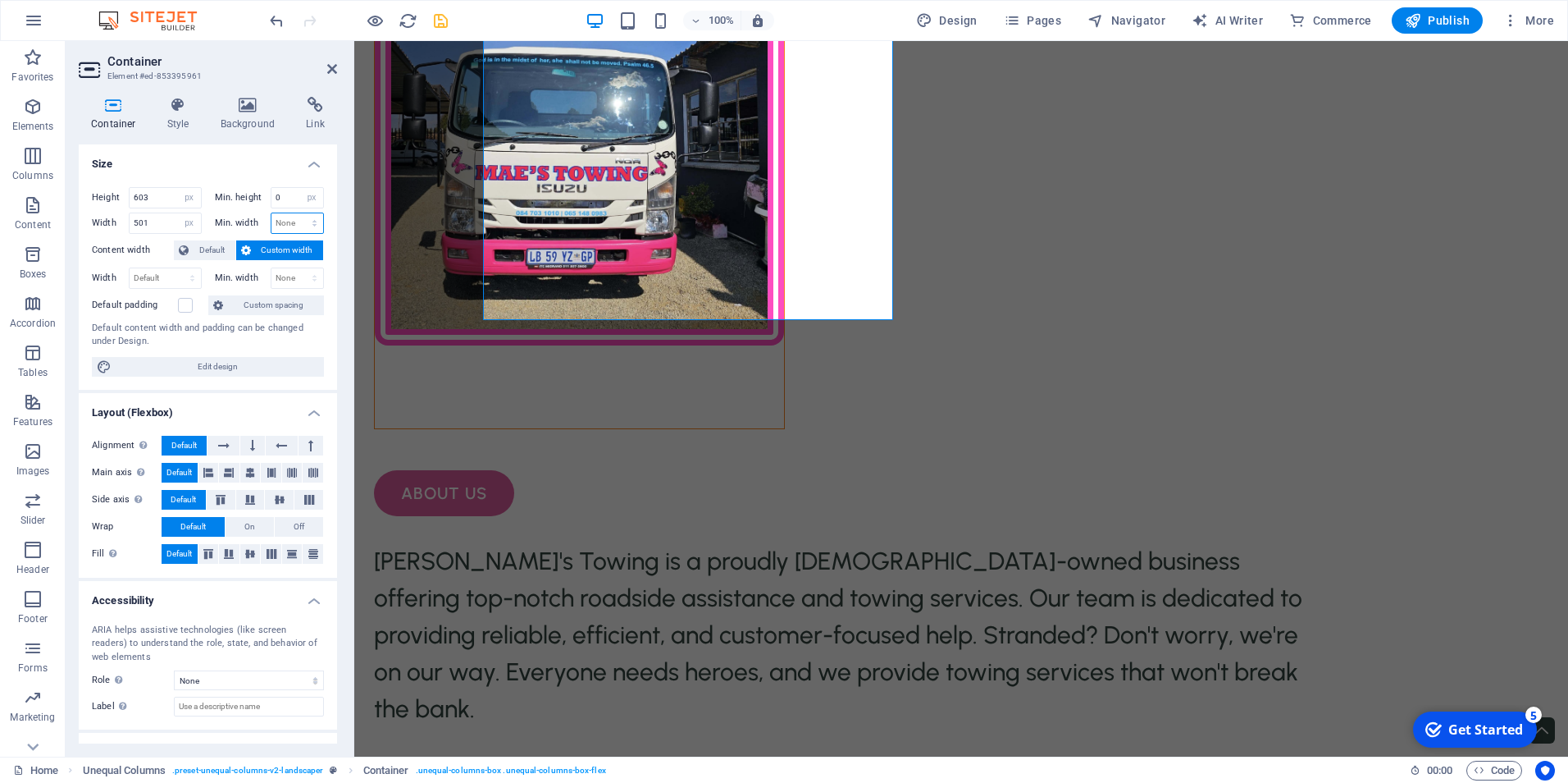
click at [292, 220] on select "None px rem % vh vw" at bounding box center [297, 222] width 53 height 19
select select "px"
click at [297, 213] on select "None px rem % vh vw" at bounding box center [297, 222] width 53 height 19
type input "0"
click at [169, 270] on select "Default px rem % em vh vw" at bounding box center [165, 278] width 71 height 19
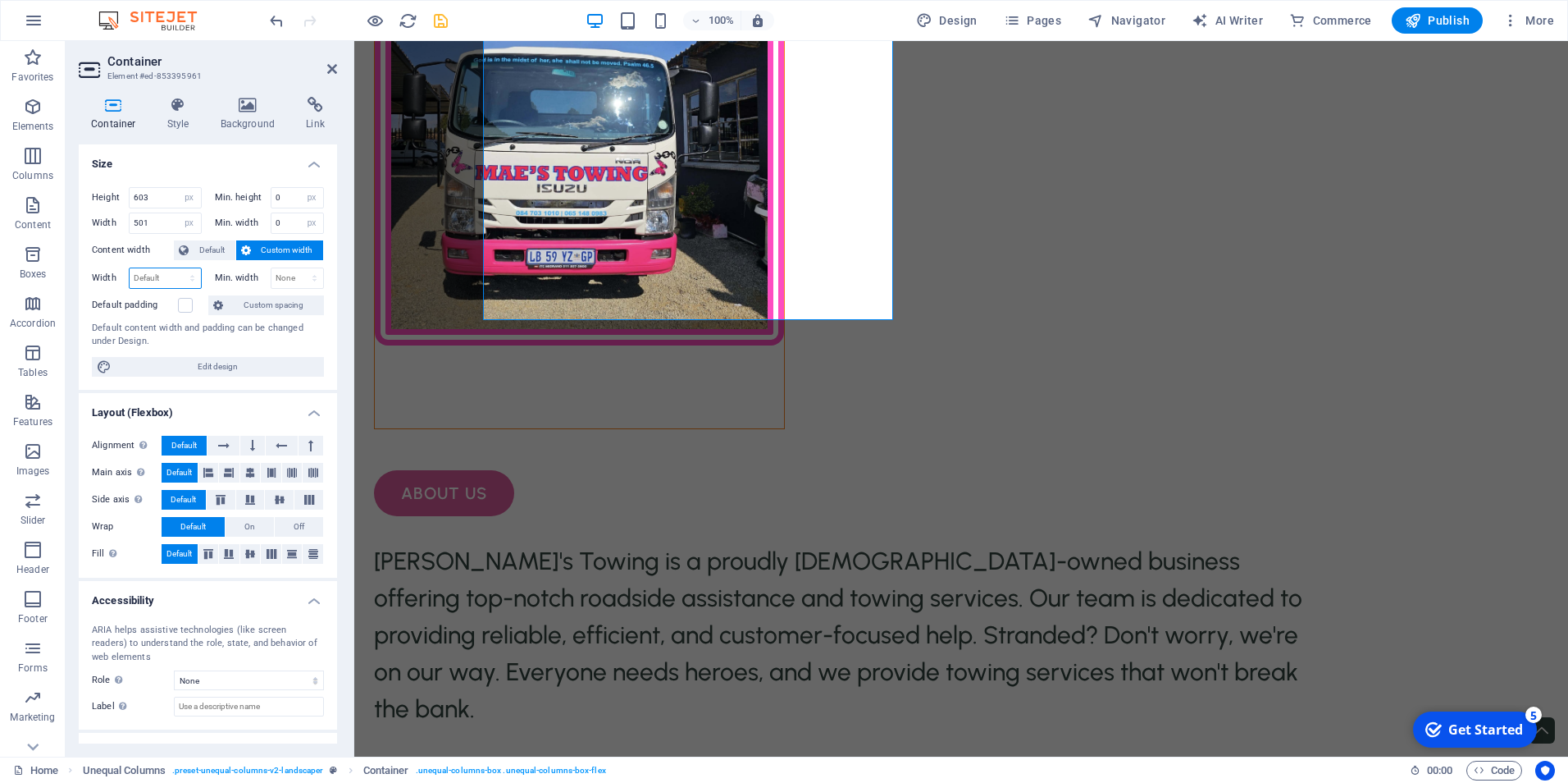
select select "px"
click at [176, 269] on select "Default px rem % em vh vw" at bounding box center [165, 278] width 71 height 19
type input "499"
click at [292, 279] on select "None px rem % vh vw" at bounding box center [297, 278] width 53 height 19
select select "px"
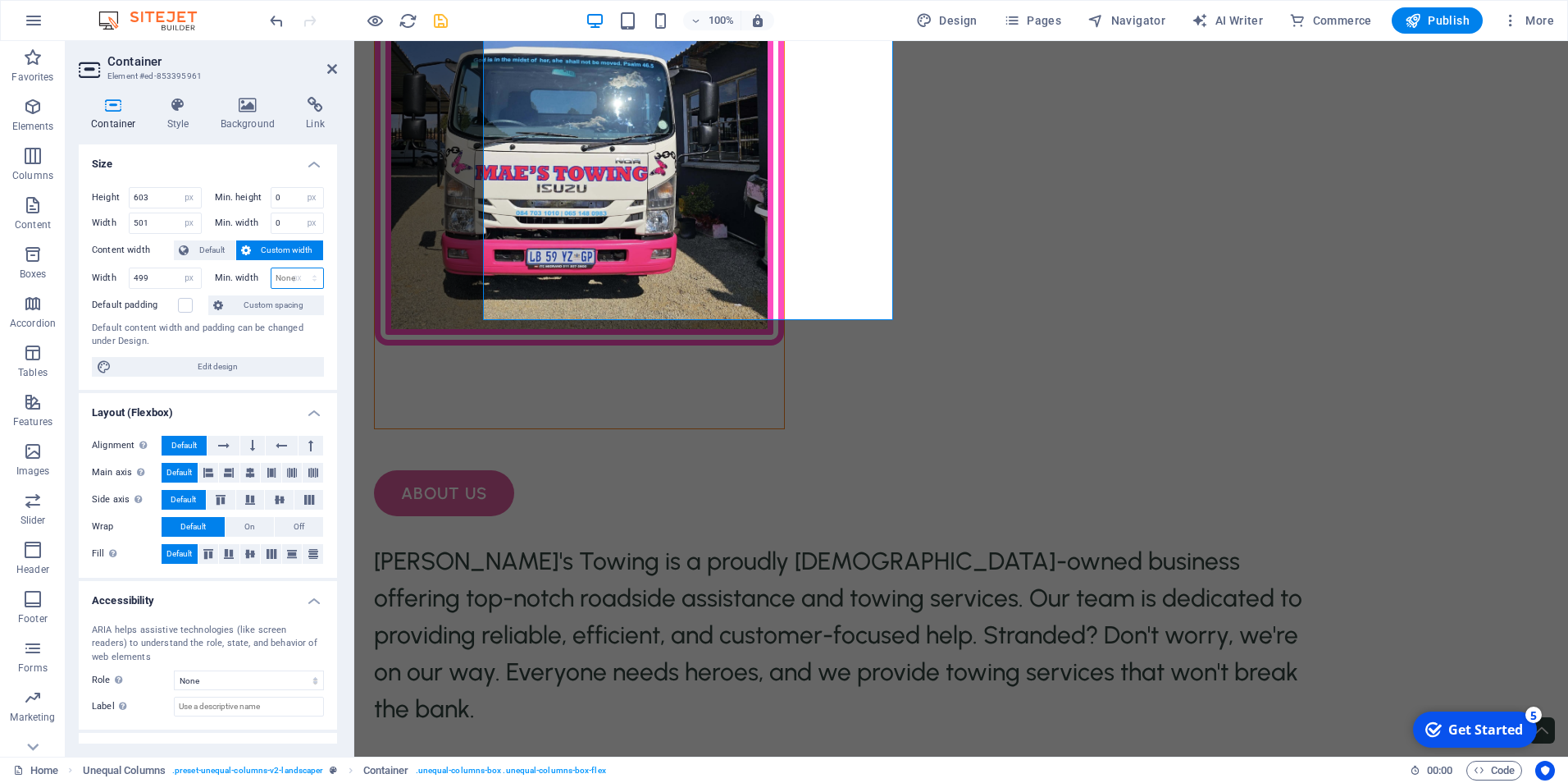
click at [297, 269] on select "None px rem % vh vw" at bounding box center [297, 278] width 53 height 19
type input "0"
click at [187, 304] on label at bounding box center [185, 305] width 15 height 15
click at [0, 0] on input "Default padding" at bounding box center [0, 0] width 0 height 0
drag, startPoint x: 203, startPoint y: 368, endPoint x: 57, endPoint y: 150, distance: 262.4
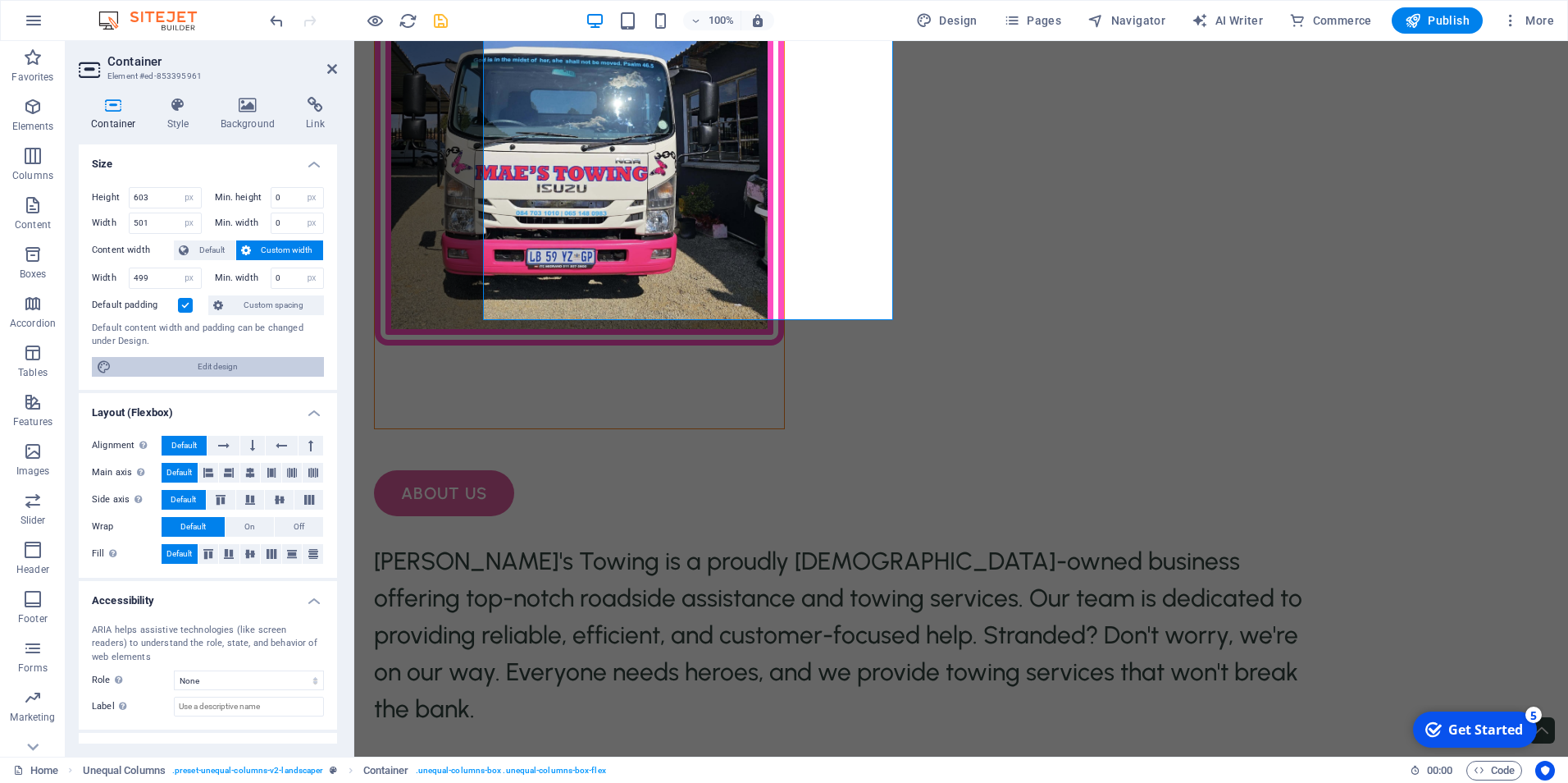
click at [203, 368] on span "Edit design" at bounding box center [218, 366] width 203 height 19
select select "900"
select select "rem"
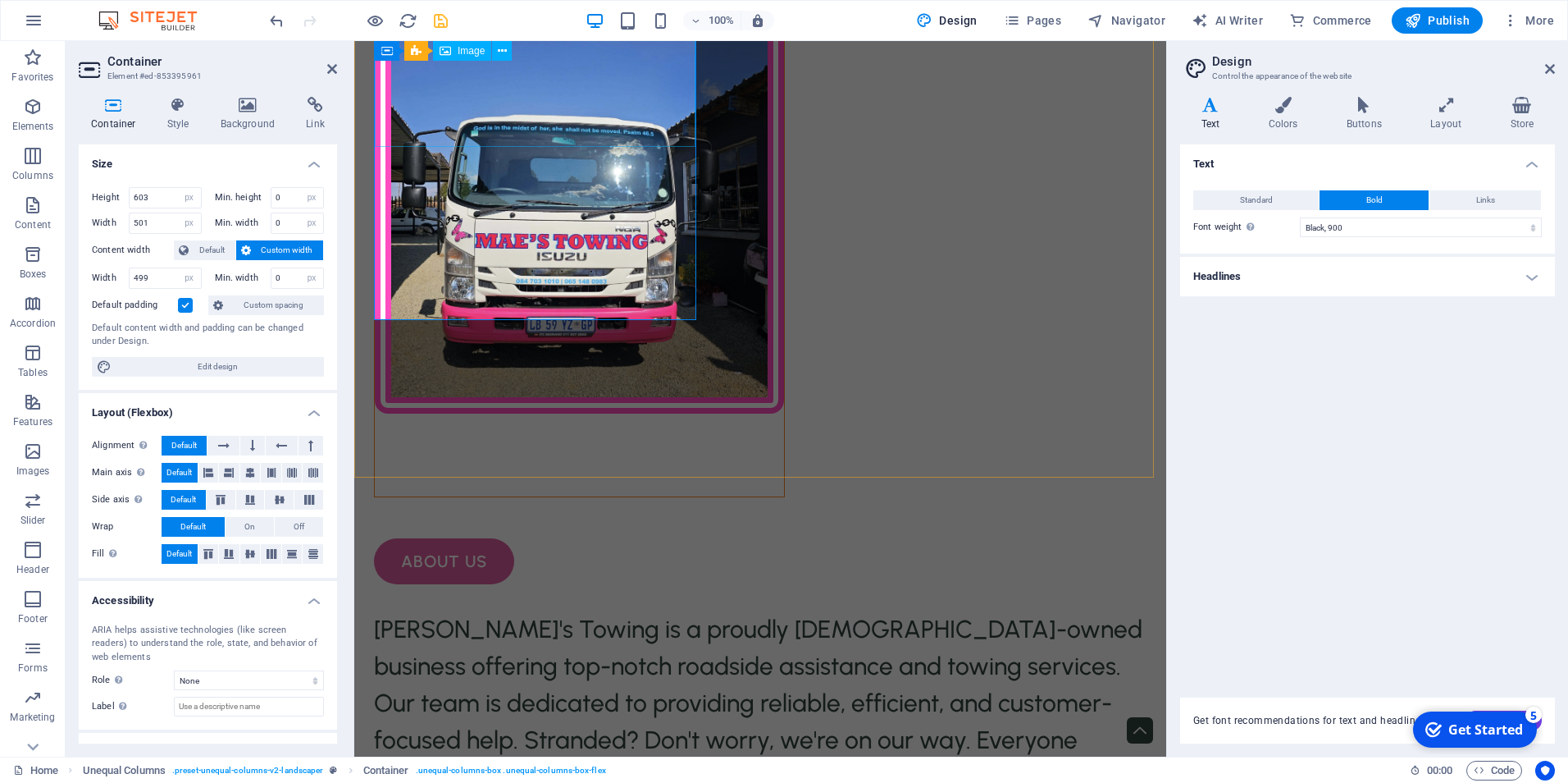
scroll to position [1464, 0]
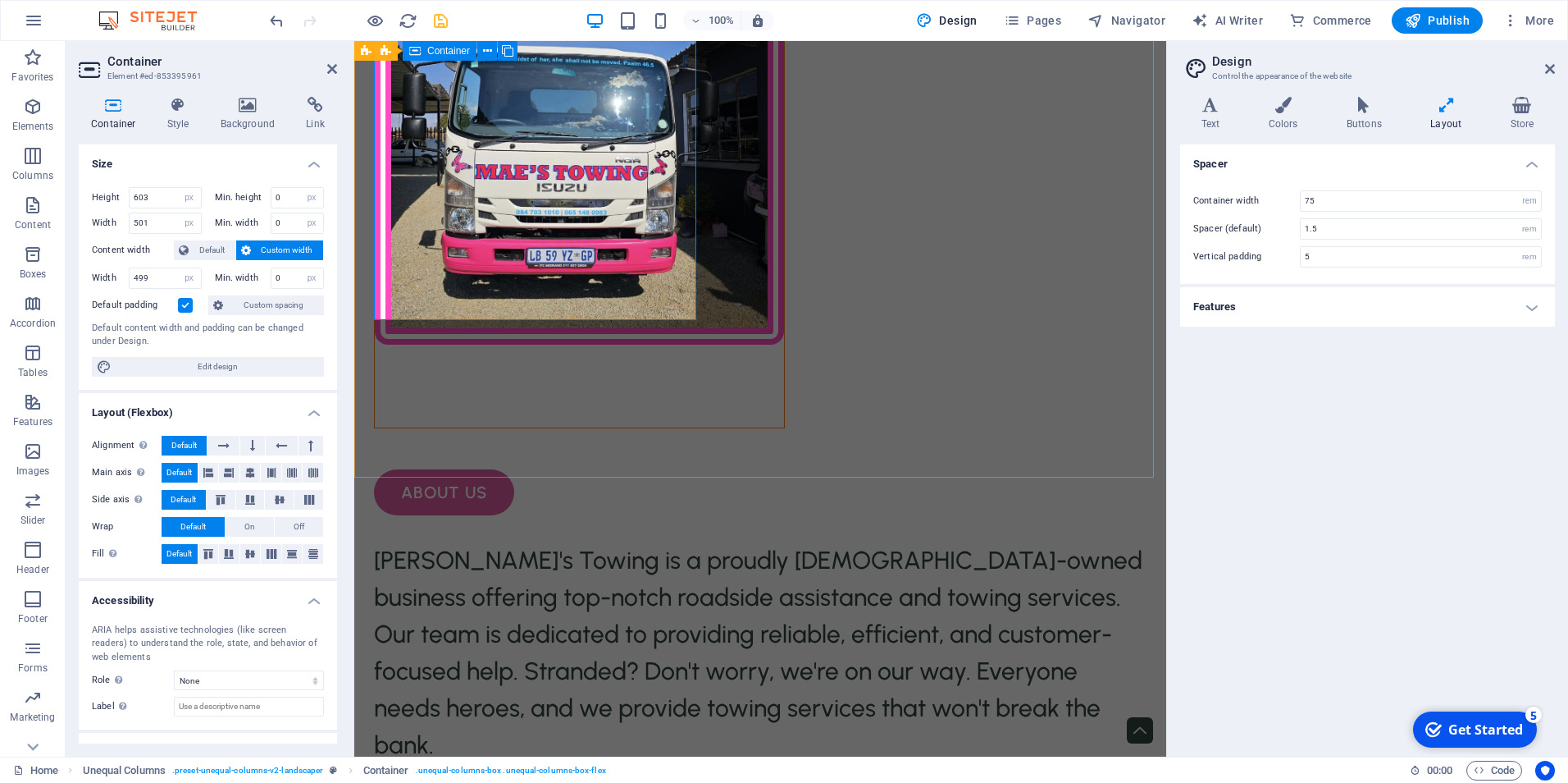
click at [669, 284] on div at bounding box center [580, 181] width 411 height 495
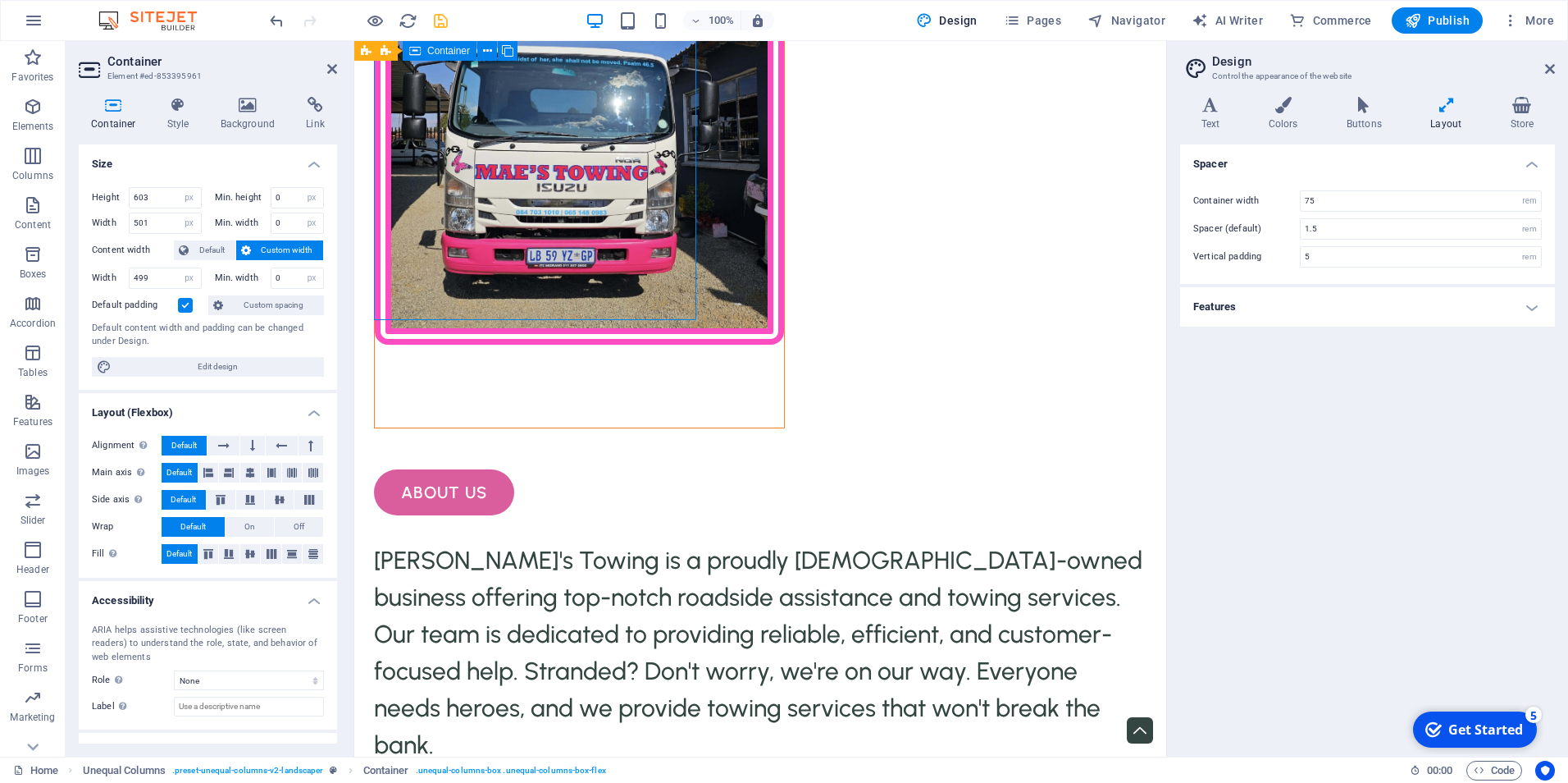
drag, startPoint x: 695, startPoint y: 317, endPoint x: 684, endPoint y: 221, distance: 96.6
click at [684, 221] on div at bounding box center [580, 181] width 411 height 495
click at [1323, 204] on input "75" at bounding box center [1421, 200] width 240 height 19
type input "7"
click at [1394, 232] on input "1.5" at bounding box center [1421, 228] width 240 height 19
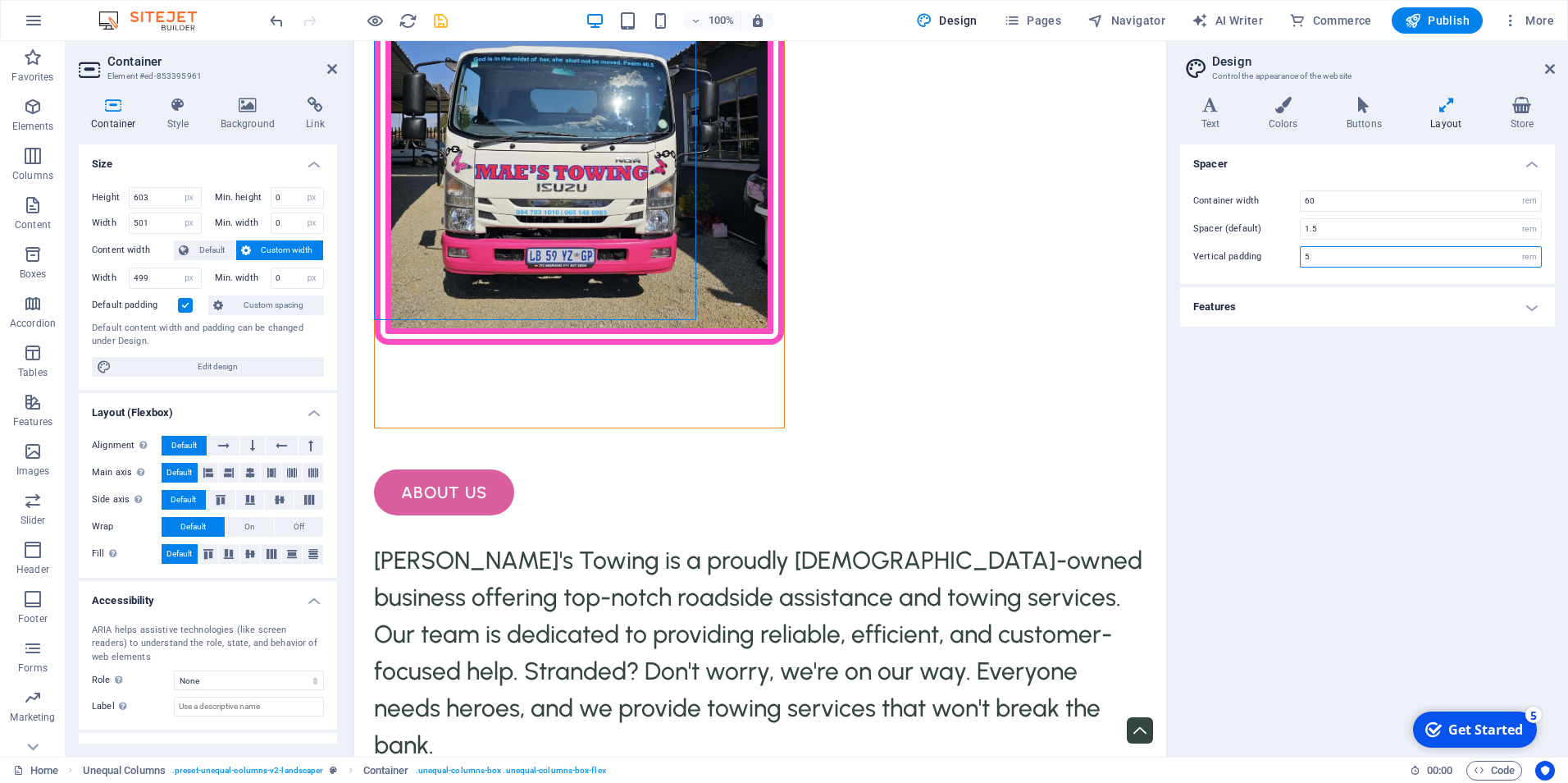
click at [1353, 259] on input "5" at bounding box center [1421, 257] width 240 height 19
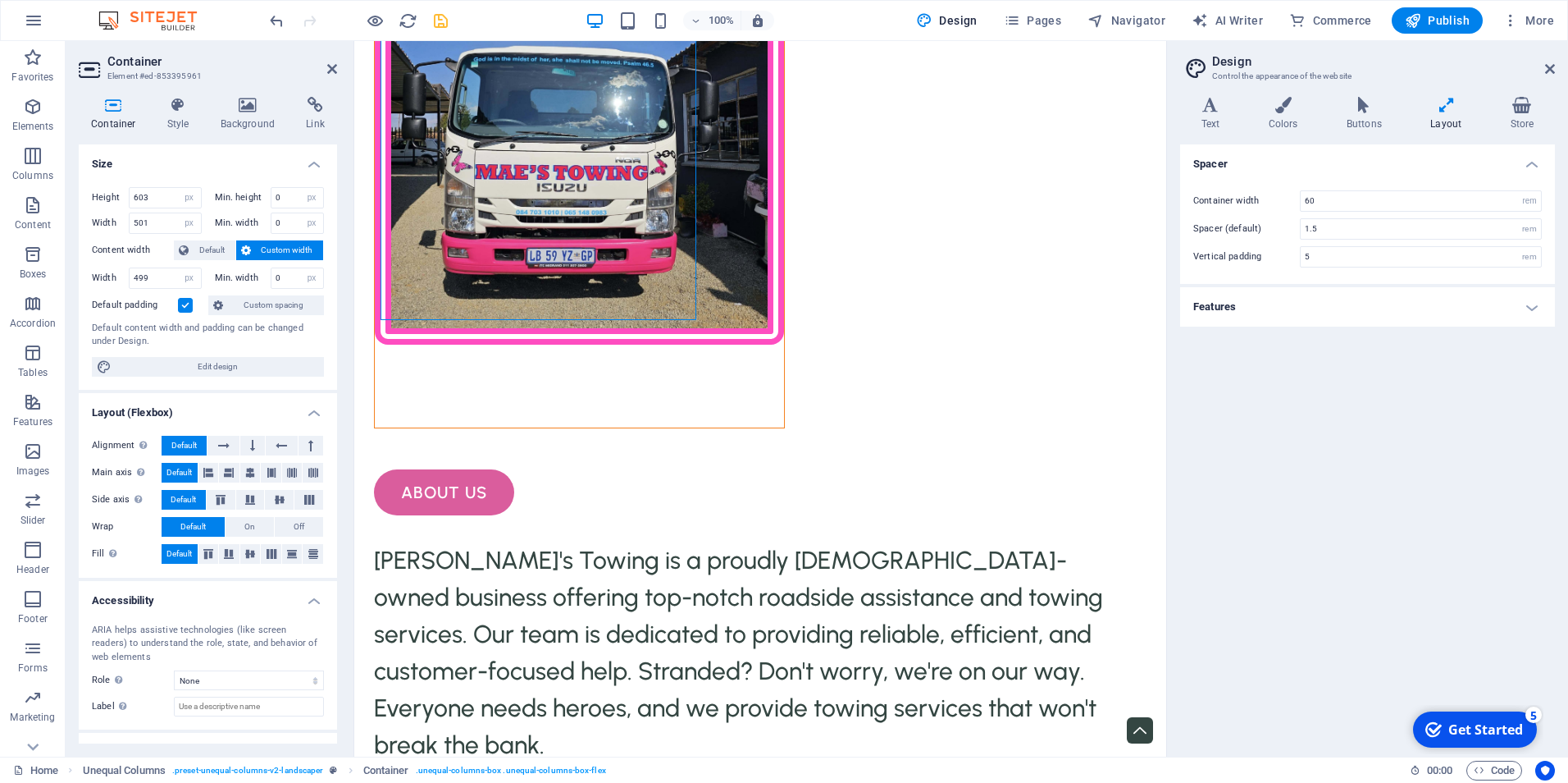
click at [1374, 183] on div "Container width 60 rem px Spacer (default) 1.5 rem Vertical padding 5 rem" at bounding box center [1368, 229] width 382 height 110
click at [1537, 195] on select "rem px" at bounding box center [1529, 200] width 23 height 19
click at [1348, 200] on input "60" at bounding box center [1421, 200] width 240 height 19
type input "6"
click at [440, 247] on div at bounding box center [580, 181] width 411 height 495
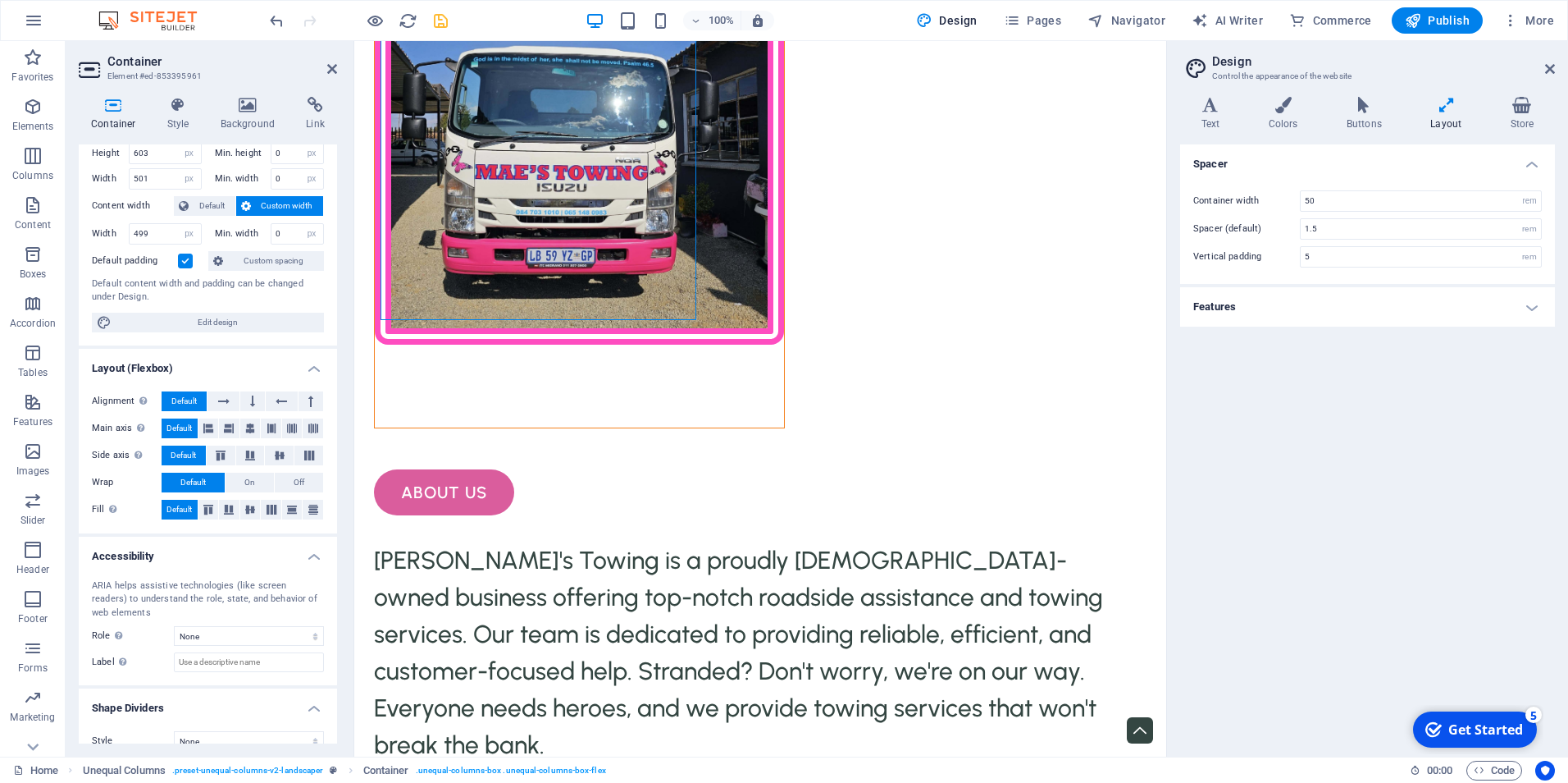
scroll to position [65, 0]
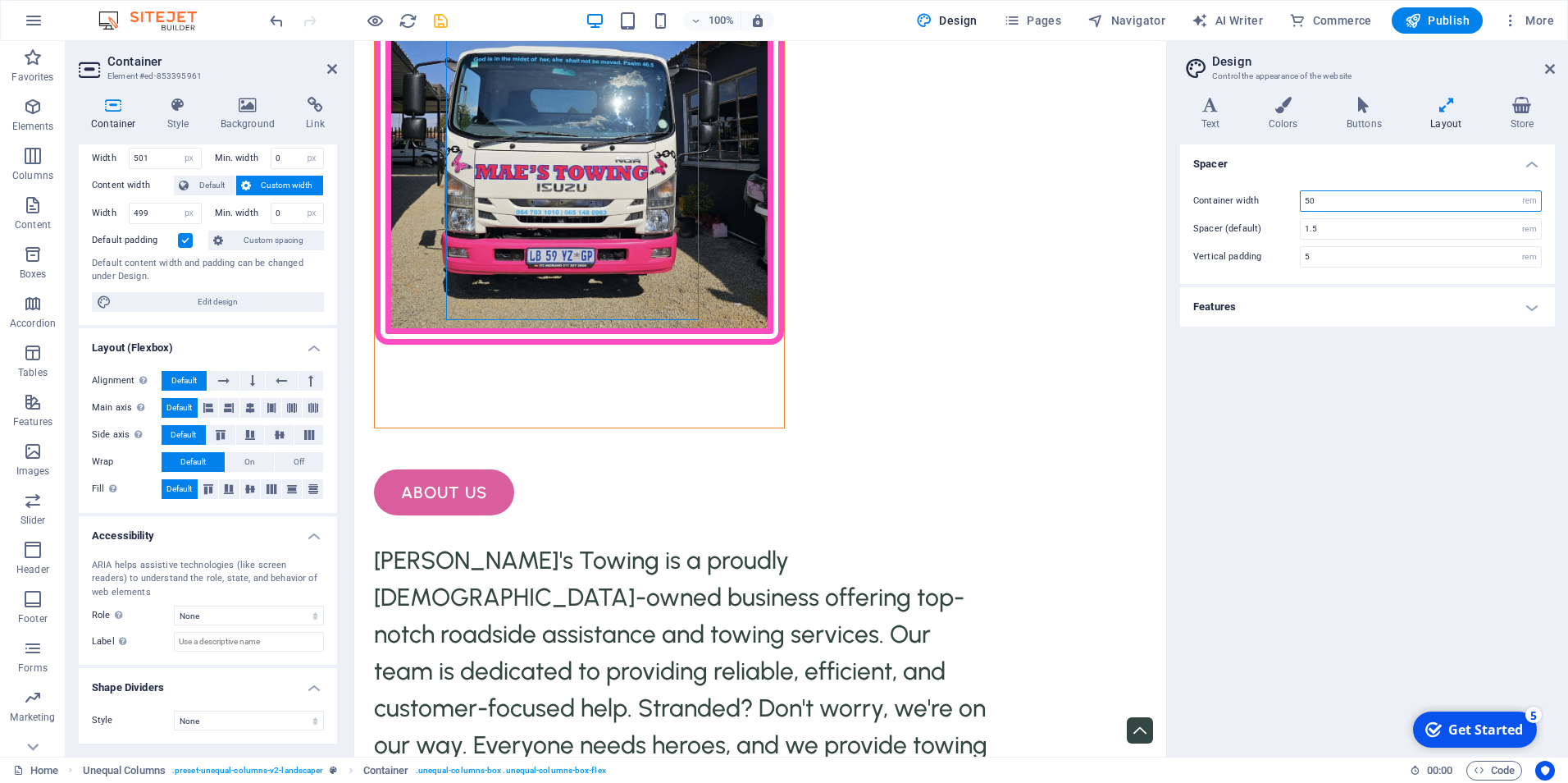
click at [1323, 205] on input "50" at bounding box center [1421, 200] width 240 height 19
type input "5"
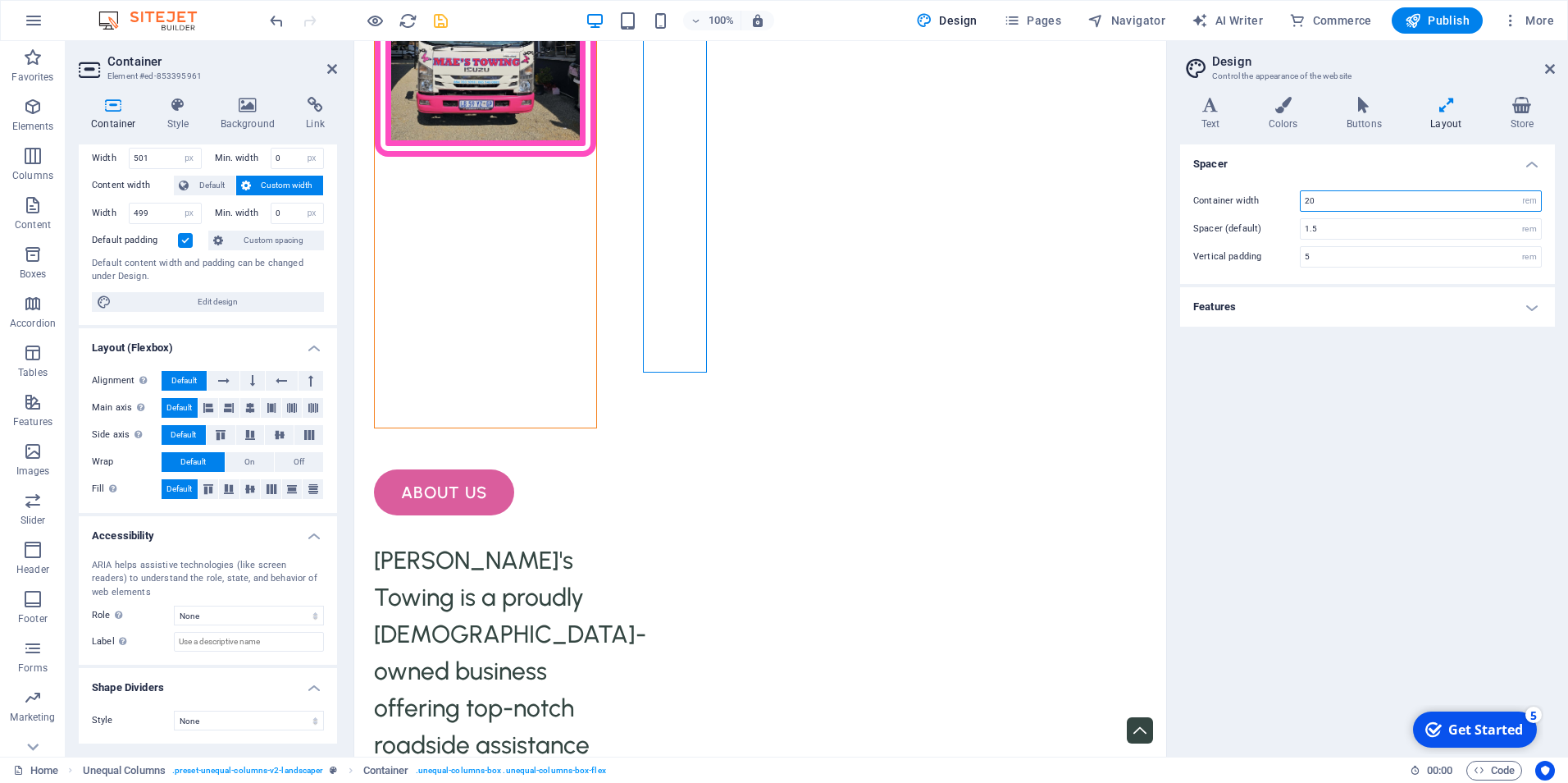
type input "2"
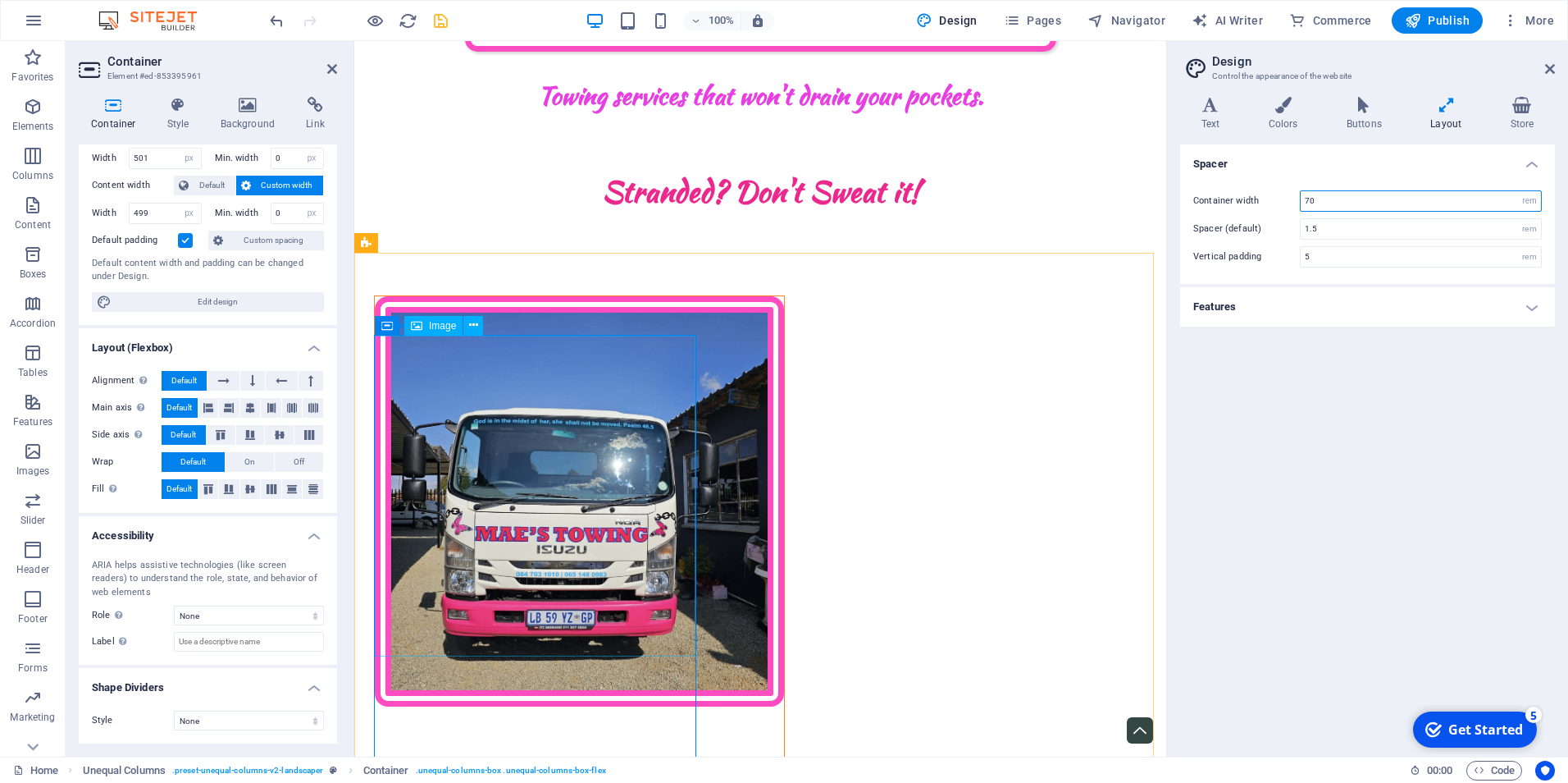
scroll to position [1136, 0]
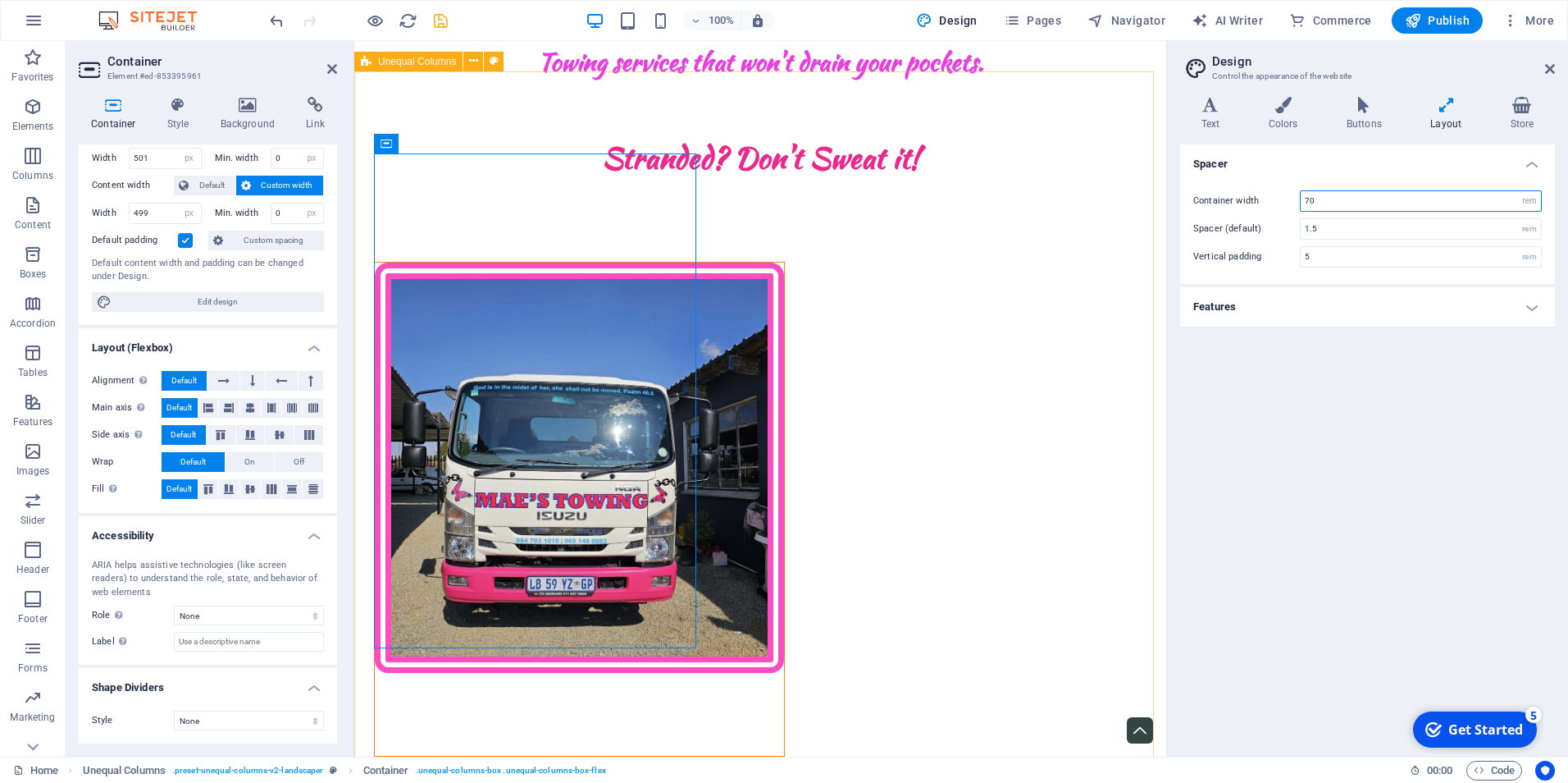
type input "70"
click at [591, 584] on div at bounding box center [580, 509] width 411 height 495
click at [575, 405] on figure at bounding box center [580, 467] width 409 height 410
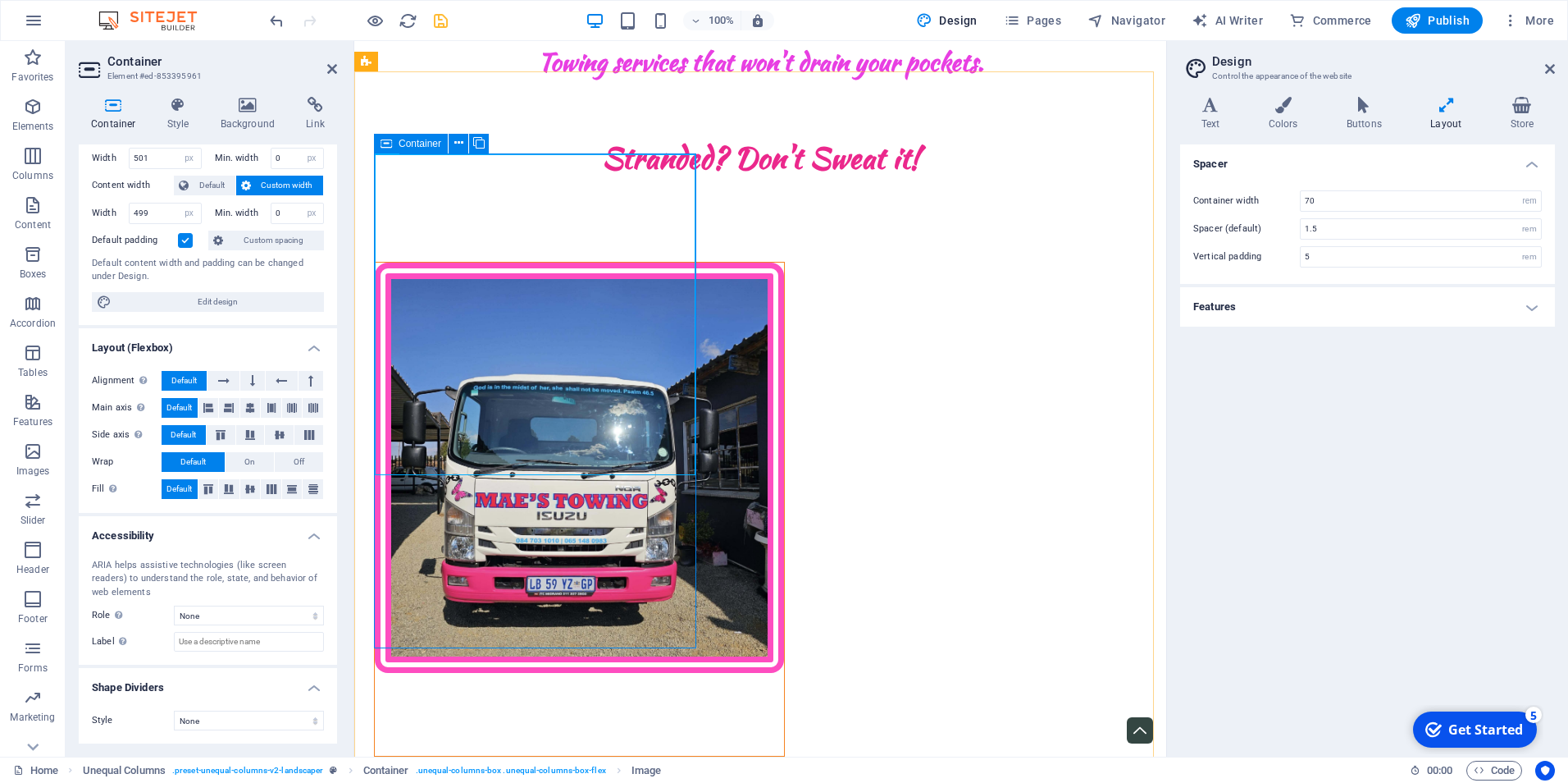
click at [590, 563] on div at bounding box center [580, 509] width 411 height 495
drag, startPoint x: 693, startPoint y: 645, endPoint x: 681, endPoint y: 486, distance: 159.5
click at [681, 486] on div at bounding box center [580, 509] width 411 height 495
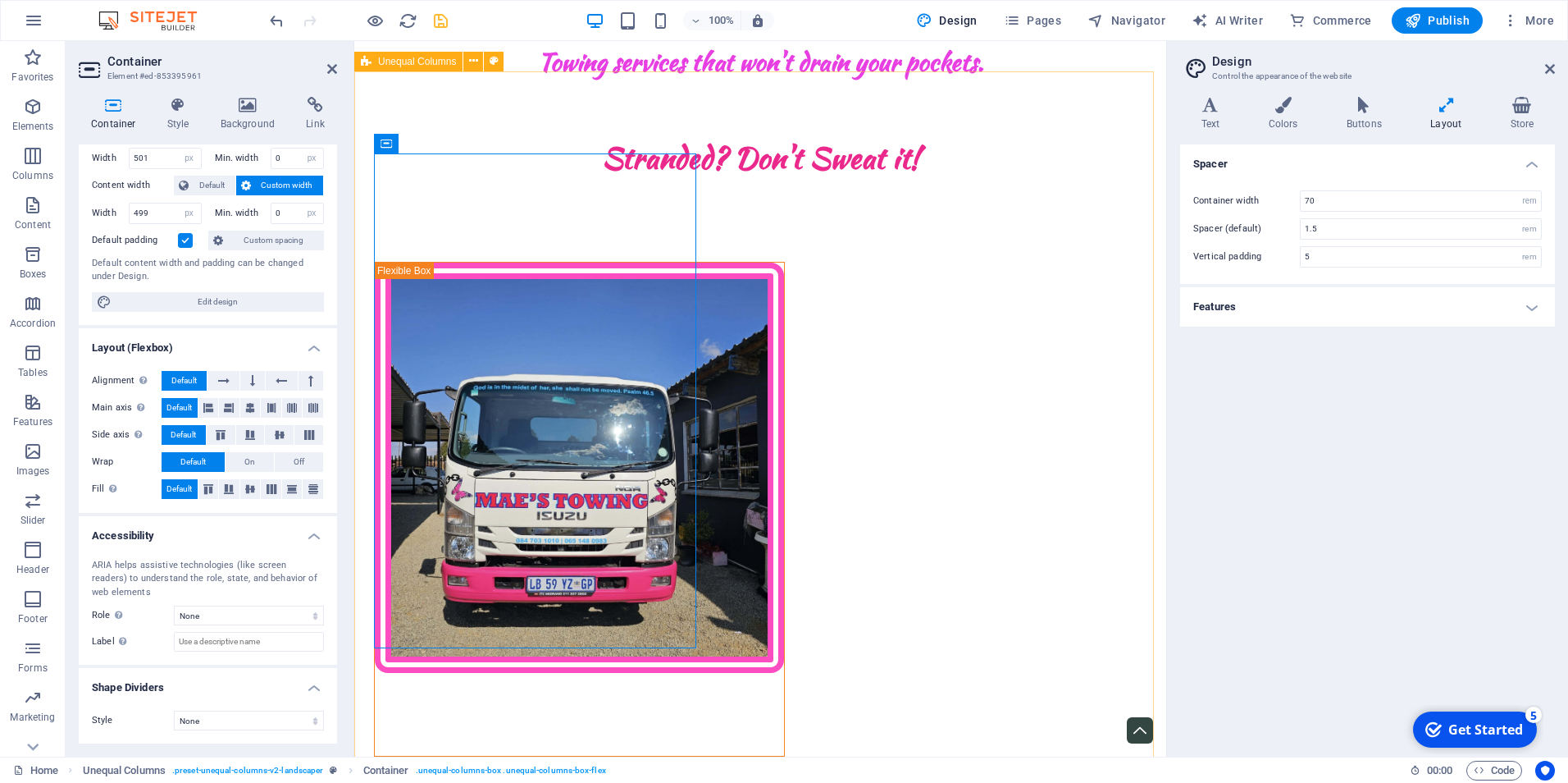
click at [697, 639] on div "about us [PERSON_NAME]'s Towing is a proudly [DEMOGRAPHIC_DATA]-owned business …" at bounding box center [760, 723] width 812 height 1086
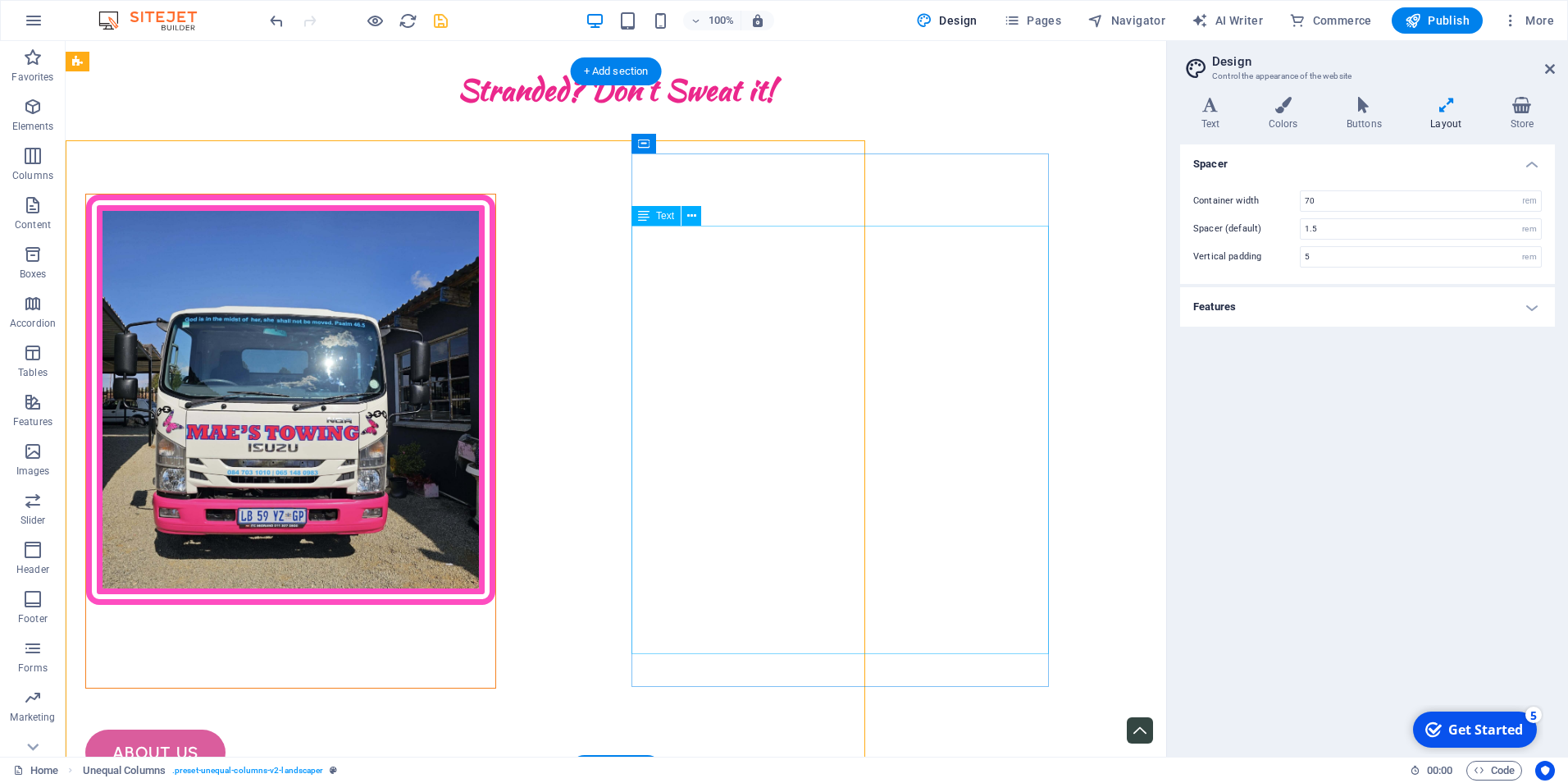
click at [691, 639] on div "about us [PERSON_NAME]'s Towing is a proudly [DEMOGRAPHIC_DATA]-owned business …" at bounding box center [525, 636] width 1000 height 1130
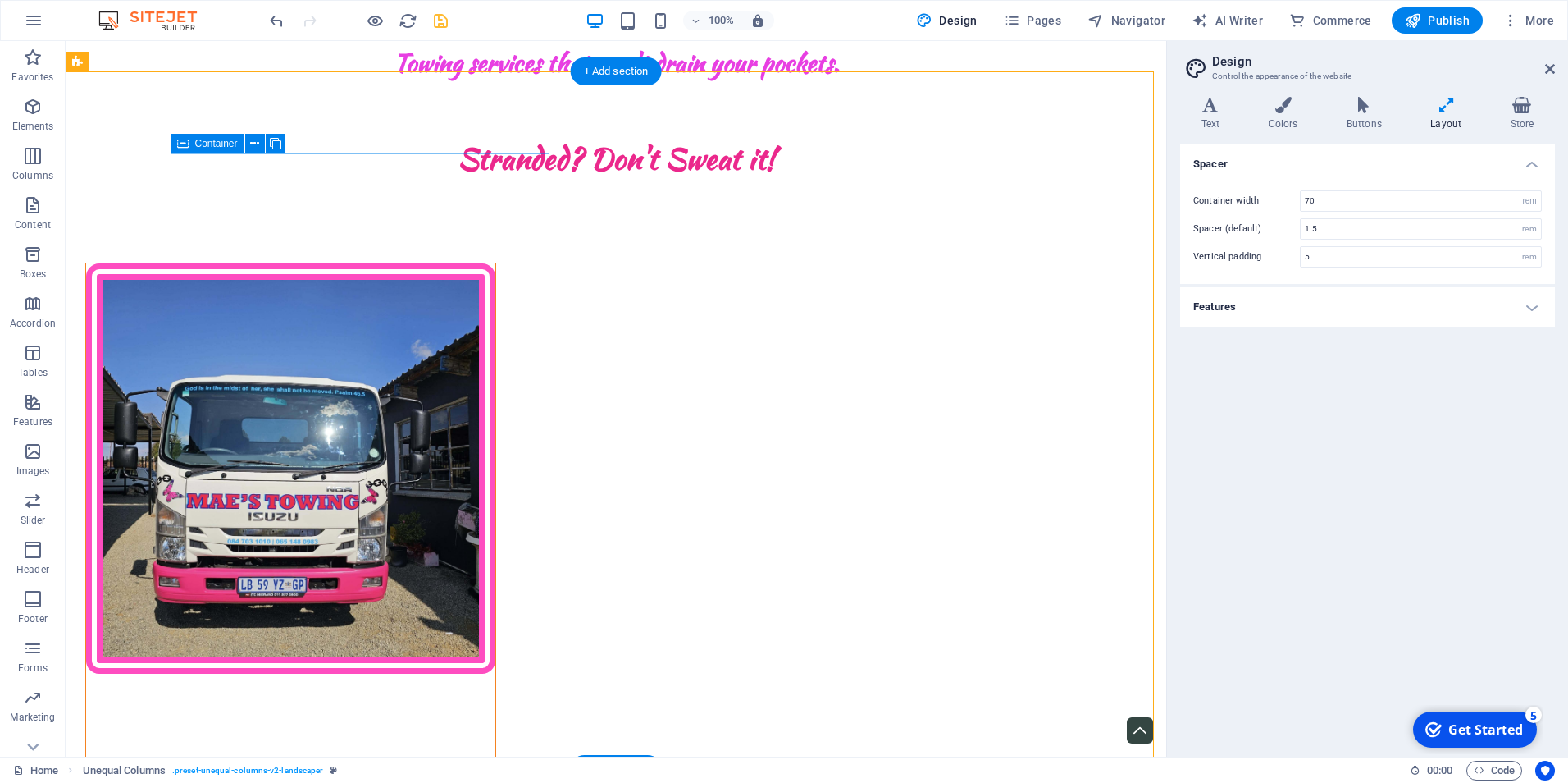
click at [449, 602] on div at bounding box center [291, 510] width 411 height 495
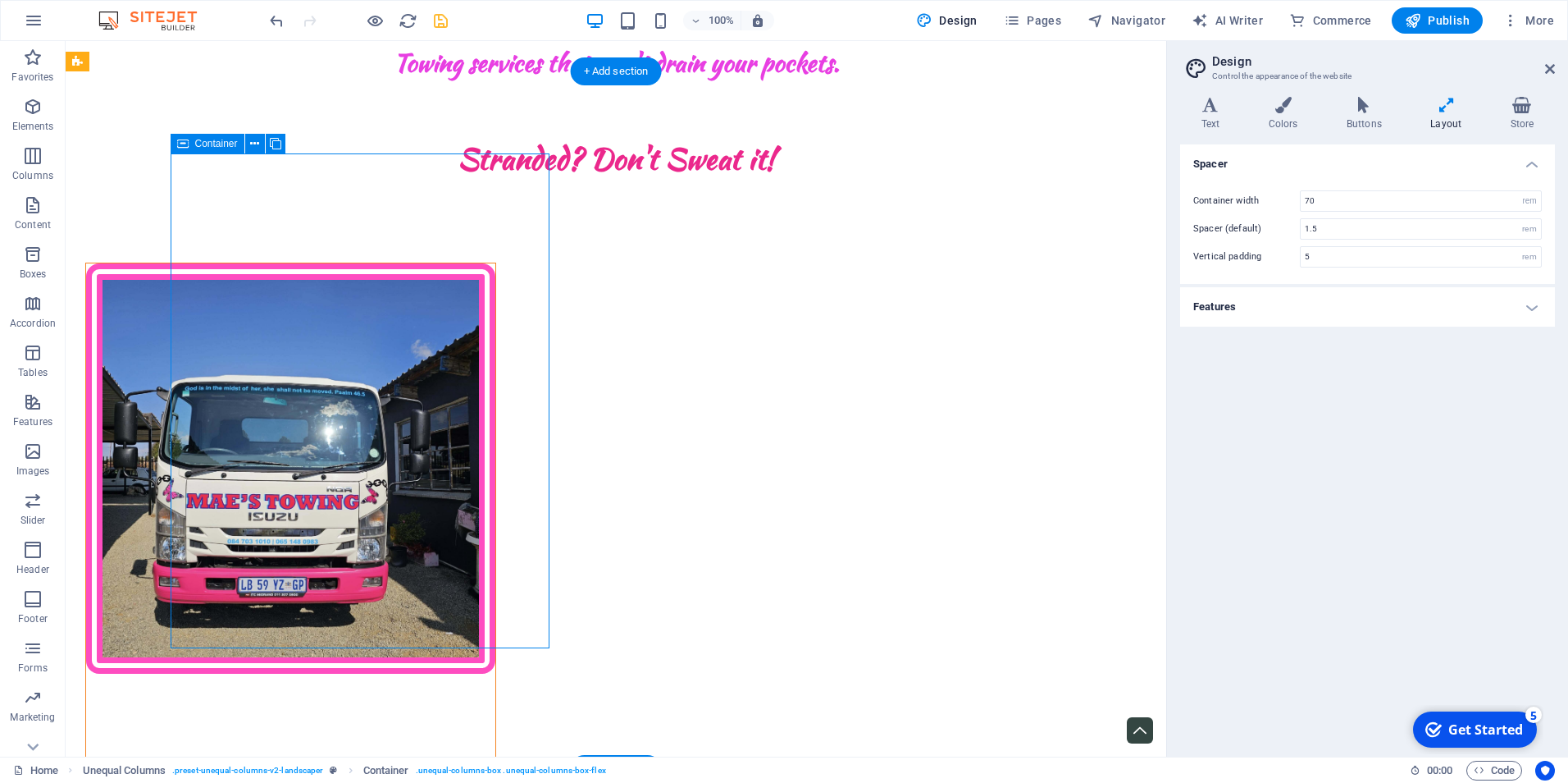
click at [468, 642] on div at bounding box center [291, 510] width 411 height 495
click at [341, 616] on div at bounding box center [291, 510] width 411 height 495
click at [170, 643] on div at bounding box center [291, 510] width 411 height 495
select select "px"
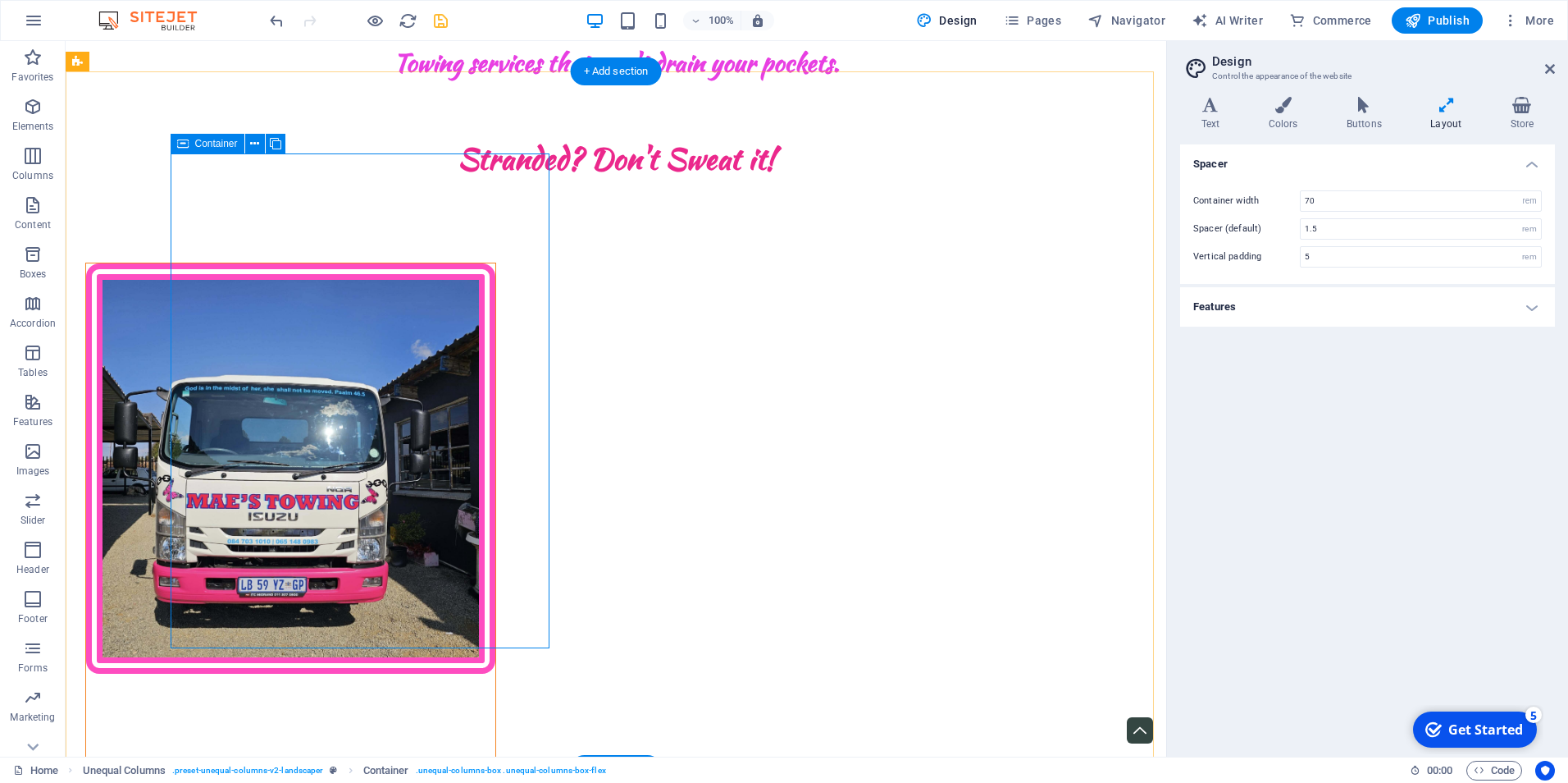
select select "px"
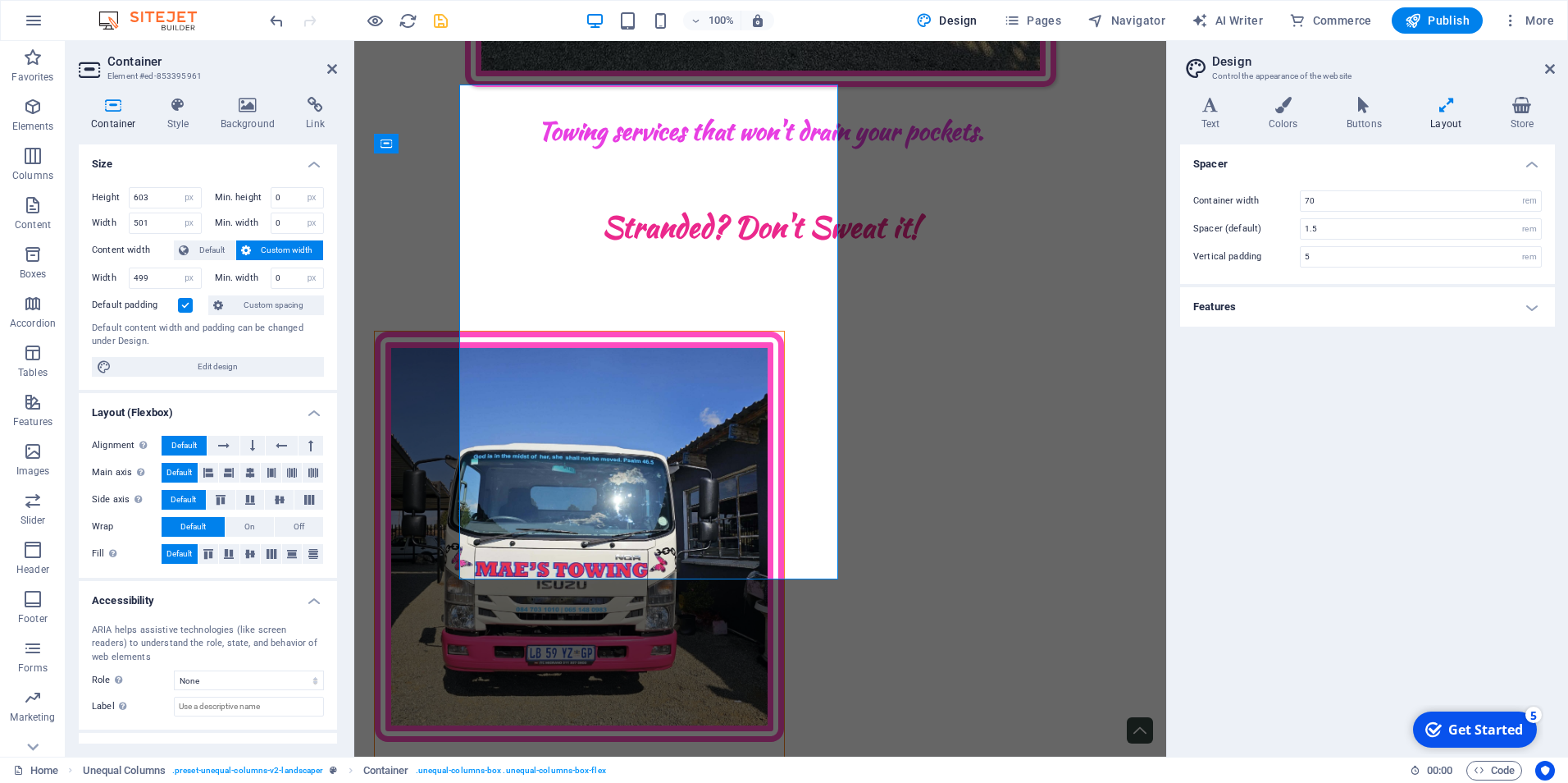
scroll to position [1136, 0]
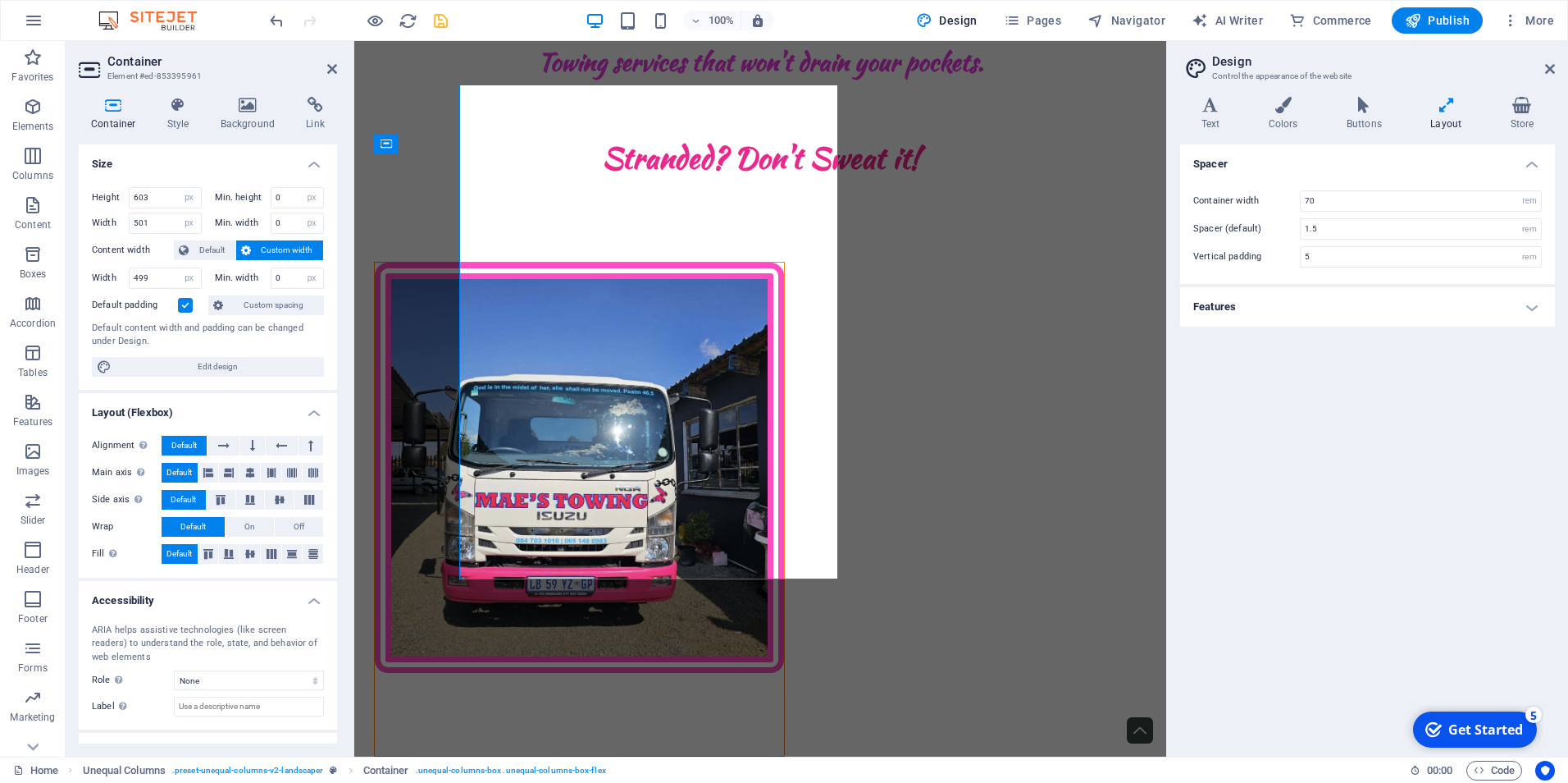
click at [170, 643] on div "ARIA helps assistive technologies (like screen readers) to understand the role,…" at bounding box center [207, 644] width 232 height 41
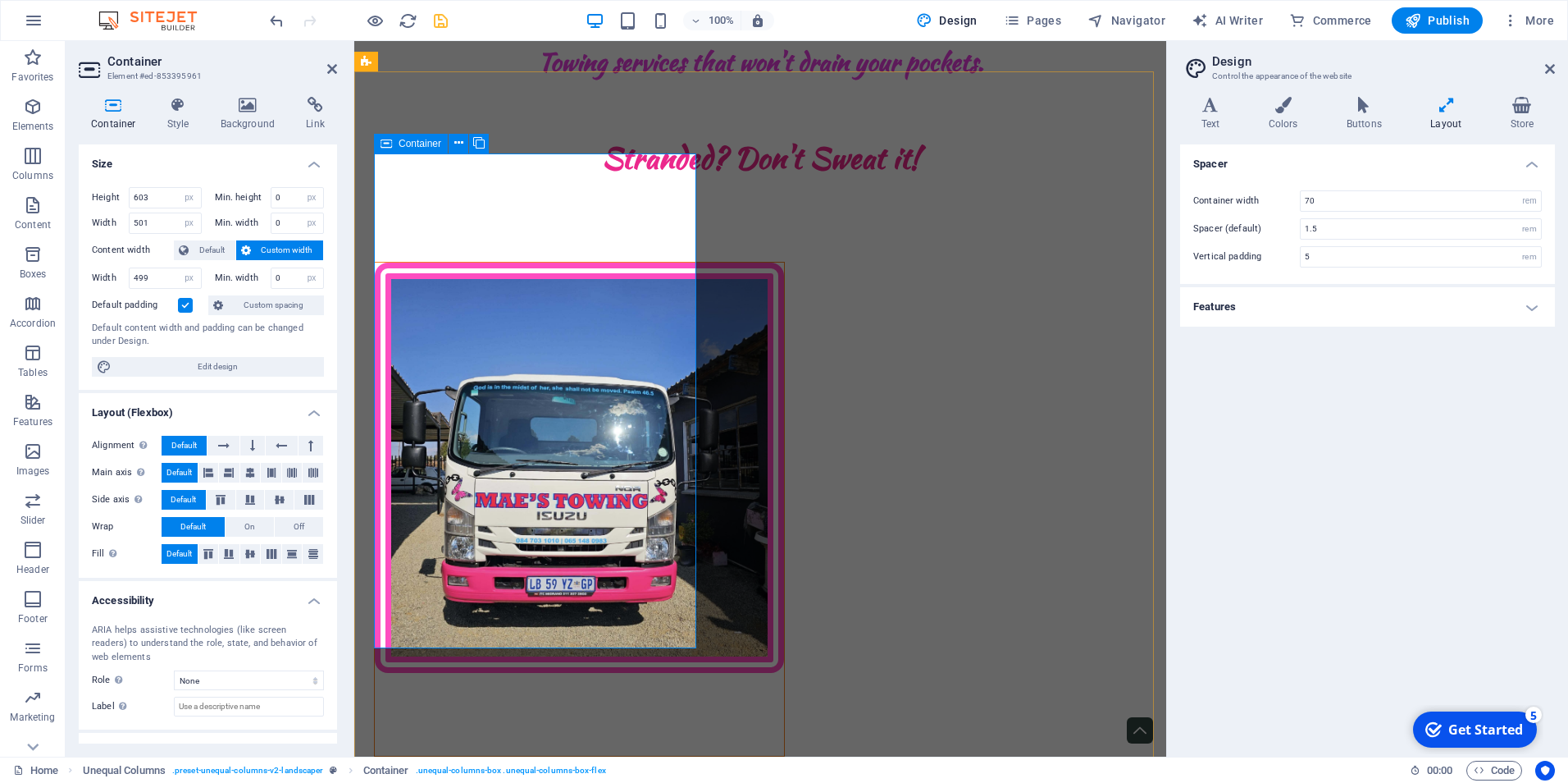
click at [465, 581] on div at bounding box center [580, 509] width 411 height 495
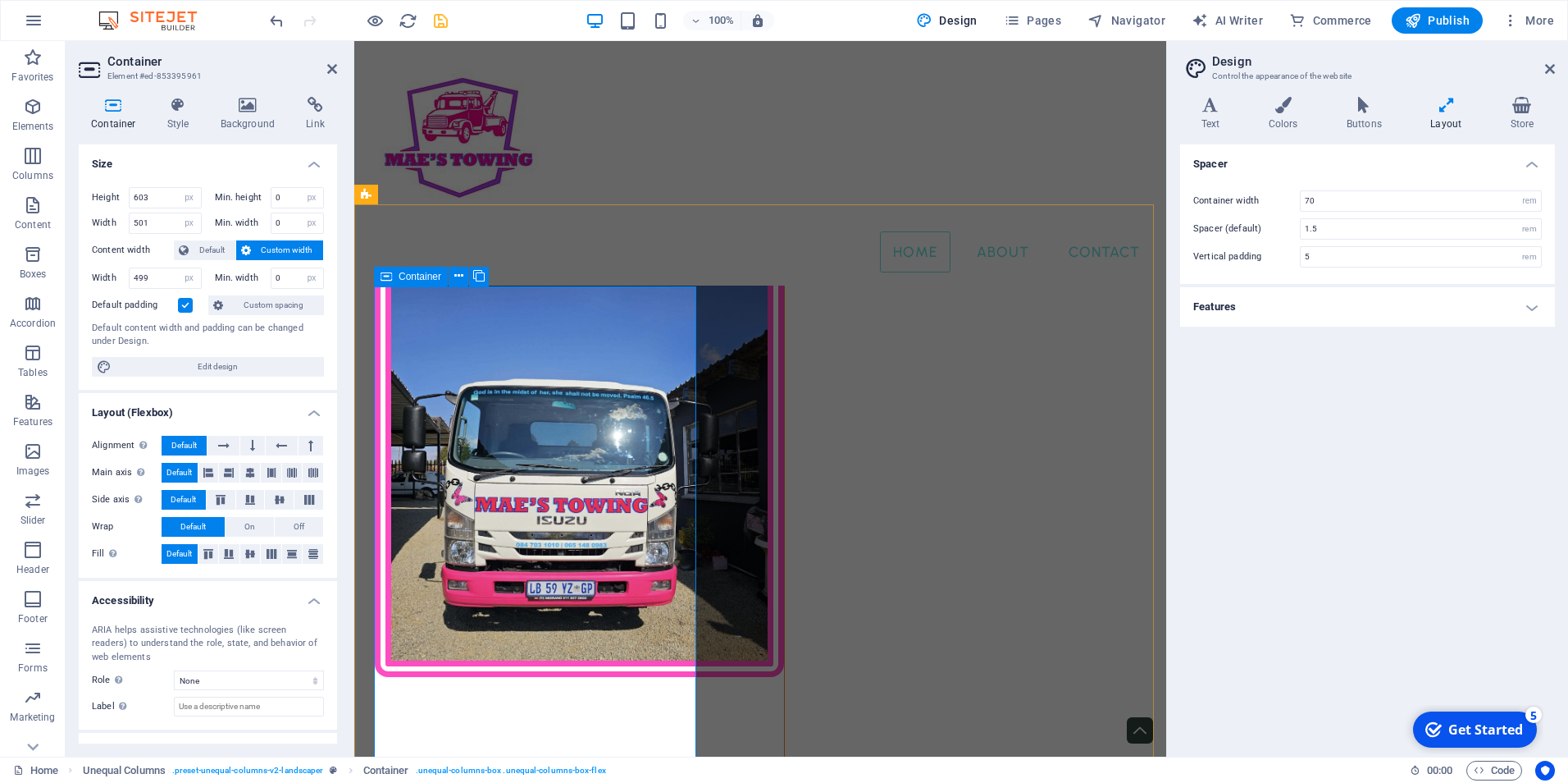
scroll to position [972, 0]
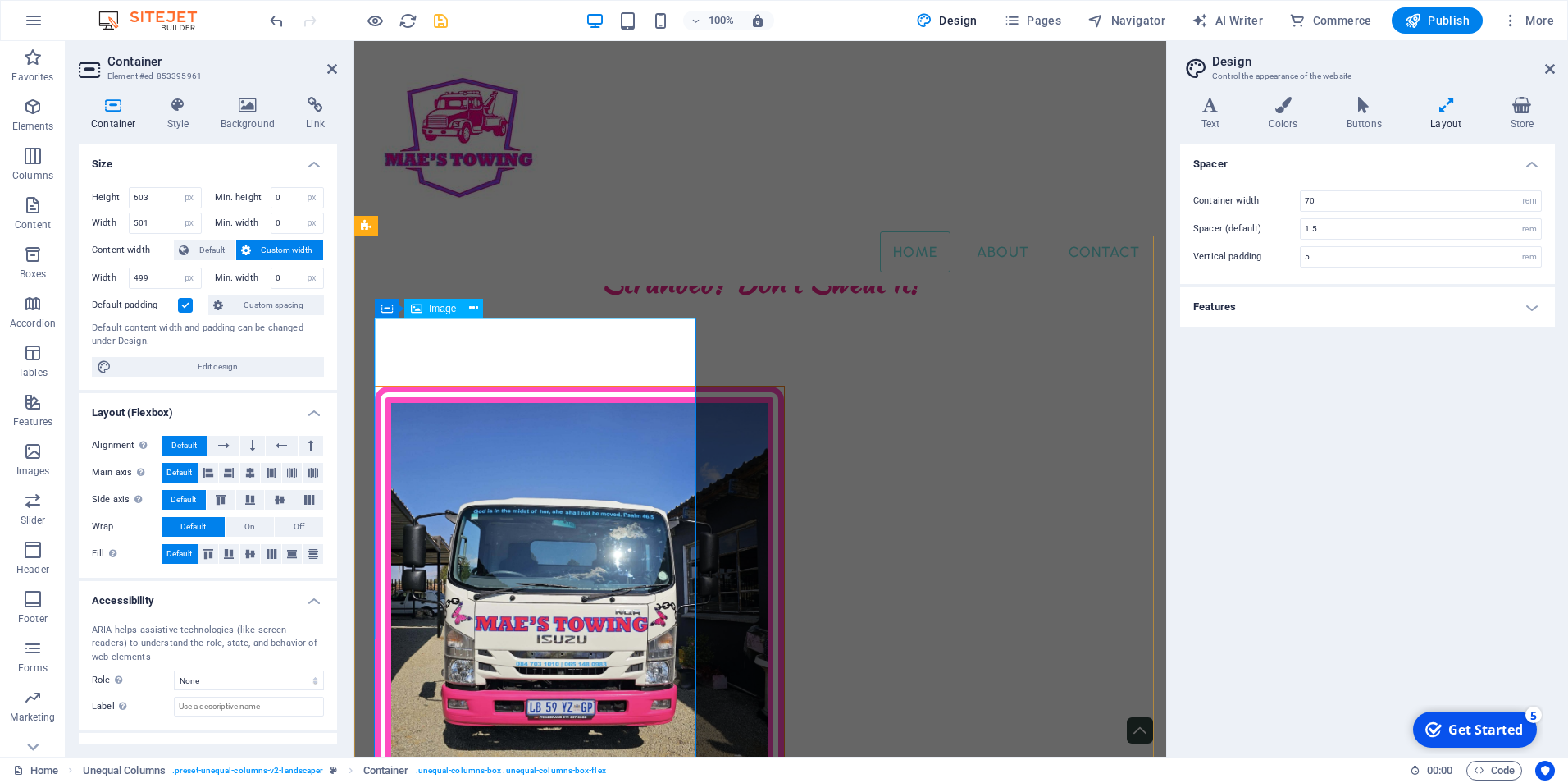
click at [562, 474] on figure at bounding box center [580, 591] width 409 height 410
click at [403, 306] on span "Container" at bounding box center [420, 308] width 43 height 10
click at [421, 306] on span "Container" at bounding box center [420, 308] width 43 height 10
click at [460, 306] on icon at bounding box center [459, 307] width 9 height 18
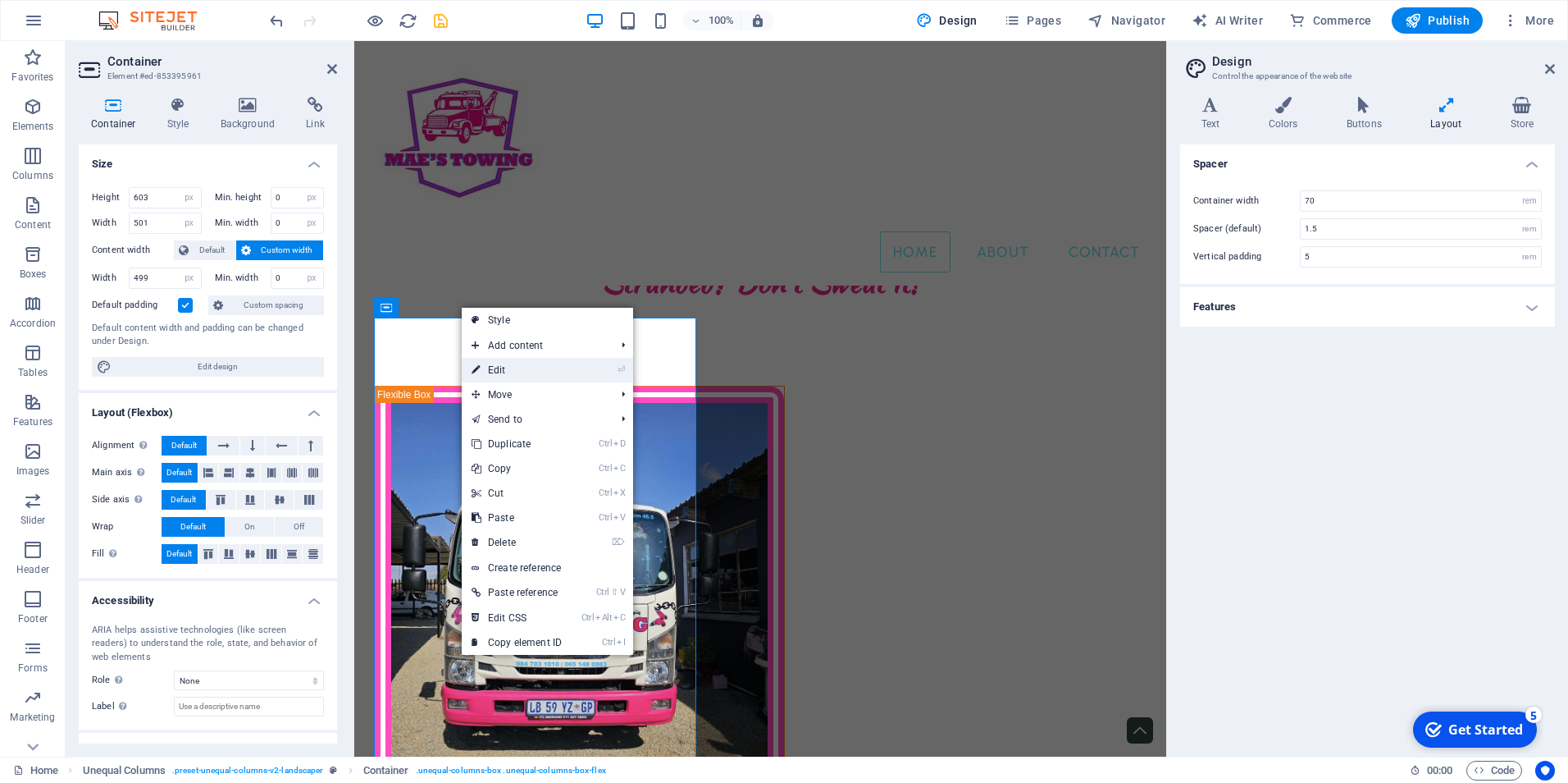
click at [492, 369] on link "⏎ Edit" at bounding box center [517, 370] width 110 height 25
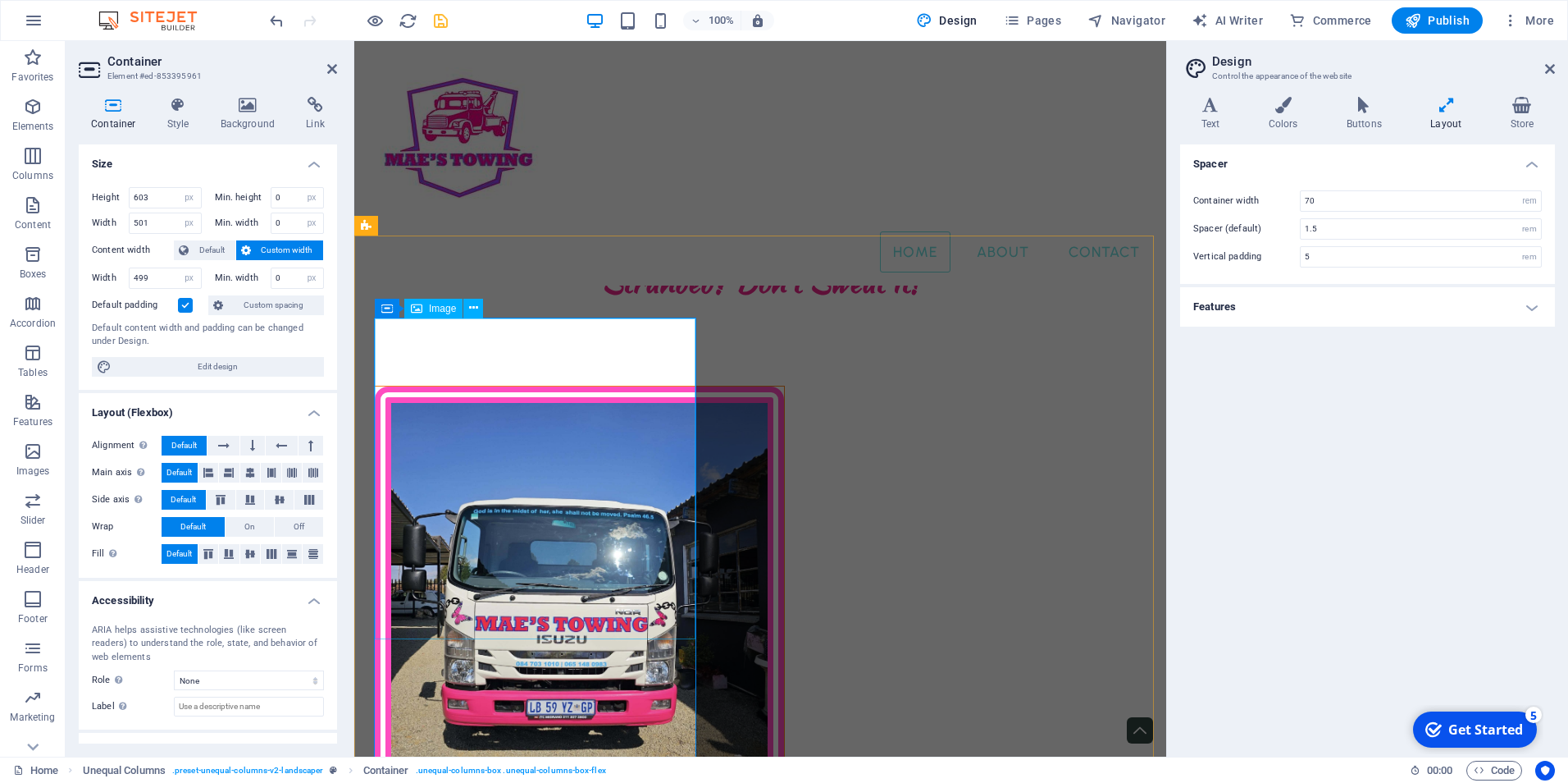
click at [471, 386] on figure at bounding box center [580, 591] width 409 height 410
click at [117, 112] on icon at bounding box center [113, 105] width 69 height 17
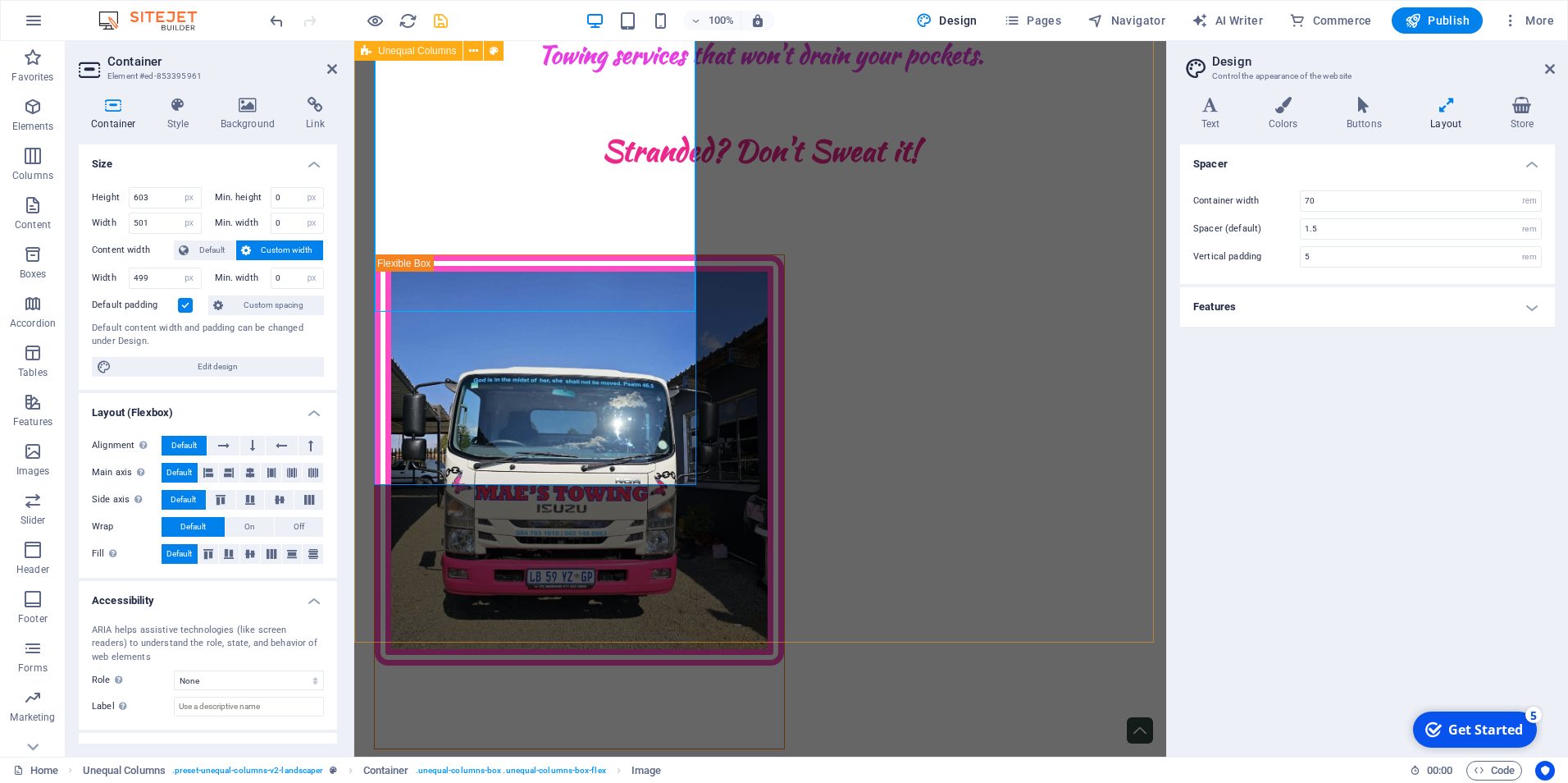
scroll to position [1300, 0]
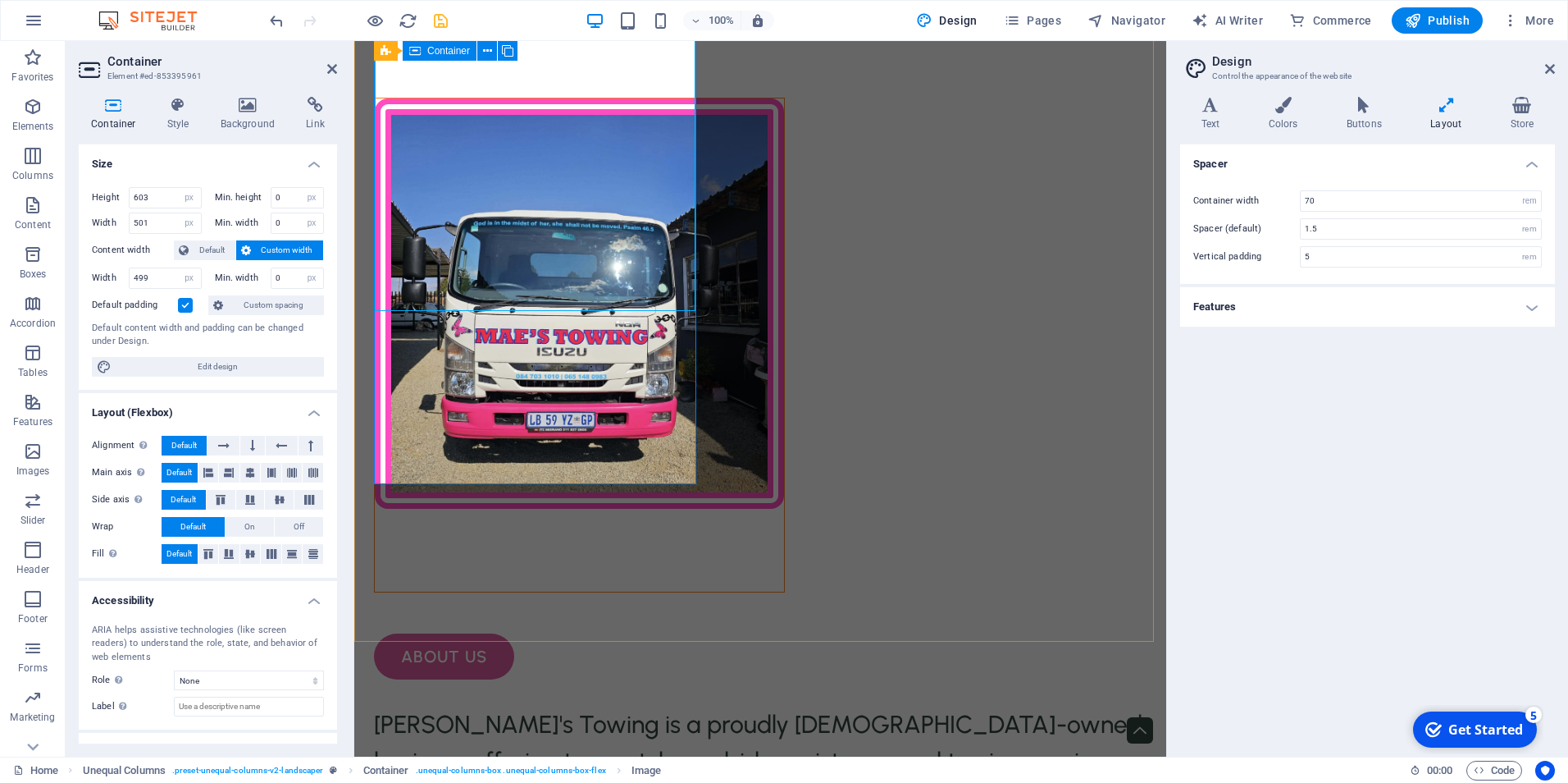
click at [630, 467] on div at bounding box center [580, 345] width 411 height 495
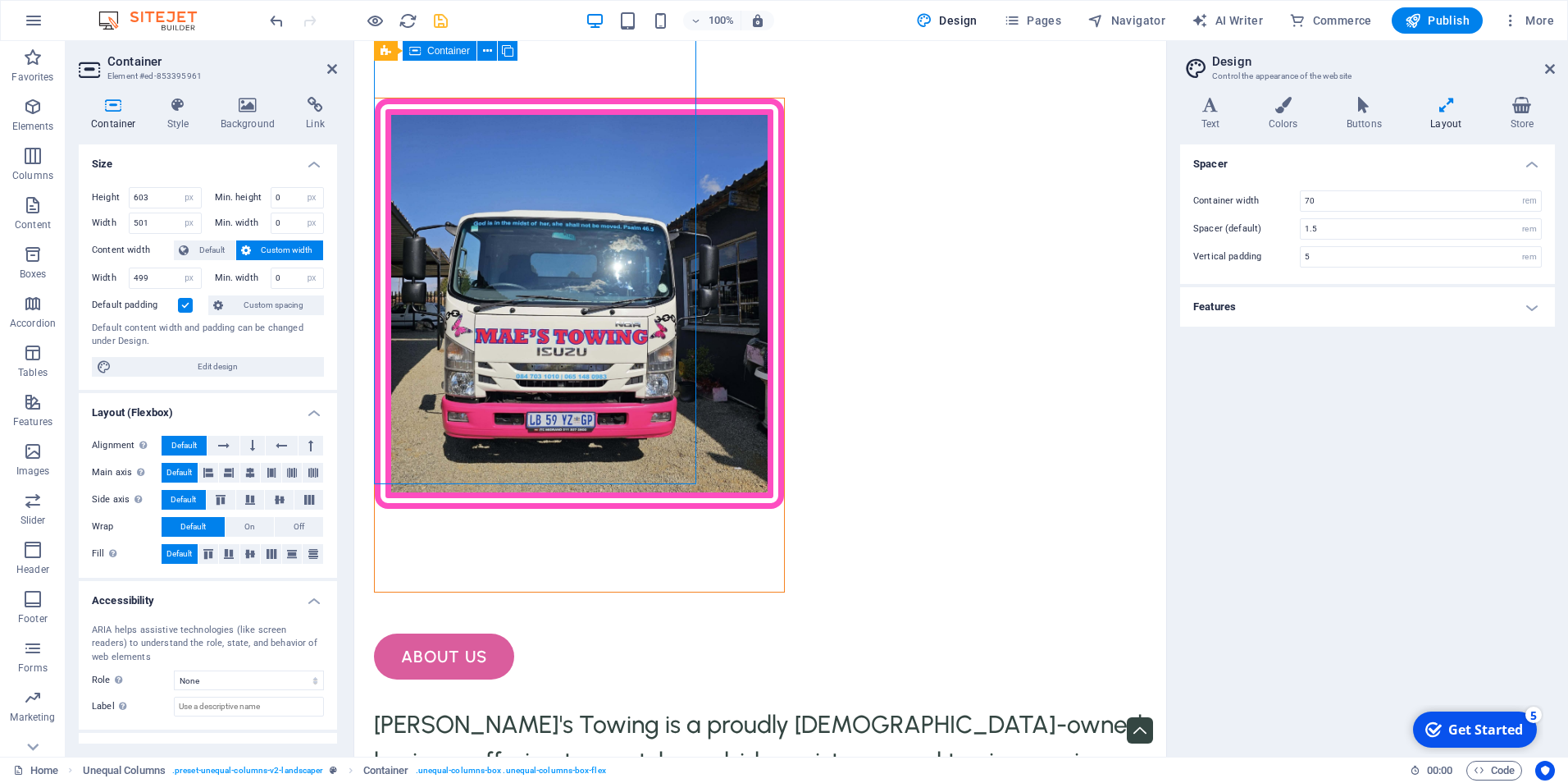
drag, startPoint x: 691, startPoint y: 477, endPoint x: 663, endPoint y: 383, distance: 98.1
click at [663, 383] on div at bounding box center [580, 345] width 411 height 495
click at [1318, 230] on input "1.5" at bounding box center [1421, 228] width 240 height 19
type input "1"
type input "2"
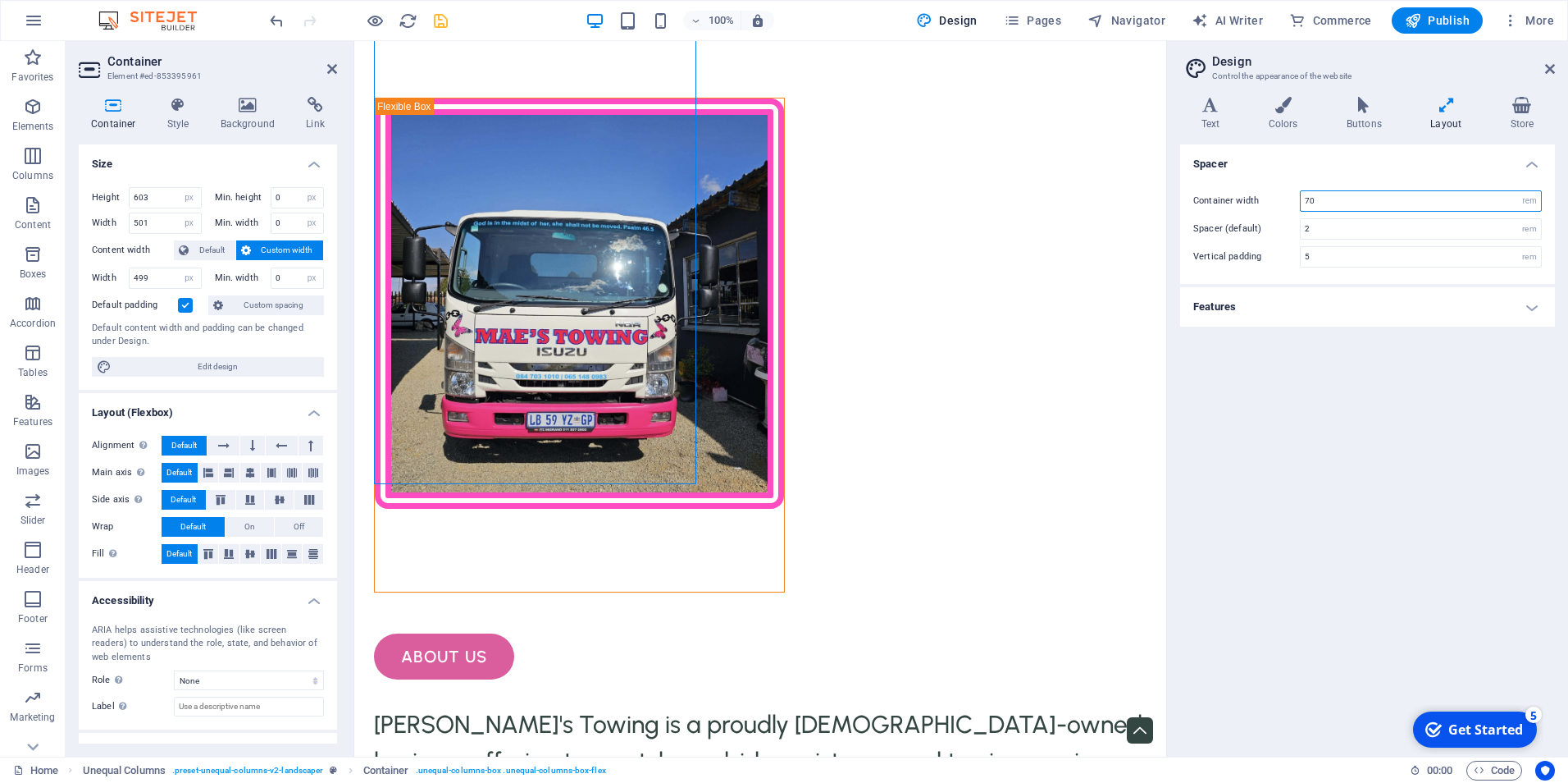
click at [1371, 202] on input "70" at bounding box center [1421, 200] width 240 height 19
type input "75"
click at [505, 385] on div at bounding box center [580, 345] width 411 height 495
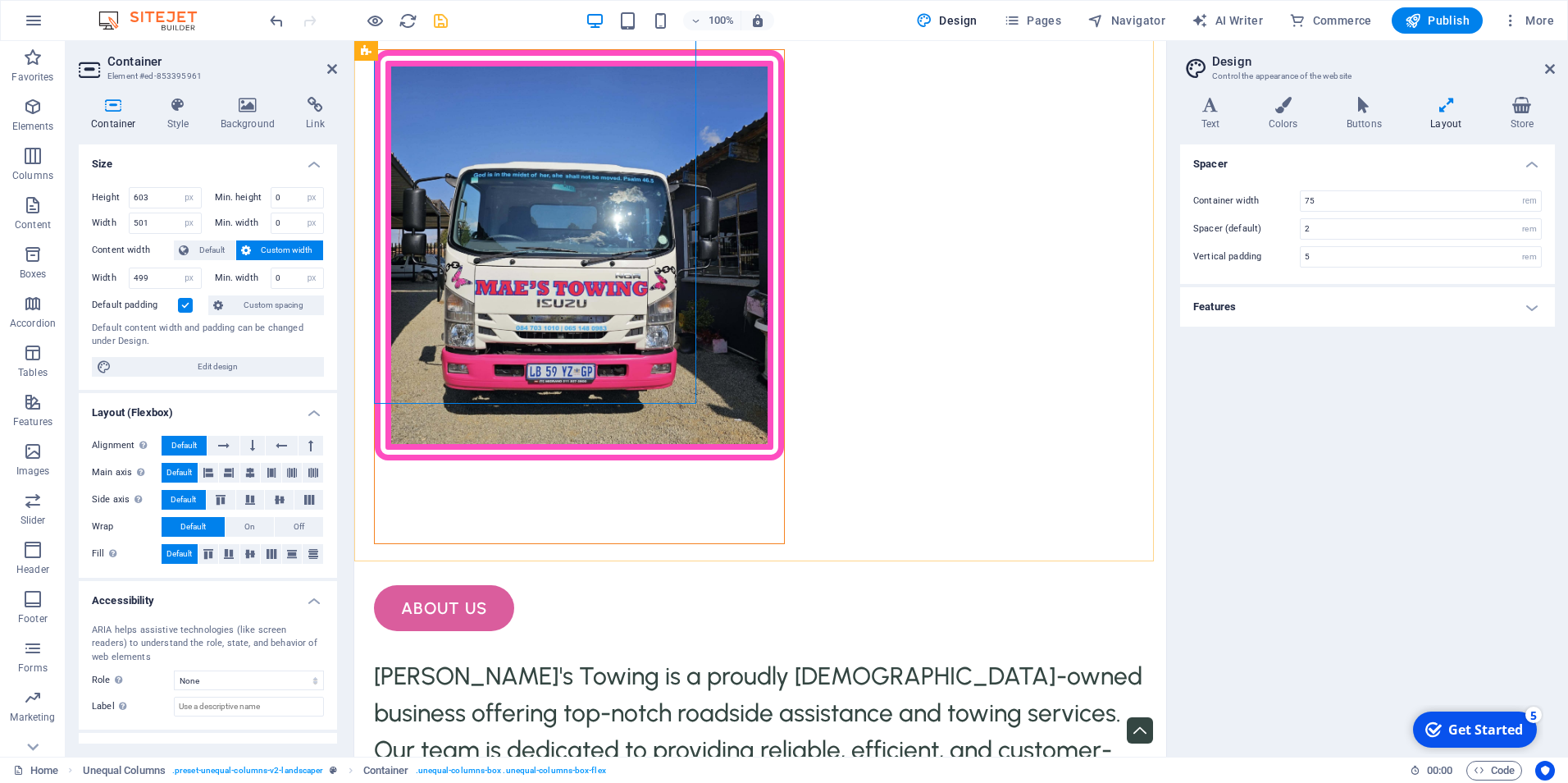
scroll to position [1382, 0]
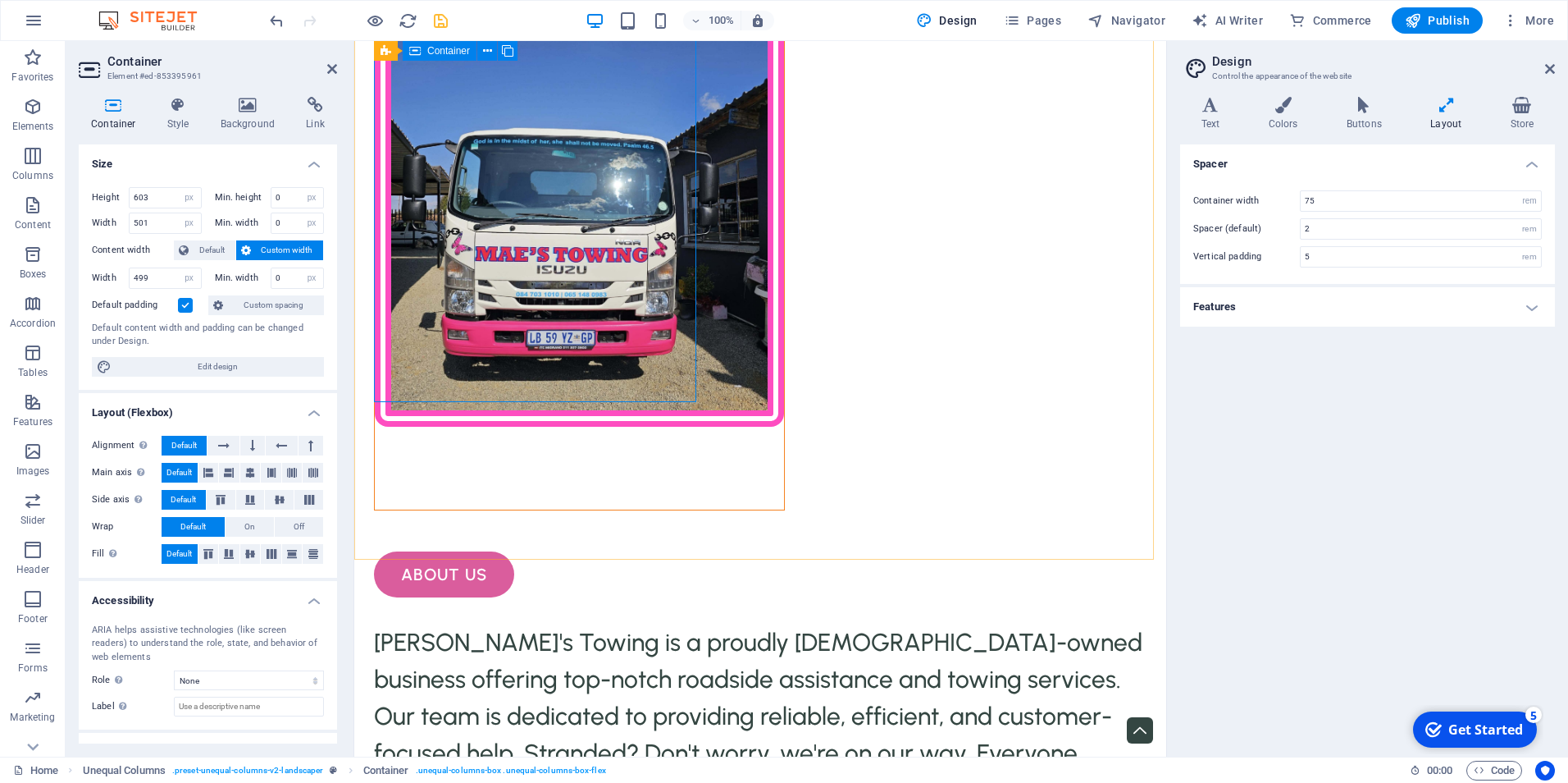
click at [596, 276] on div at bounding box center [580, 263] width 411 height 495
click at [578, 141] on figure at bounding box center [580, 221] width 409 height 410
click at [610, 282] on div at bounding box center [580, 263] width 411 height 495
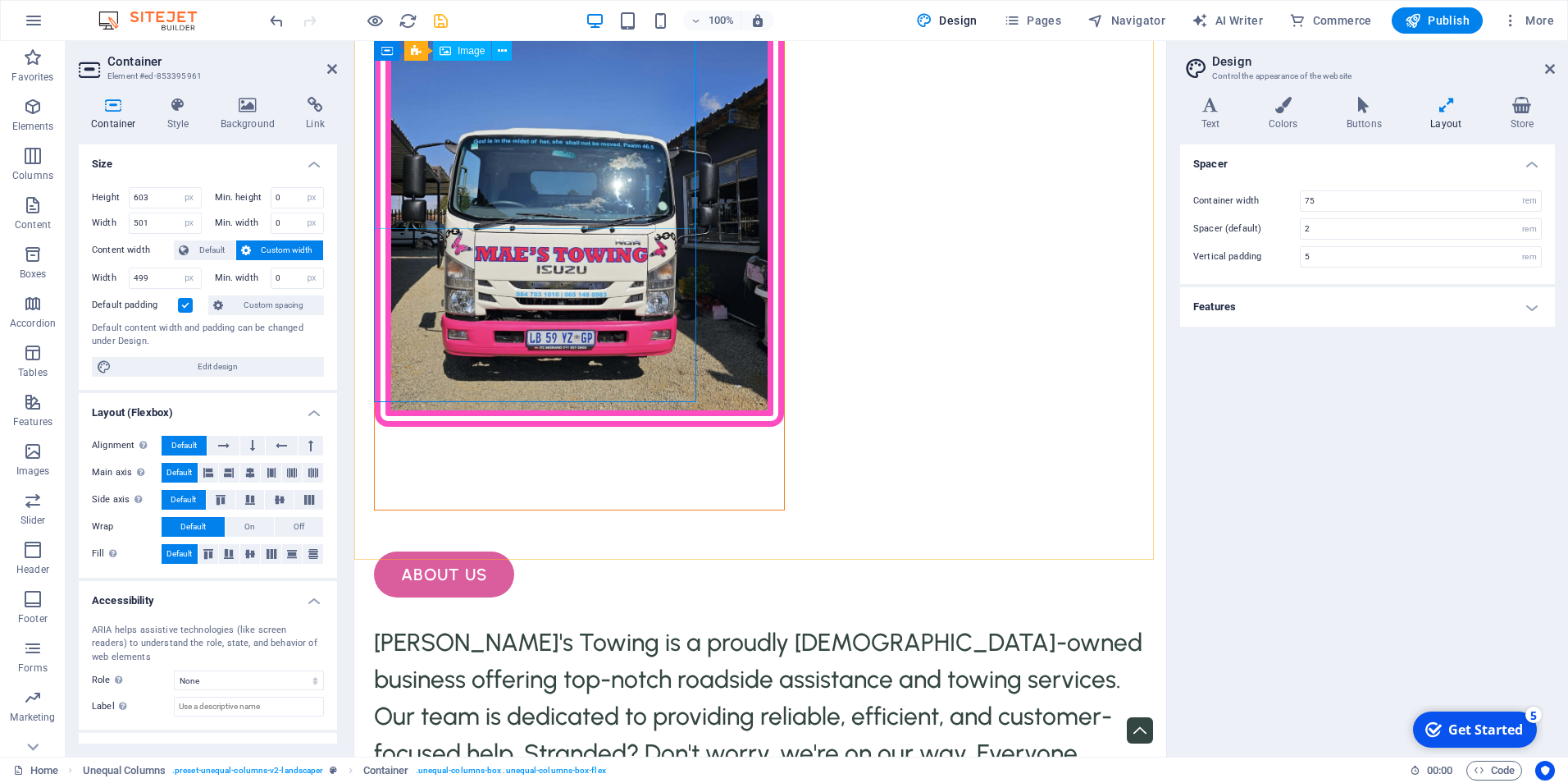
click at [573, 134] on figure at bounding box center [580, 221] width 409 height 410
click at [623, 278] on div at bounding box center [580, 263] width 411 height 495
click at [306, 199] on select "None px rem % vh vw" at bounding box center [311, 197] width 23 height 19
click at [300, 188] on select "None px rem % vh vw" at bounding box center [311, 197] width 23 height 19
click at [283, 198] on input "0" at bounding box center [297, 197] width 53 height 19
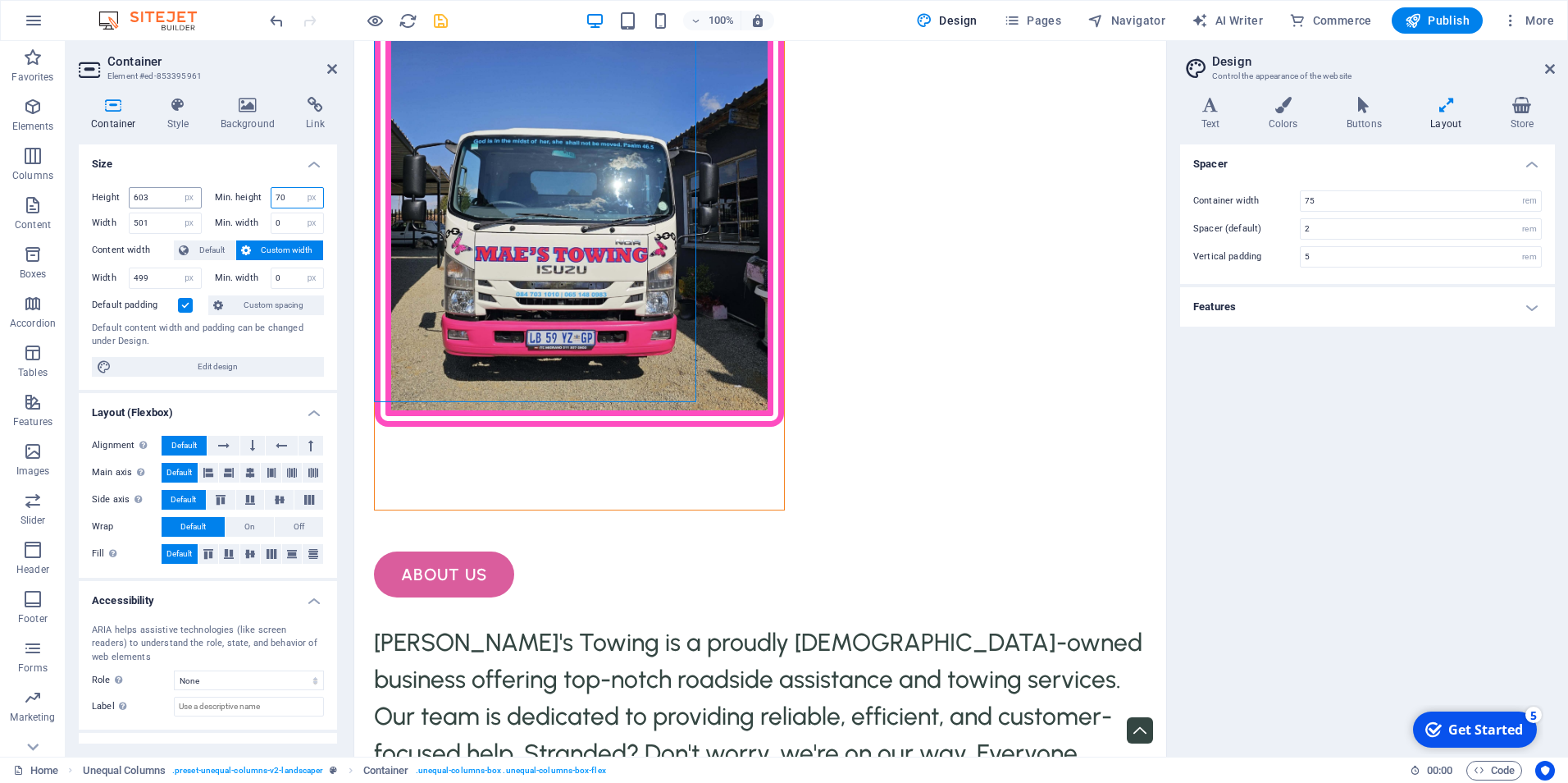
type input "70"
click at [148, 199] on input "603" at bounding box center [165, 197] width 71 height 19
type input "6"
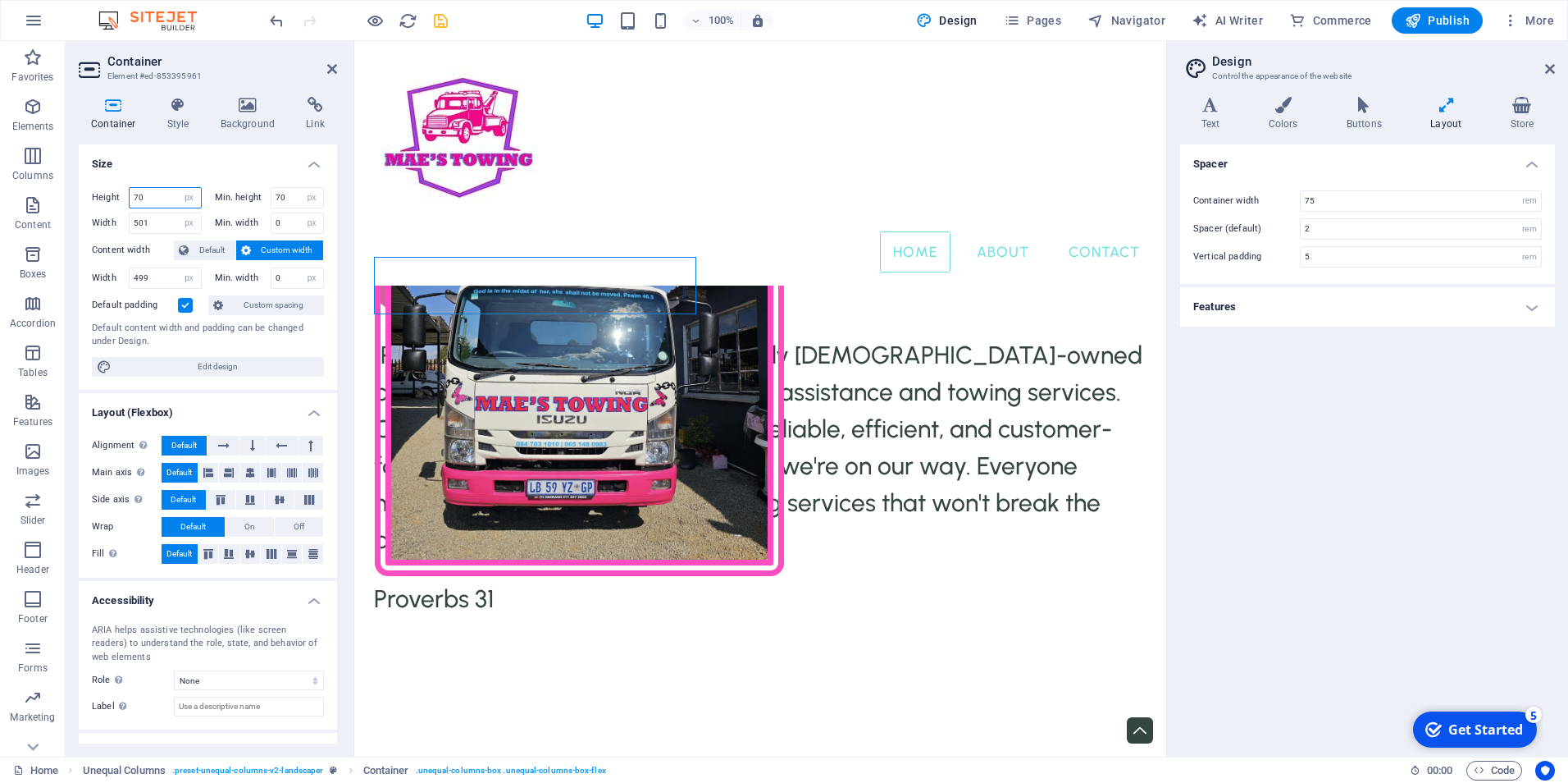
scroll to position [919, 0]
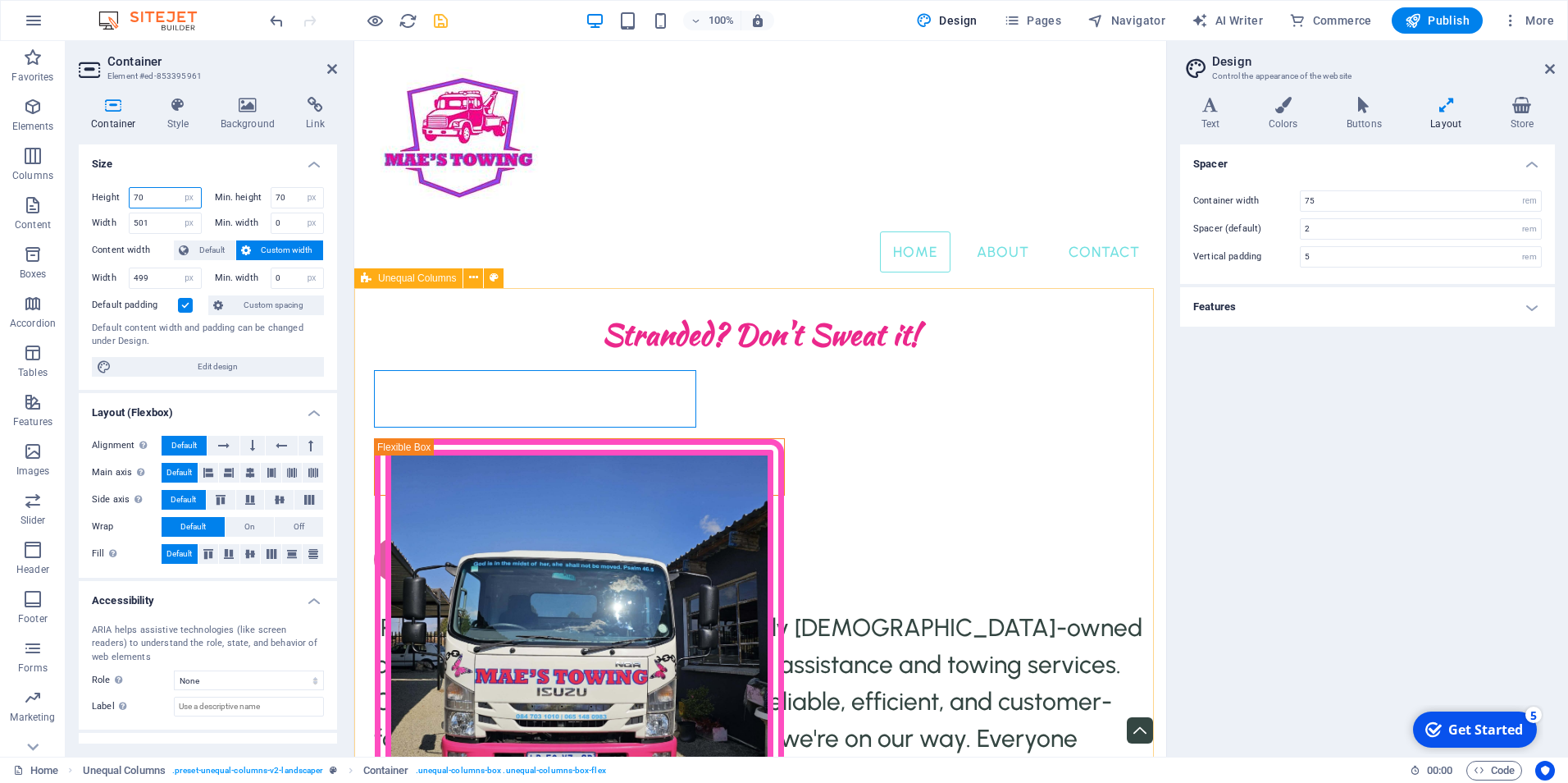
type input "70"
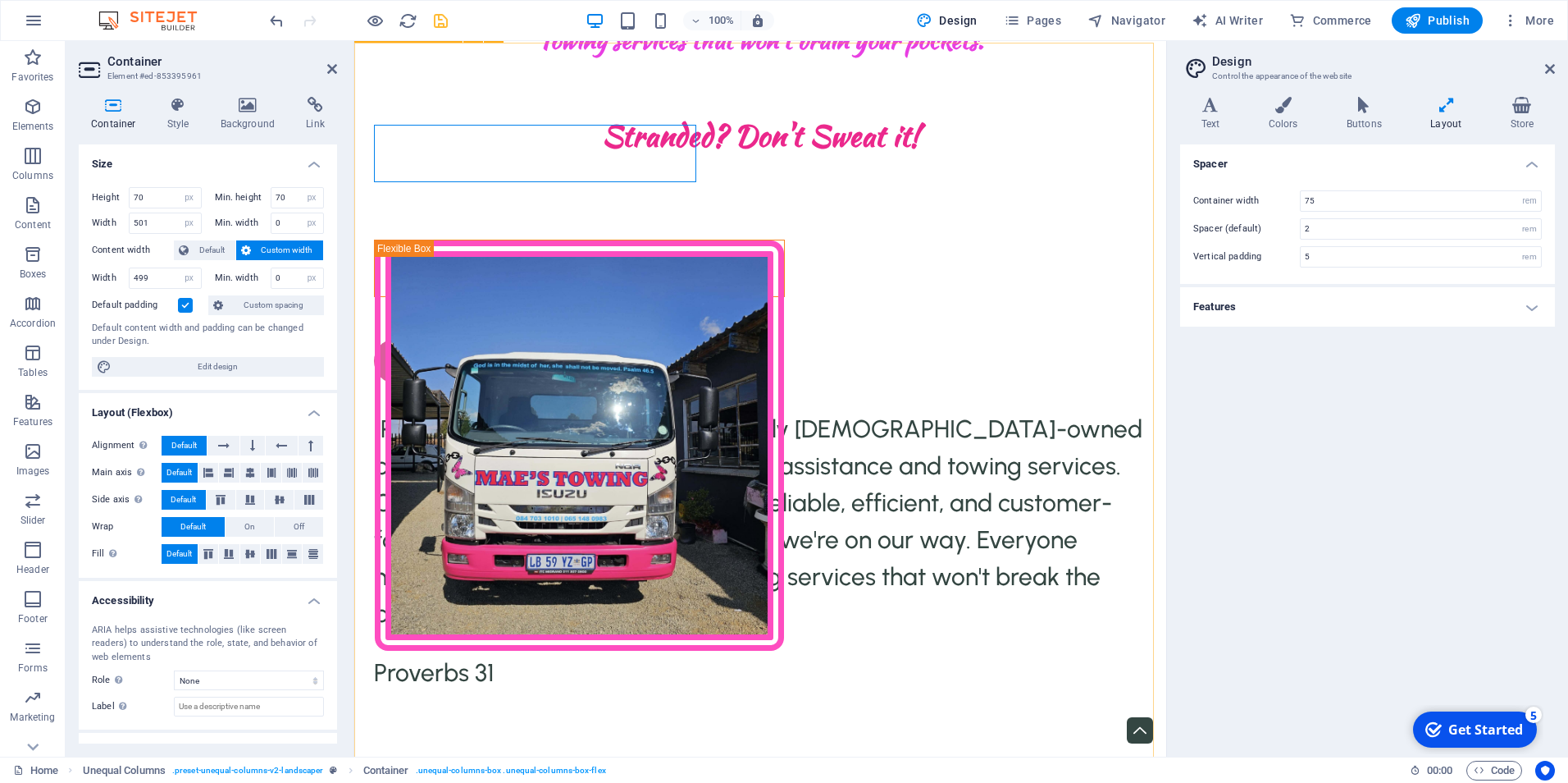
scroll to position [1166, 0]
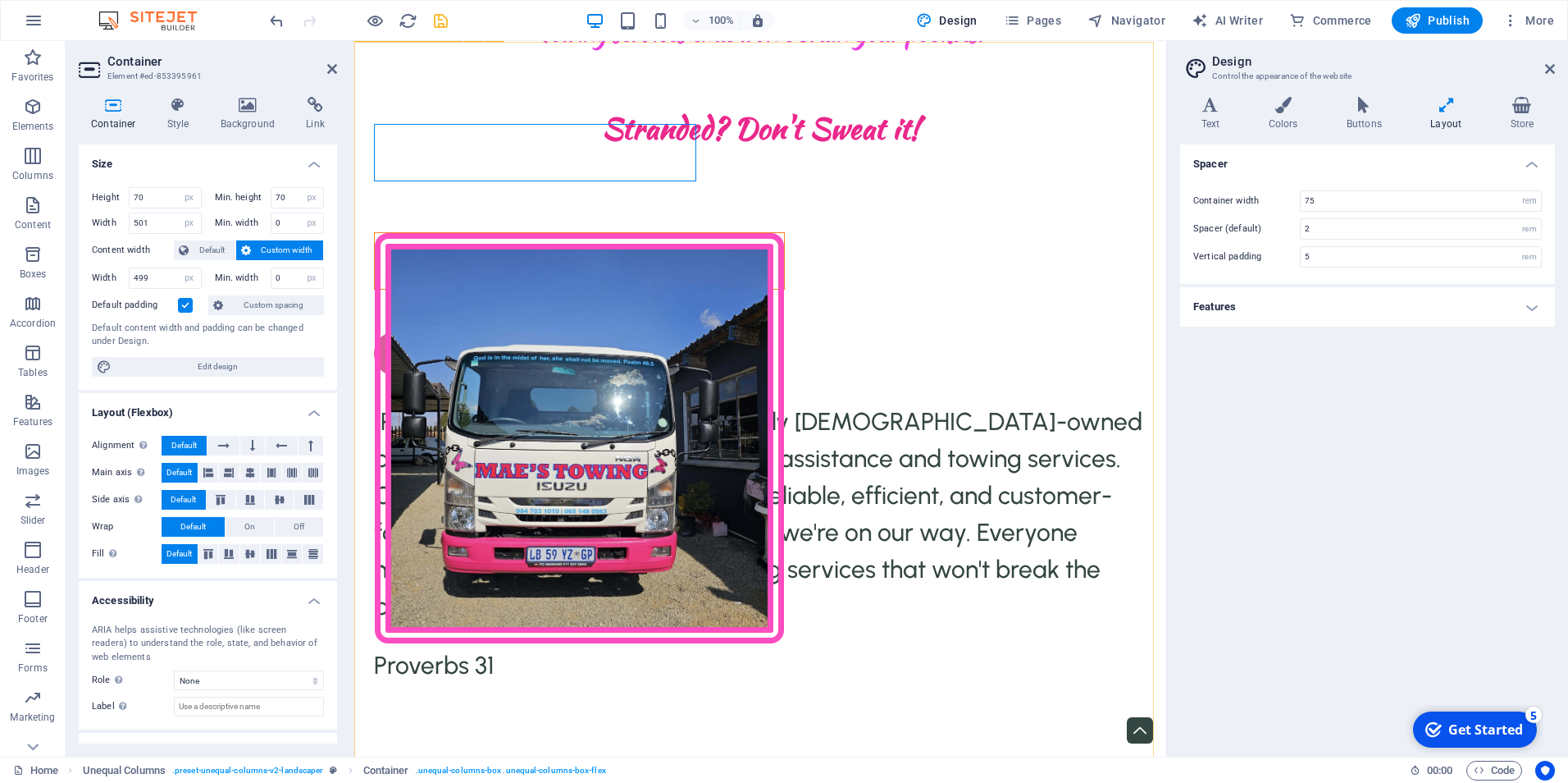
click at [501, 233] on div at bounding box center [580, 261] width 411 height 57
click at [522, 310] on div "about us [PERSON_NAME]'s Towing is a proudly [DEMOGRAPHIC_DATA]-owned business …" at bounding box center [760, 474] width 812 height 649
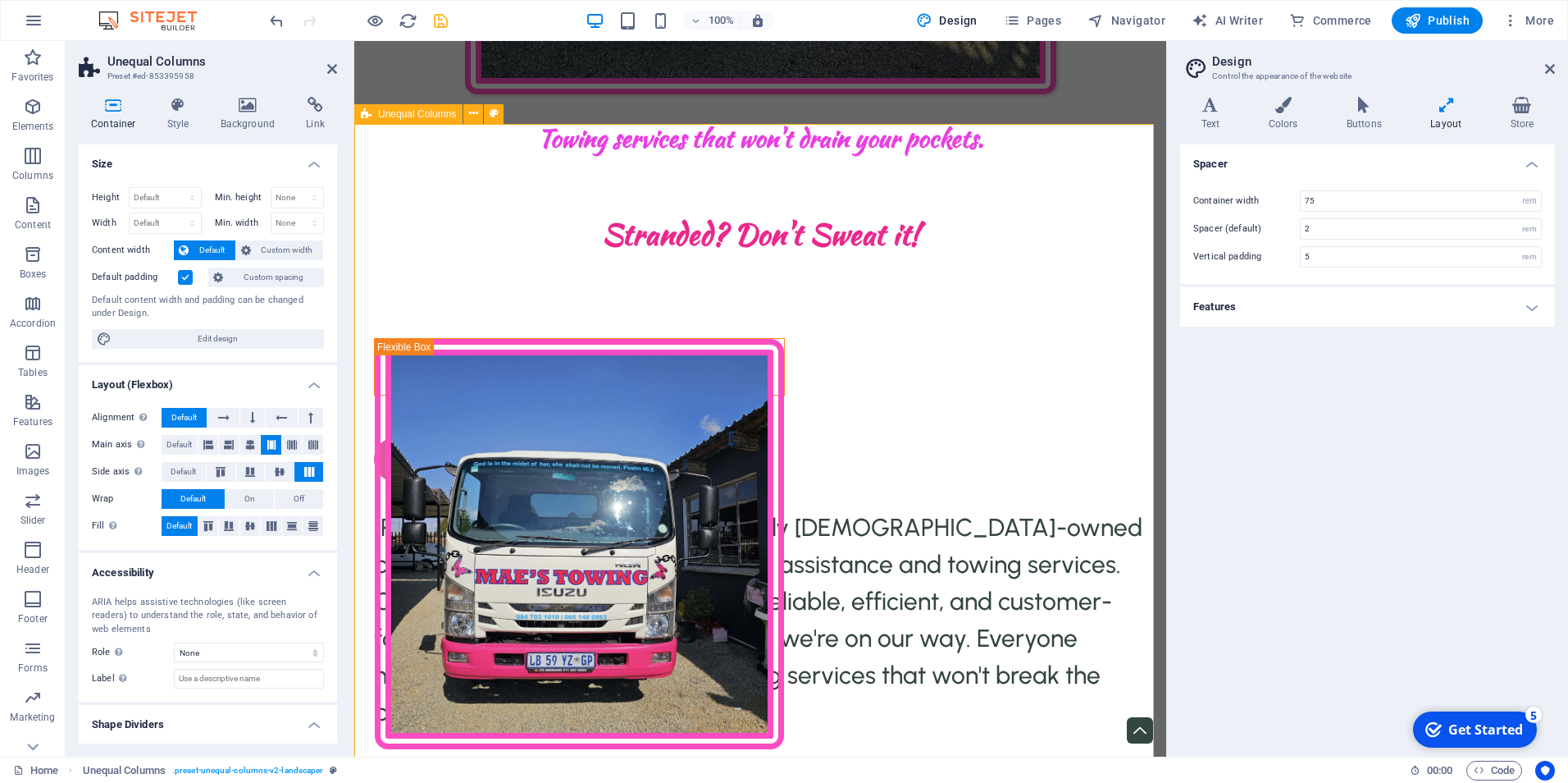
scroll to position [1083, 0]
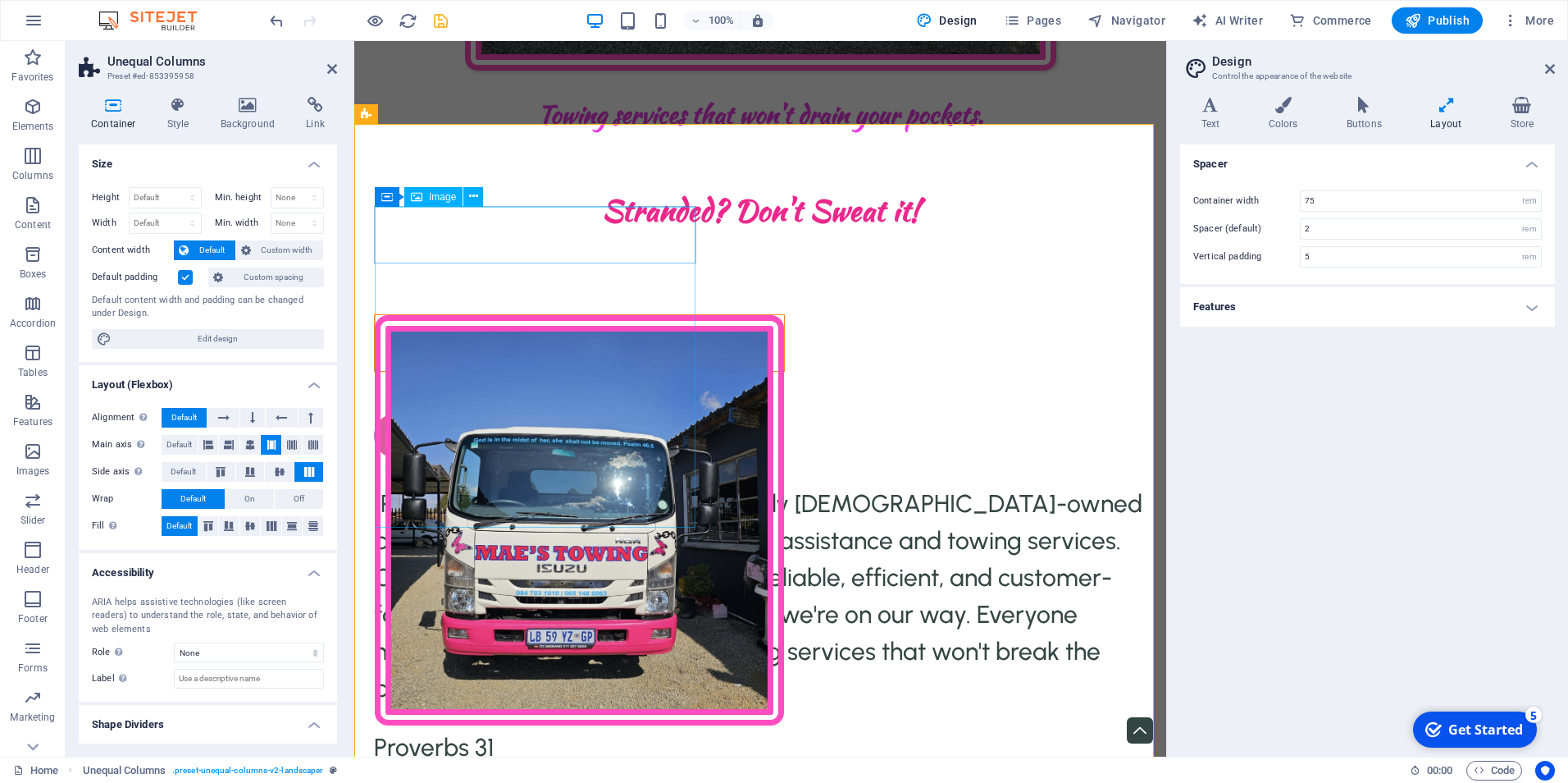
click at [597, 315] on figure at bounding box center [580, 520] width 409 height 410
select select "px"
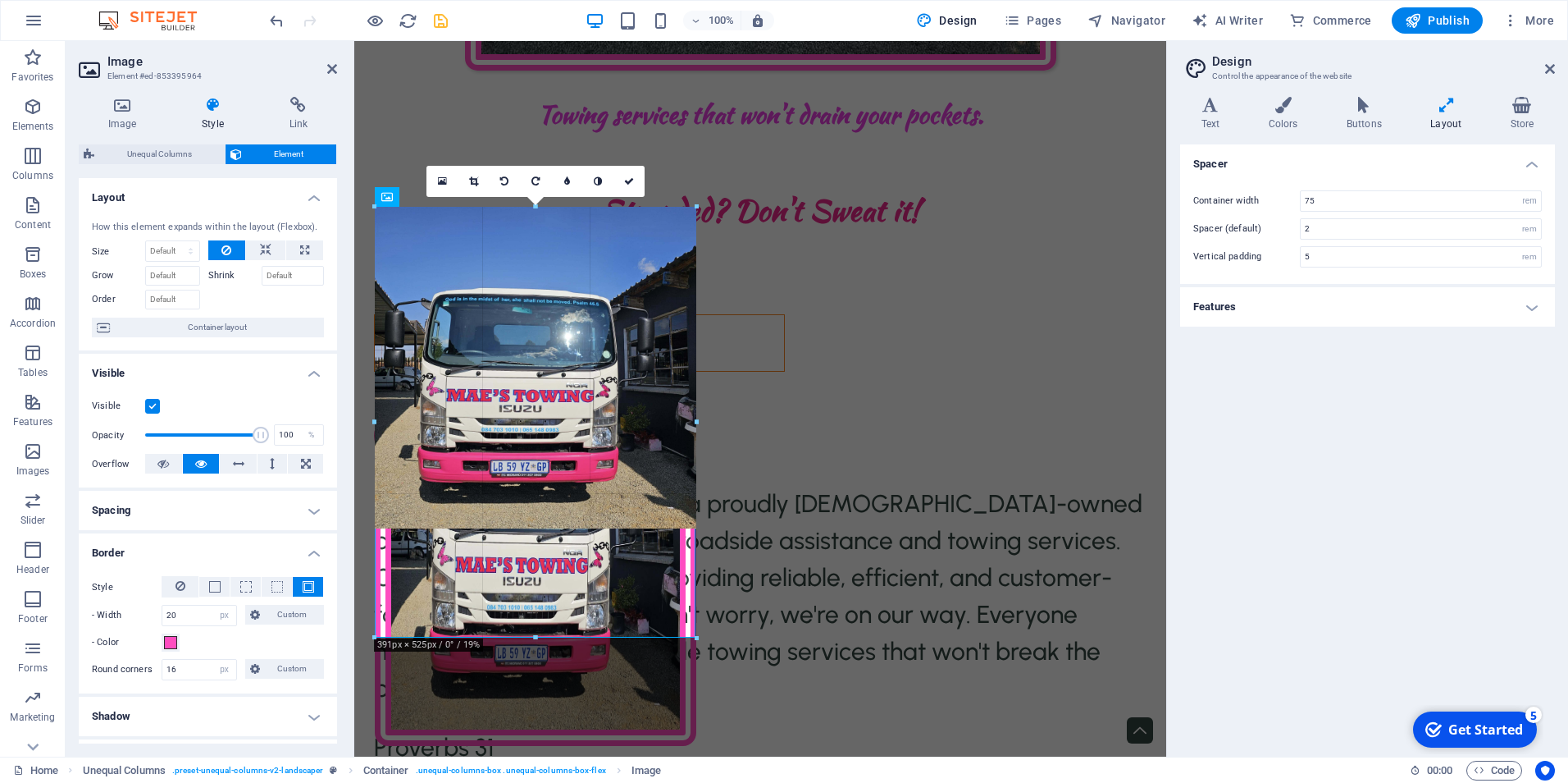
drag, startPoint x: 536, startPoint y: 527, endPoint x: 535, endPoint y: 637, distance: 110.0
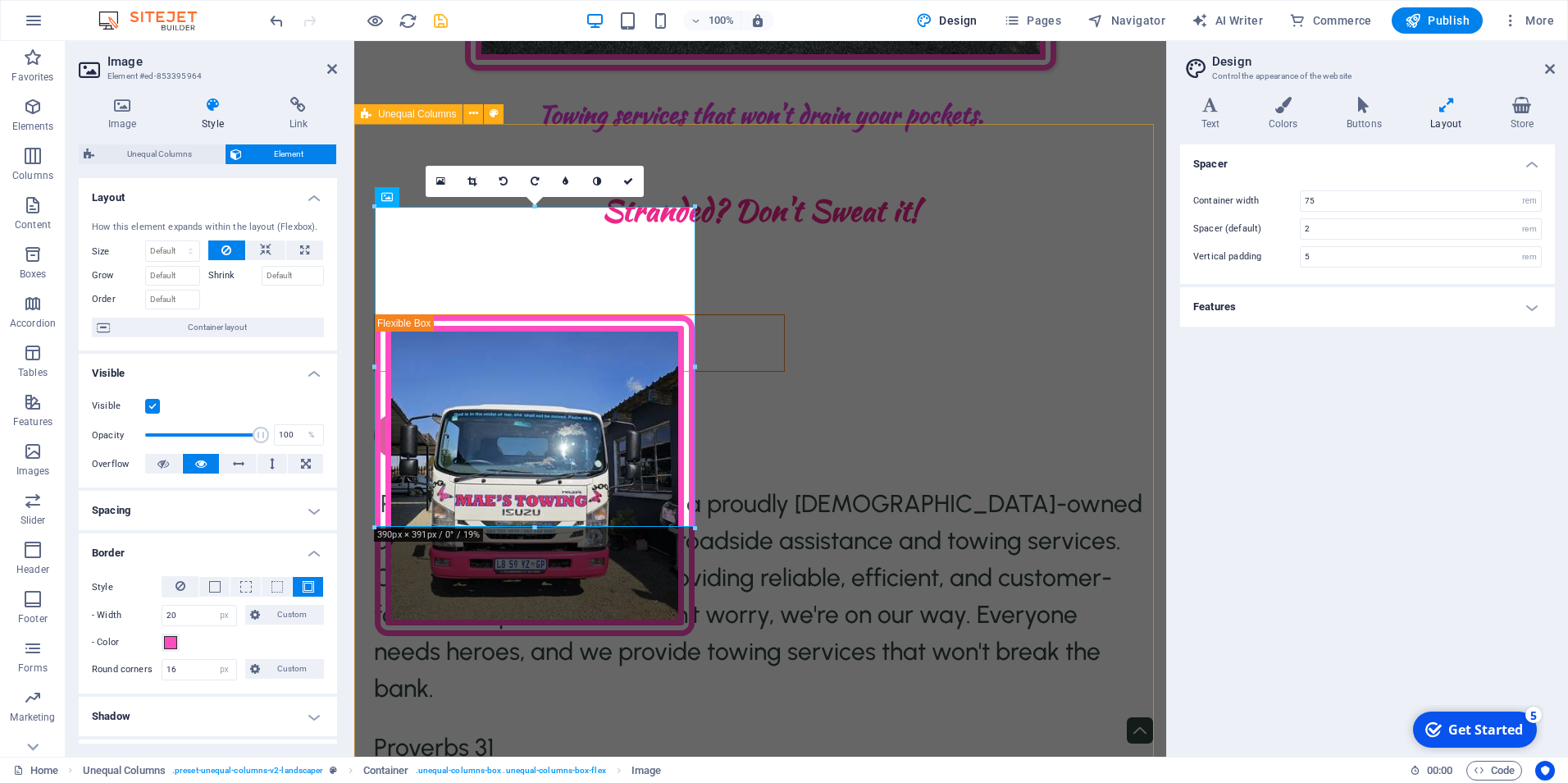
click at [522, 411] on div "about us [PERSON_NAME]'s Towing is a proudly [DEMOGRAPHIC_DATA]-owned business …" at bounding box center [760, 557] width 812 height 649
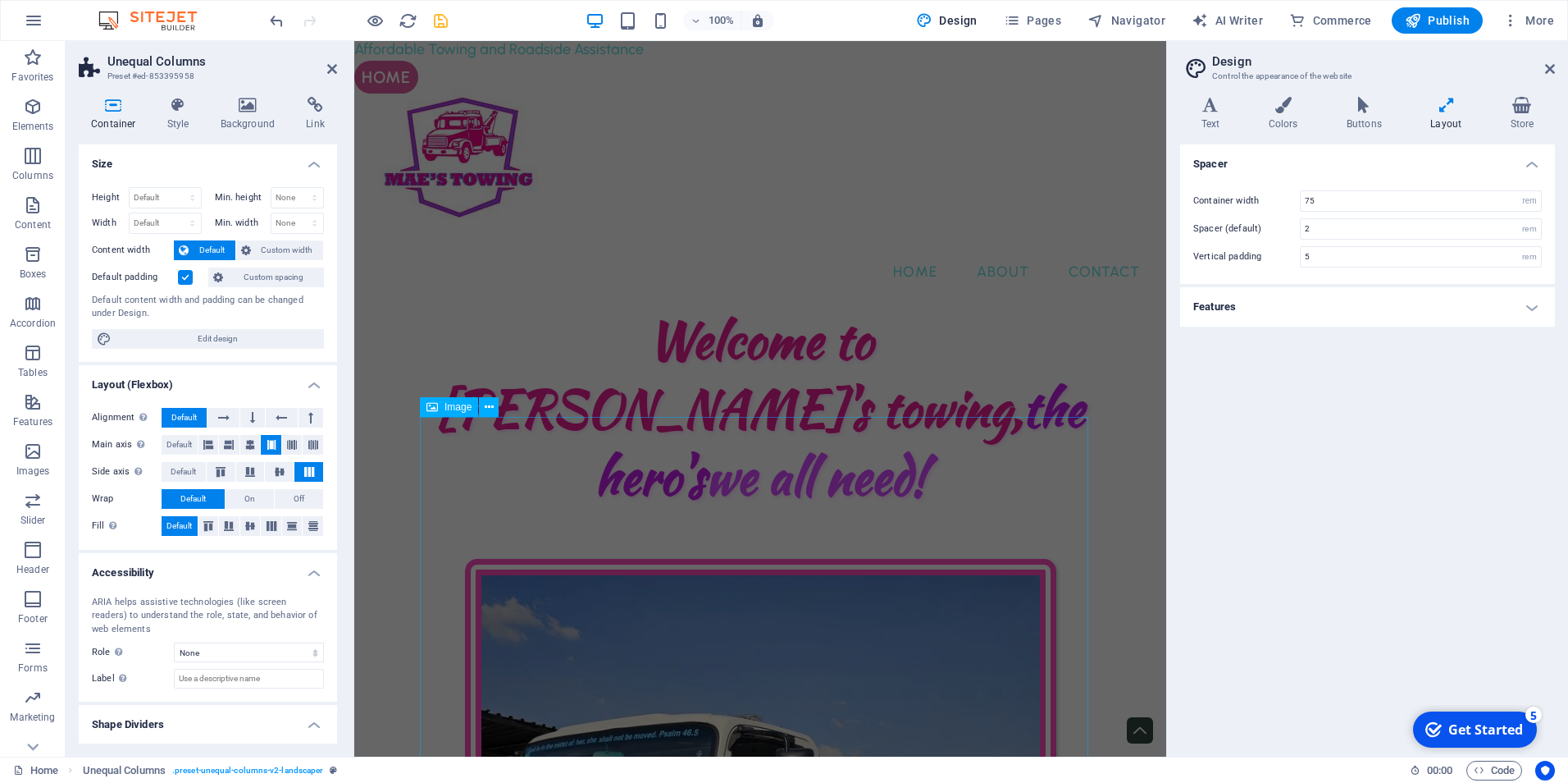
scroll to position [0, 0]
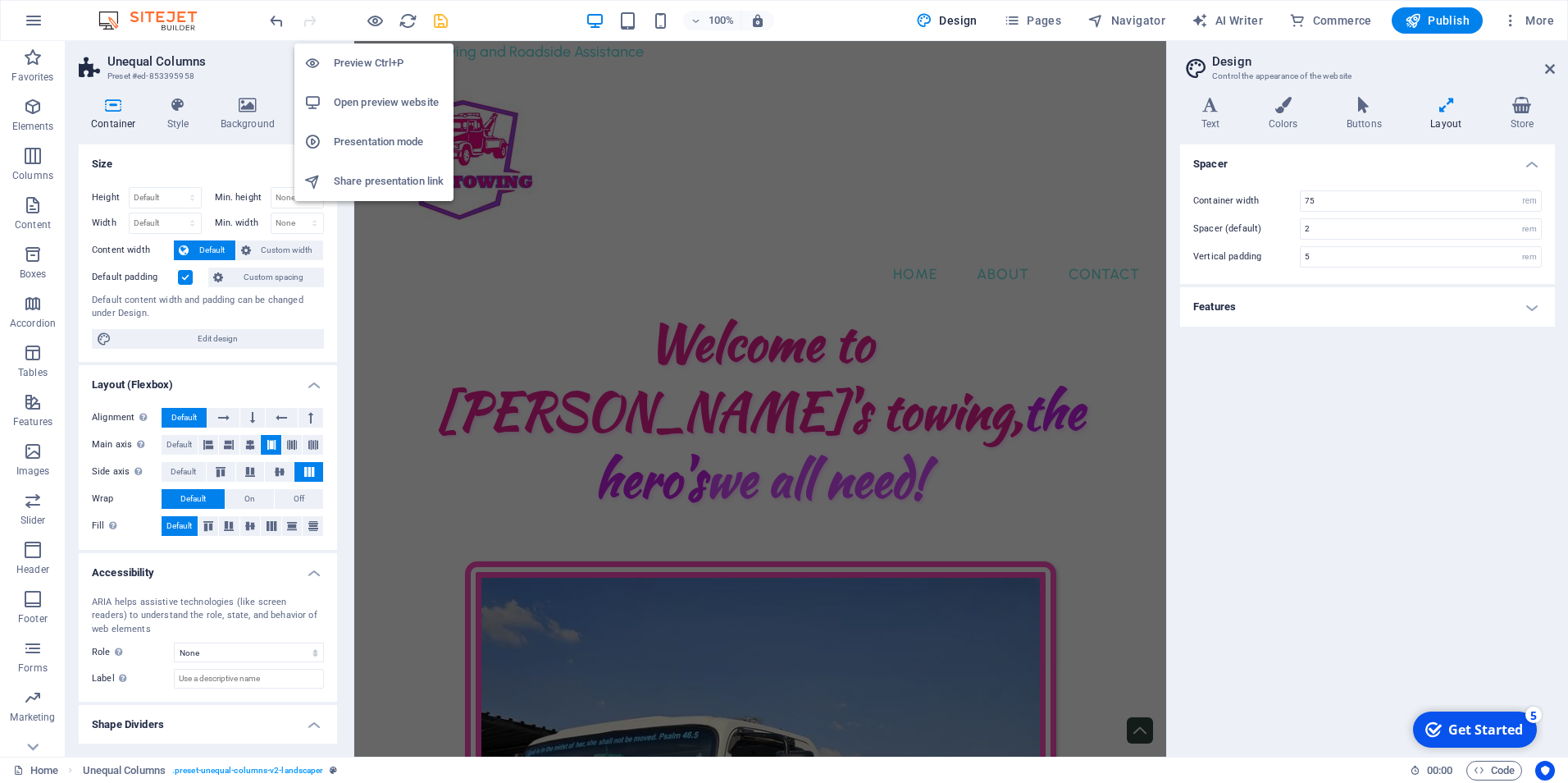
click at [374, 61] on h6 "Preview Ctrl+P" at bounding box center [388, 63] width 110 height 19
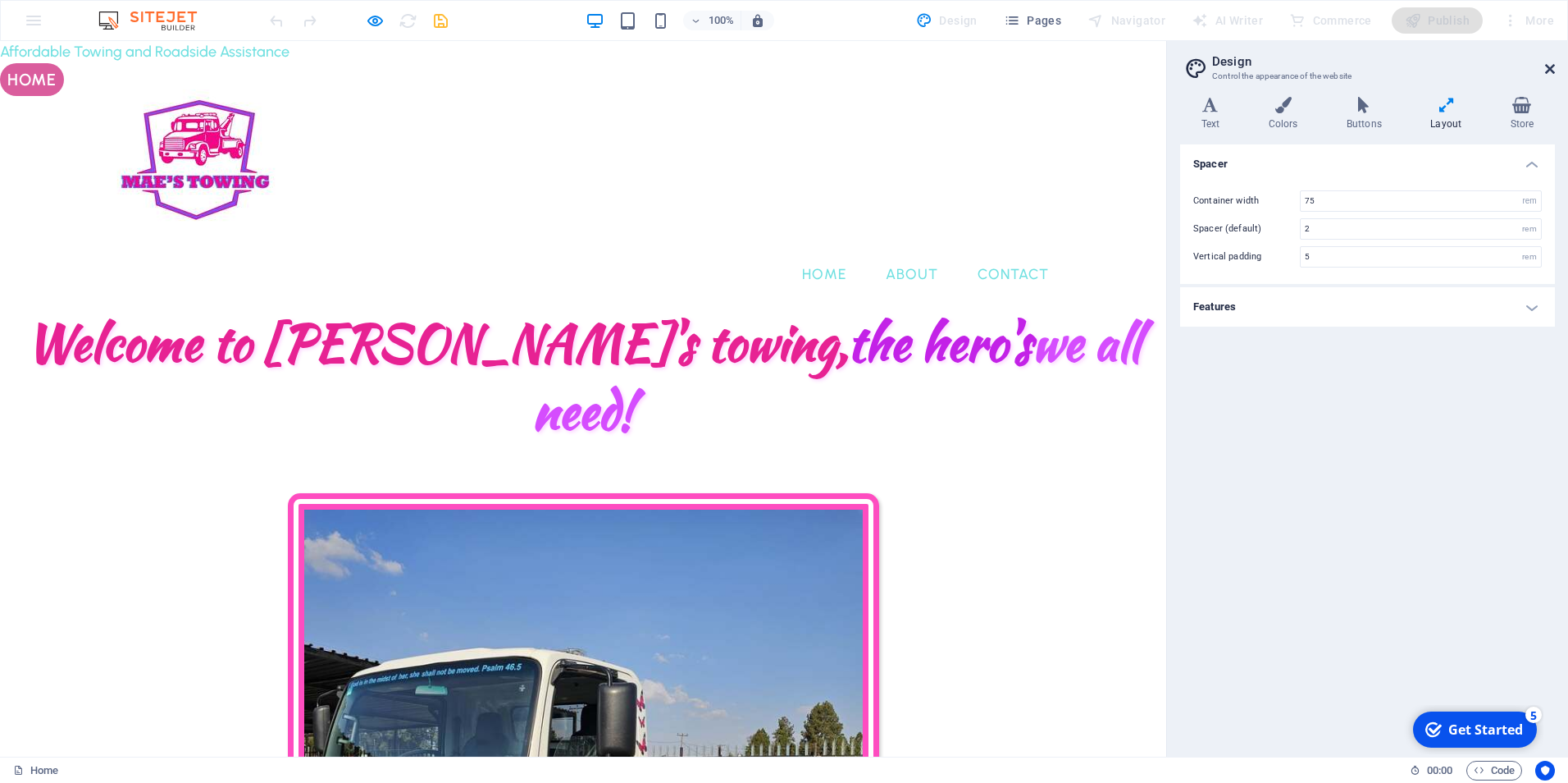
click at [1552, 69] on icon at bounding box center [1549, 69] width 10 height 13
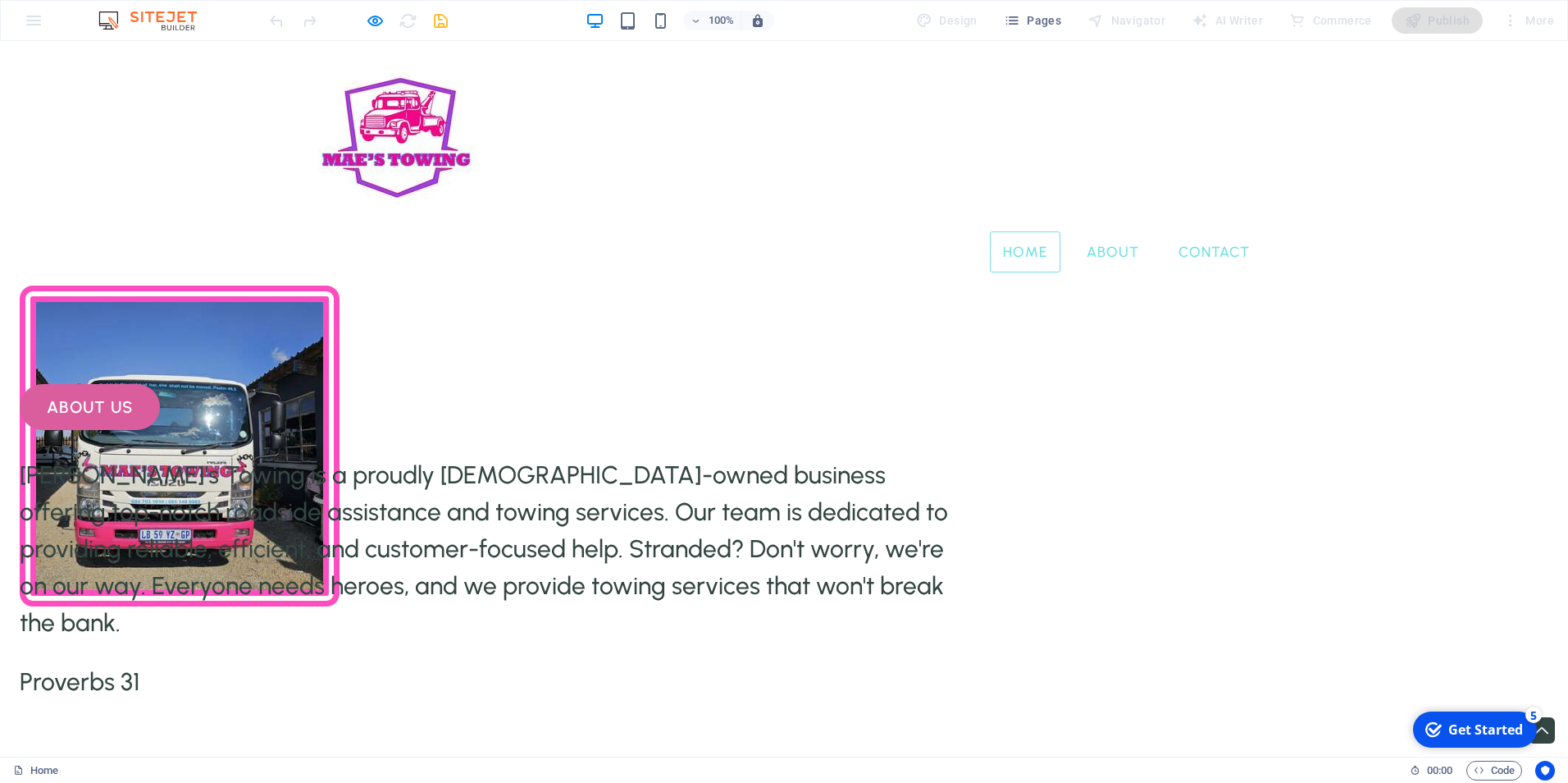
scroll to position [688, 0]
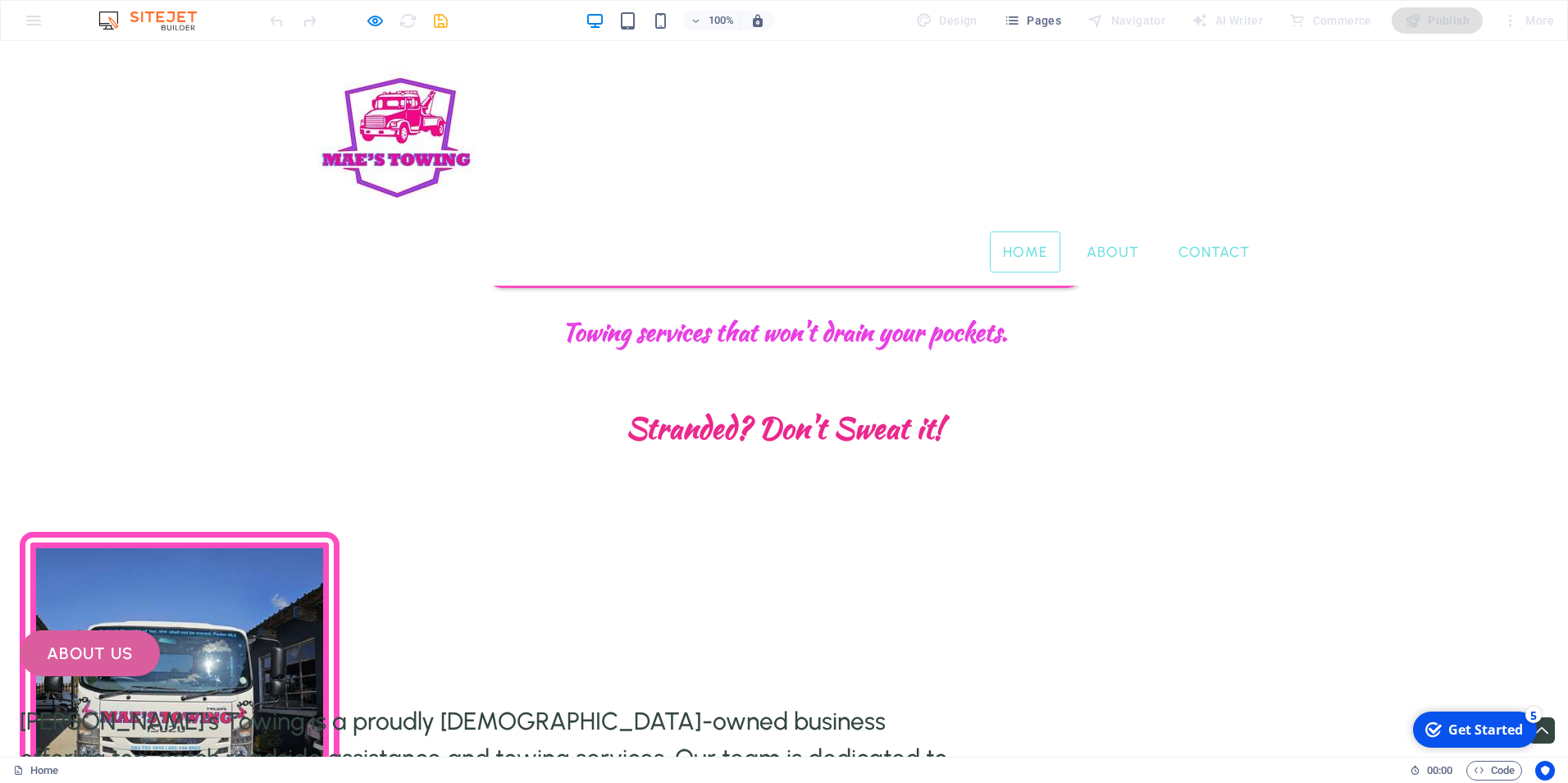
click at [340, 550] on img at bounding box center [179, 692] width 320 height 321
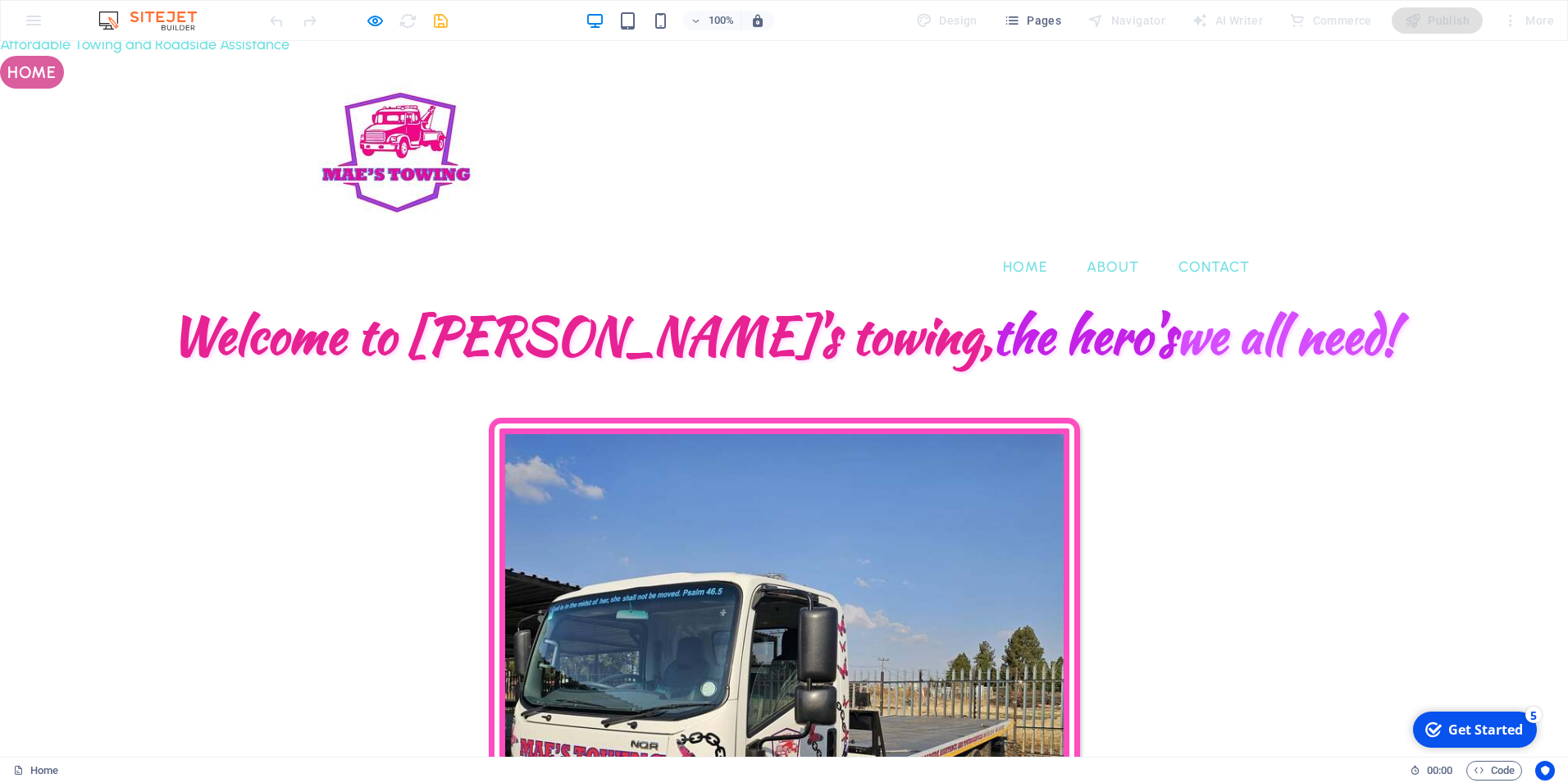
scroll to position [0, 0]
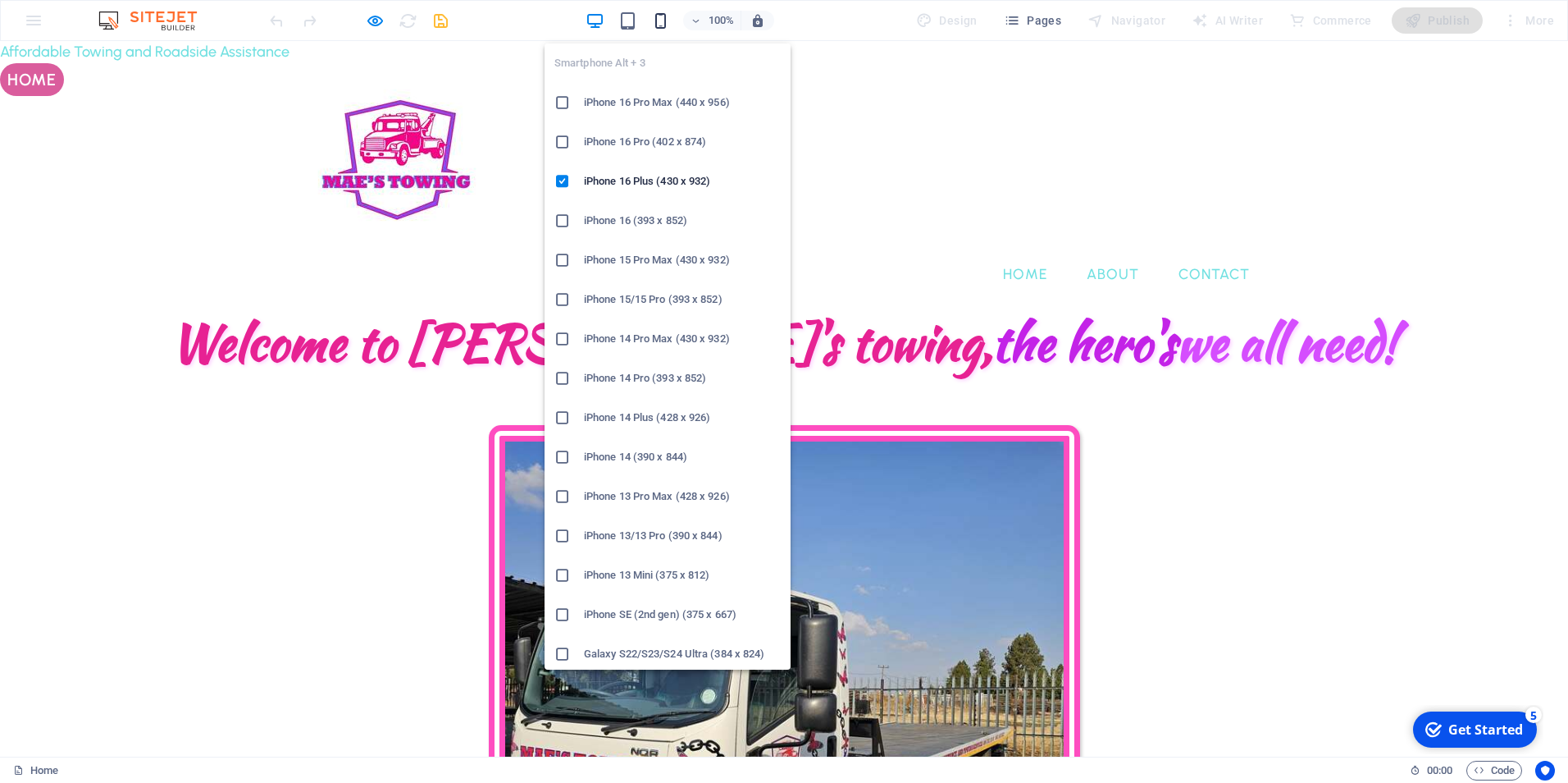
click at [660, 13] on icon "button" at bounding box center [660, 20] width 19 height 19
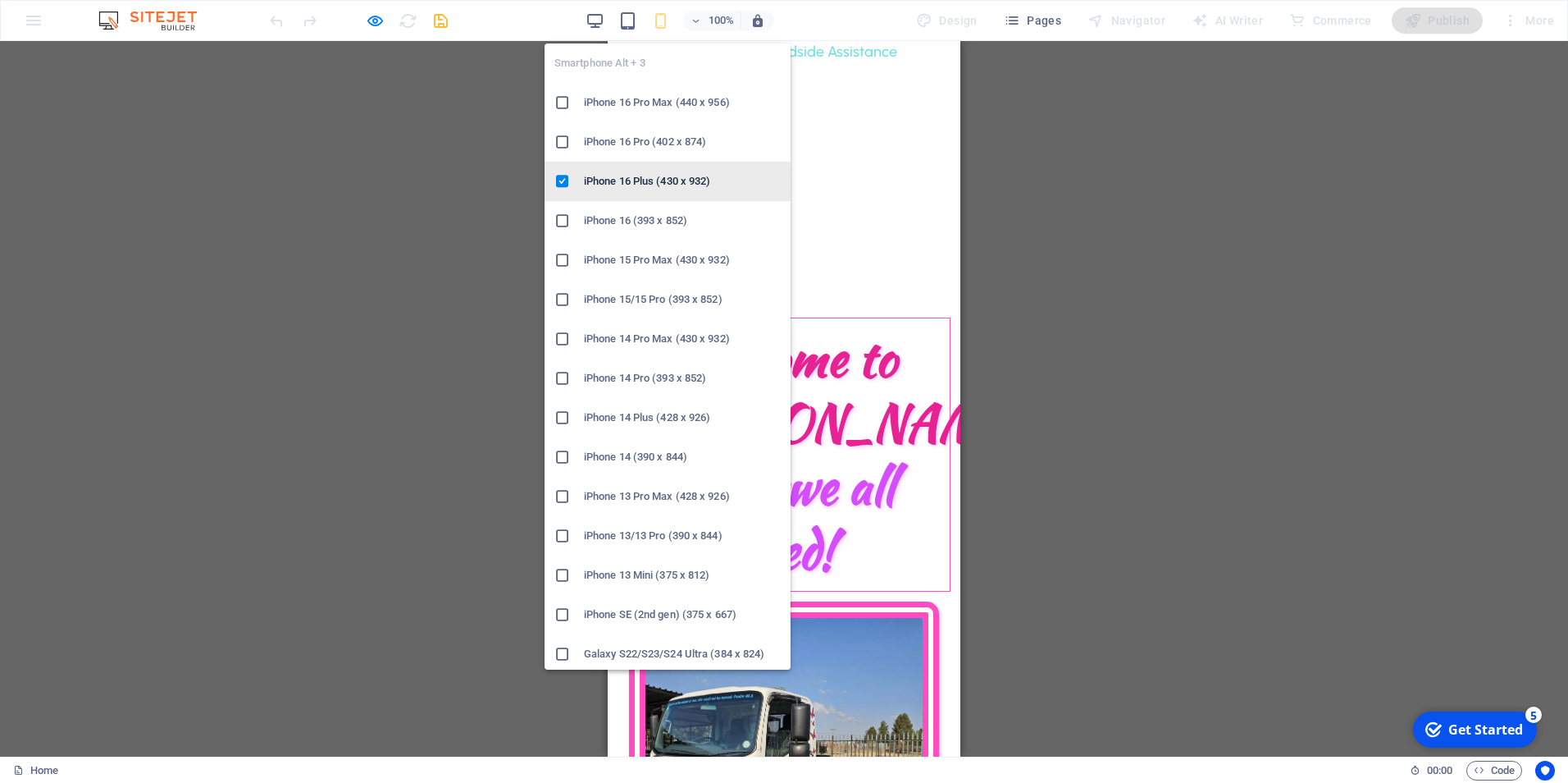
click at [666, 172] on h6 "iPhone 16 Plus (430 x 932)" at bounding box center [683, 181] width 197 height 19
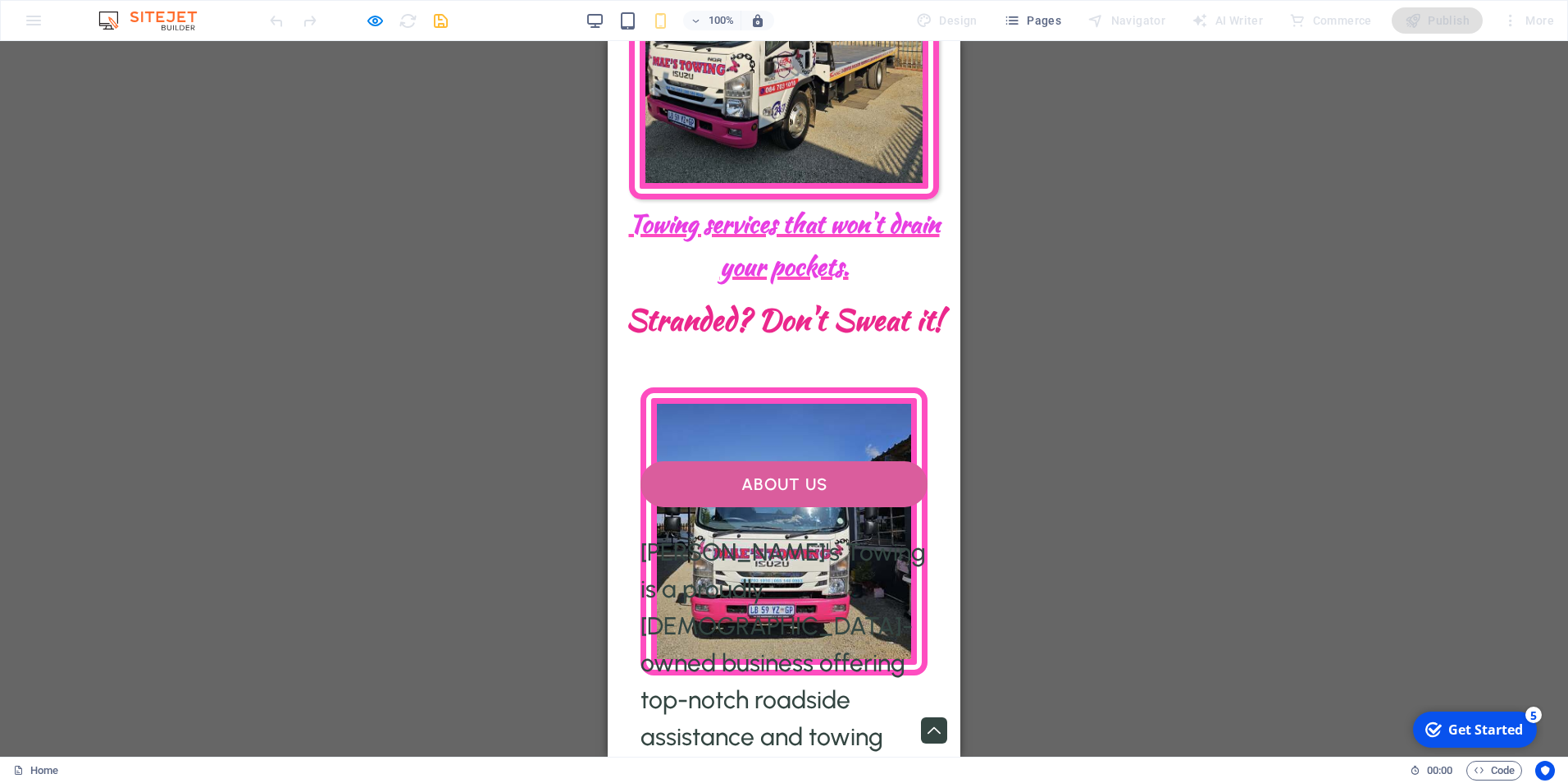
scroll to position [739, 0]
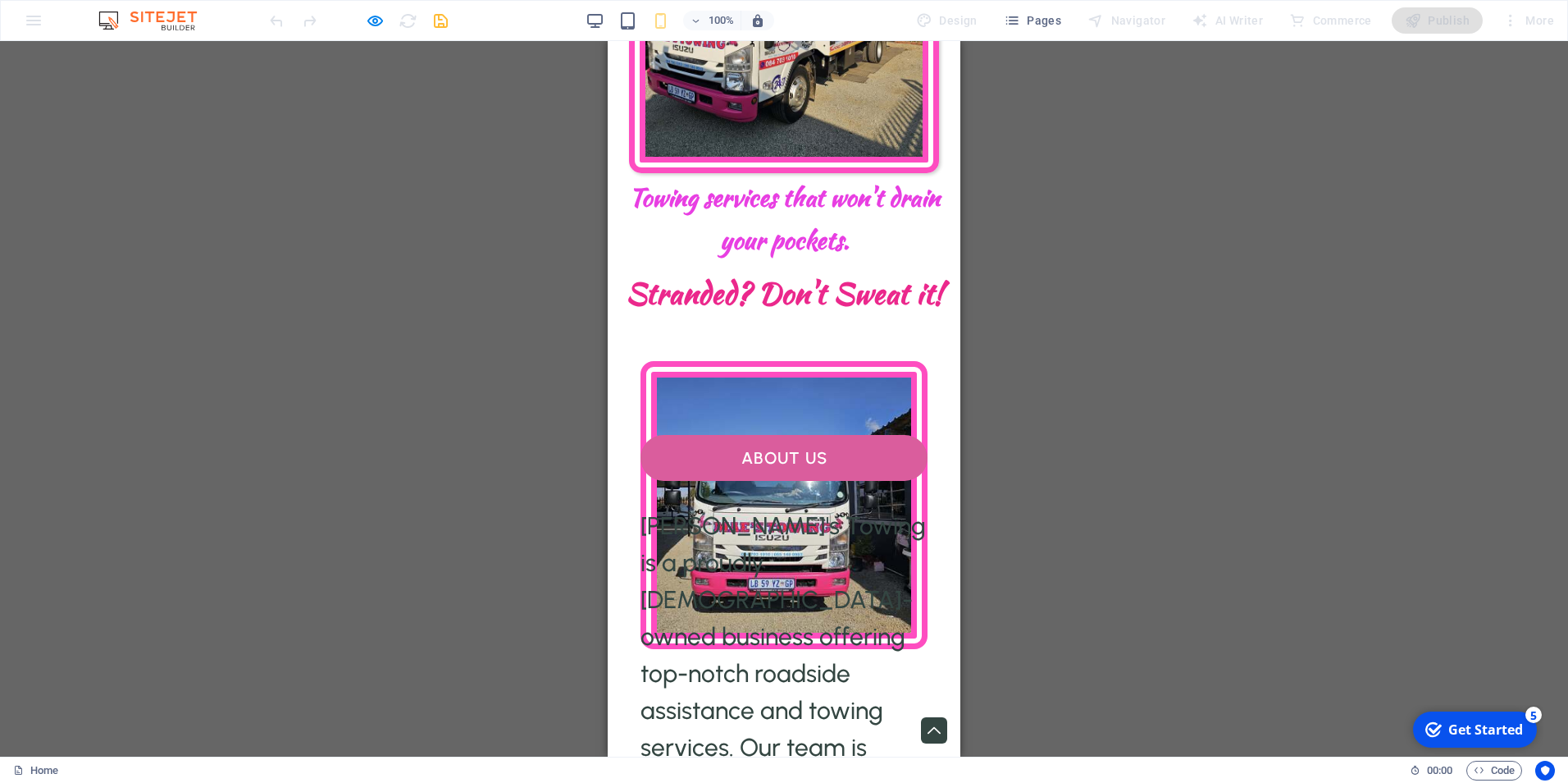
click at [776, 361] on img at bounding box center [784, 505] width 287 height 288
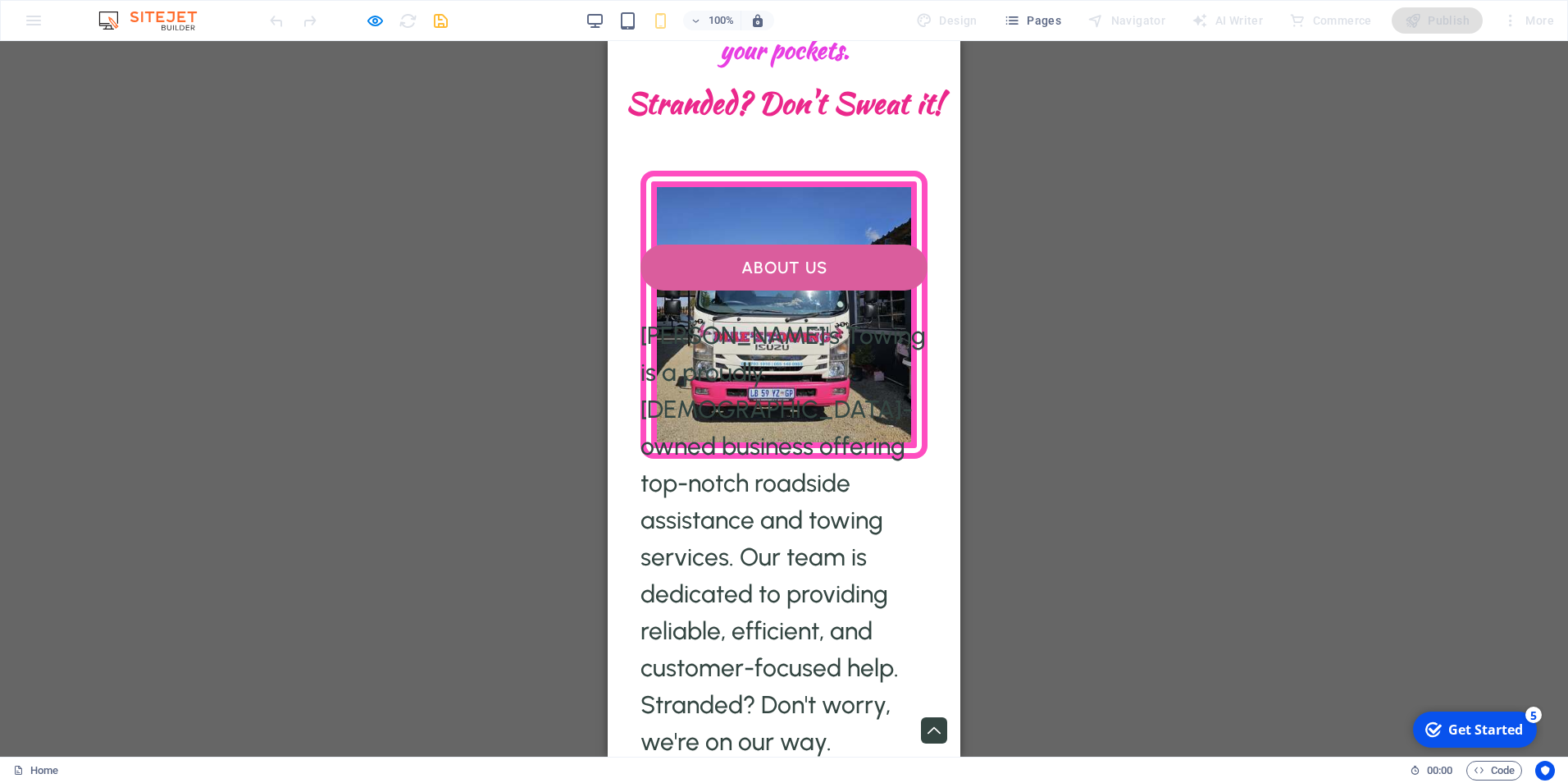
scroll to position [983, 0]
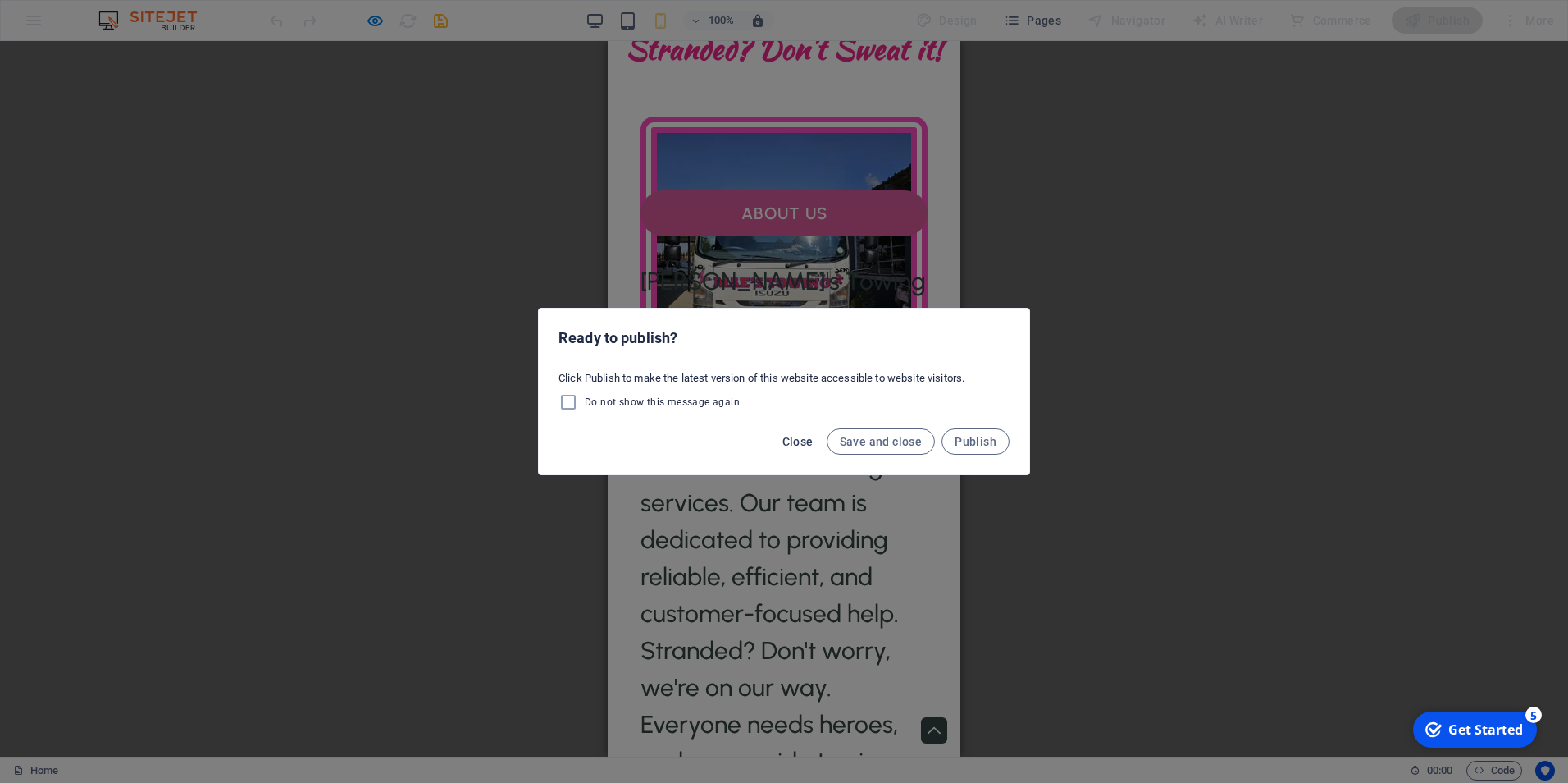
click at [799, 444] on span "Close" at bounding box center [798, 441] width 31 height 13
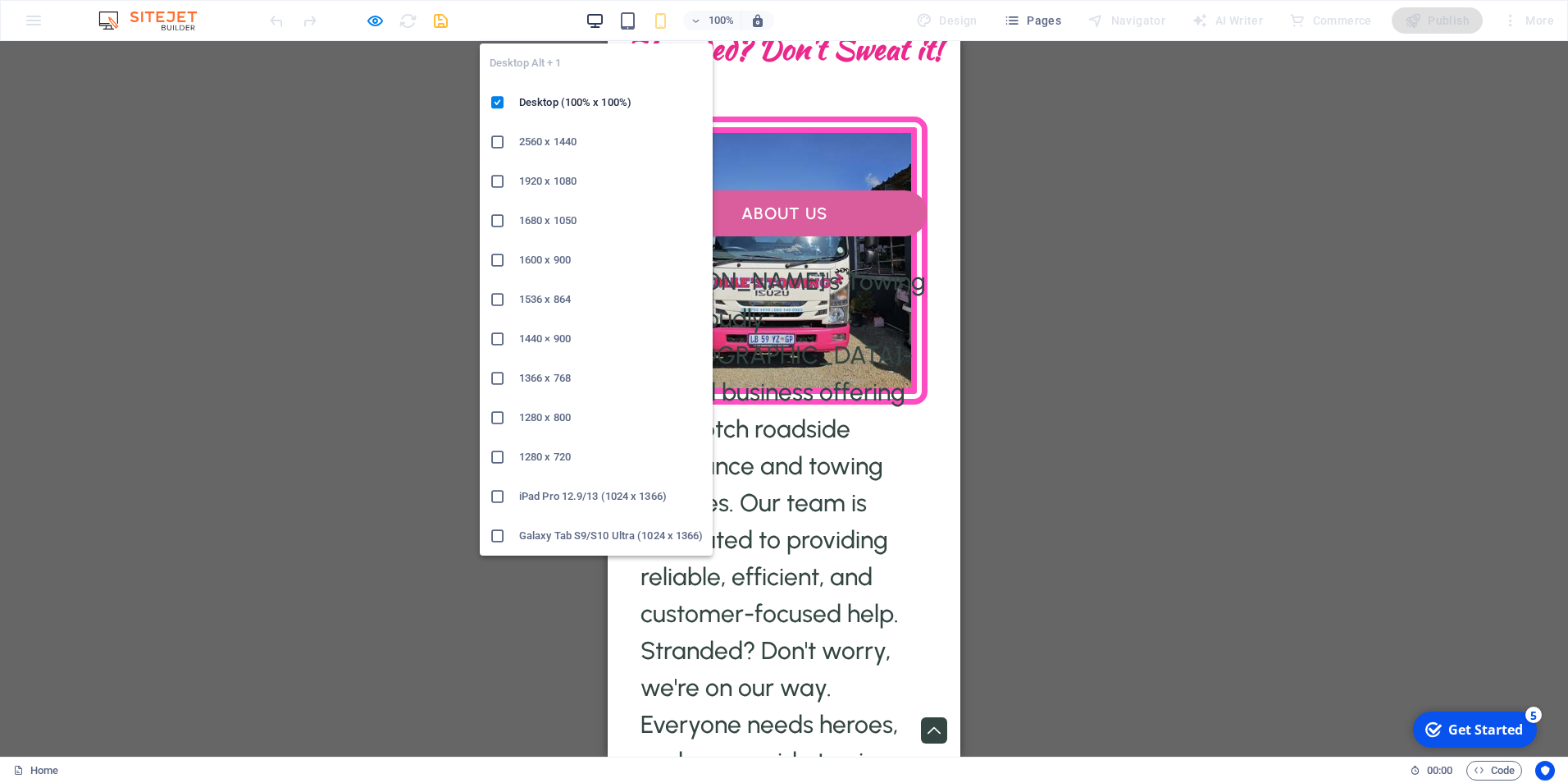
click at [593, 17] on icon "button" at bounding box center [595, 20] width 19 height 19
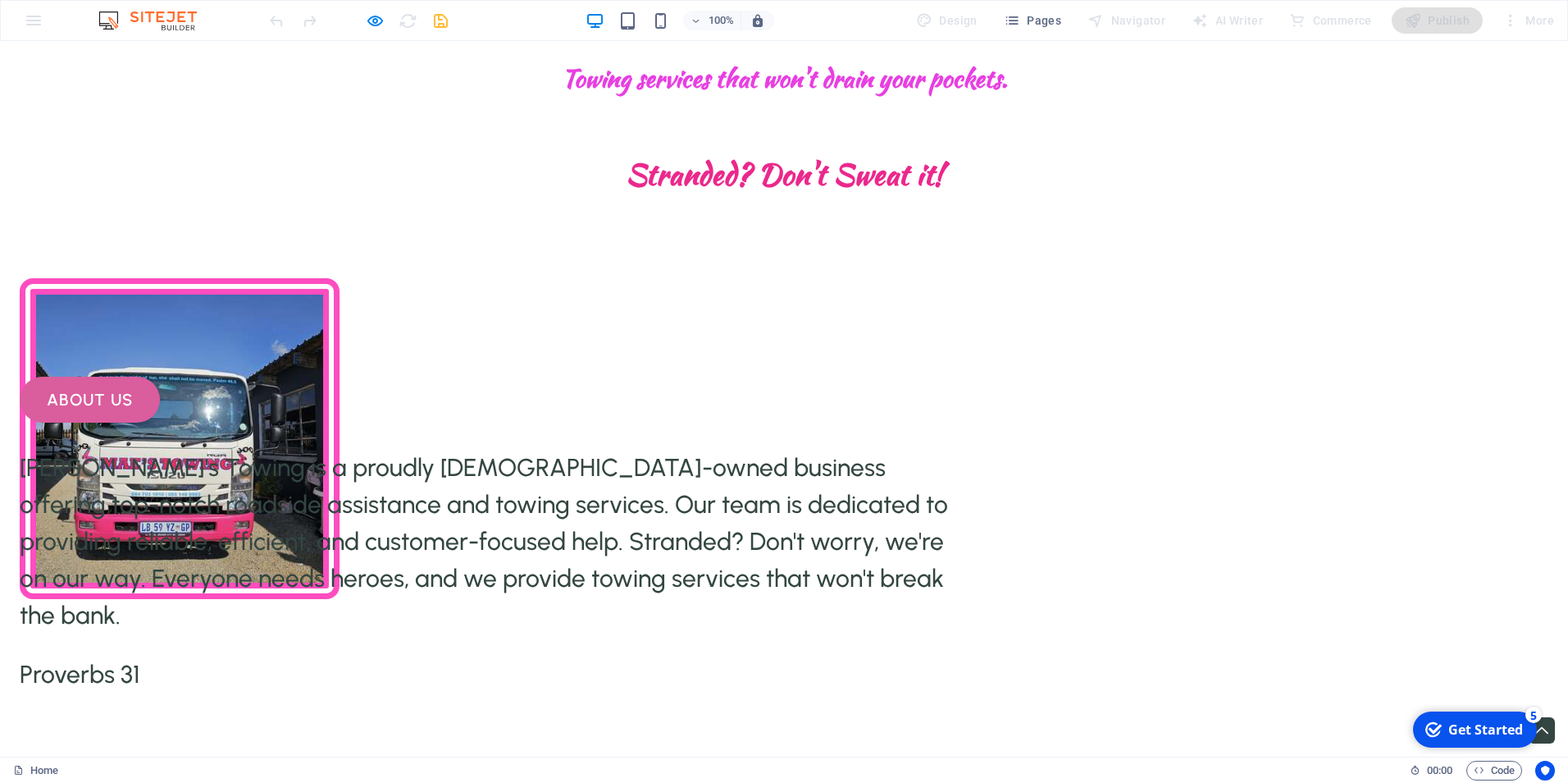
click at [340, 278] on img at bounding box center [179, 438] width 320 height 321
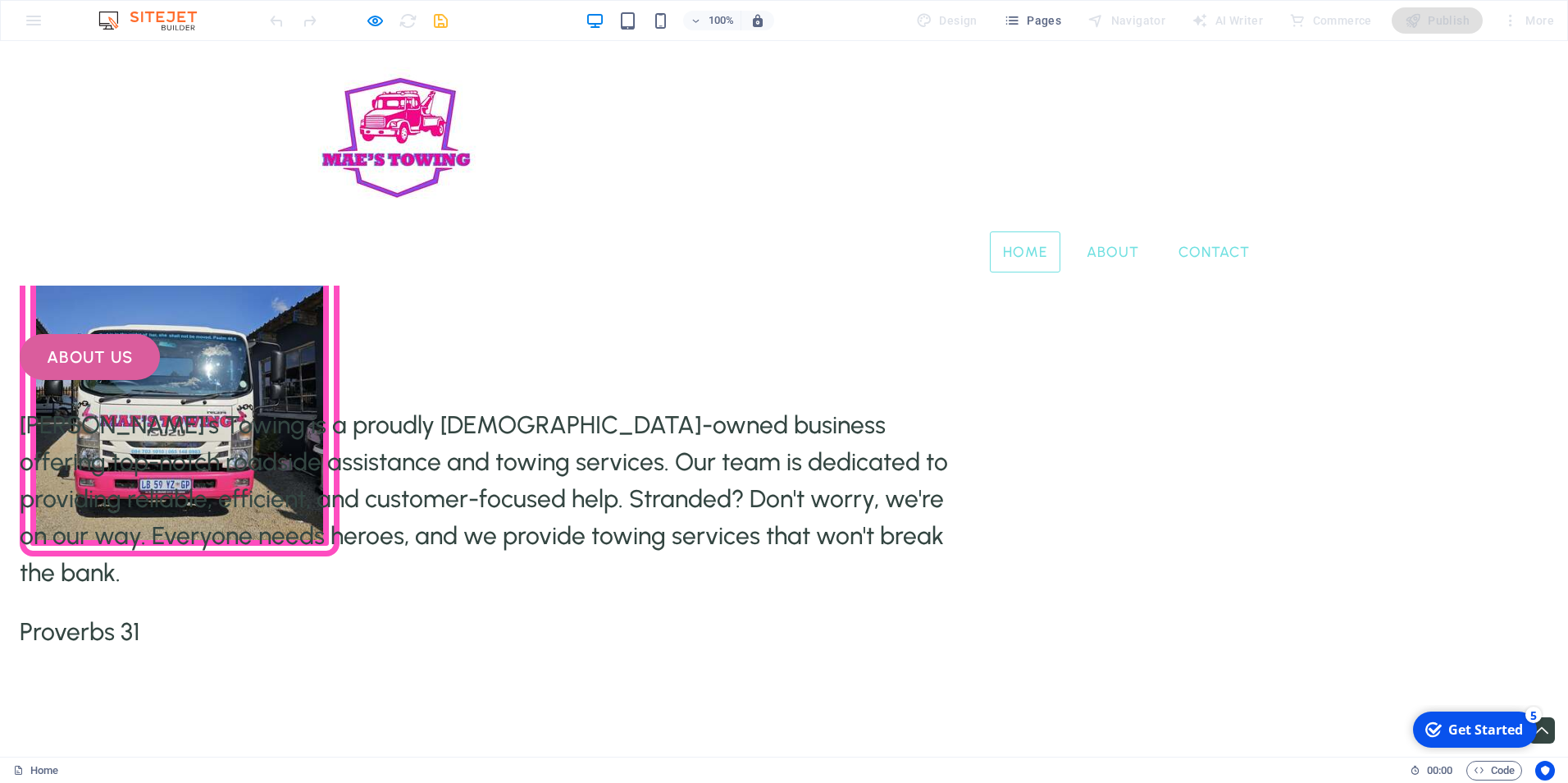
scroll to position [819, 0]
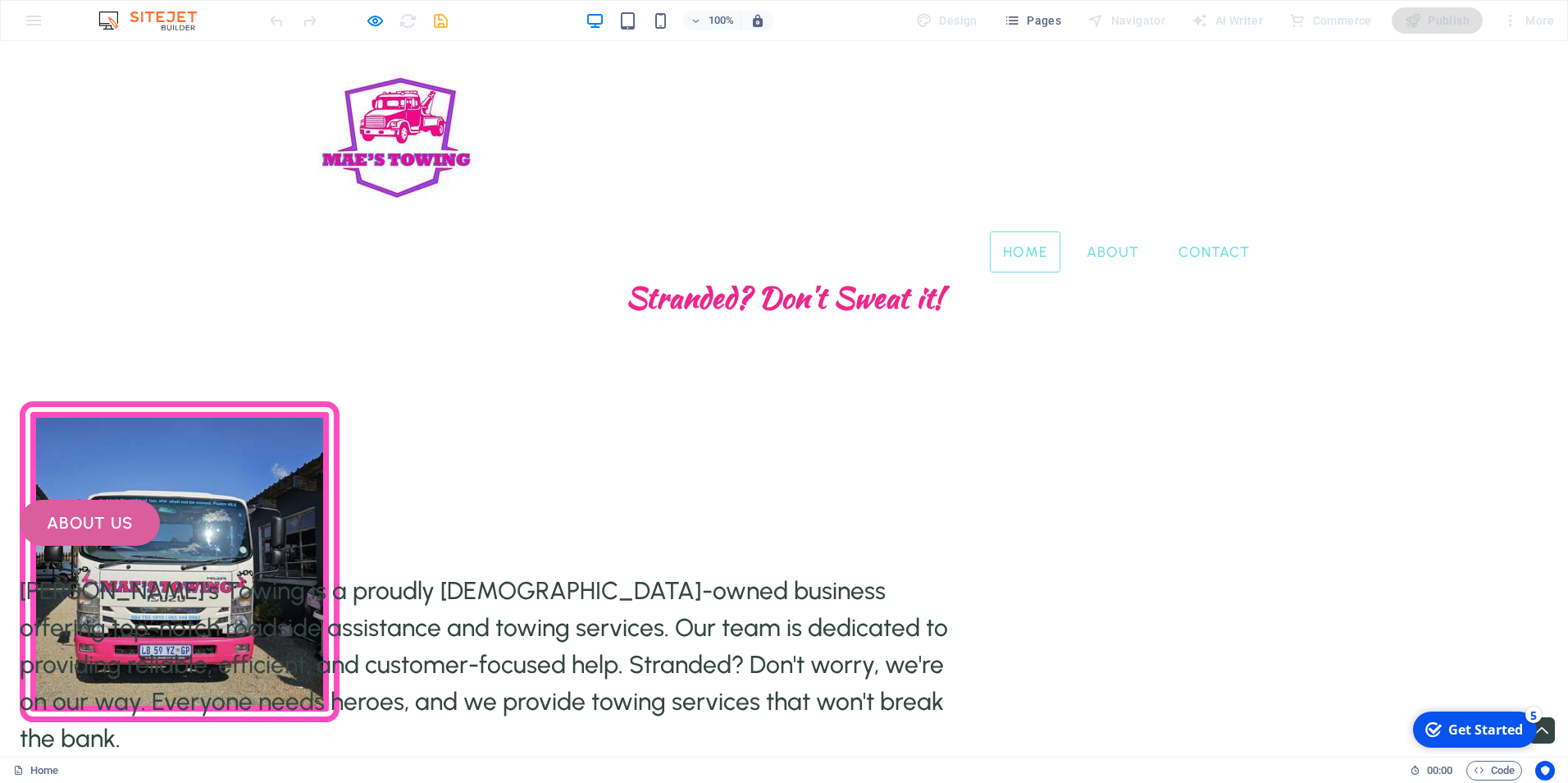
click at [340, 436] on img at bounding box center [179, 562] width 320 height 321
drag, startPoint x: 523, startPoint y: 436, endPoint x: 504, endPoint y: 423, distance: 23.0
click at [340, 423] on img at bounding box center [179, 562] width 320 height 321
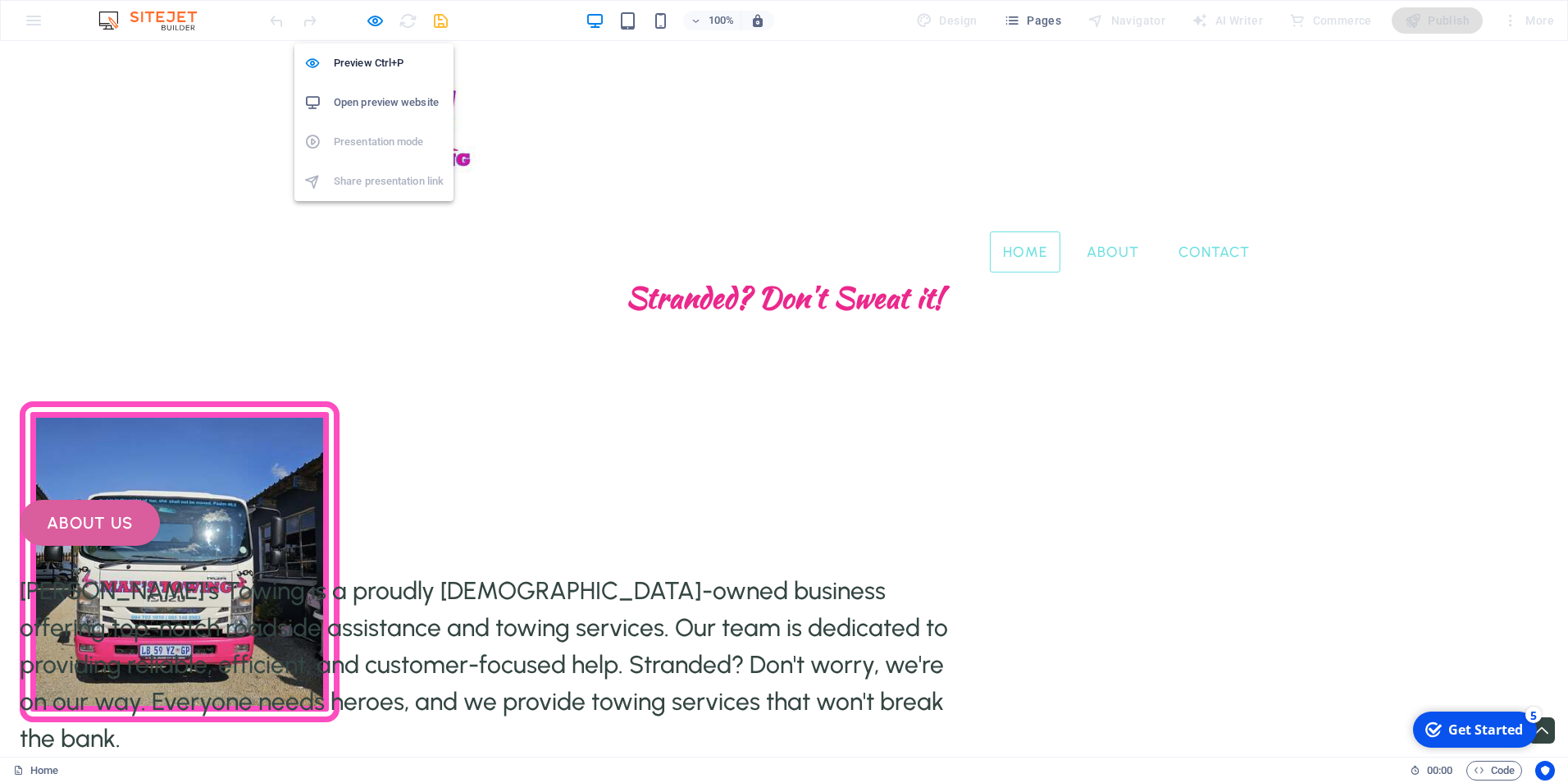
click at [389, 95] on h6 "Open preview website" at bounding box center [388, 102] width 110 height 19
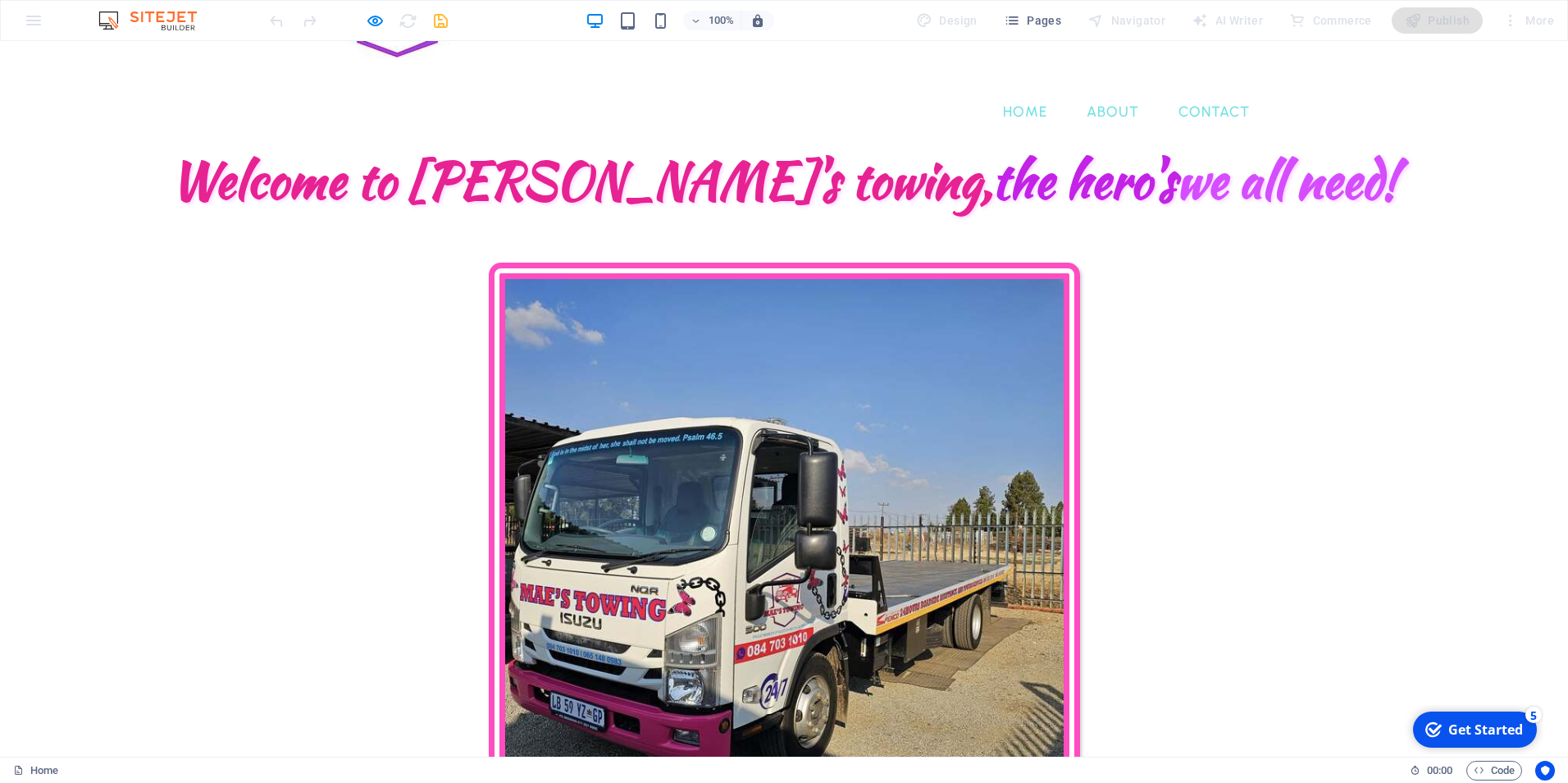
scroll to position [0, 0]
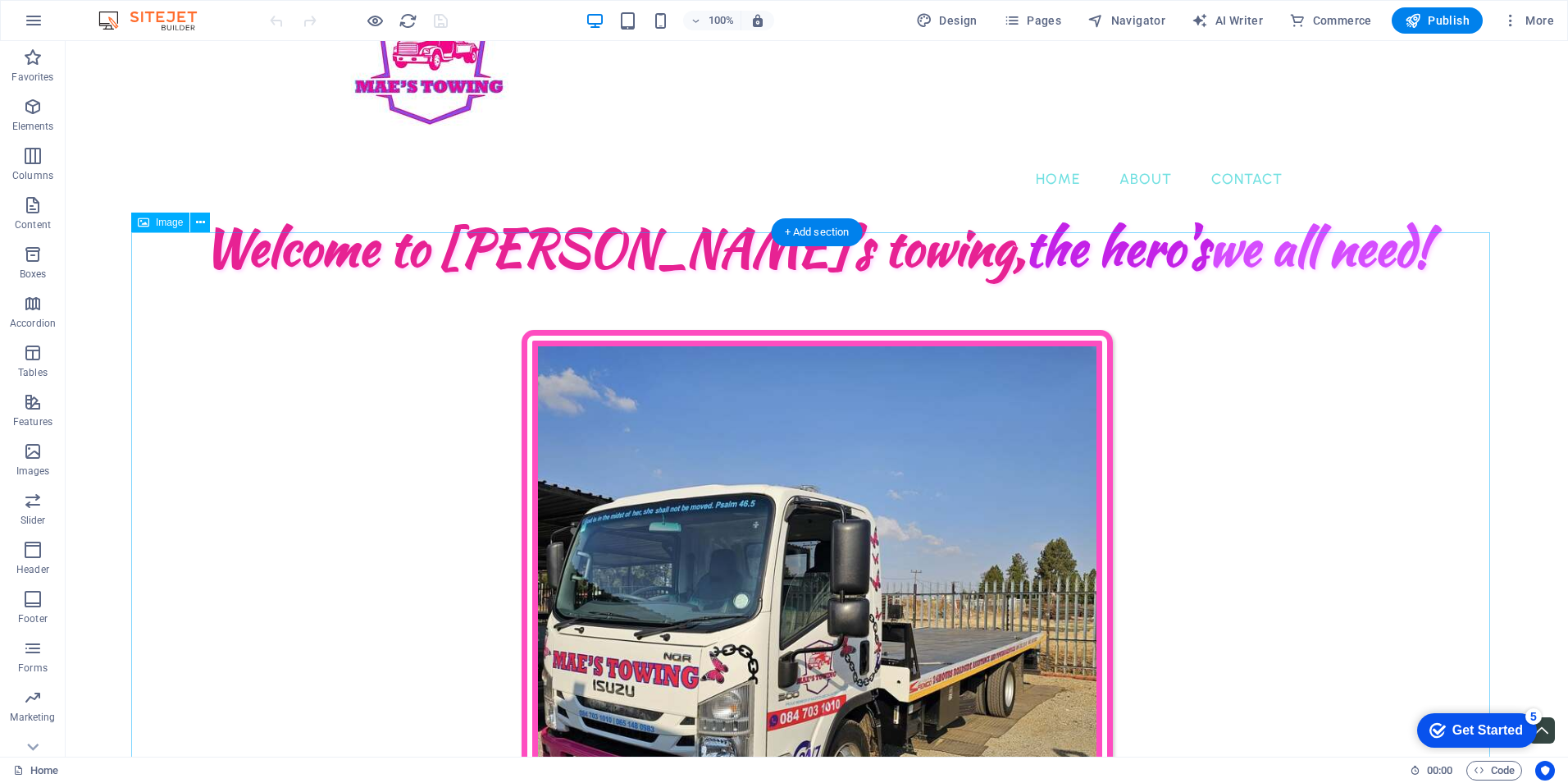
scroll to position [164, 0]
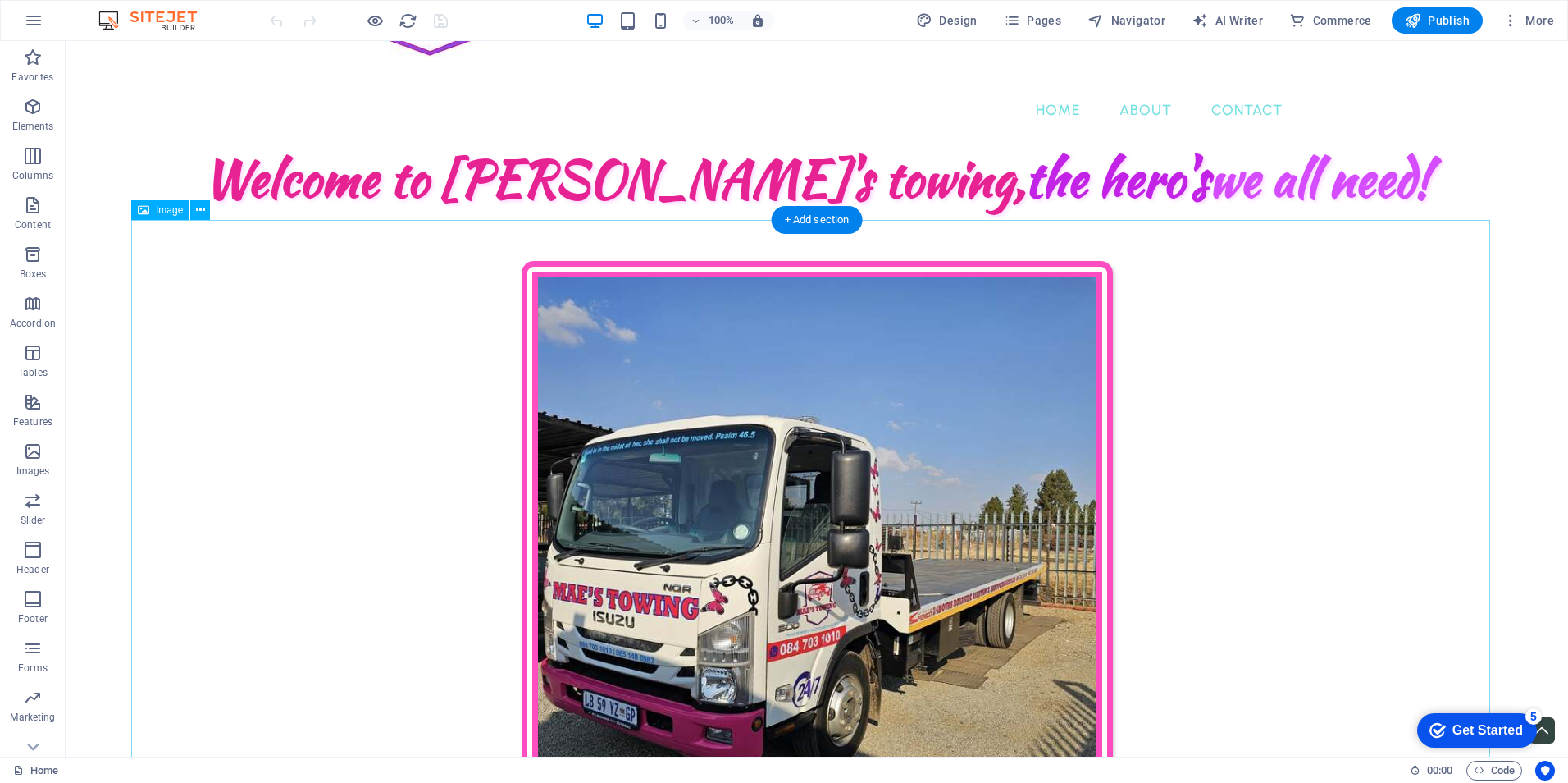
click at [212, 486] on figure "Towing services that won't drain your pockets." at bounding box center [817, 591] width 1372 height 661
click at [40, 116] on icon "button" at bounding box center [32, 106] width 19 height 19
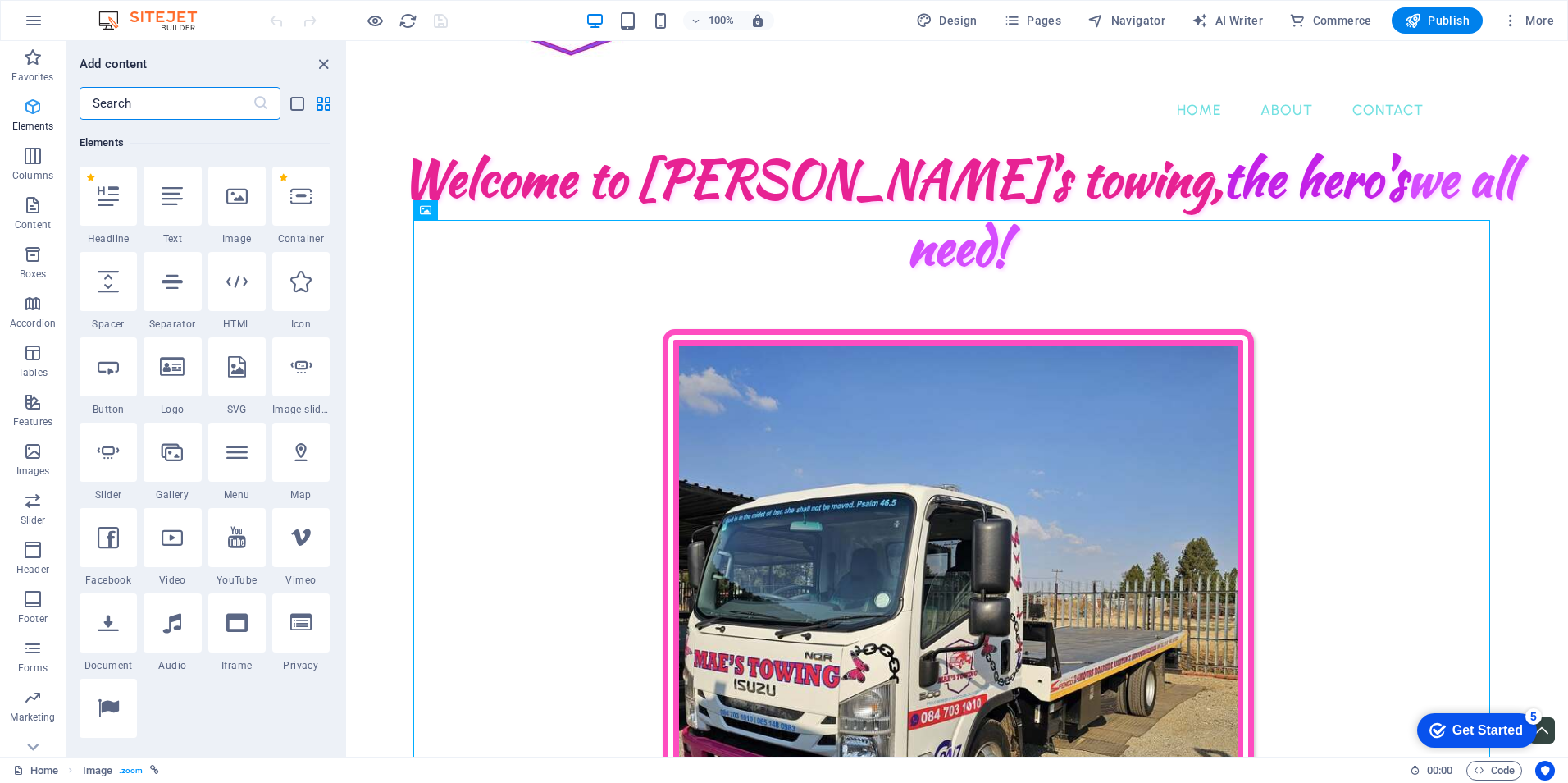
scroll to position [175, 0]
click at [178, 379] on div at bounding box center [172, 367] width 57 height 59
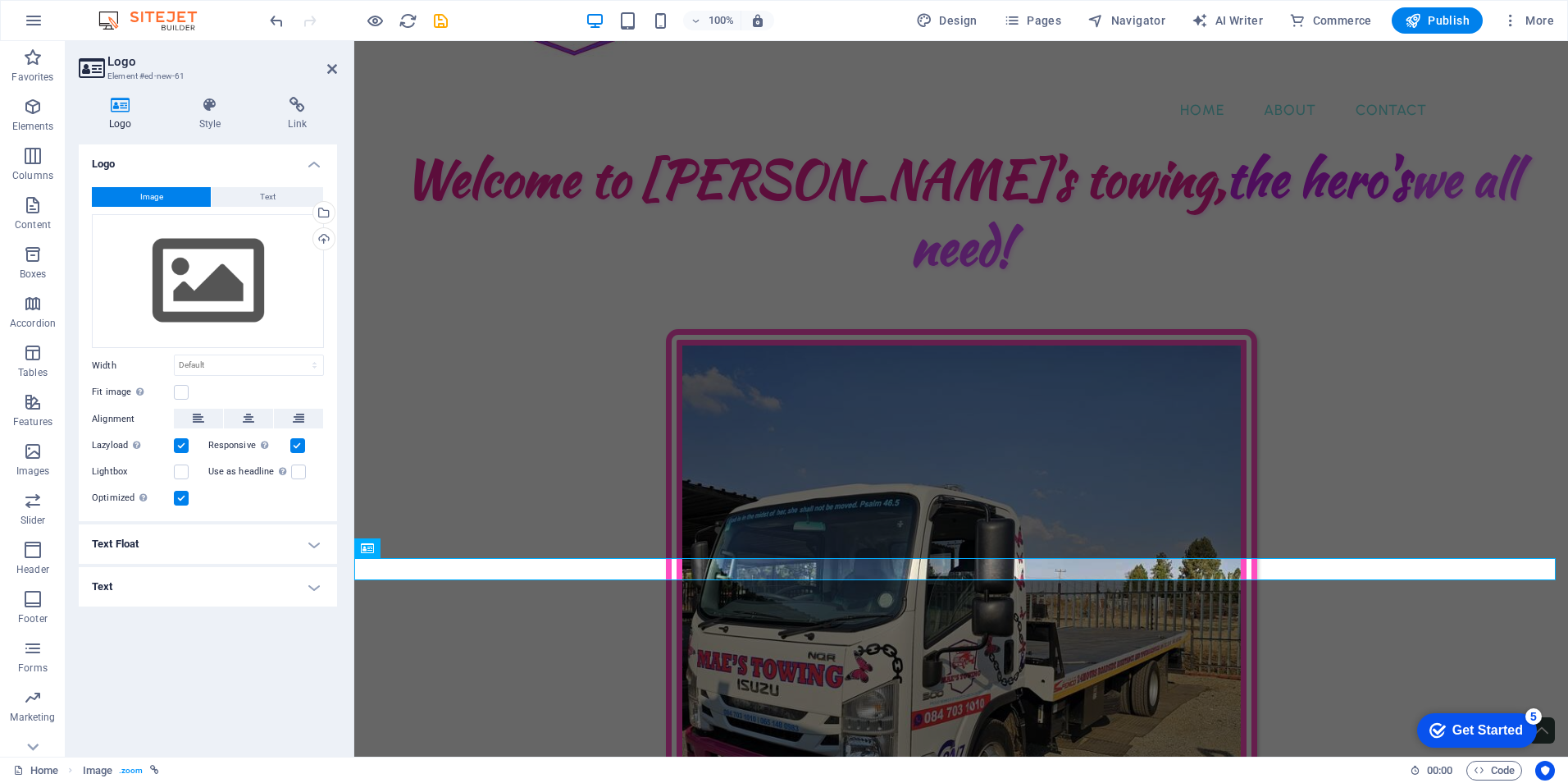
scroll to position [706, 0]
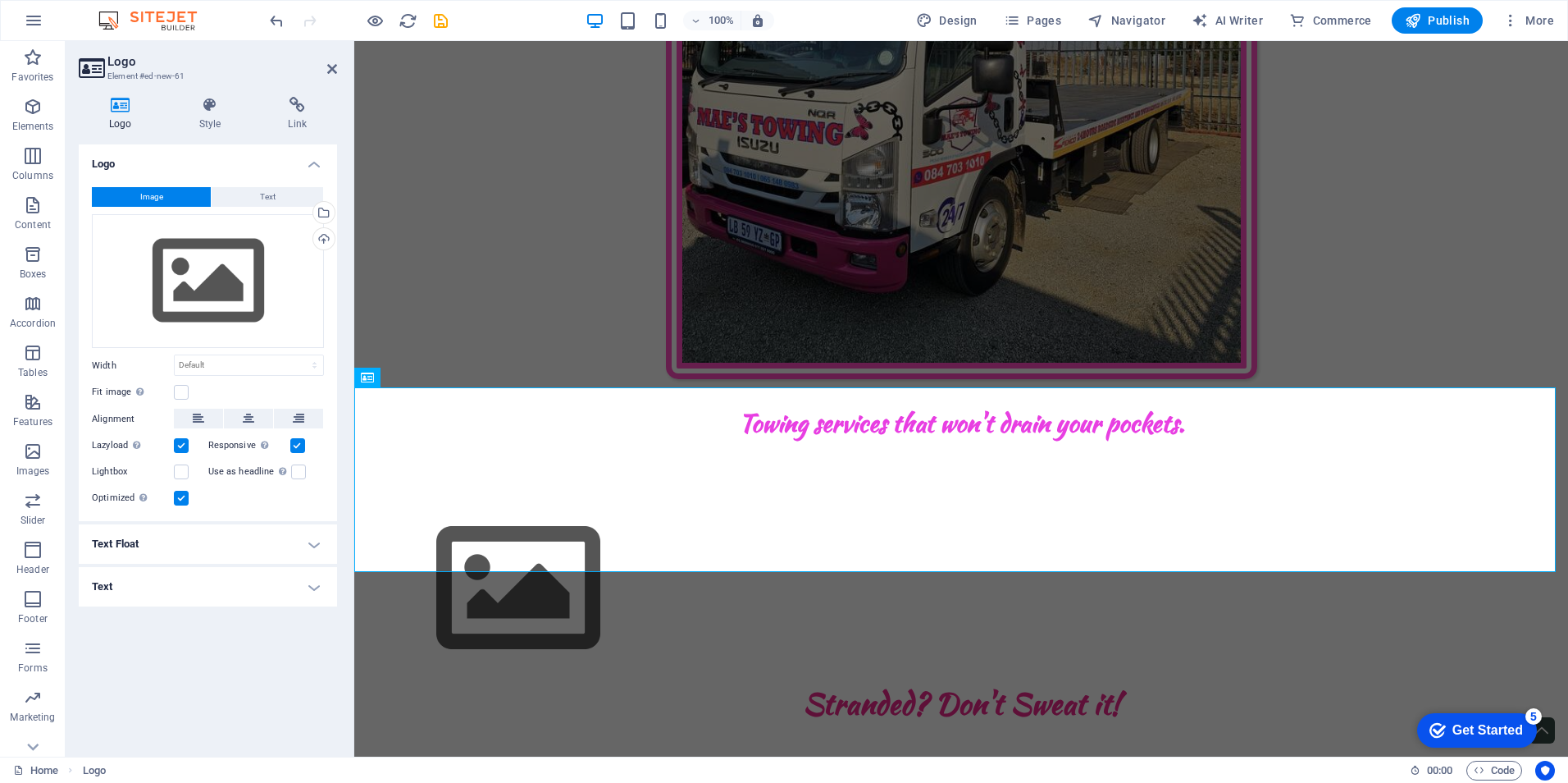
click at [169, 189] on button "Image" at bounding box center [151, 196] width 119 height 19
click at [217, 280] on div "Drag files here, click to choose files or select files from Files or our free s…" at bounding box center [207, 281] width 232 height 134
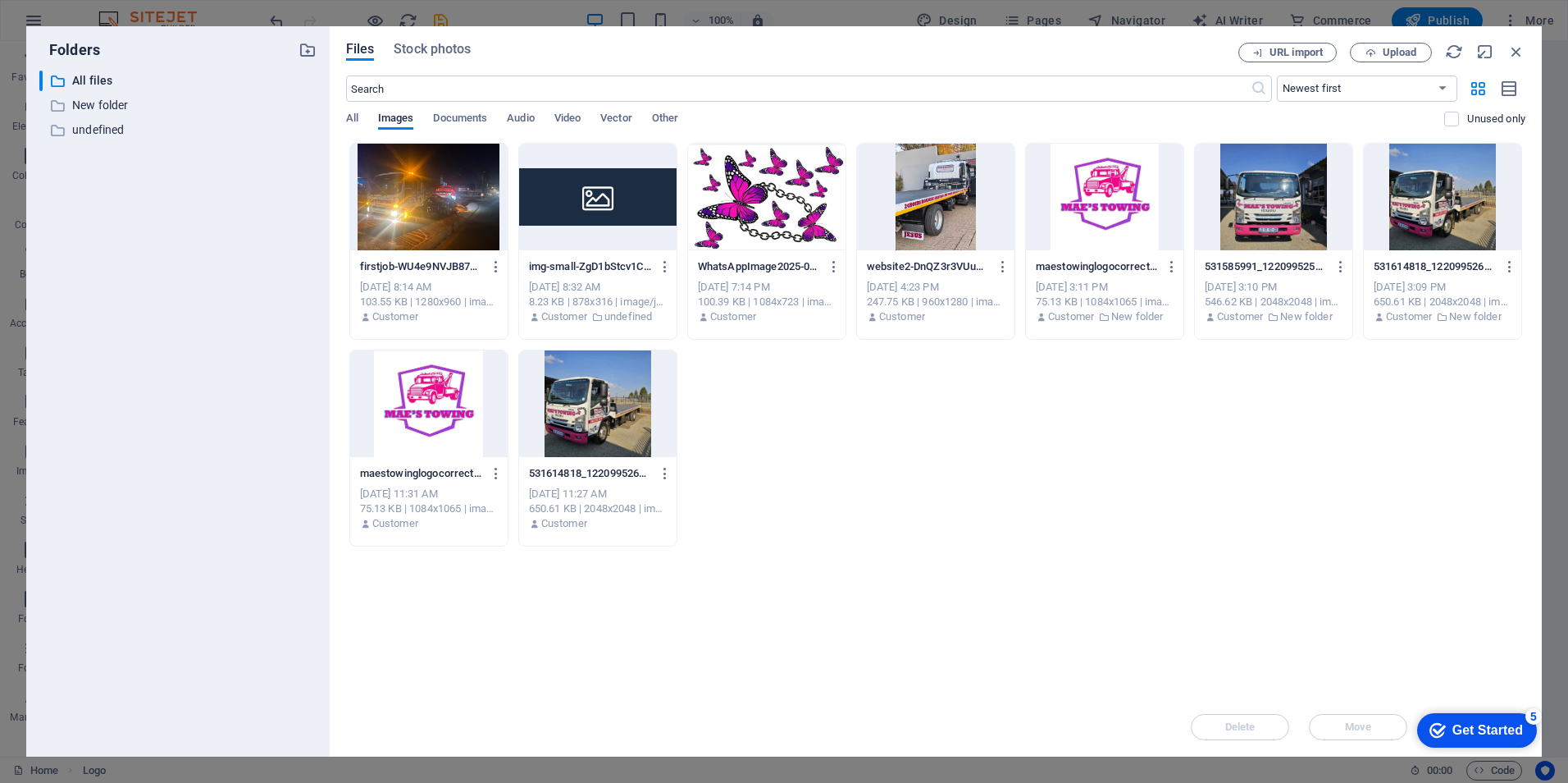
scroll to position [775, 0]
click at [741, 208] on div at bounding box center [767, 196] width 157 height 107
click at [452, 395] on div at bounding box center [429, 403] width 157 height 107
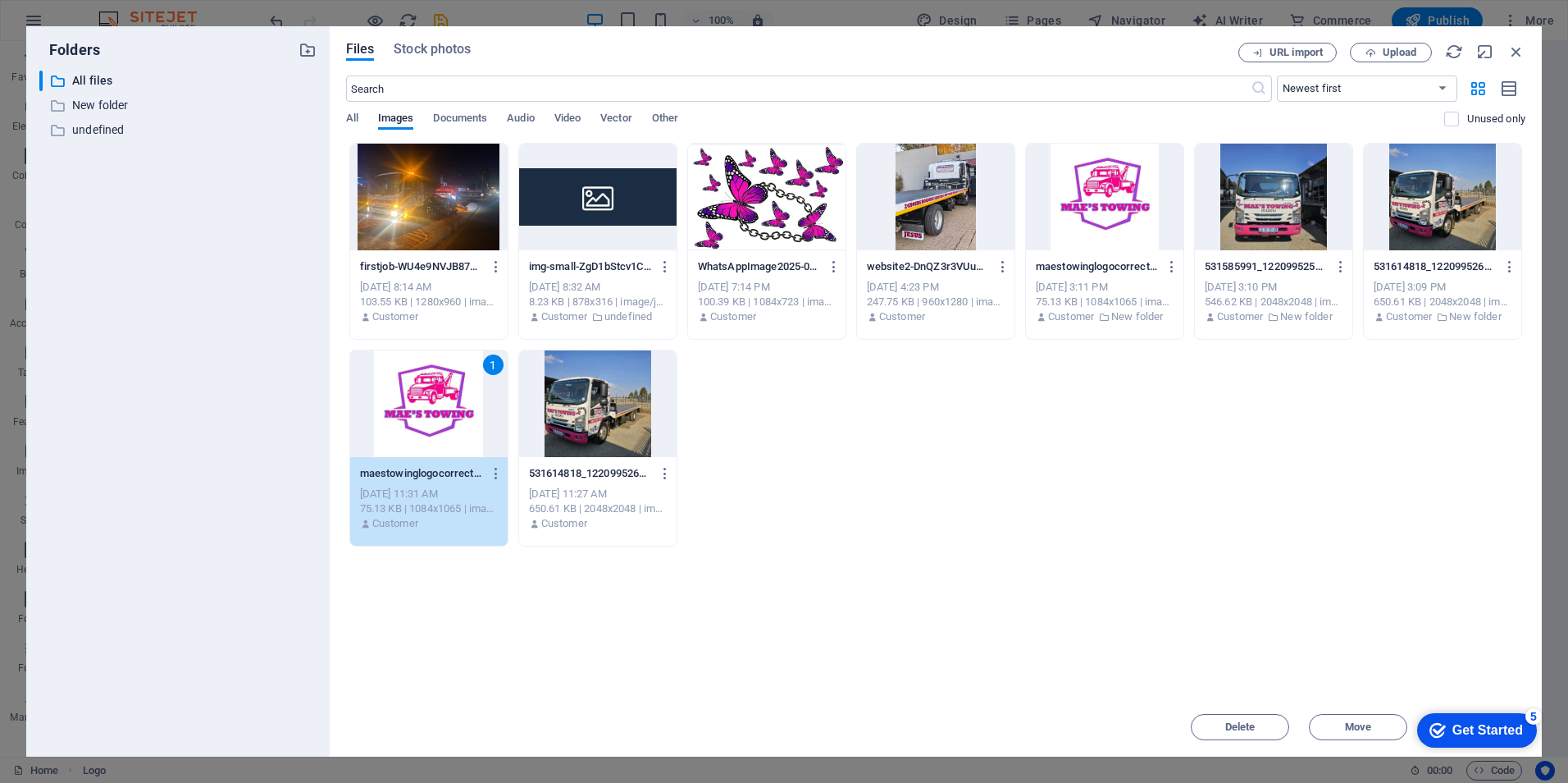
click at [771, 191] on div at bounding box center [767, 196] width 157 height 107
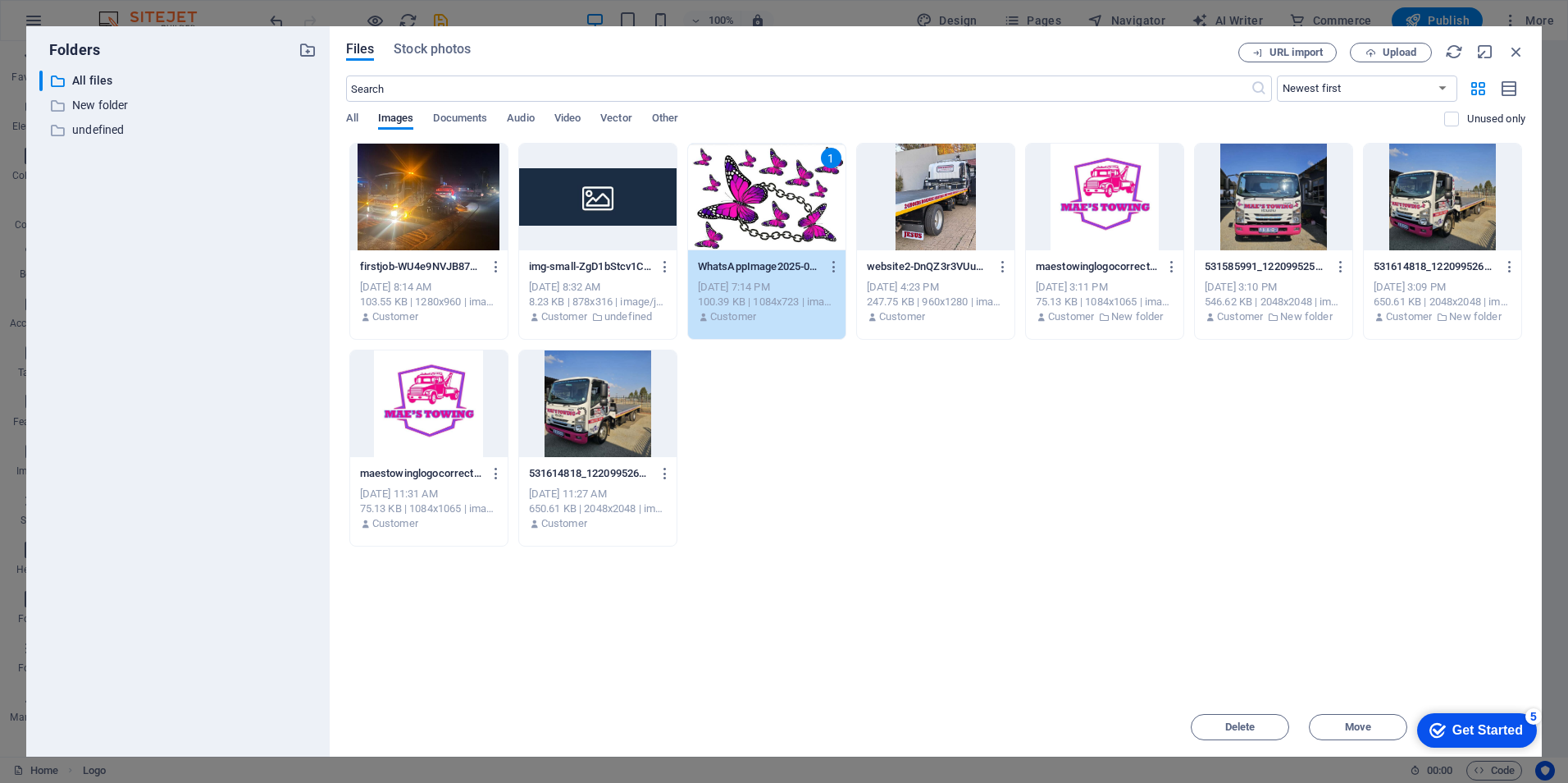
click at [771, 191] on div "1" at bounding box center [767, 196] width 157 height 107
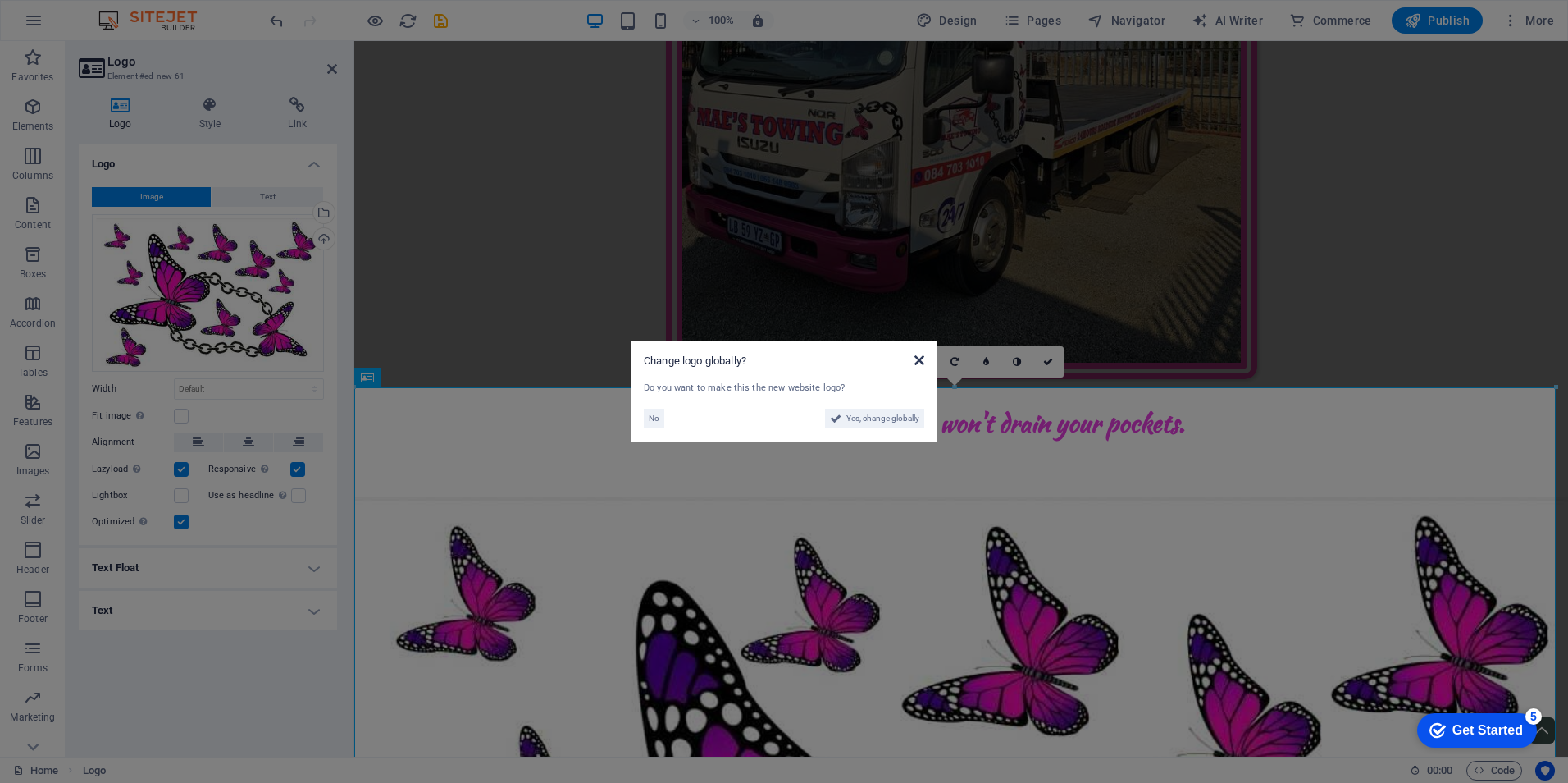
click at [914, 358] on icon at bounding box center [919, 360] width 10 height 13
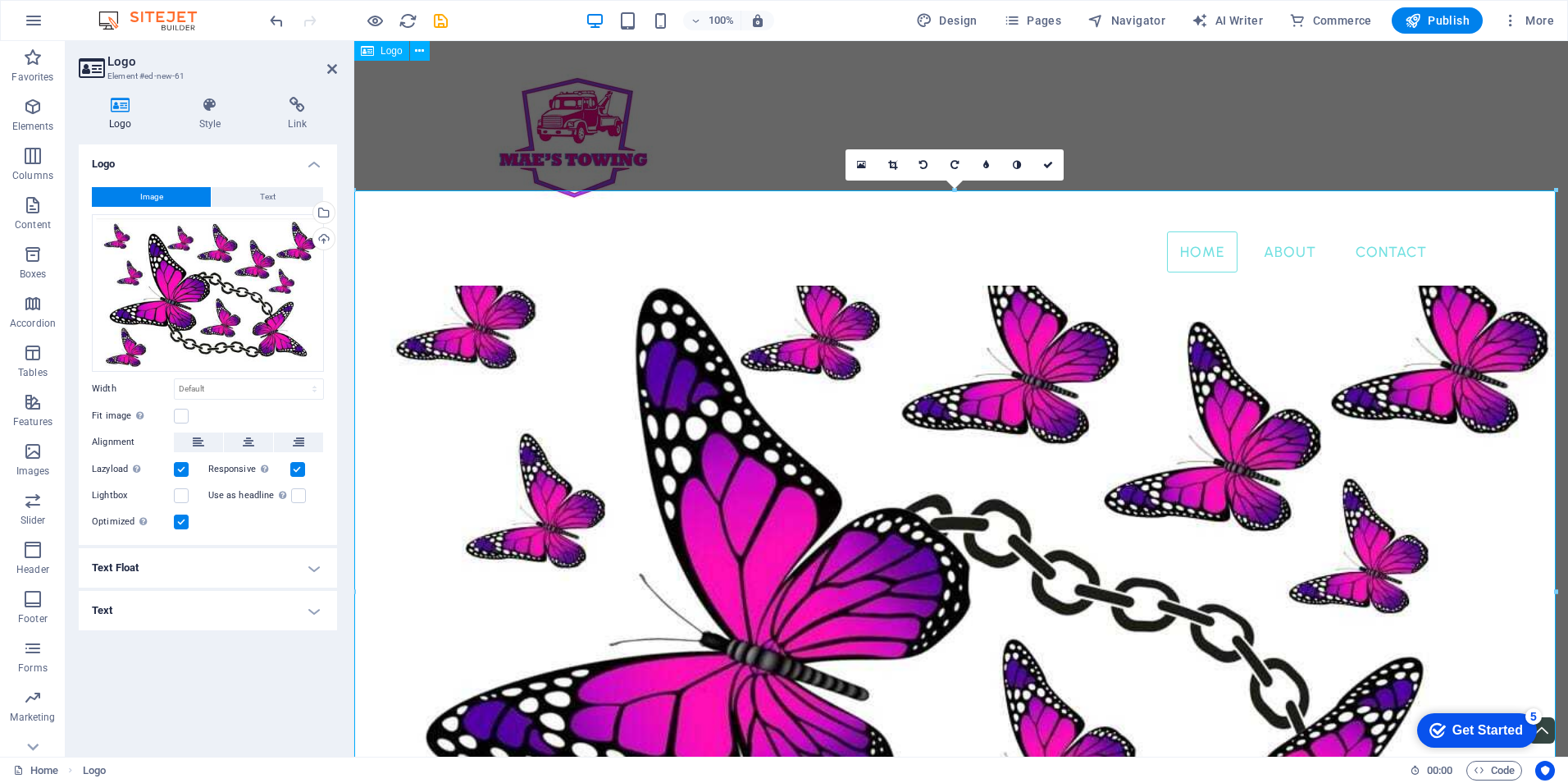
scroll to position [903, 0]
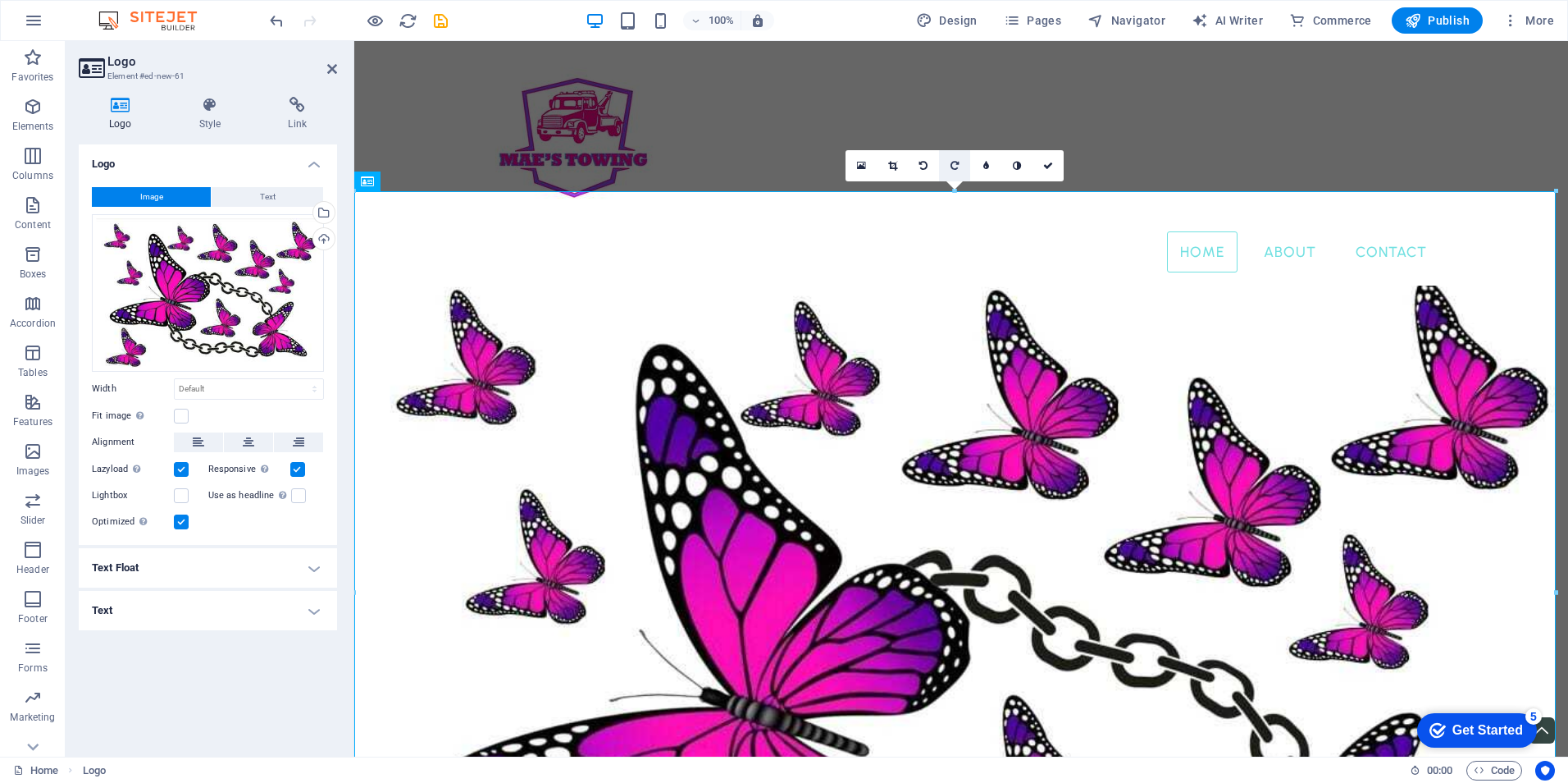
click at [960, 165] on link at bounding box center [955, 166] width 31 height 32
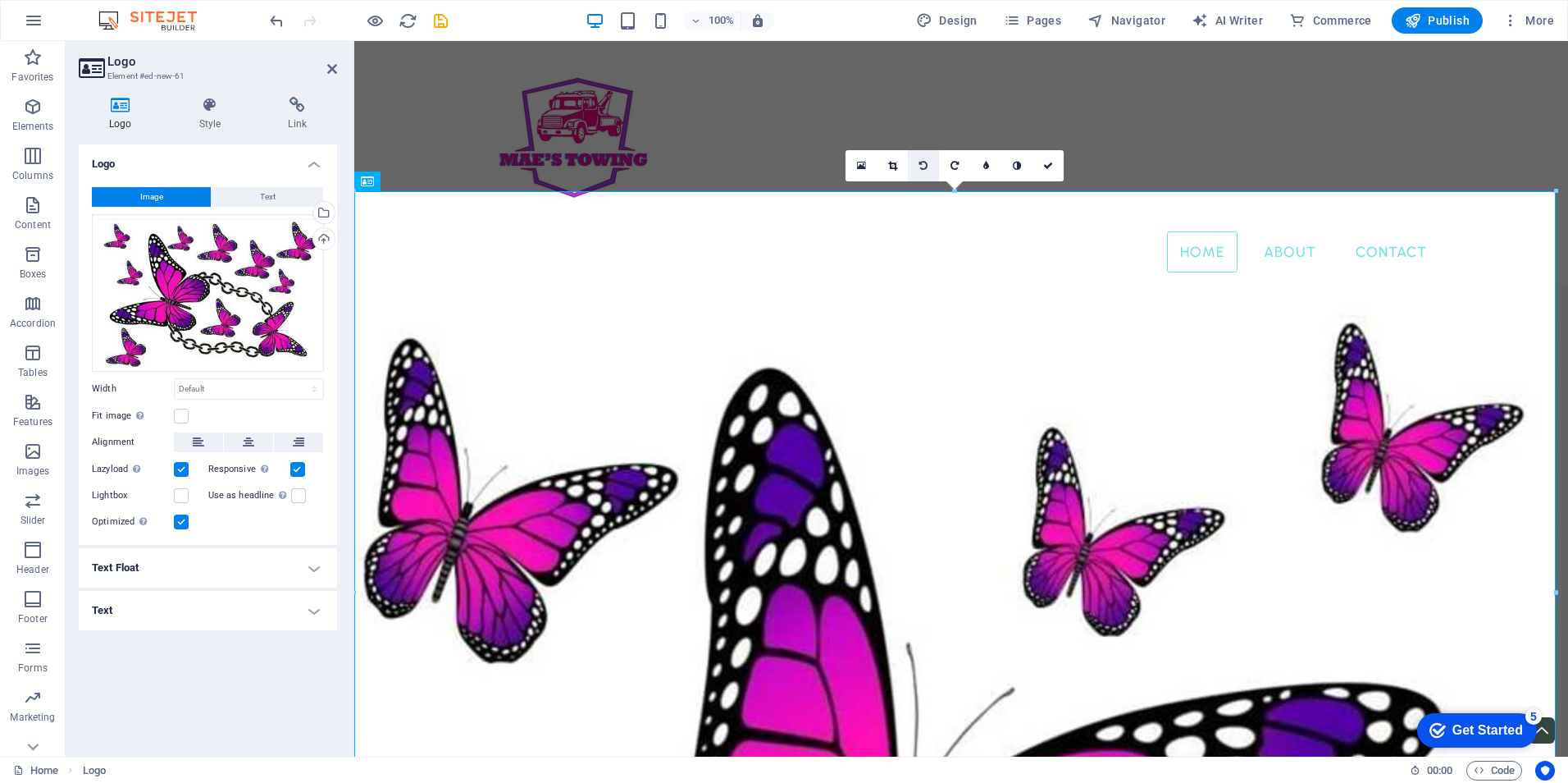
click at [935, 168] on link at bounding box center [923, 166] width 31 height 32
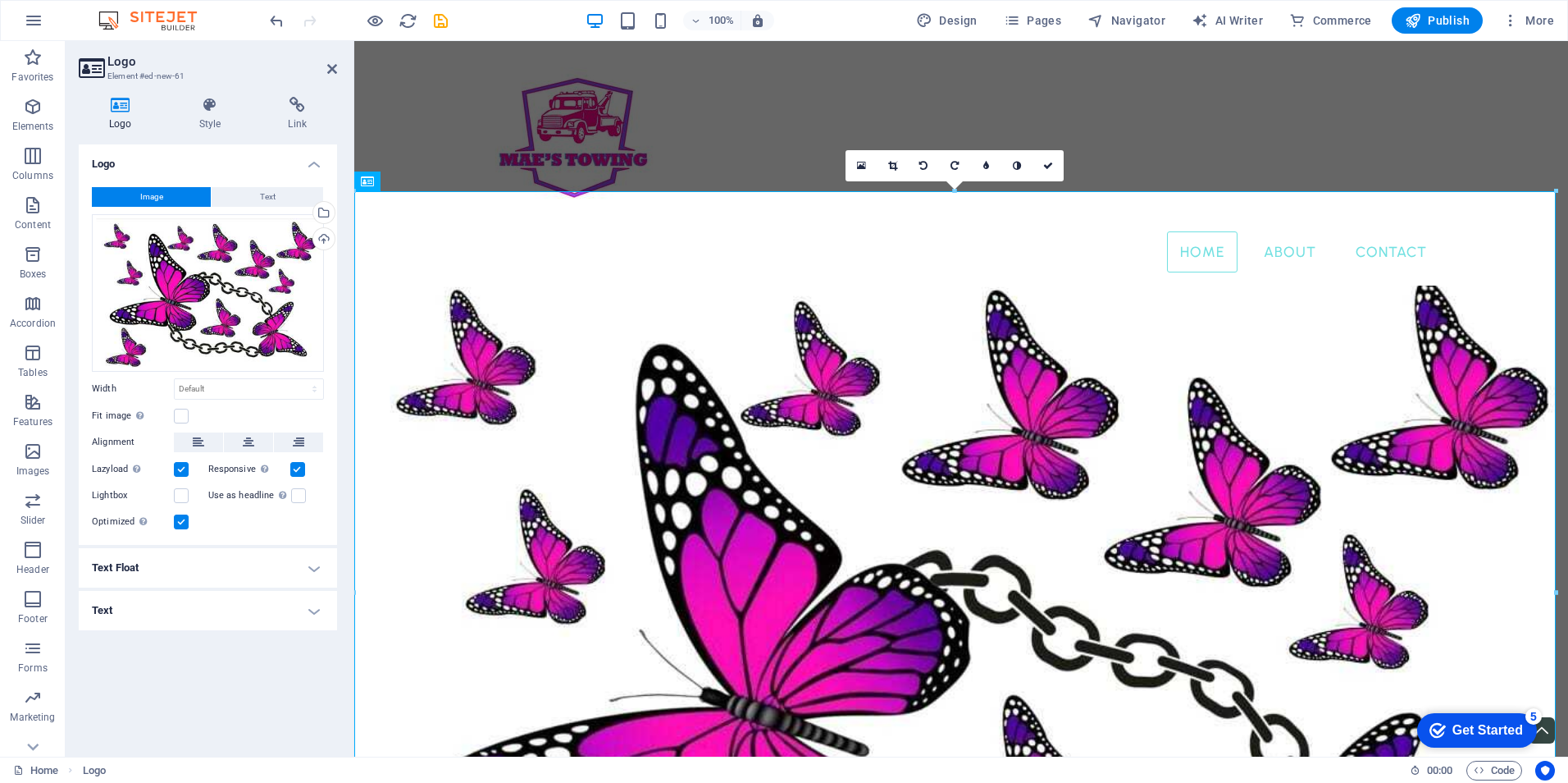
click at [935, 168] on link at bounding box center [923, 166] width 31 height 32
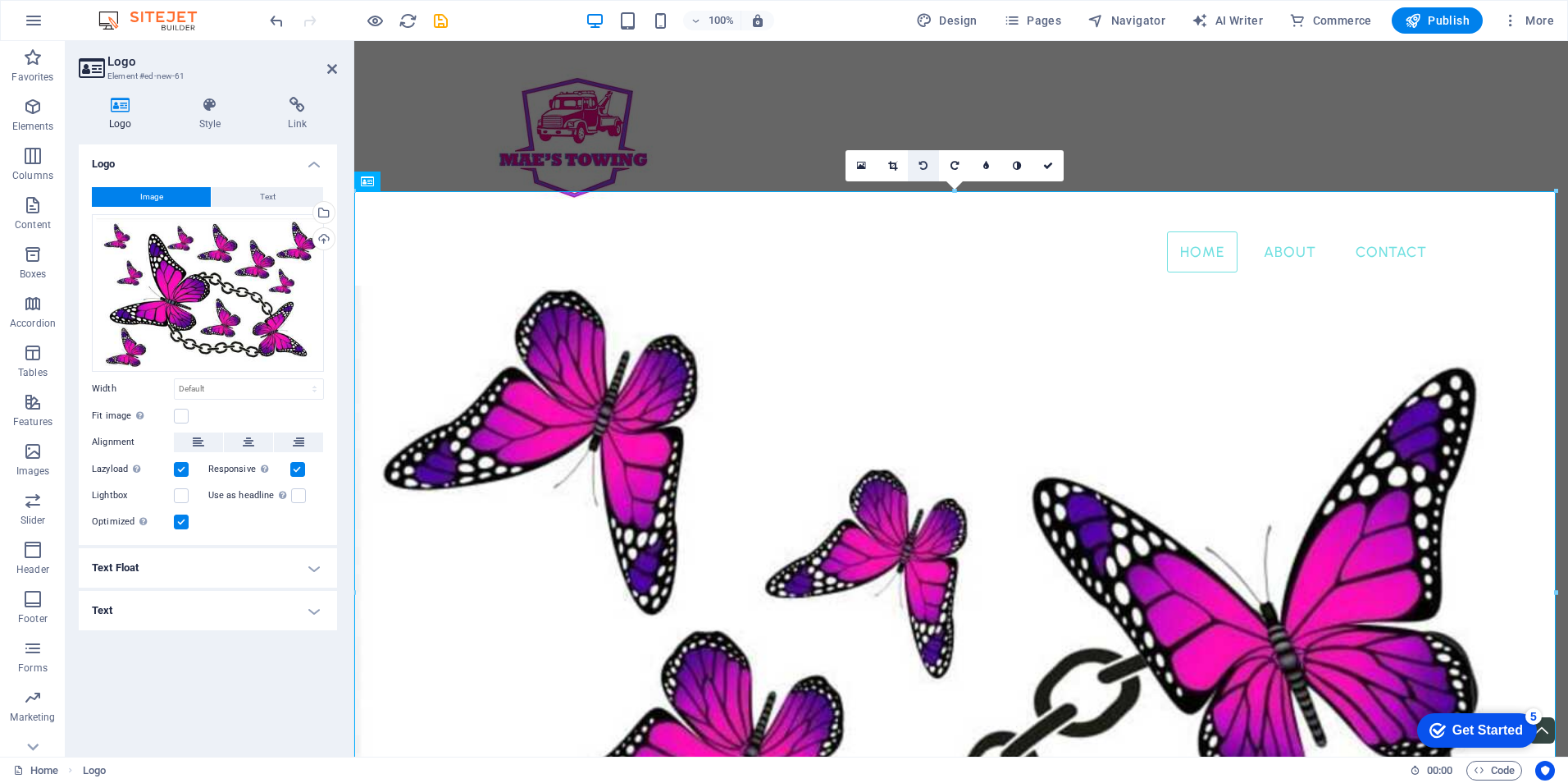
click at [926, 167] on icon at bounding box center [923, 166] width 8 height 10
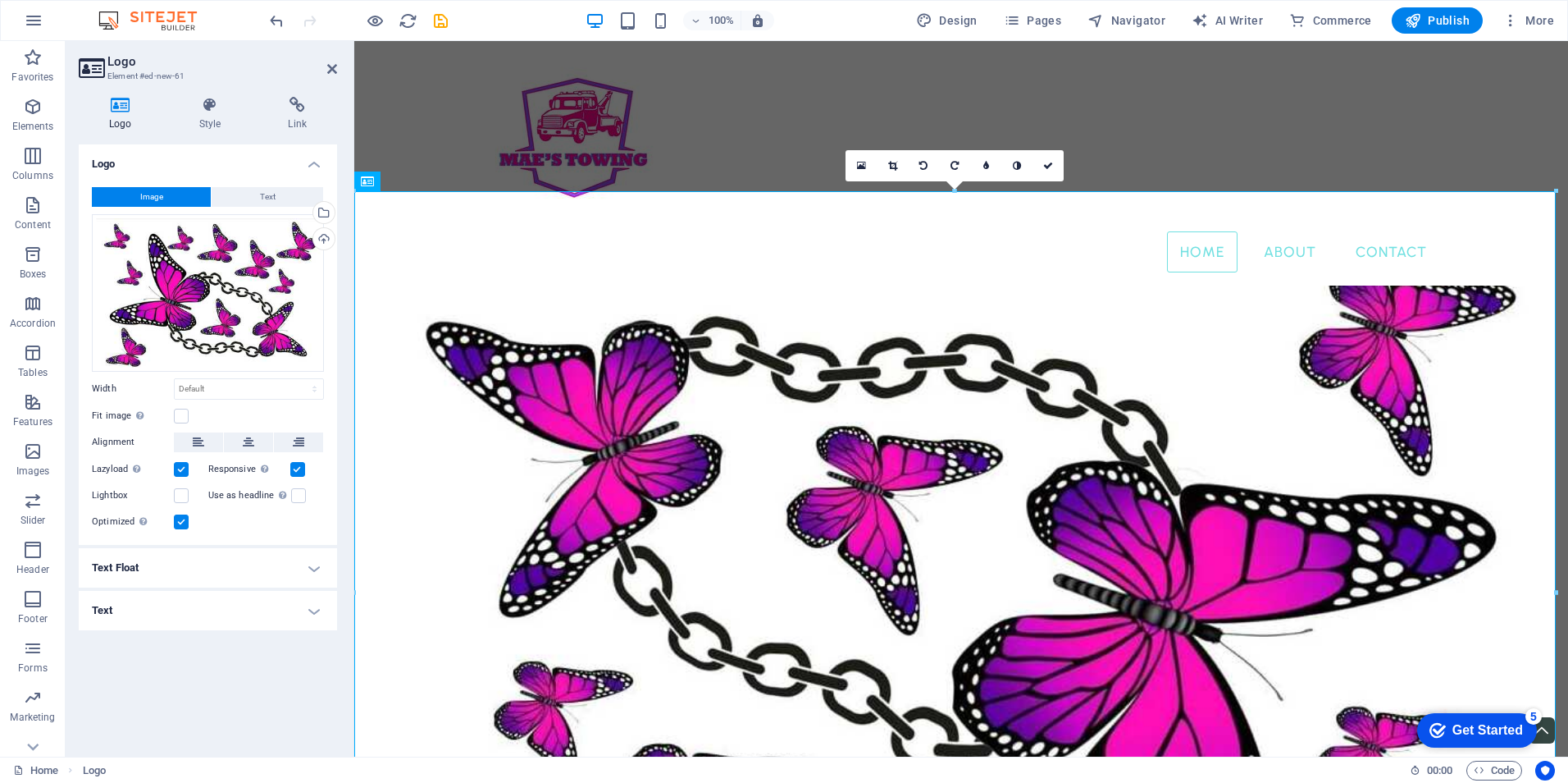
click at [926, 167] on icon at bounding box center [923, 166] width 8 height 10
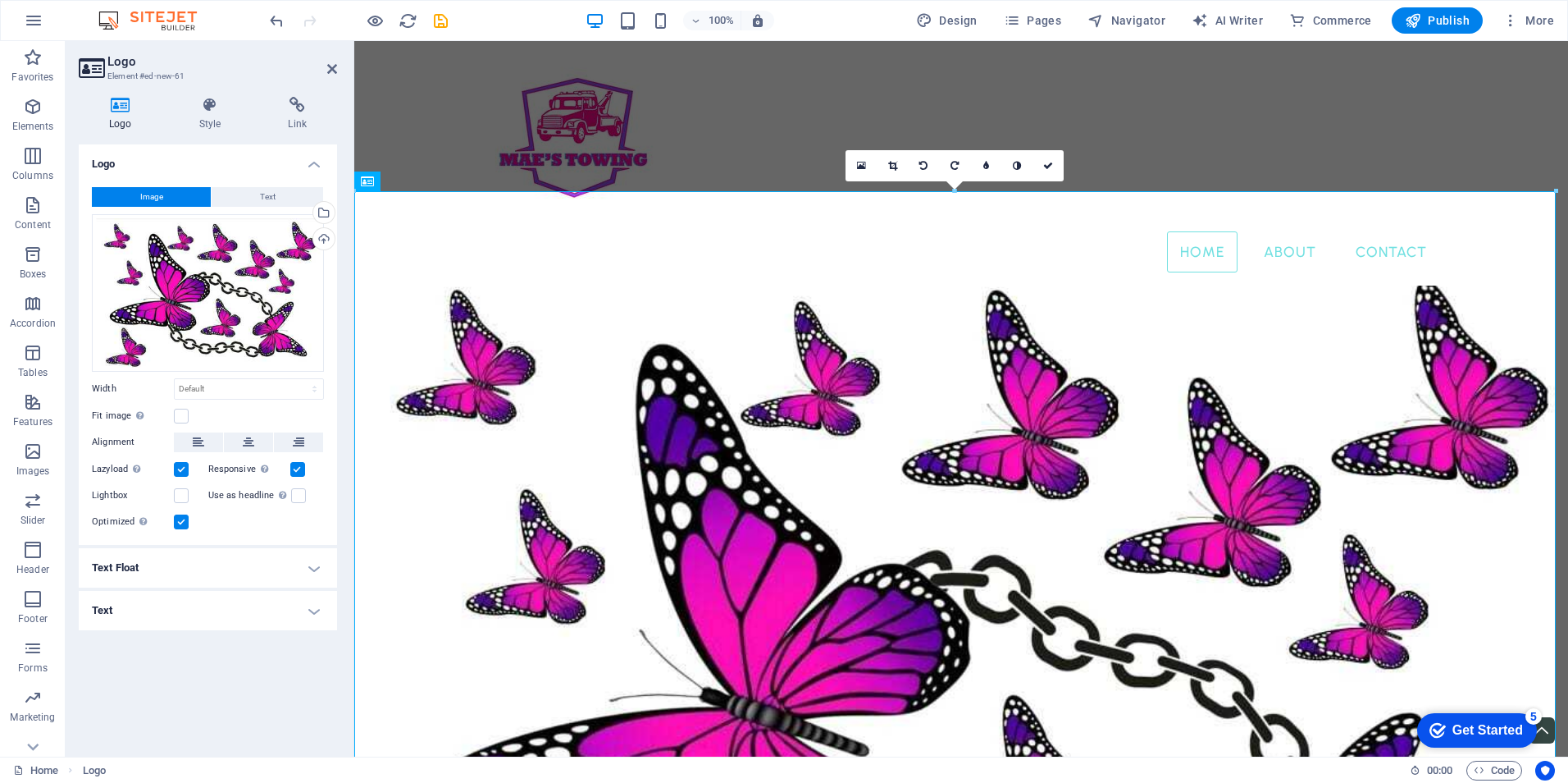
click at [926, 167] on icon at bounding box center [923, 166] width 8 height 10
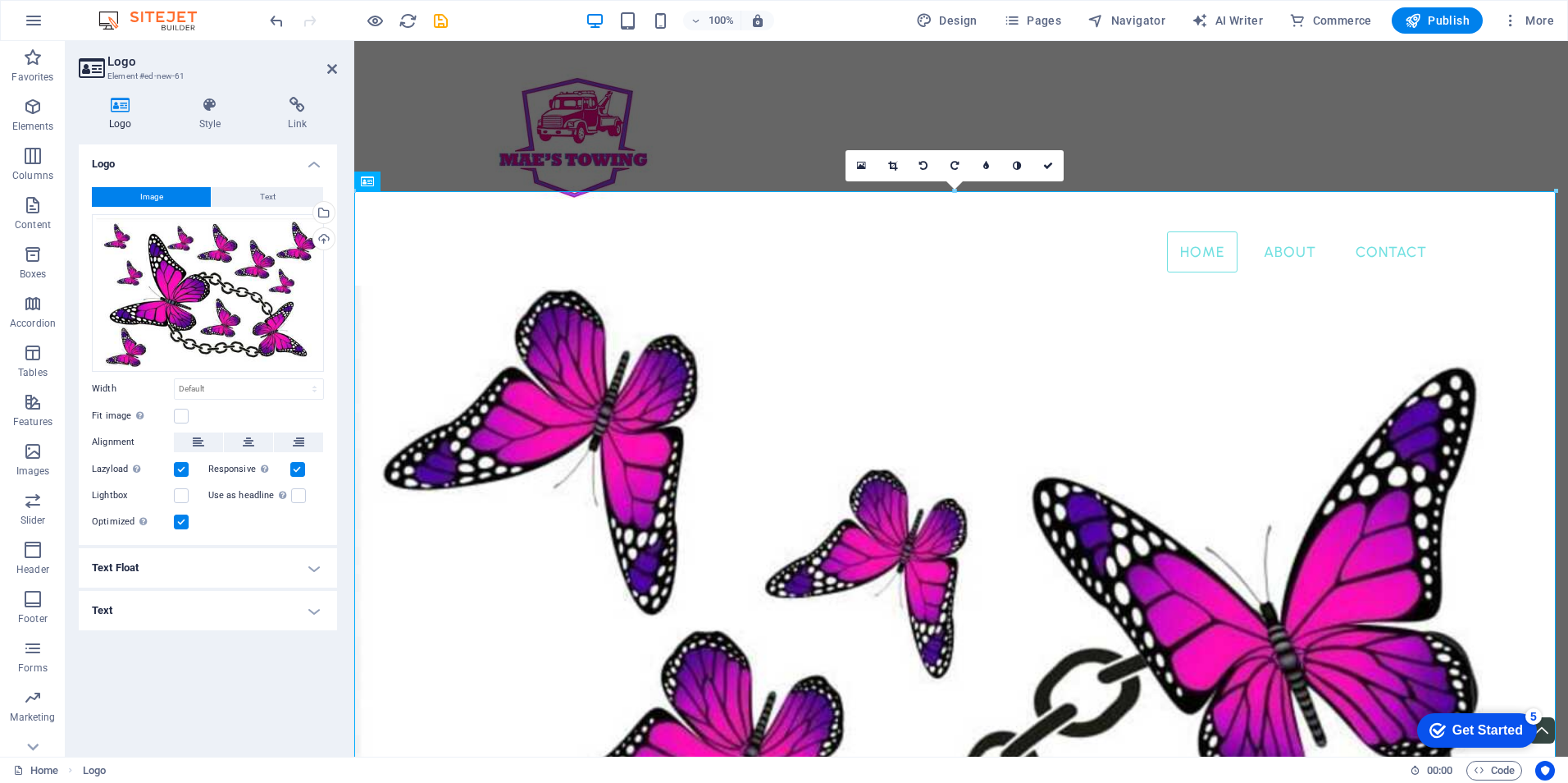
click at [926, 167] on icon at bounding box center [923, 166] width 8 height 10
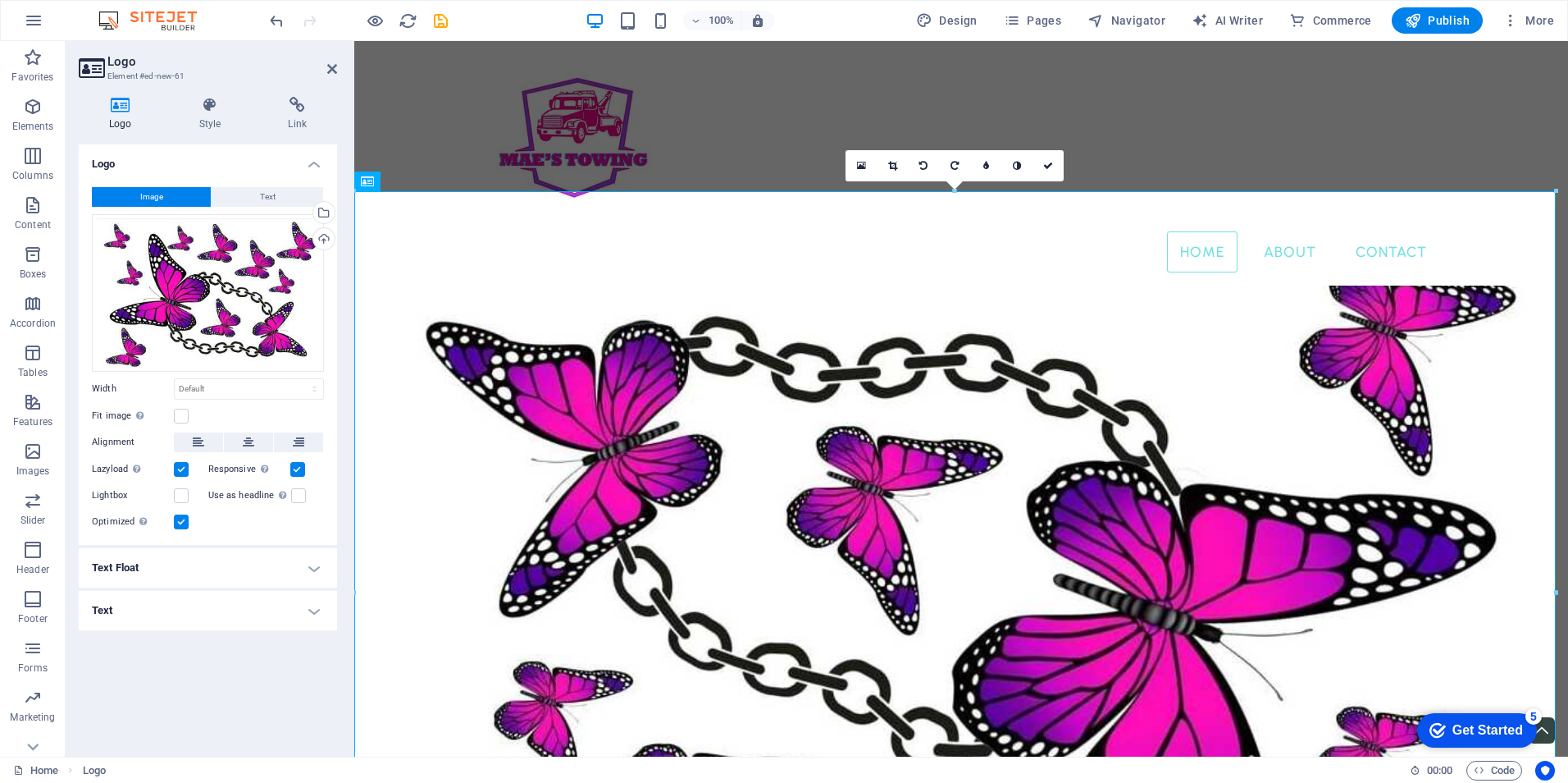
click at [926, 167] on icon at bounding box center [923, 166] width 8 height 10
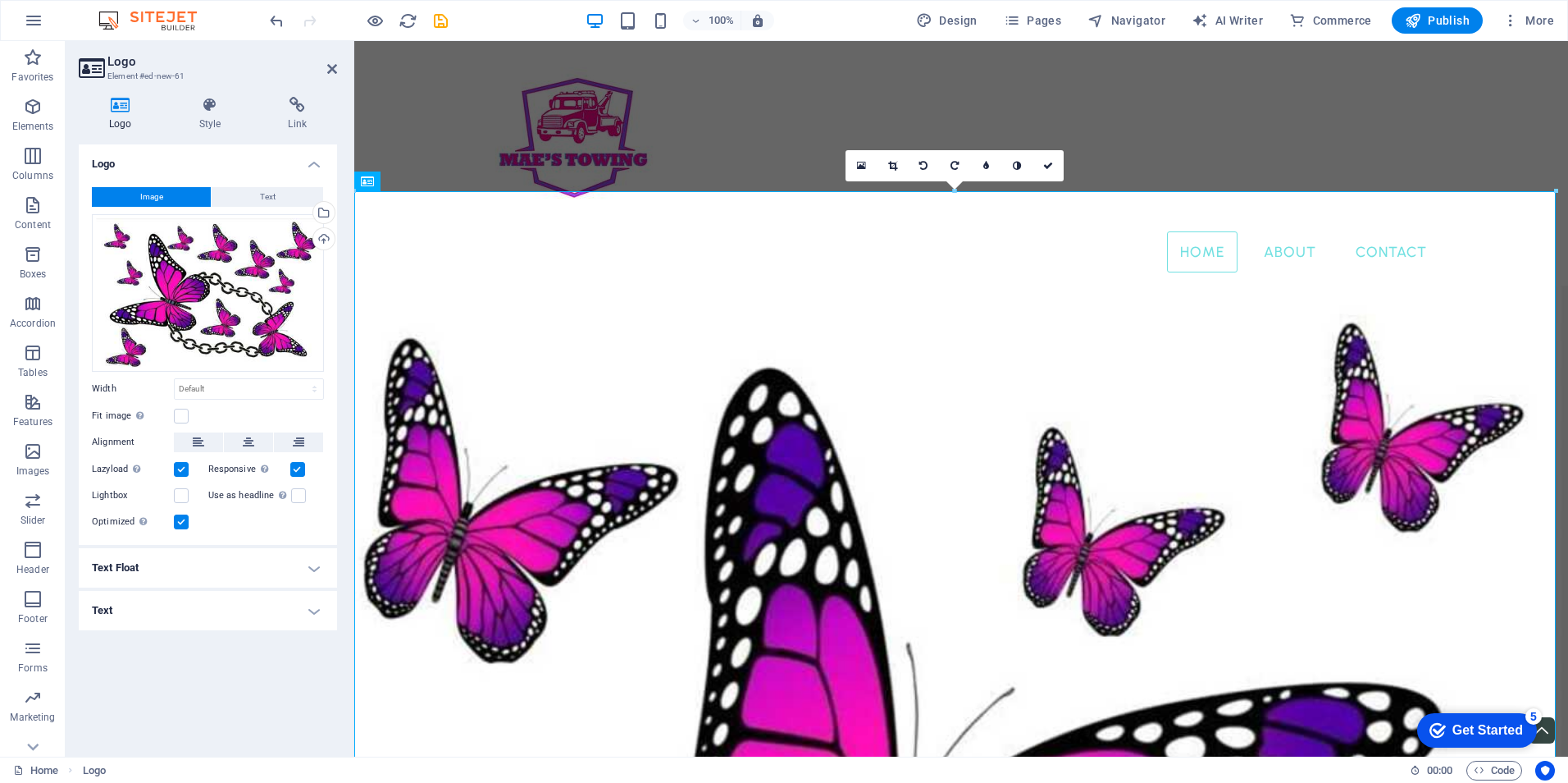
click at [926, 167] on icon at bounding box center [923, 166] width 8 height 10
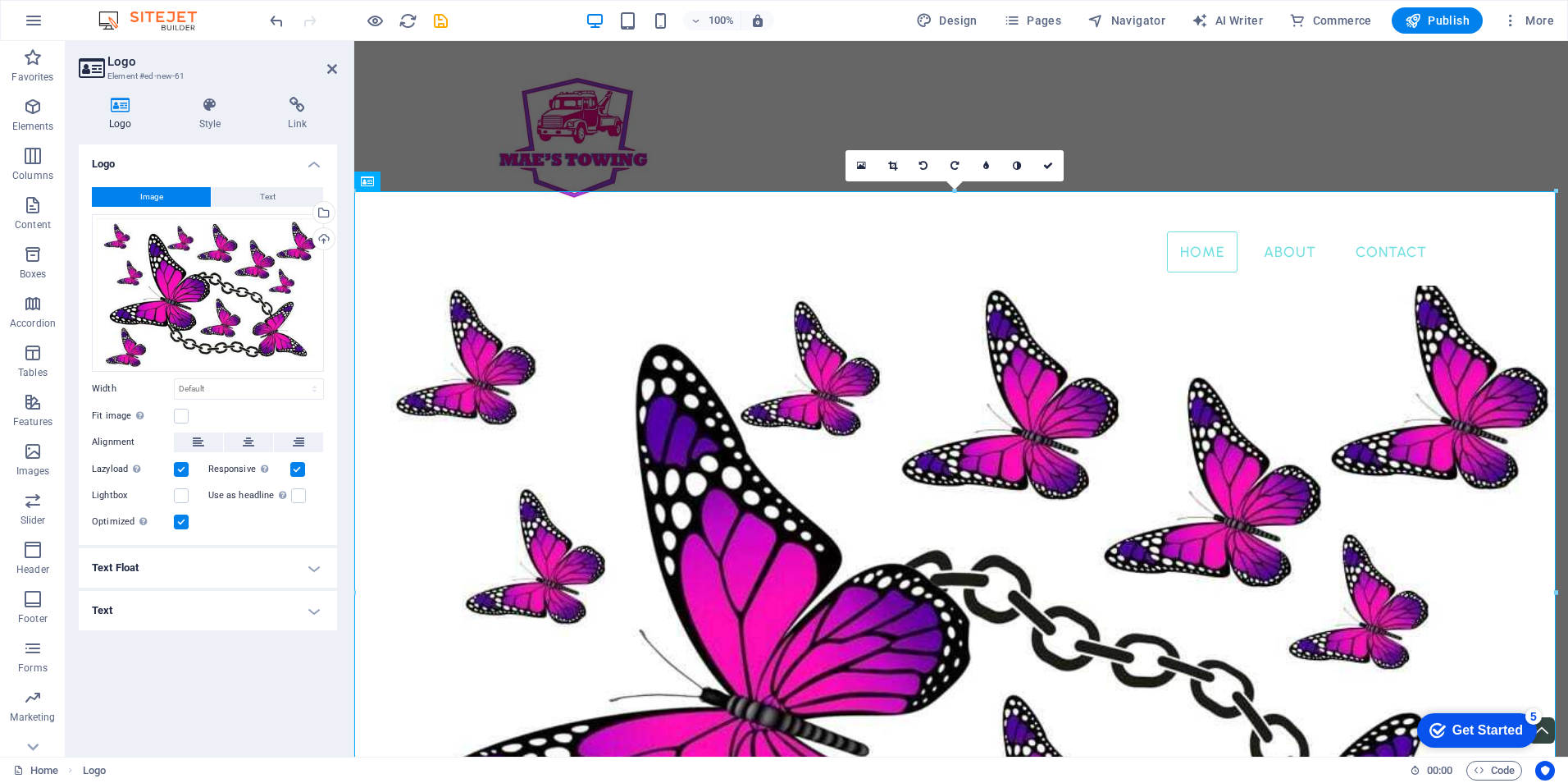
click at [926, 167] on icon at bounding box center [923, 166] width 8 height 10
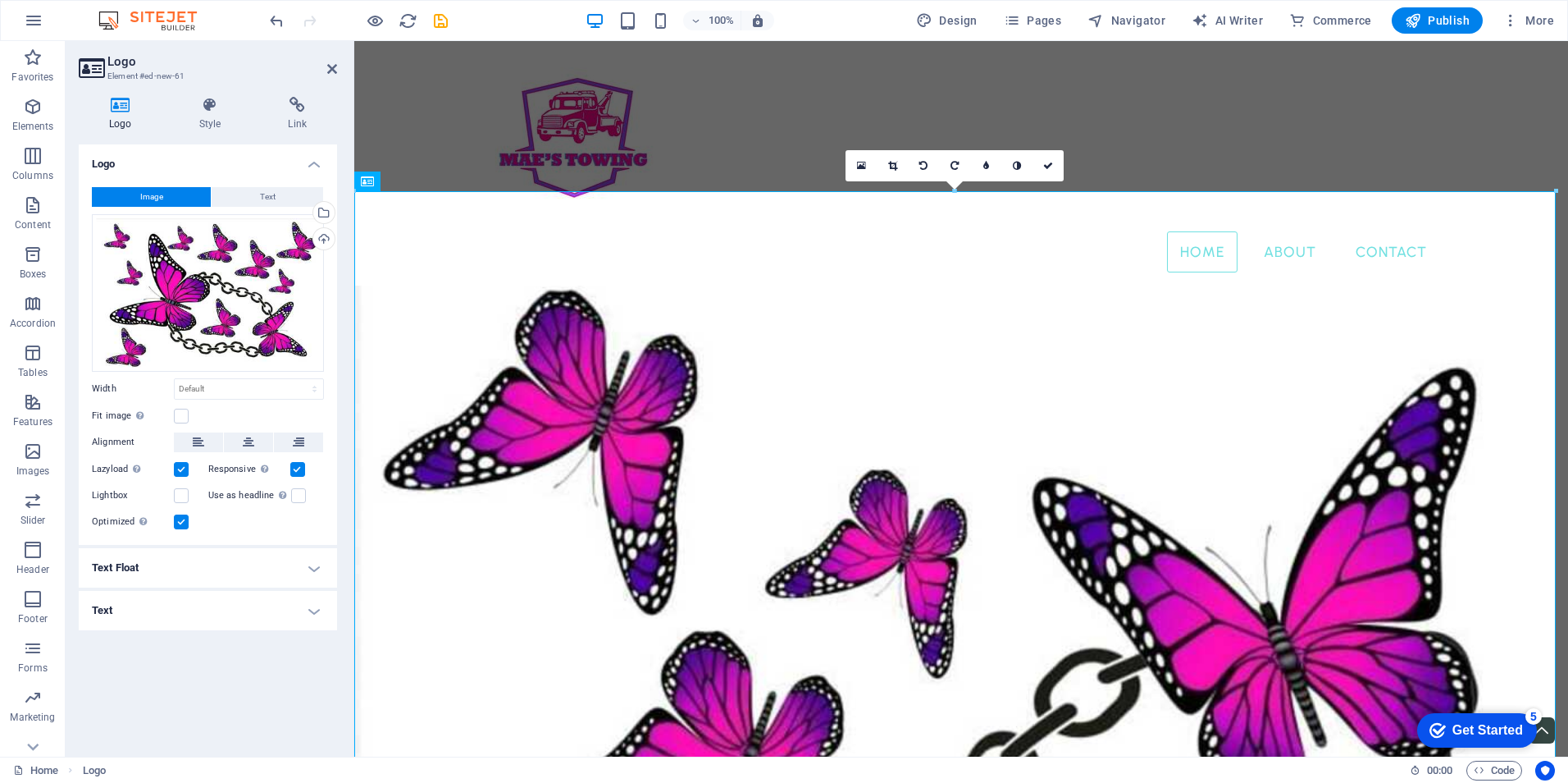
click at [926, 167] on icon at bounding box center [923, 166] width 8 height 10
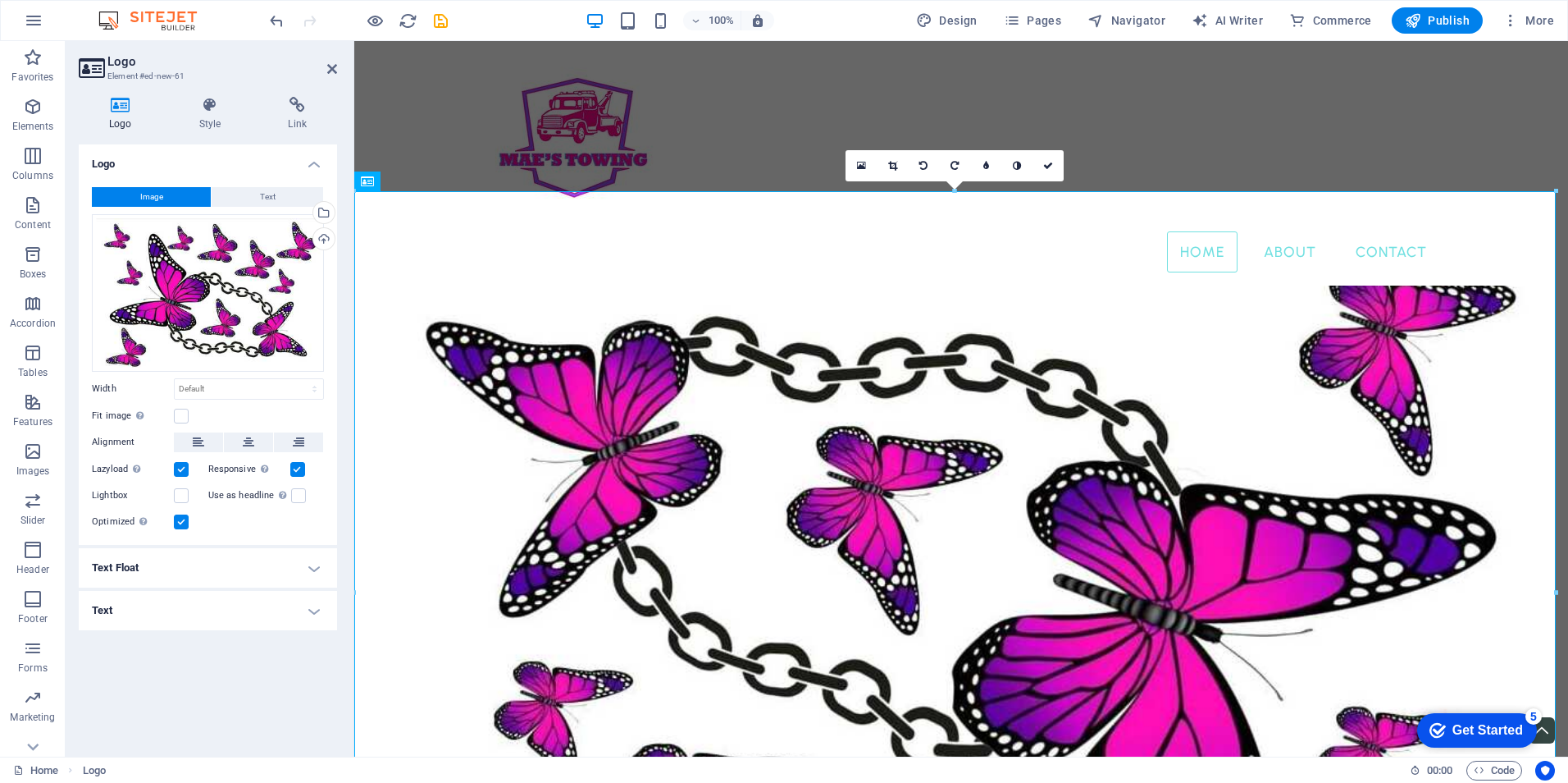
click at [926, 167] on icon at bounding box center [923, 166] width 8 height 10
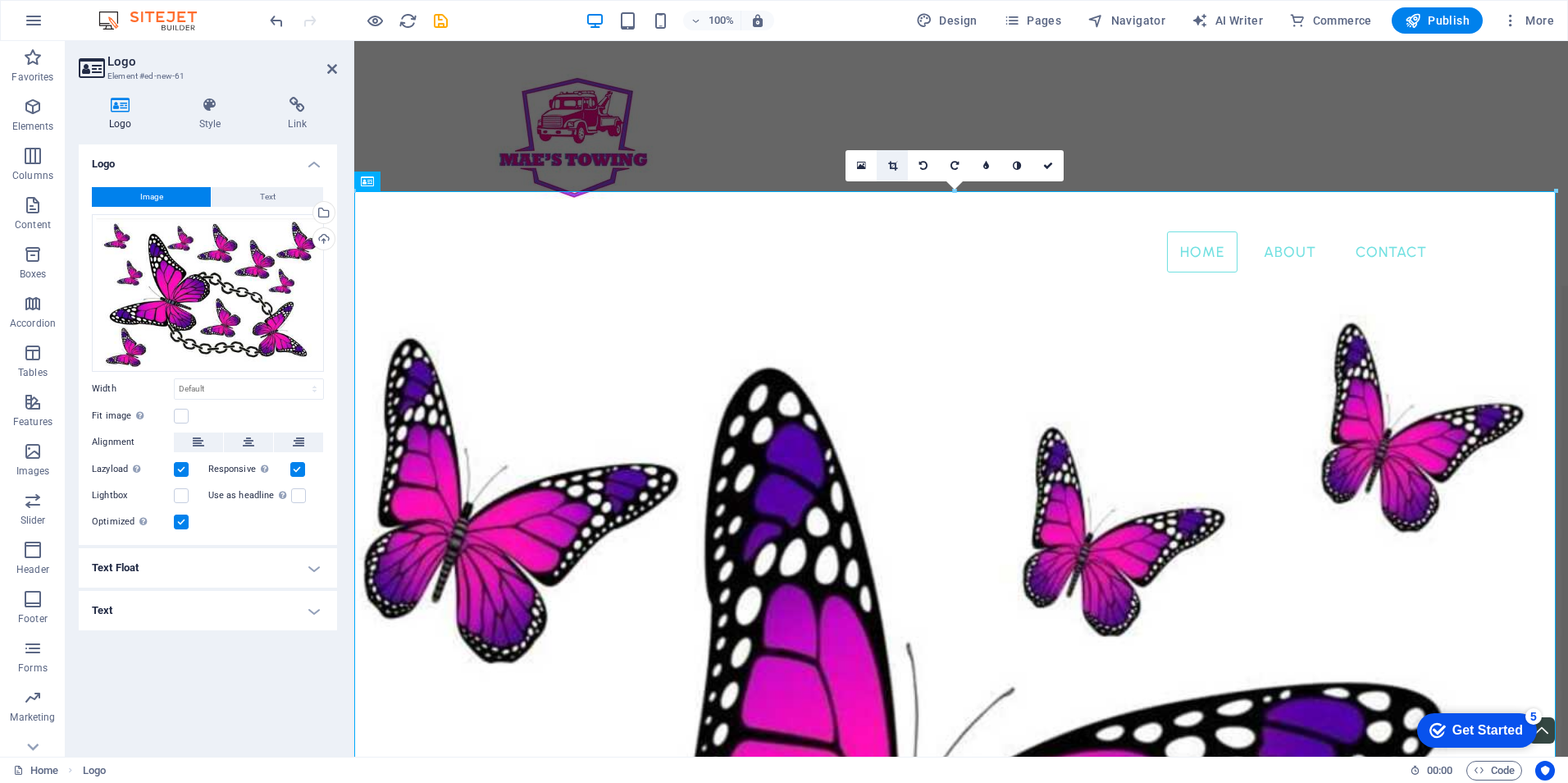
click at [894, 166] on icon at bounding box center [893, 166] width 9 height 10
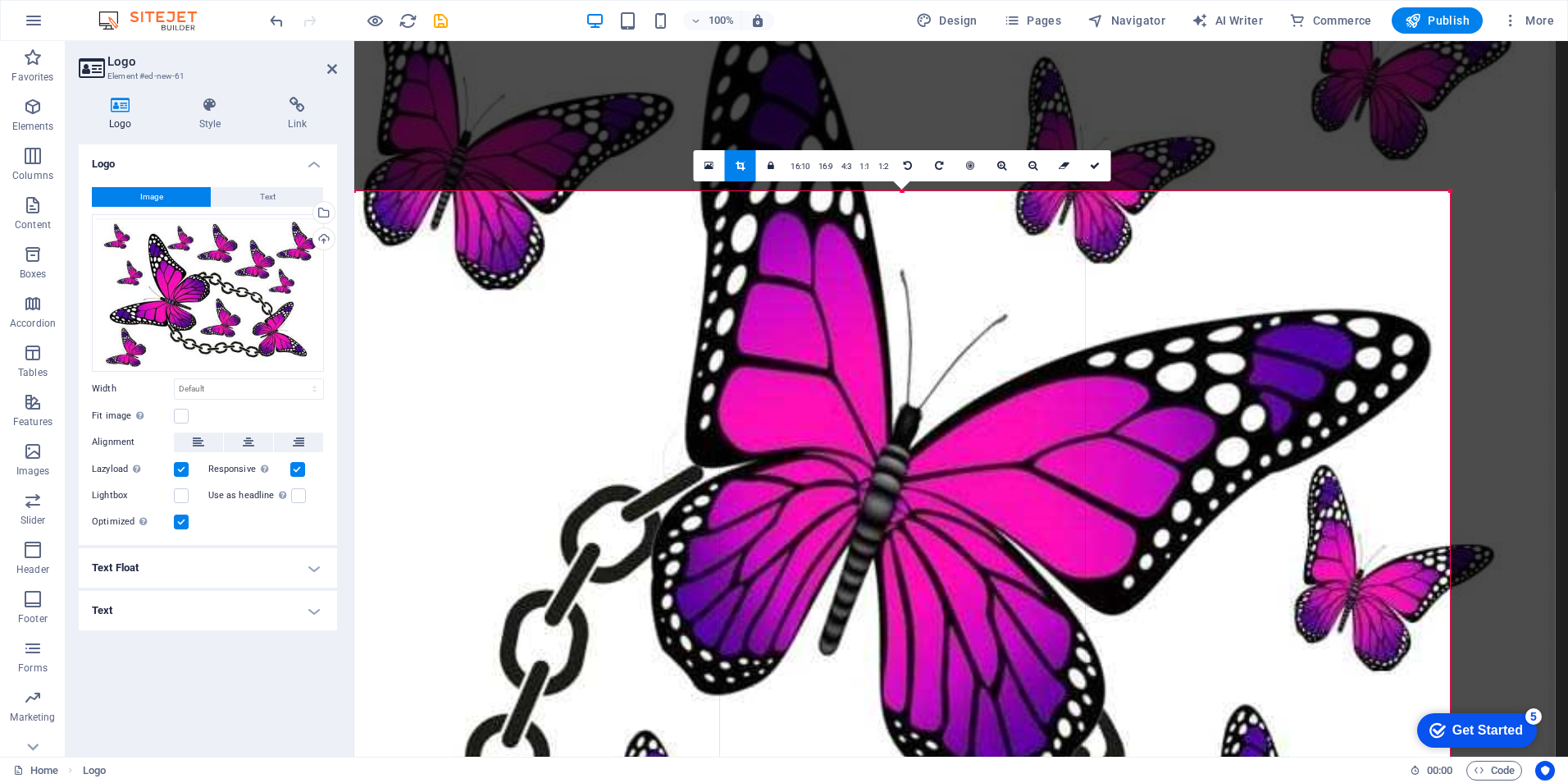
drag, startPoint x: 1556, startPoint y: 191, endPoint x: 1450, endPoint y: 281, distance: 139.1
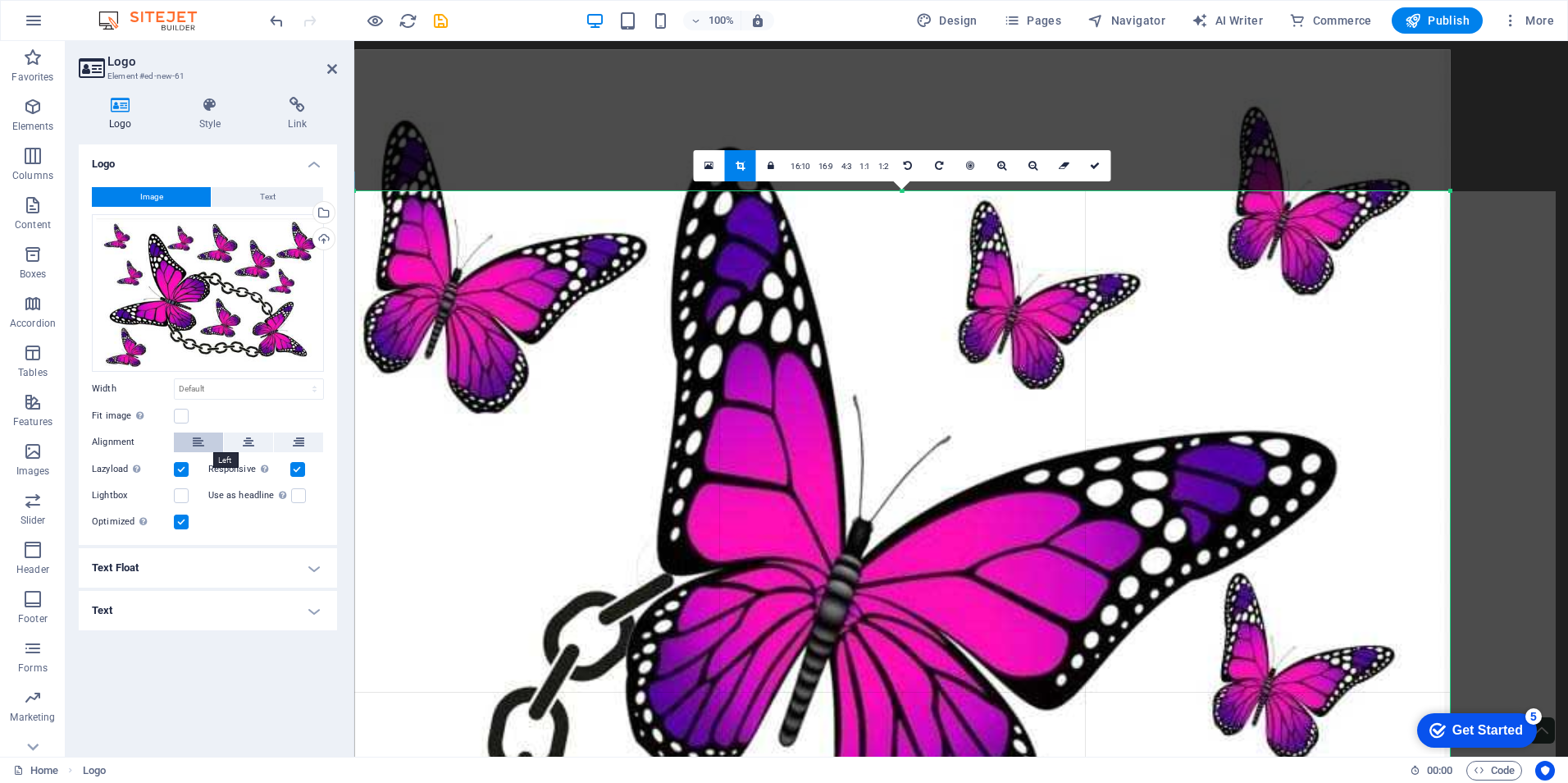
click at [193, 441] on icon at bounding box center [198, 442] width 11 height 19
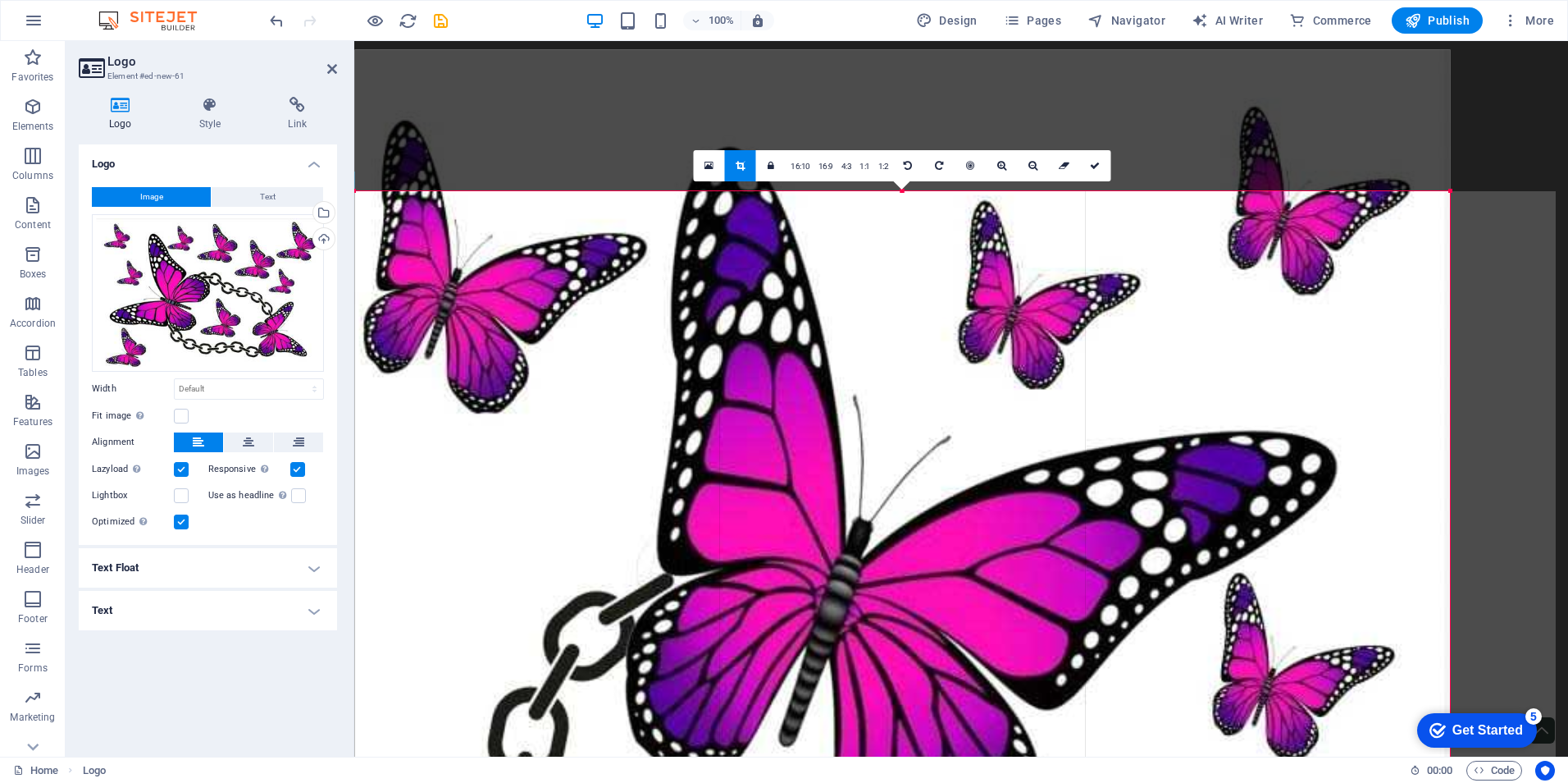
click at [190, 440] on button at bounding box center [198, 442] width 49 height 19
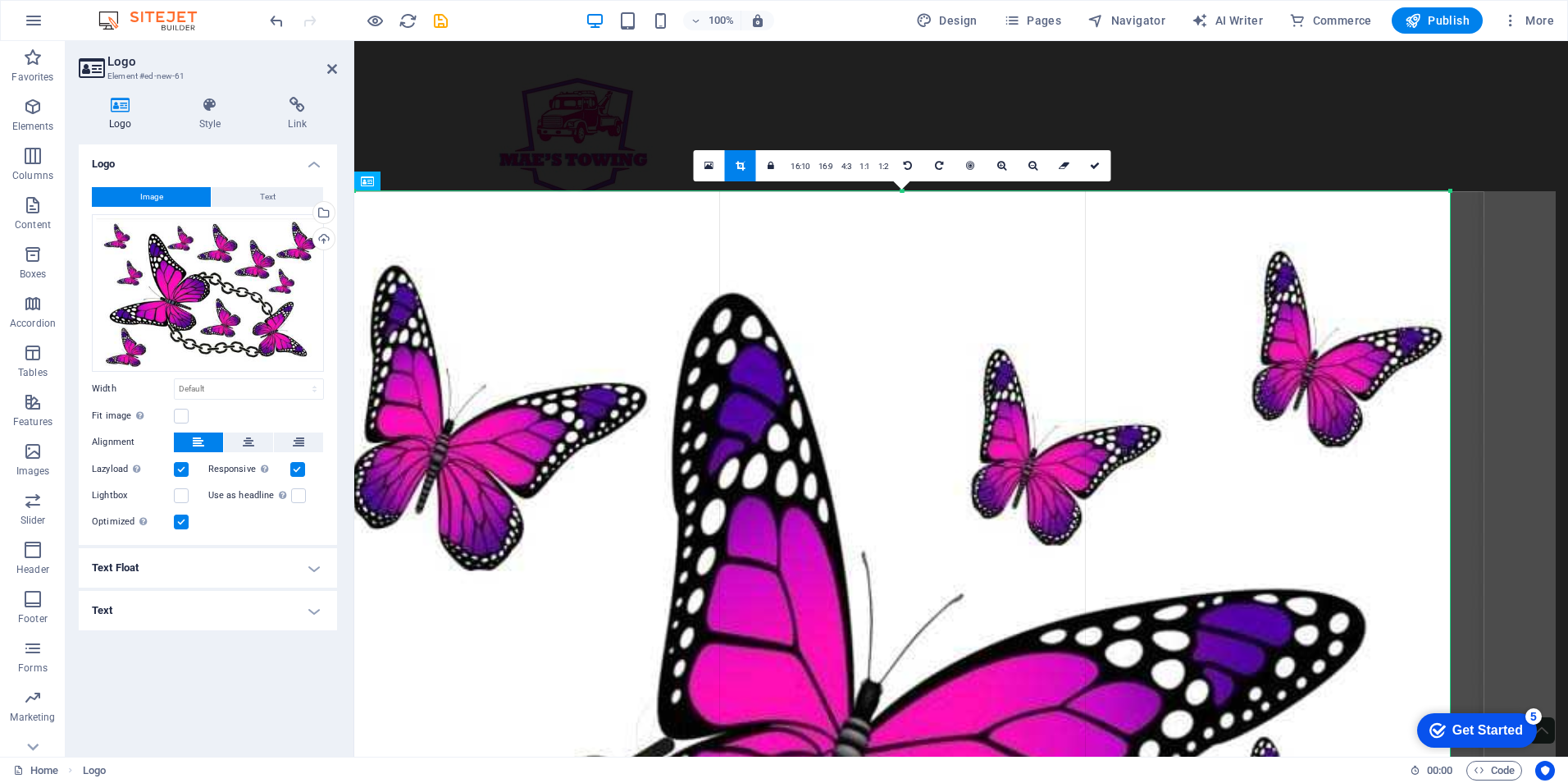
click at [738, 164] on icon at bounding box center [740, 166] width 9 height 10
type input "1335"
select select "px"
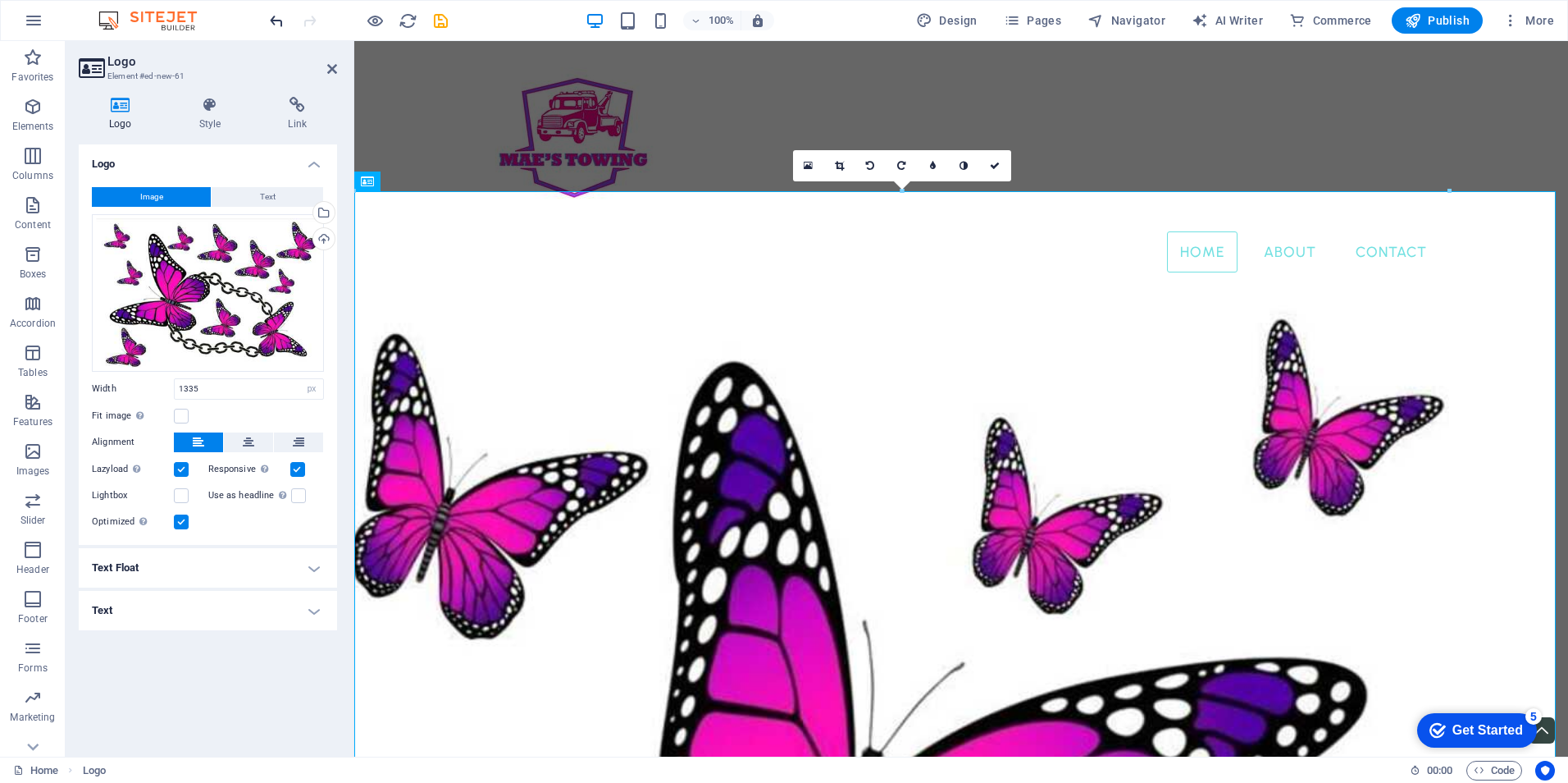
click at [285, 22] on icon "undo" at bounding box center [277, 20] width 19 height 19
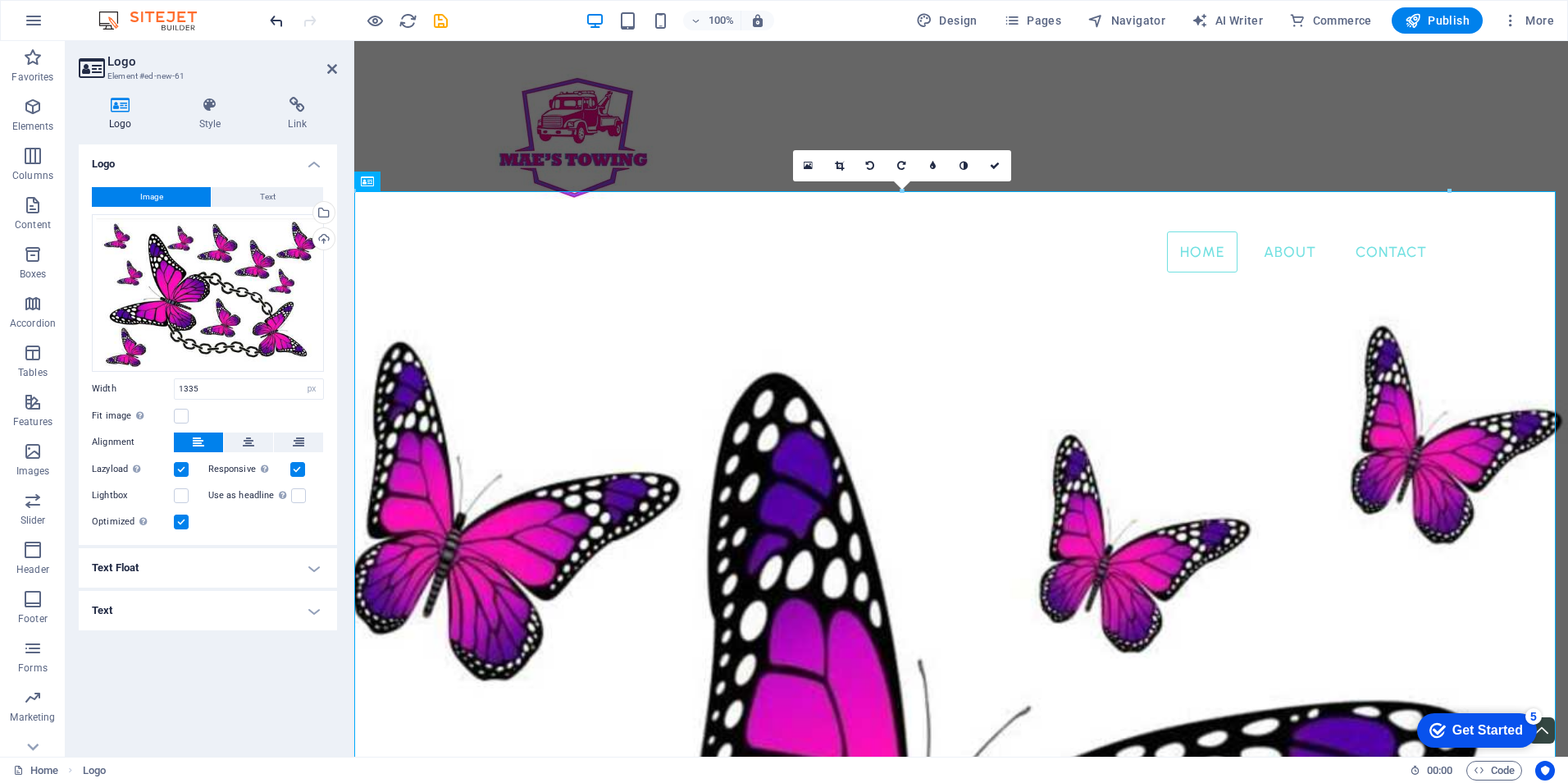
select select "DISABLED_OPTION_VALUE"
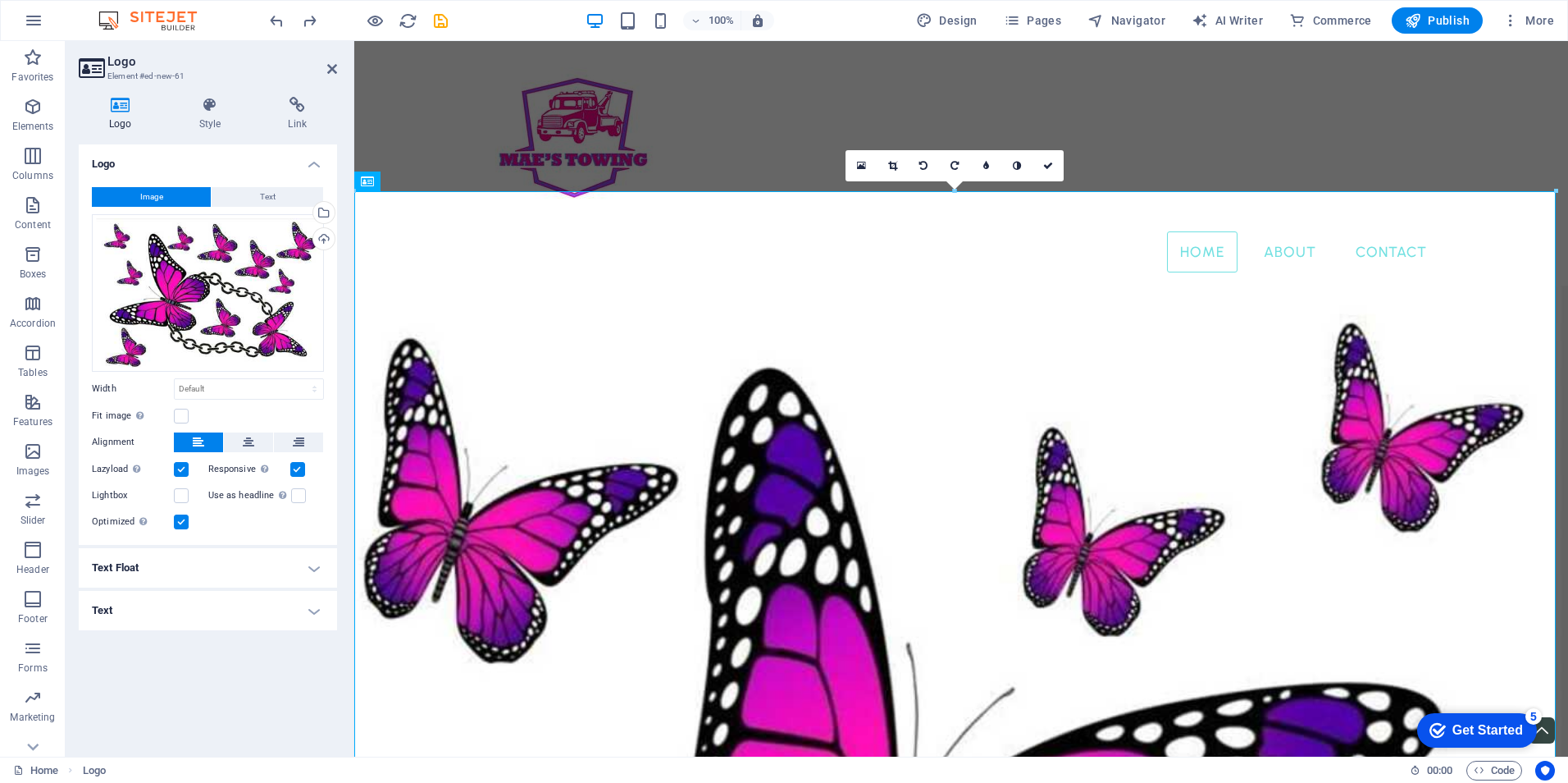
click at [340, 68] on aside "Logo Element #ed-new-61 Logo Style Link Logo Image Text Drag files here, click …" at bounding box center [210, 398] width 289 height 715
click at [333, 75] on link at bounding box center [332, 69] width 10 height 14
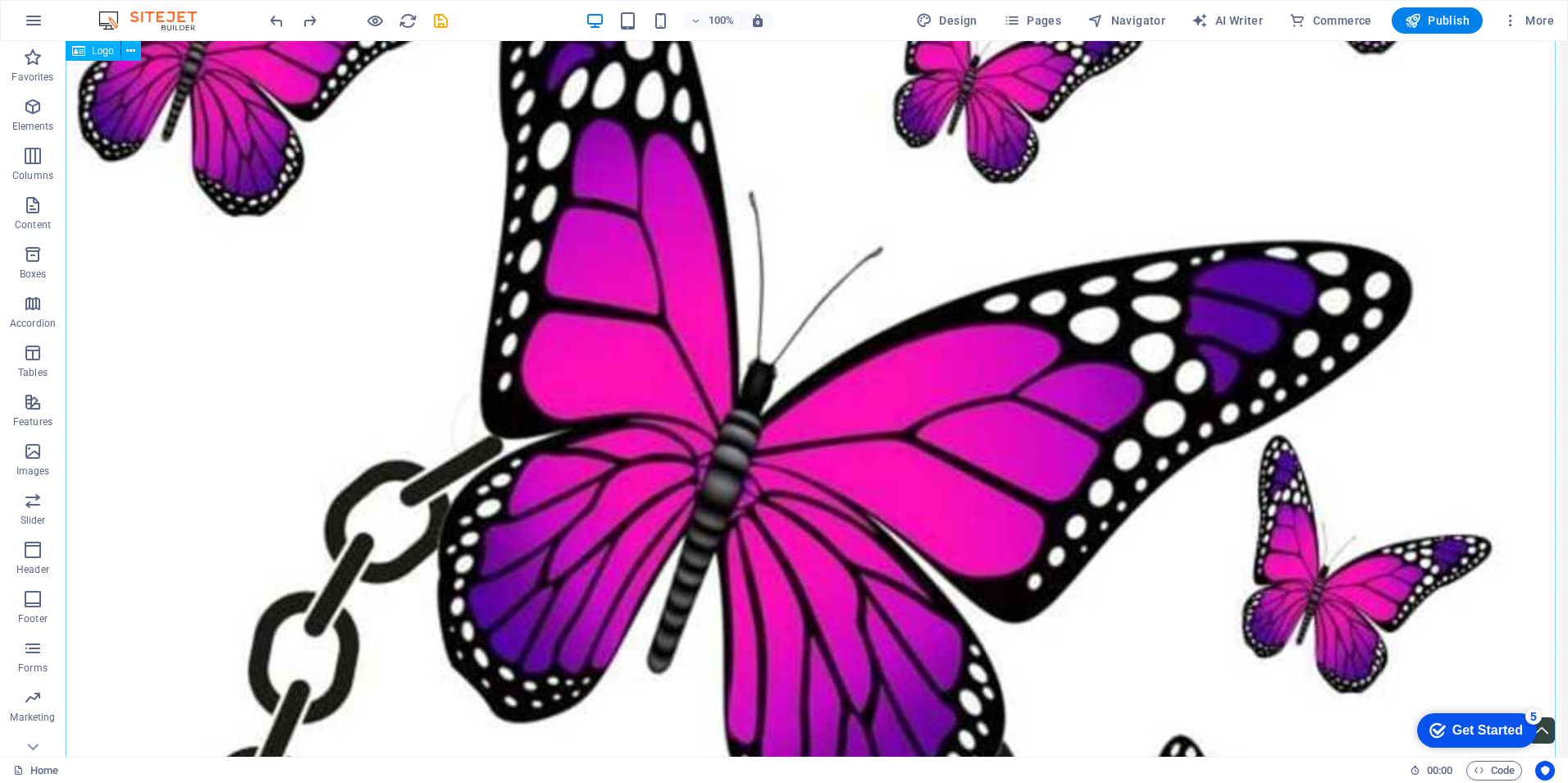
scroll to position [1560, 0]
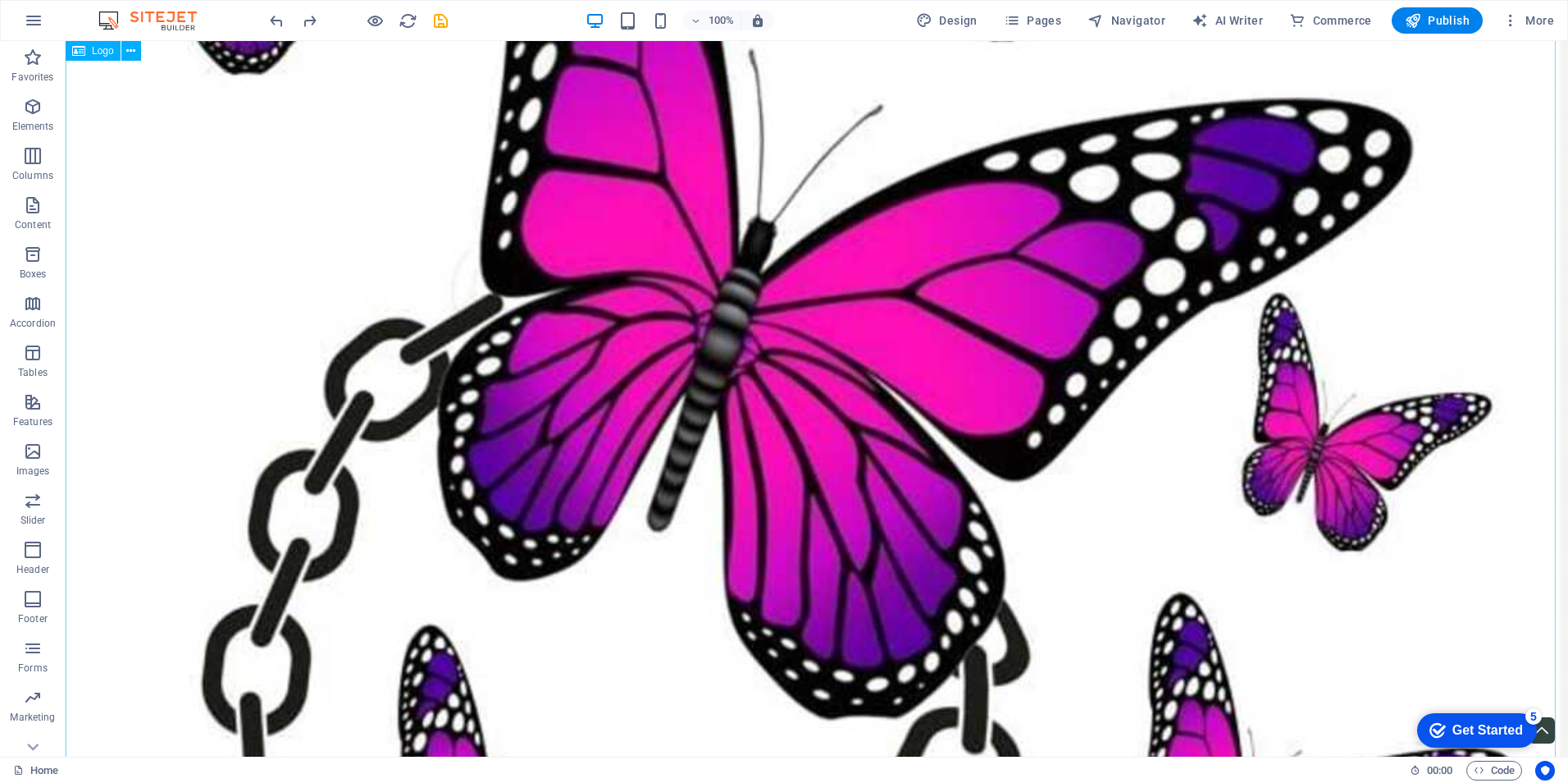
click at [666, 367] on div at bounding box center [817, 702] width 1502 height 2254
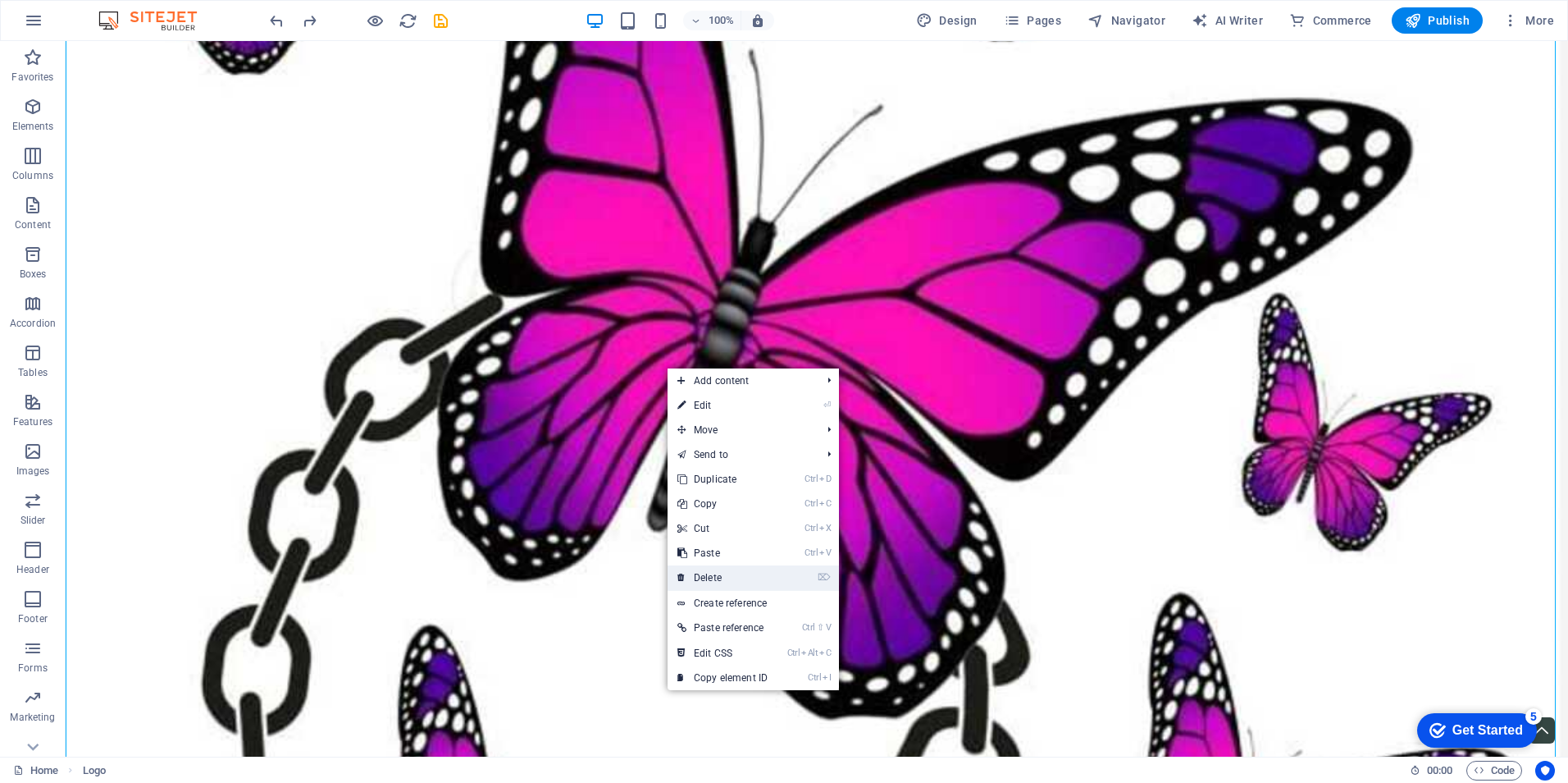
click at [721, 572] on link "⌦ Delete" at bounding box center [722, 577] width 110 height 25
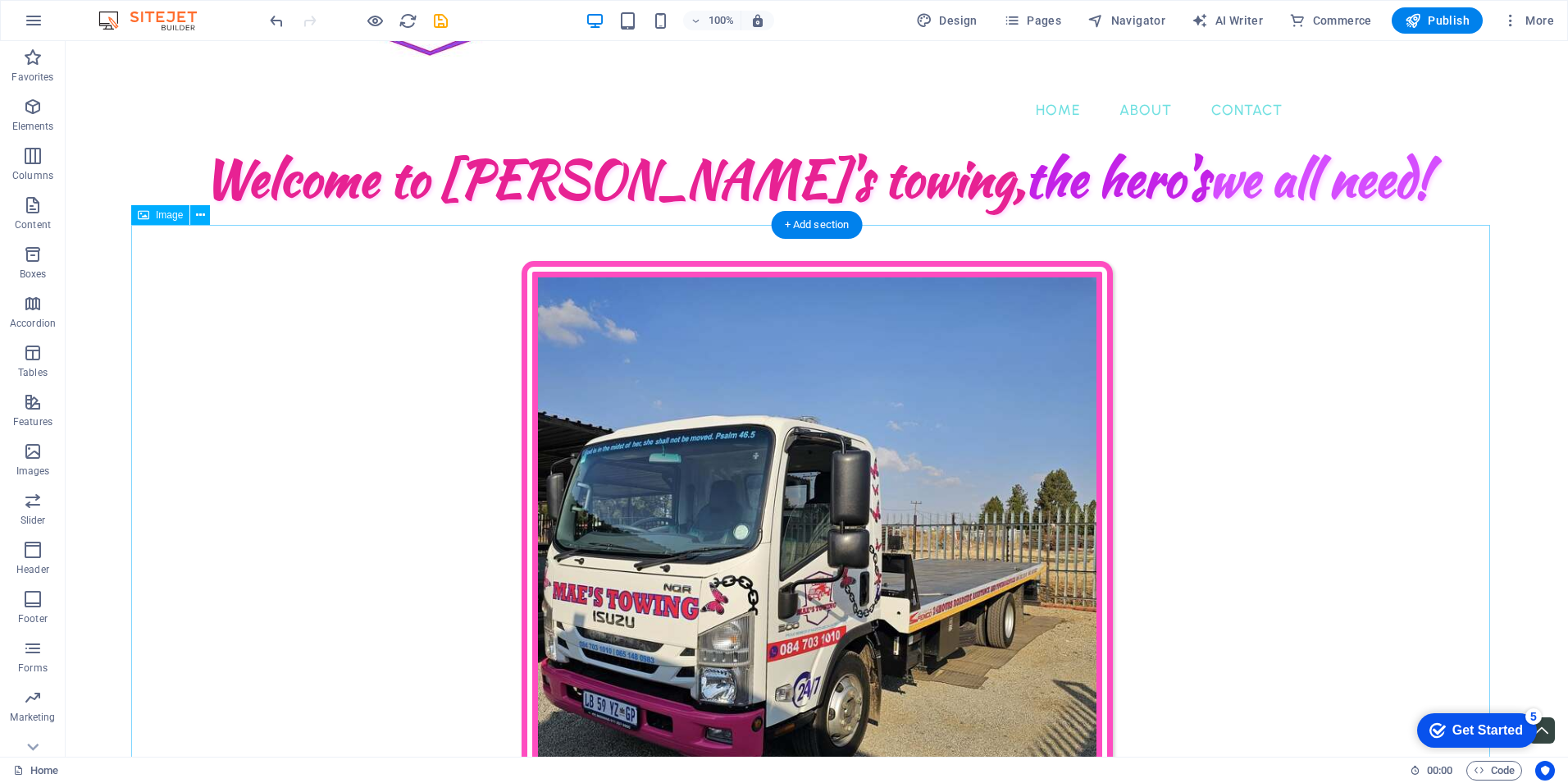
scroll to position [0, 0]
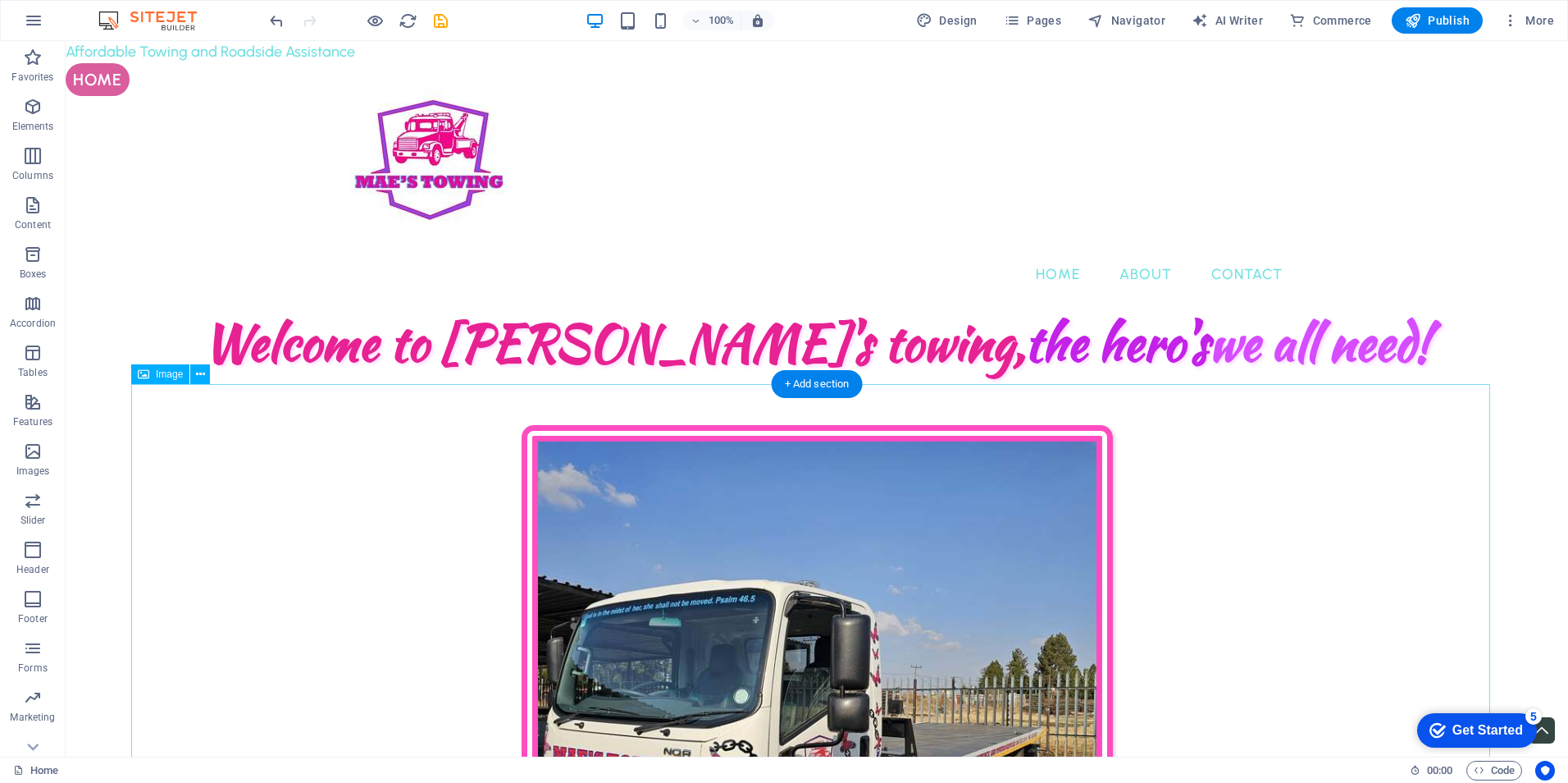
click at [189, 434] on figure "Towing services that won't drain your pockets." at bounding box center [817, 755] width 1372 height 661
click at [201, 377] on icon at bounding box center [201, 374] width 9 height 18
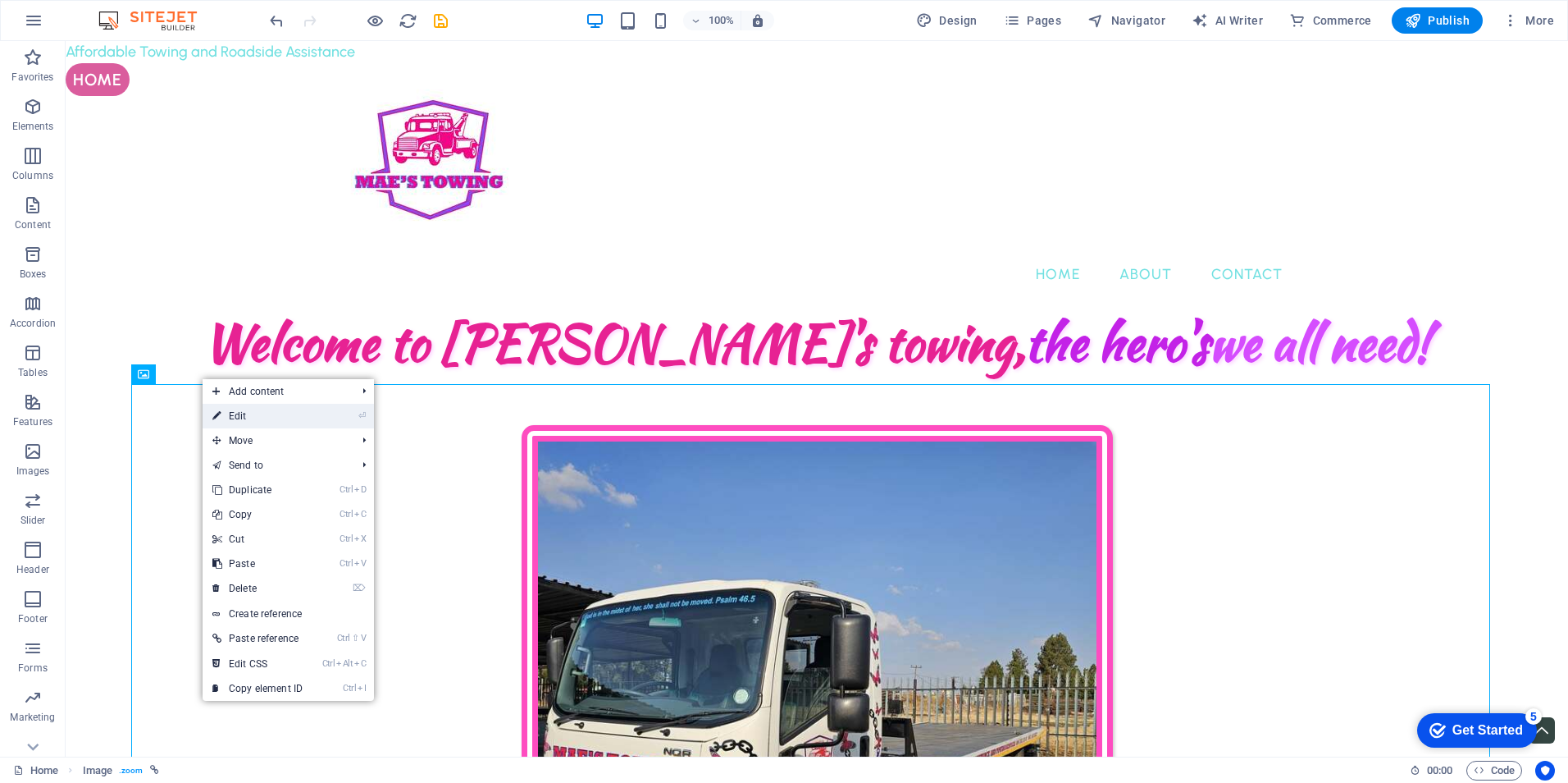
click at [291, 418] on link "⏎ Edit" at bounding box center [257, 416] width 110 height 25
select select "px"
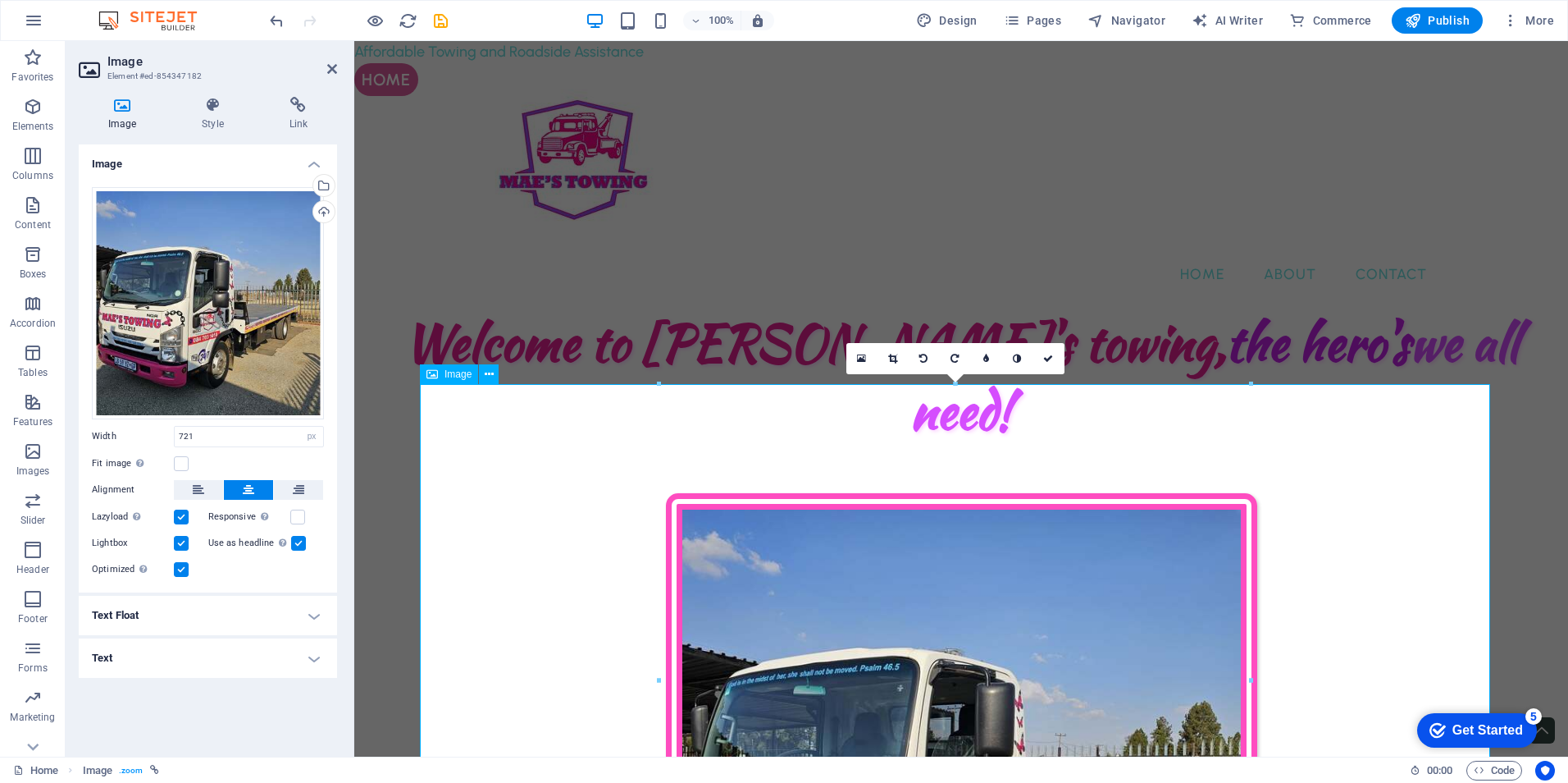
click at [286, 106] on icon at bounding box center [298, 105] width 77 height 17
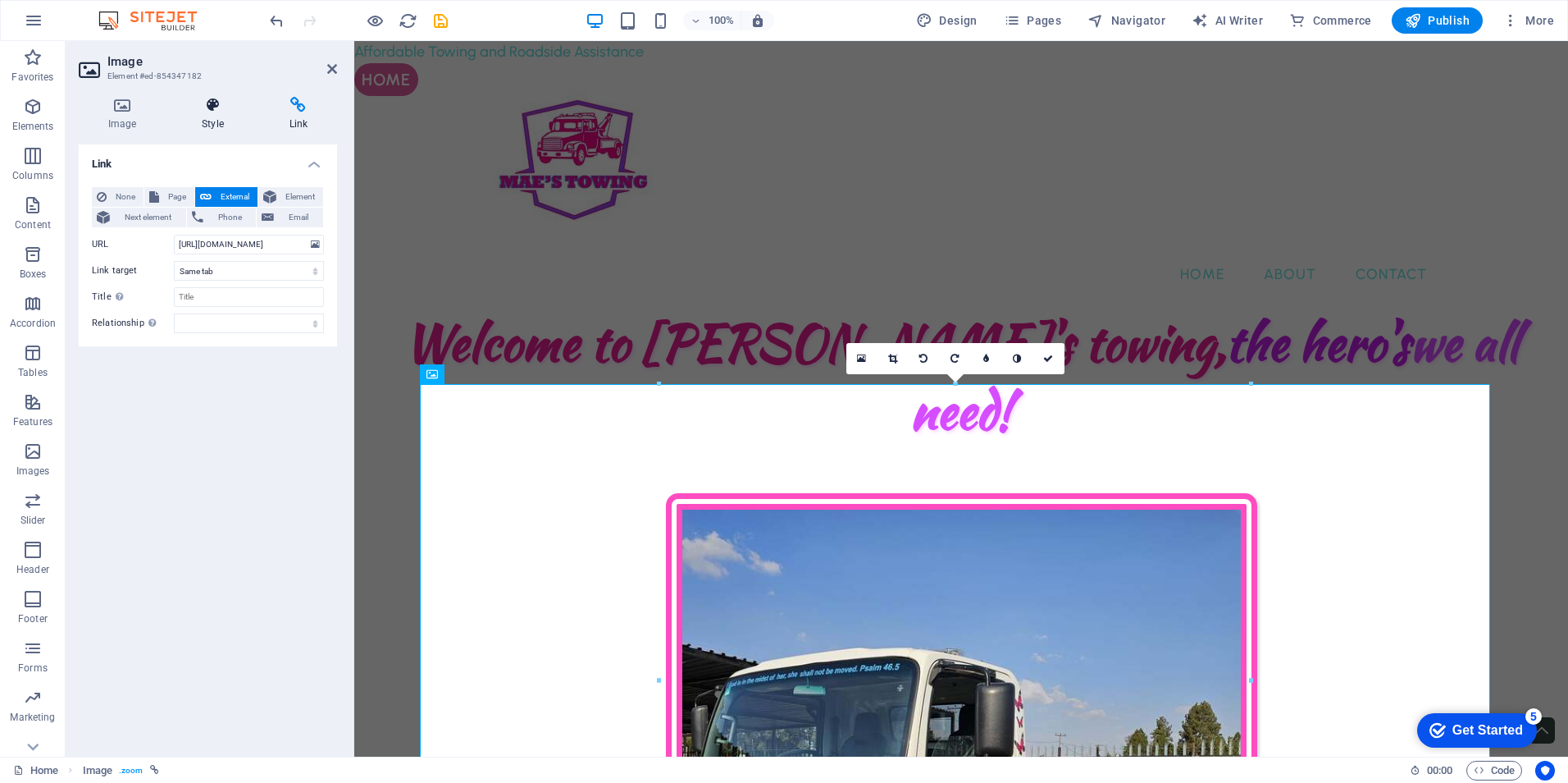
click at [221, 108] on icon at bounding box center [212, 105] width 81 height 17
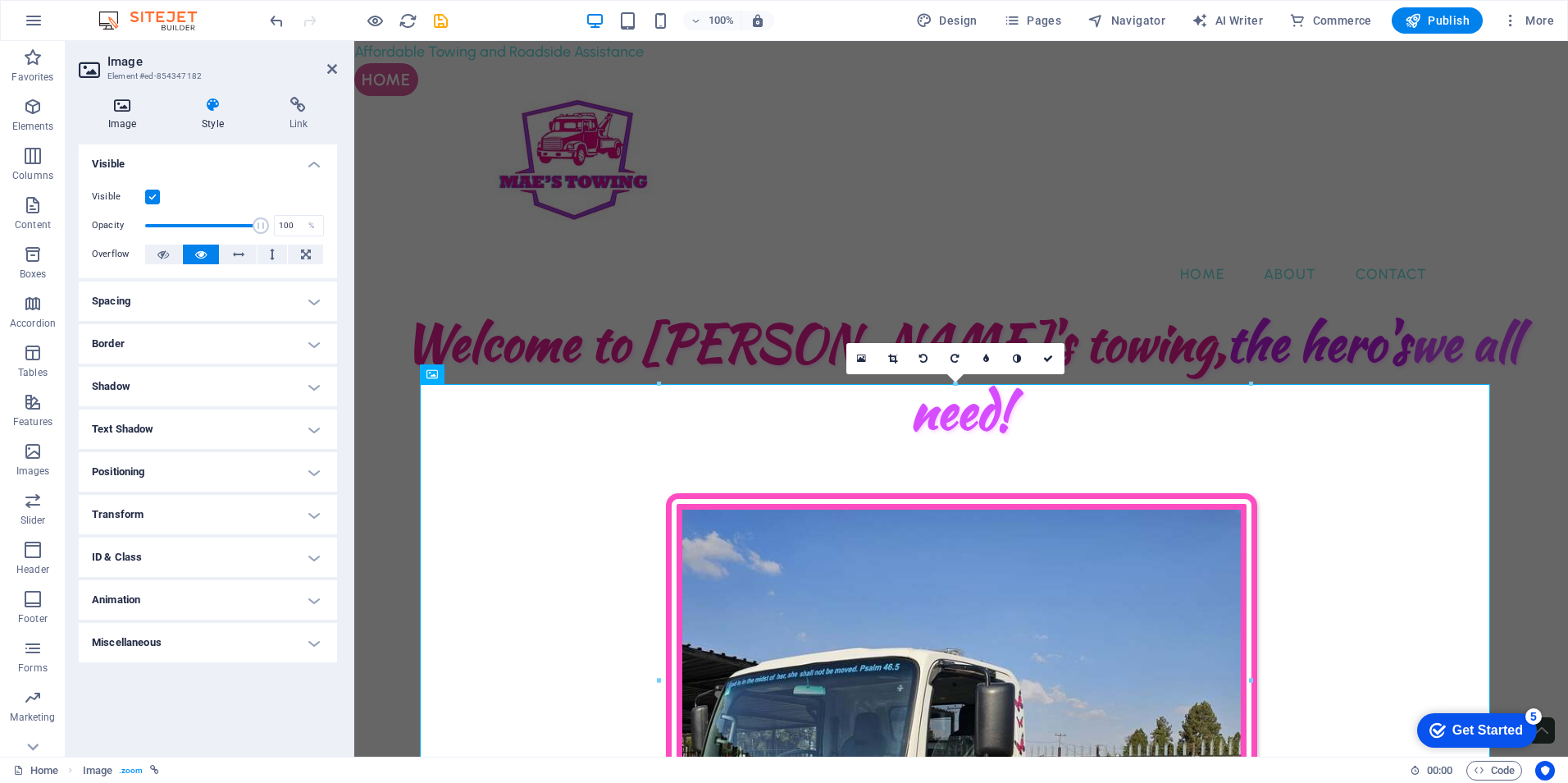
click at [132, 107] on icon at bounding box center [122, 105] width 87 height 17
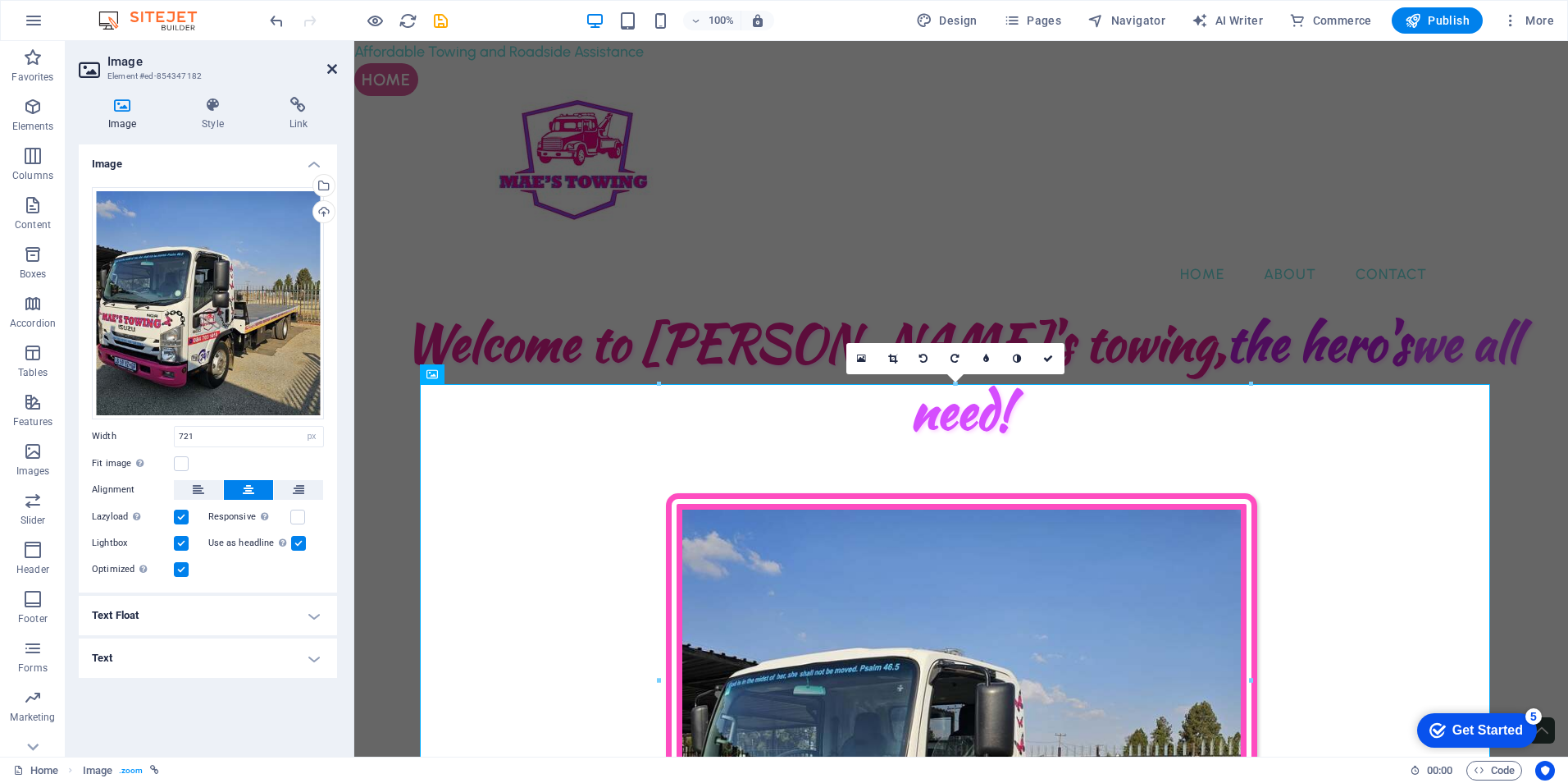
click at [327, 70] on icon at bounding box center [332, 69] width 10 height 13
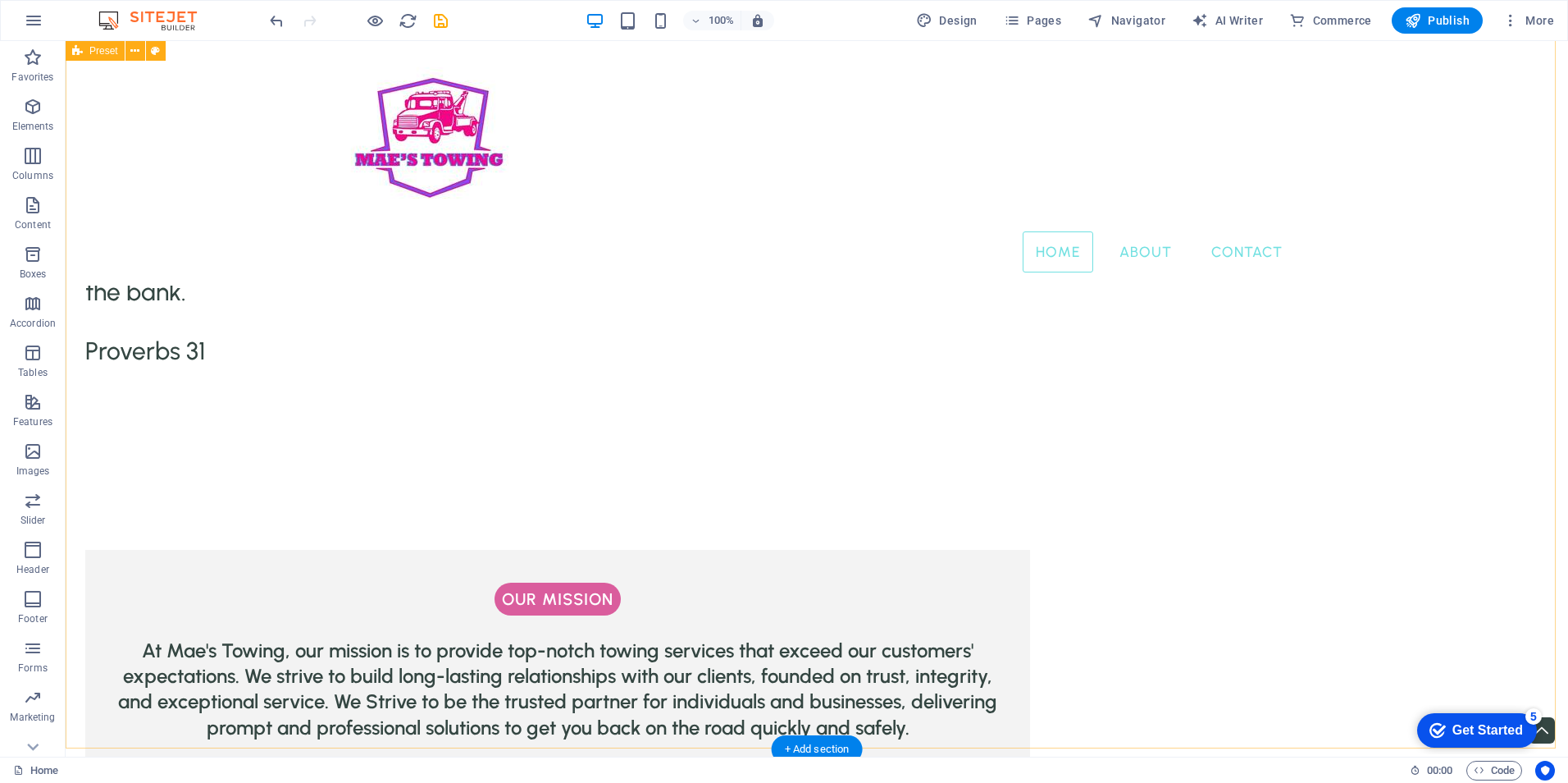
scroll to position [1969, 0]
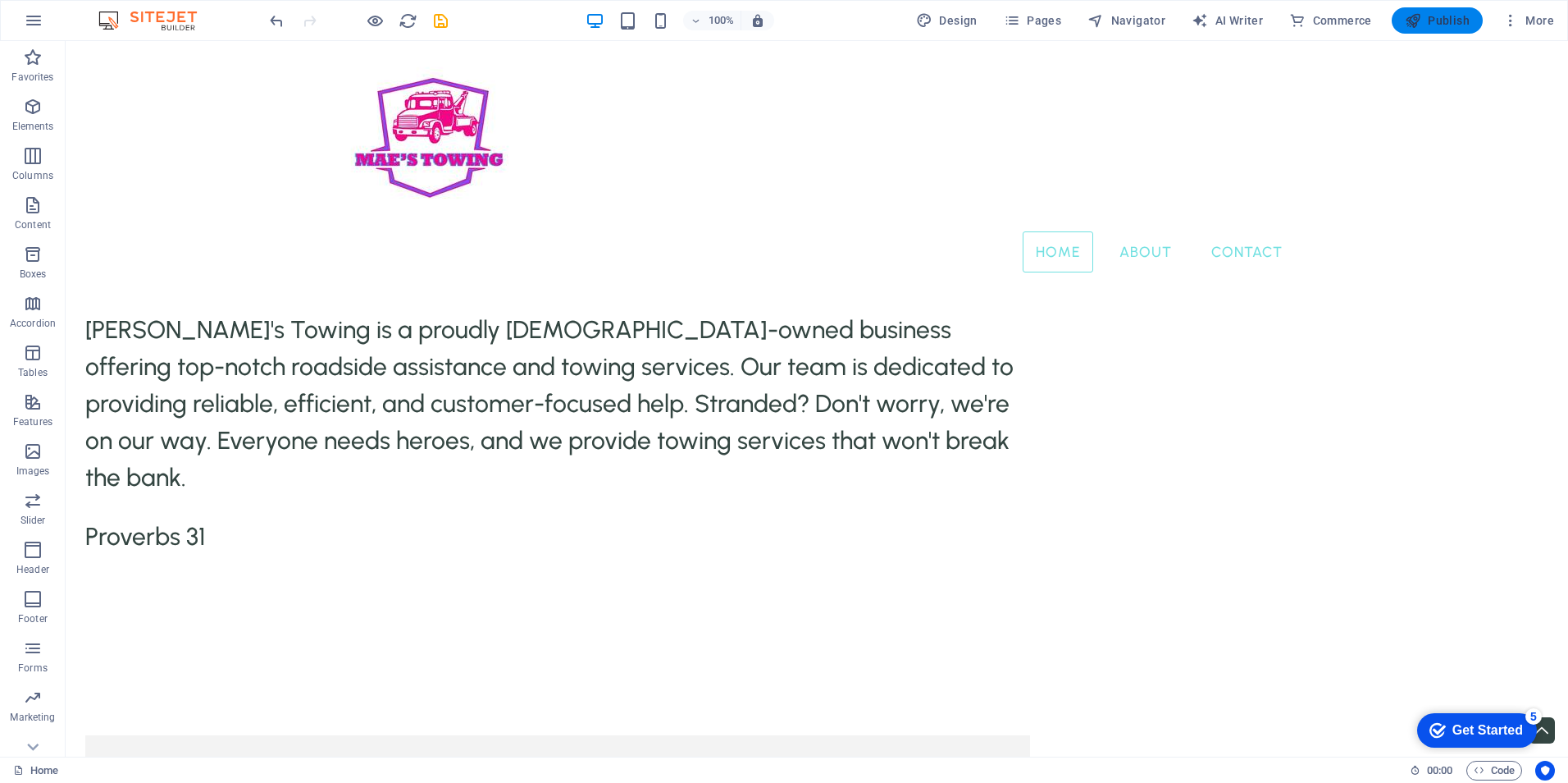
click at [1446, 13] on span "Publish" at bounding box center [1437, 20] width 65 height 17
